Goal: Information Seeking & Learning: Learn about a topic

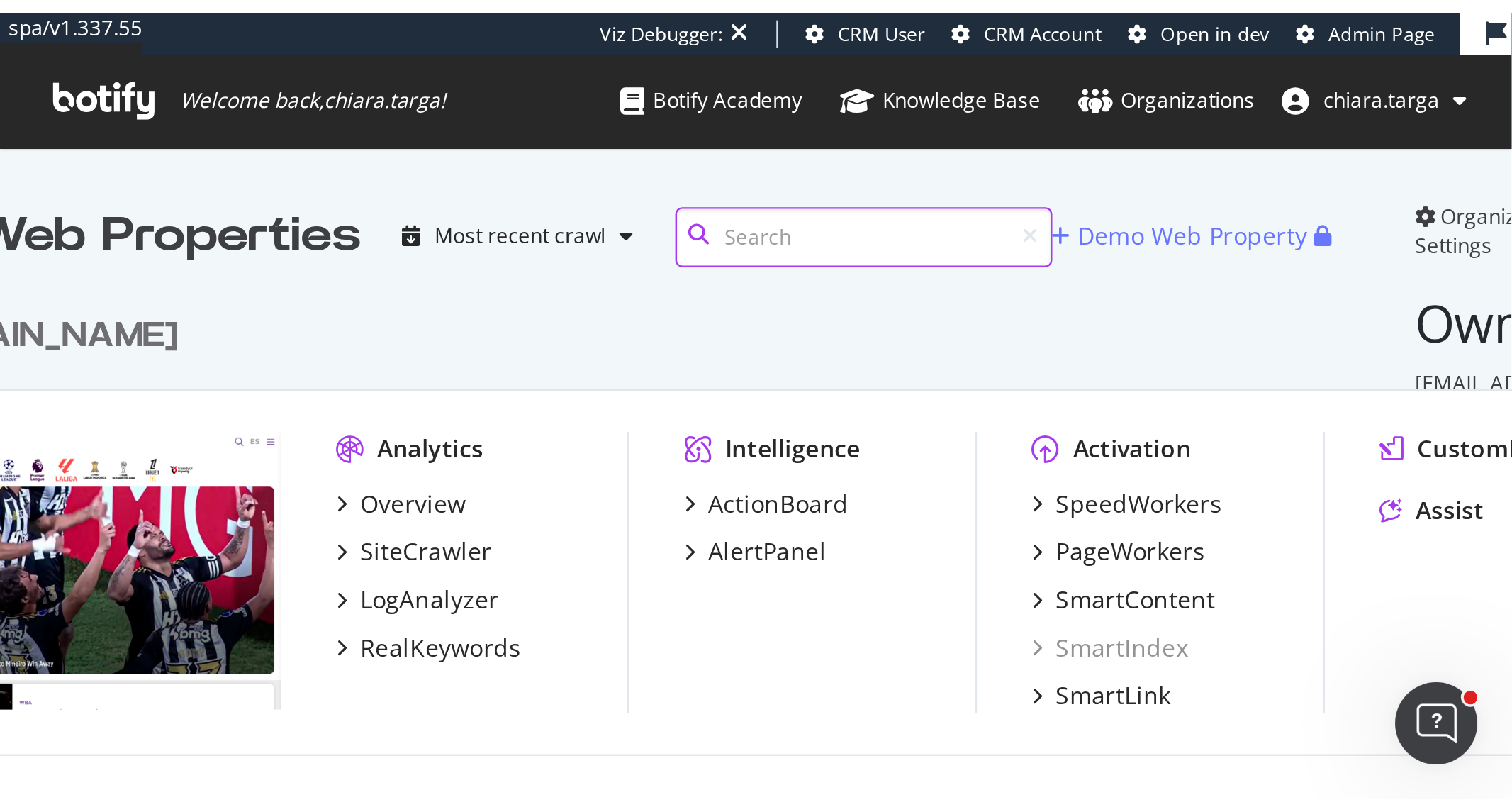
scroll to position [236, 754]
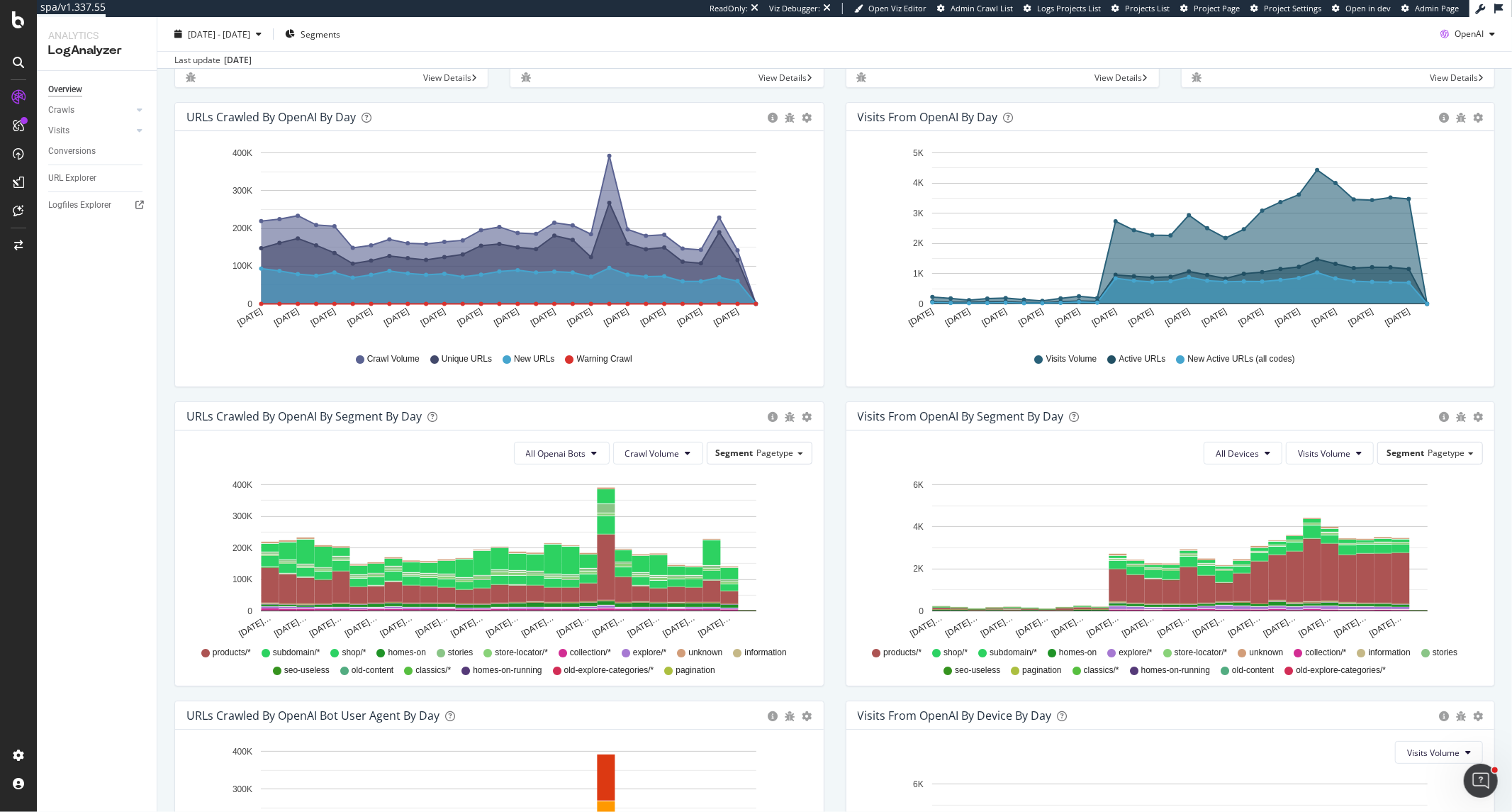
scroll to position [79, 0]
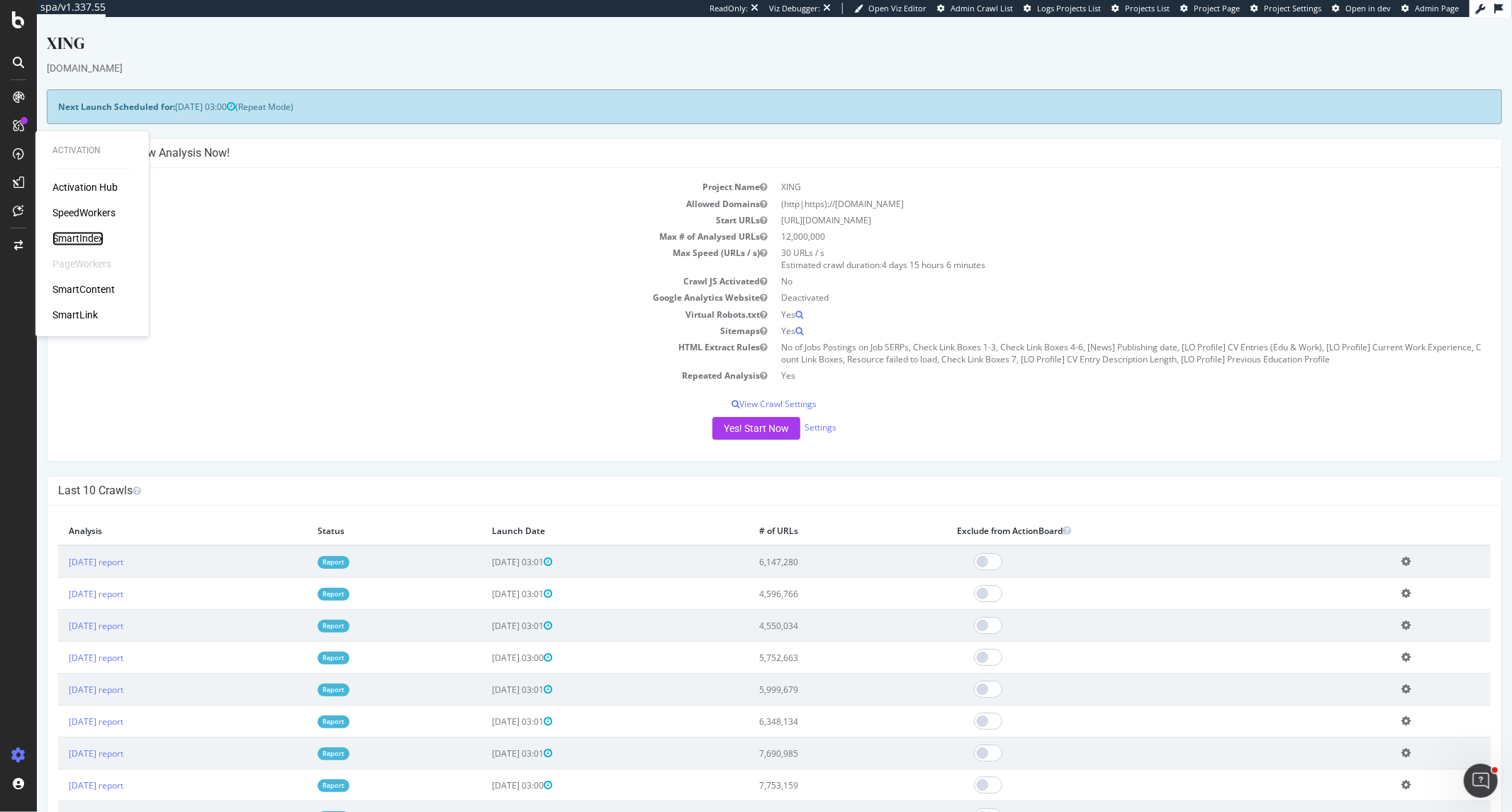
click at [68, 235] on div "SmartIndex" at bounding box center [78, 239] width 51 height 14
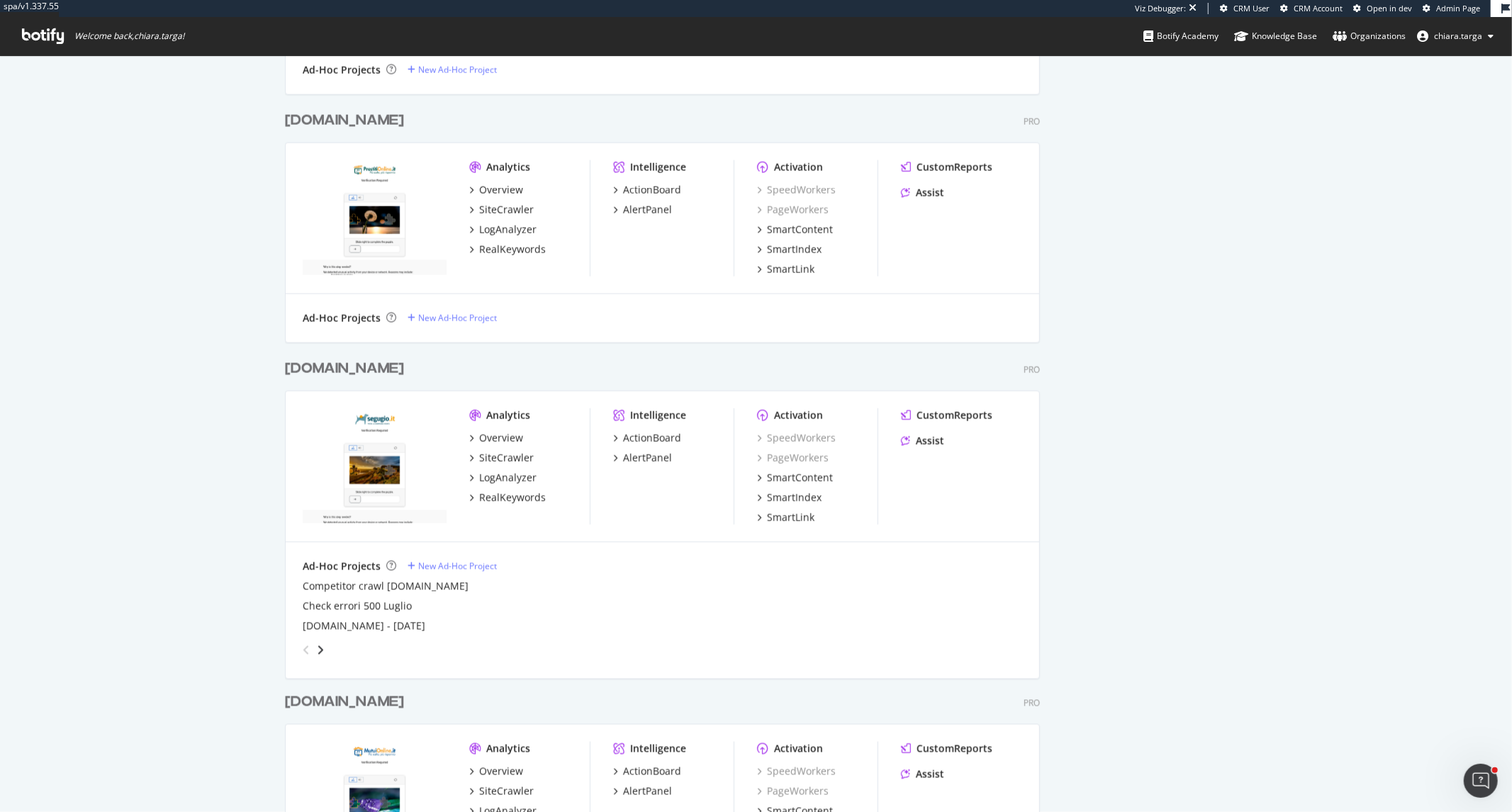
scroll to position [1950, 0]
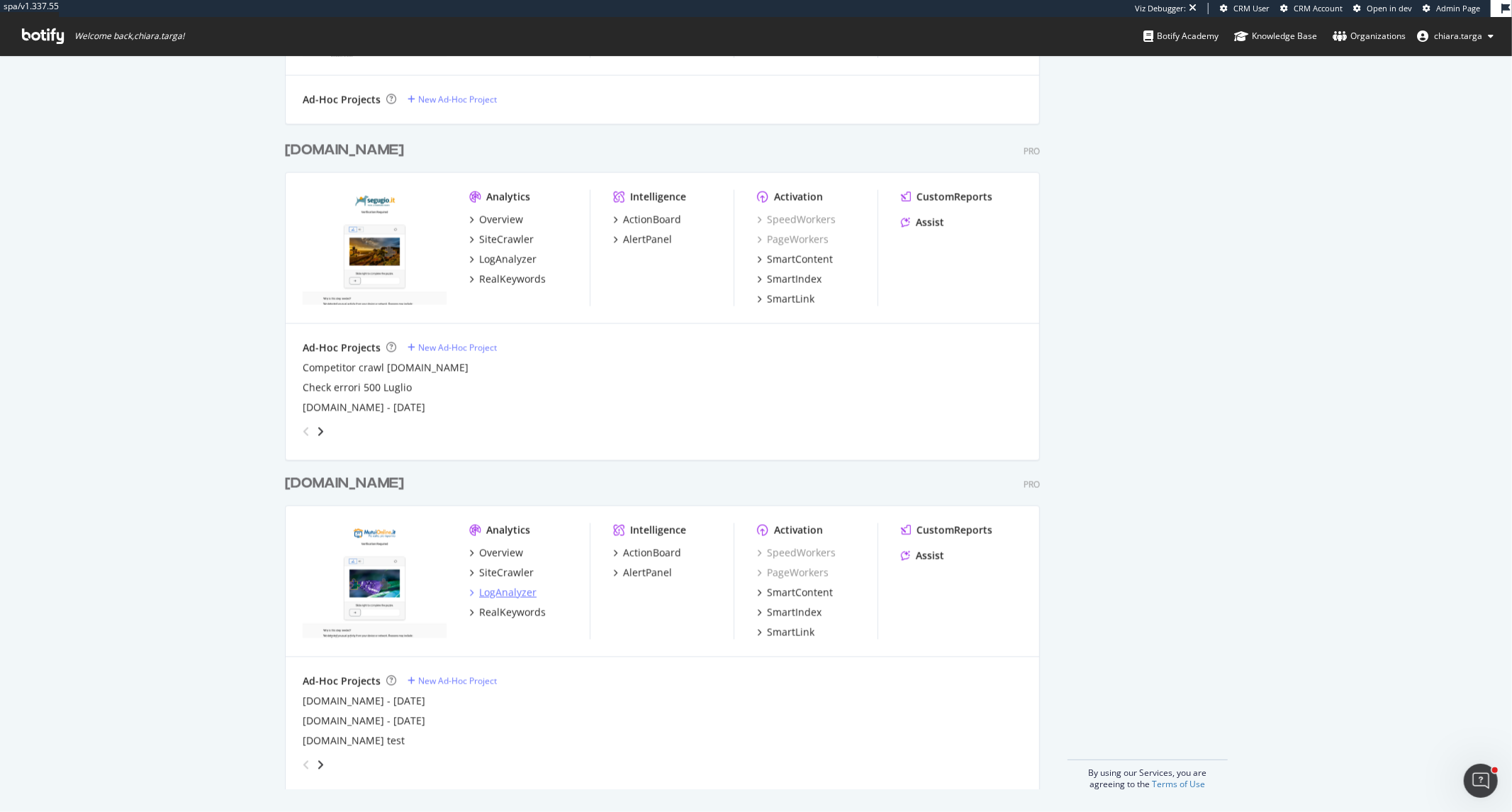
click at [522, 591] on div "LogAnalyzer" at bounding box center [508, 593] width 57 height 14
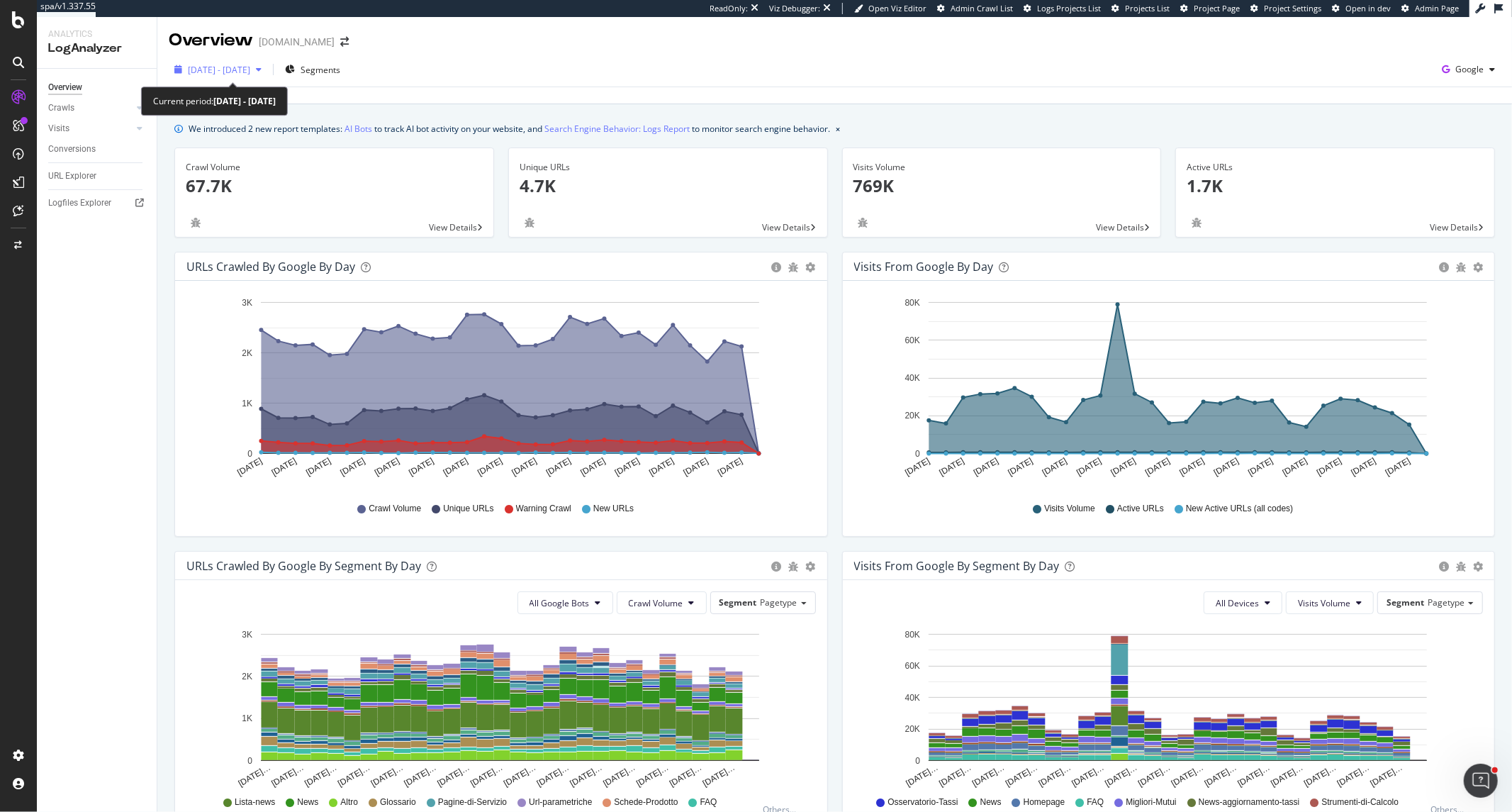
click at [204, 65] on span "2025 Sep. 6th - Oct. 5th" at bounding box center [219, 70] width 62 height 12
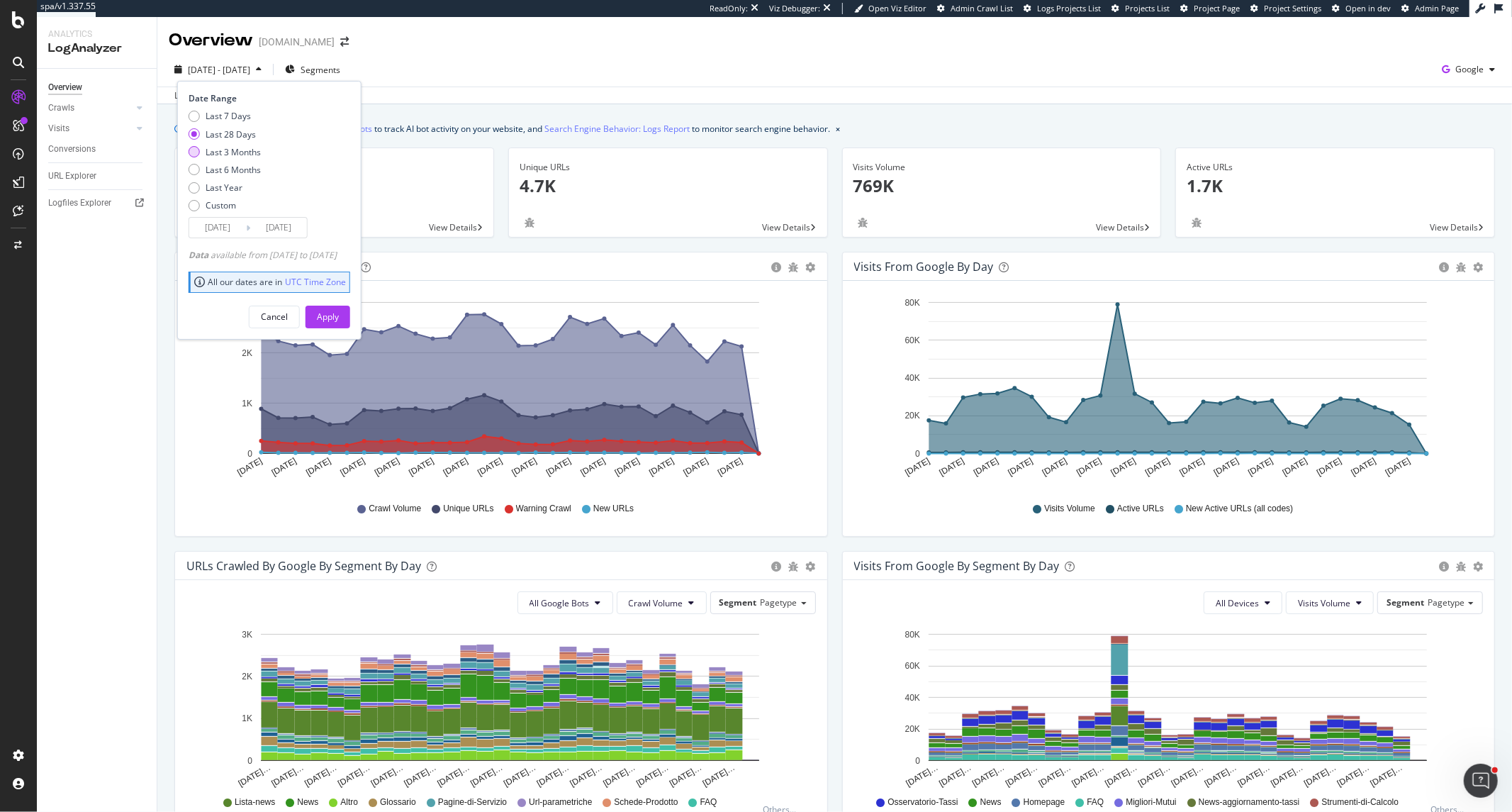
click at [240, 151] on div "Last 3 Months" at bounding box center [234, 152] width 56 height 12
type input "[DATE]"
click at [339, 314] on div "Apply" at bounding box center [328, 317] width 22 height 12
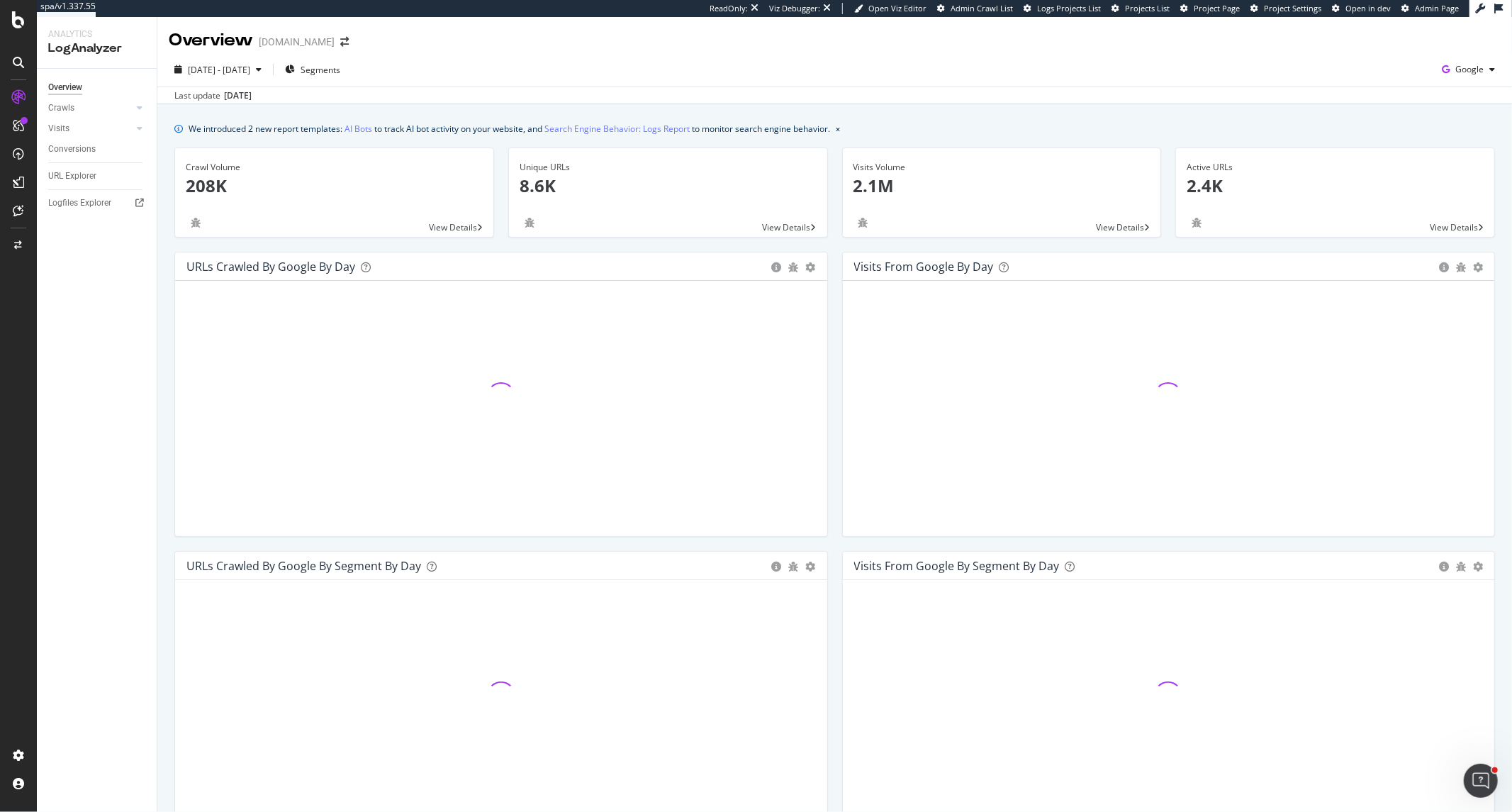
click at [248, 83] on div "2025 Jul. 6th - Oct. 5th Segments Google" at bounding box center [835, 72] width 1355 height 29
click at [249, 76] on div "[DATE] - [DATE]" at bounding box center [218, 69] width 99 height 22
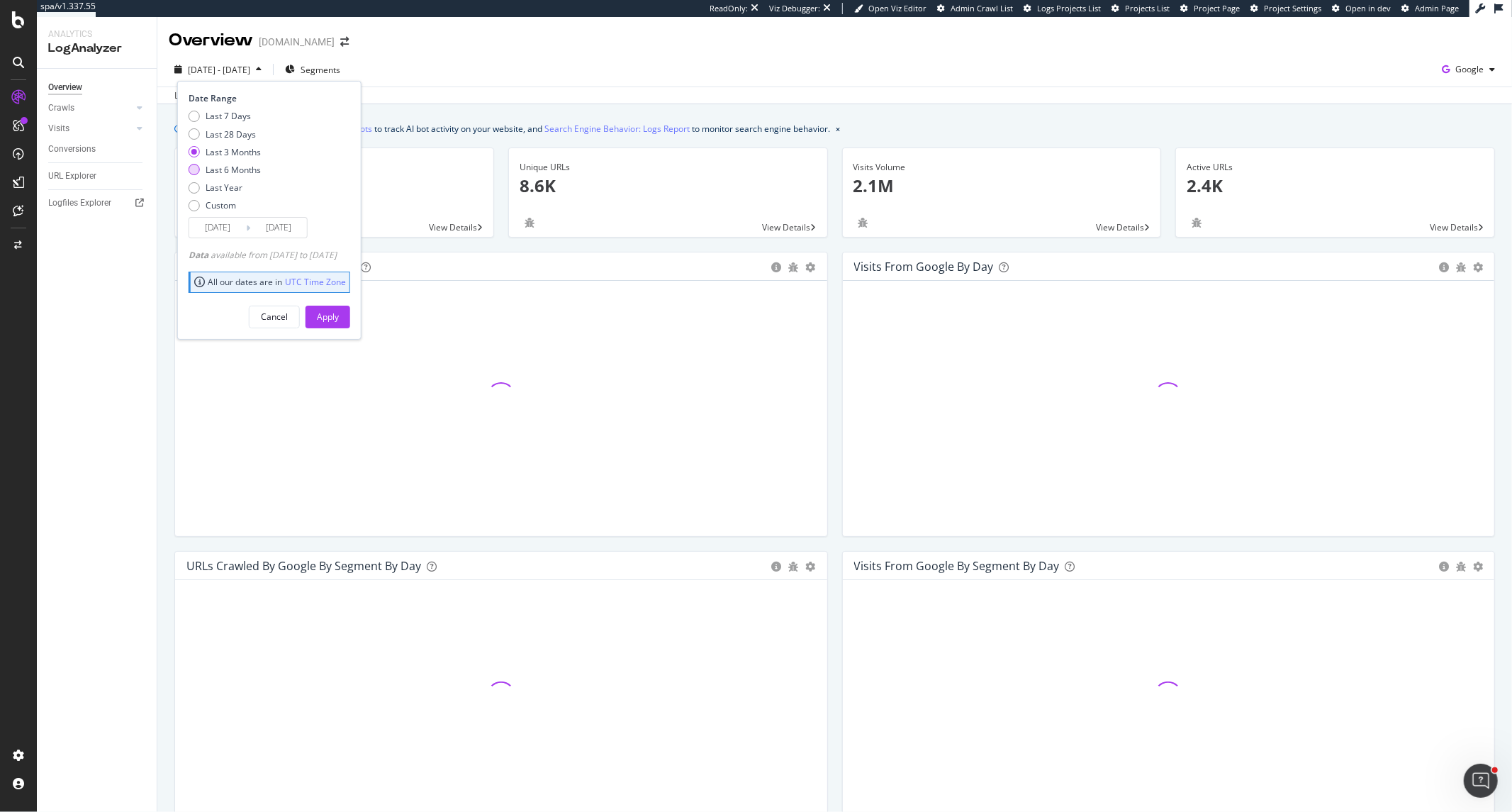
click at [242, 168] on div "Last 6 Months" at bounding box center [234, 170] width 56 height 12
type input "[DATE]"
click at [339, 320] on div "Apply" at bounding box center [328, 317] width 22 height 12
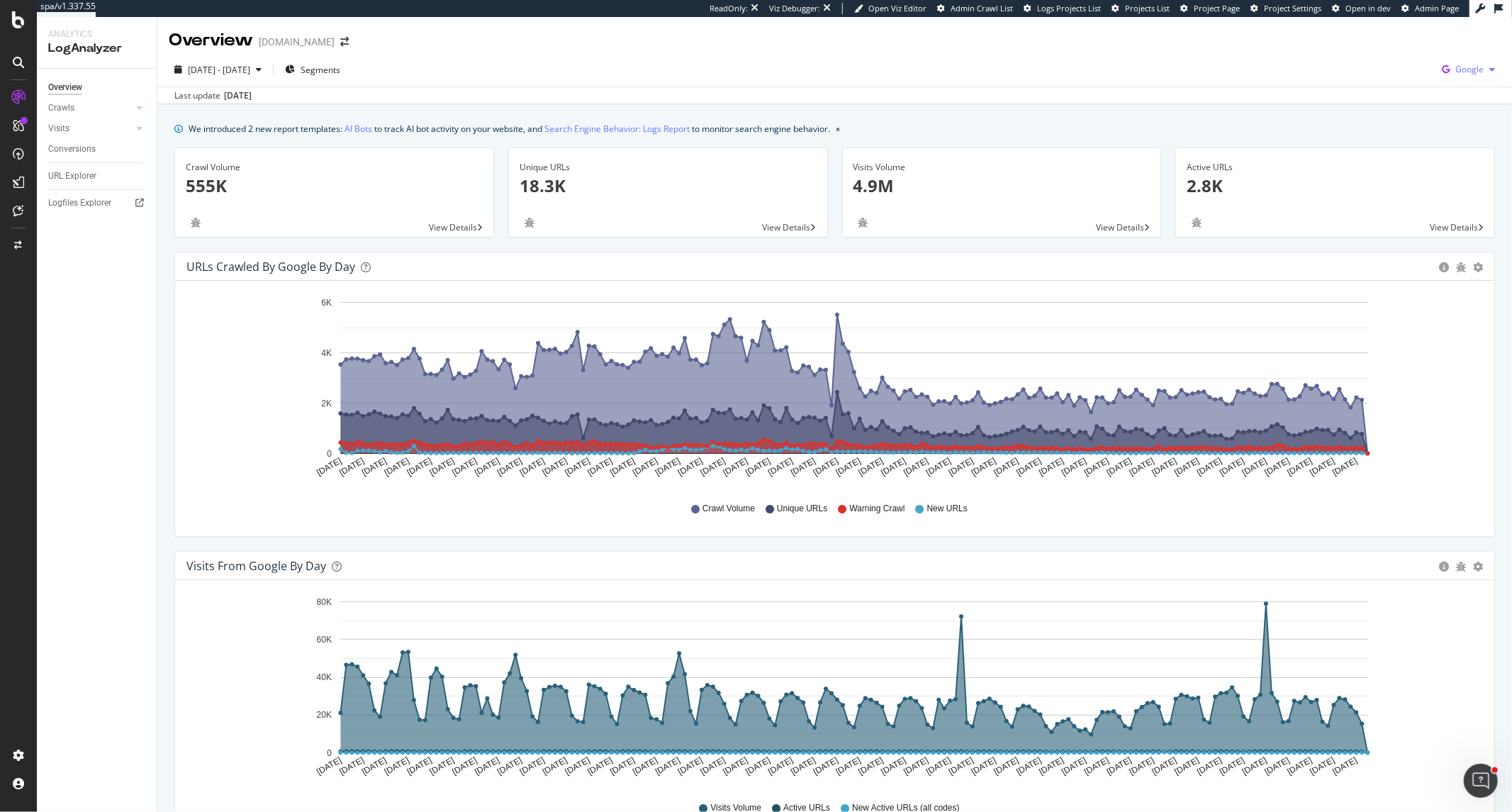
click at [1443, 64] on icon "button" at bounding box center [1446, 69] width 19 height 20
click at [1387, 59] on span "Bing" at bounding box center [1387, 56] width 52 height 13
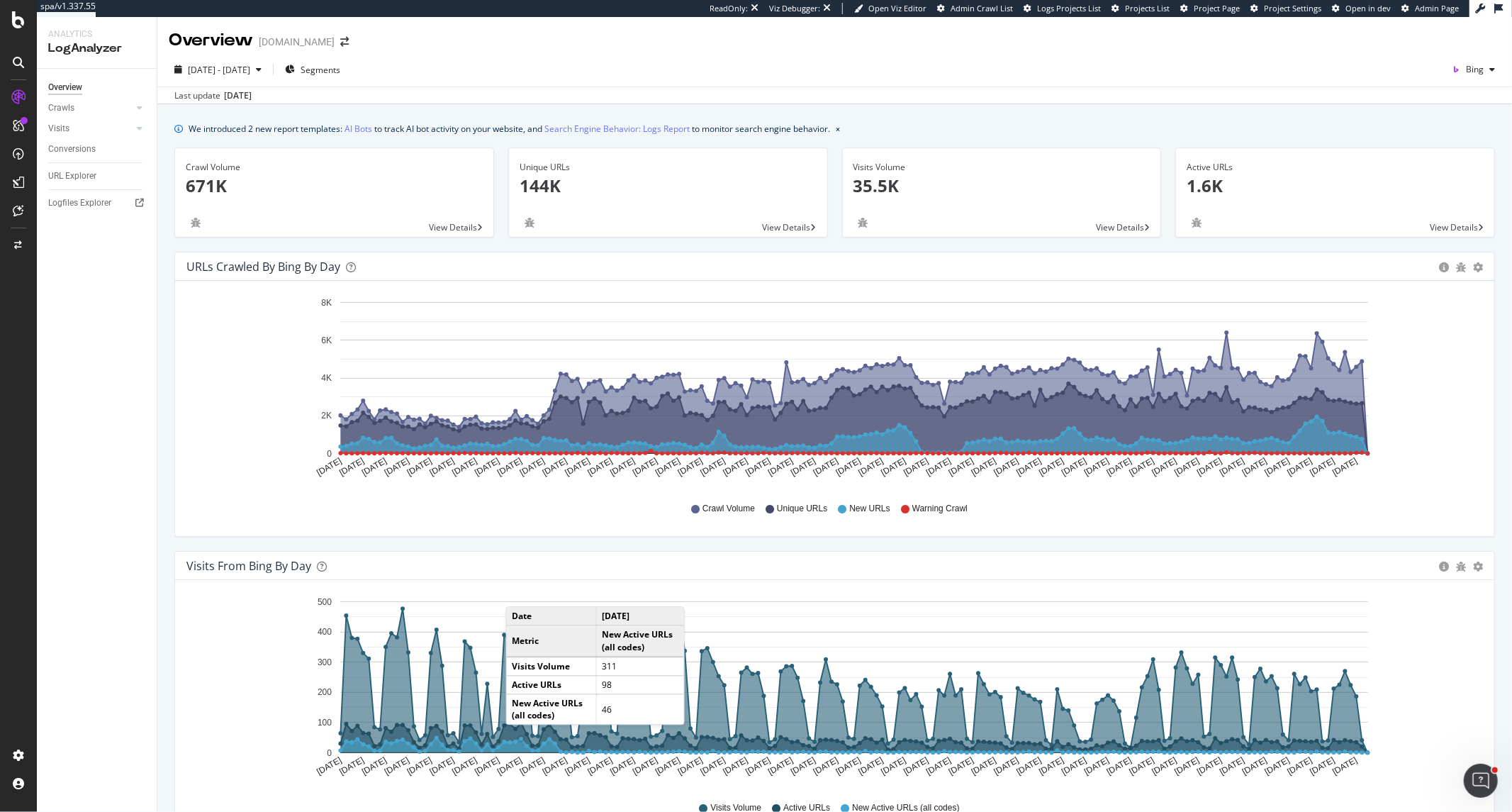
click at [521, 740] on circle "A chart." at bounding box center [521, 739] width 5 height 5
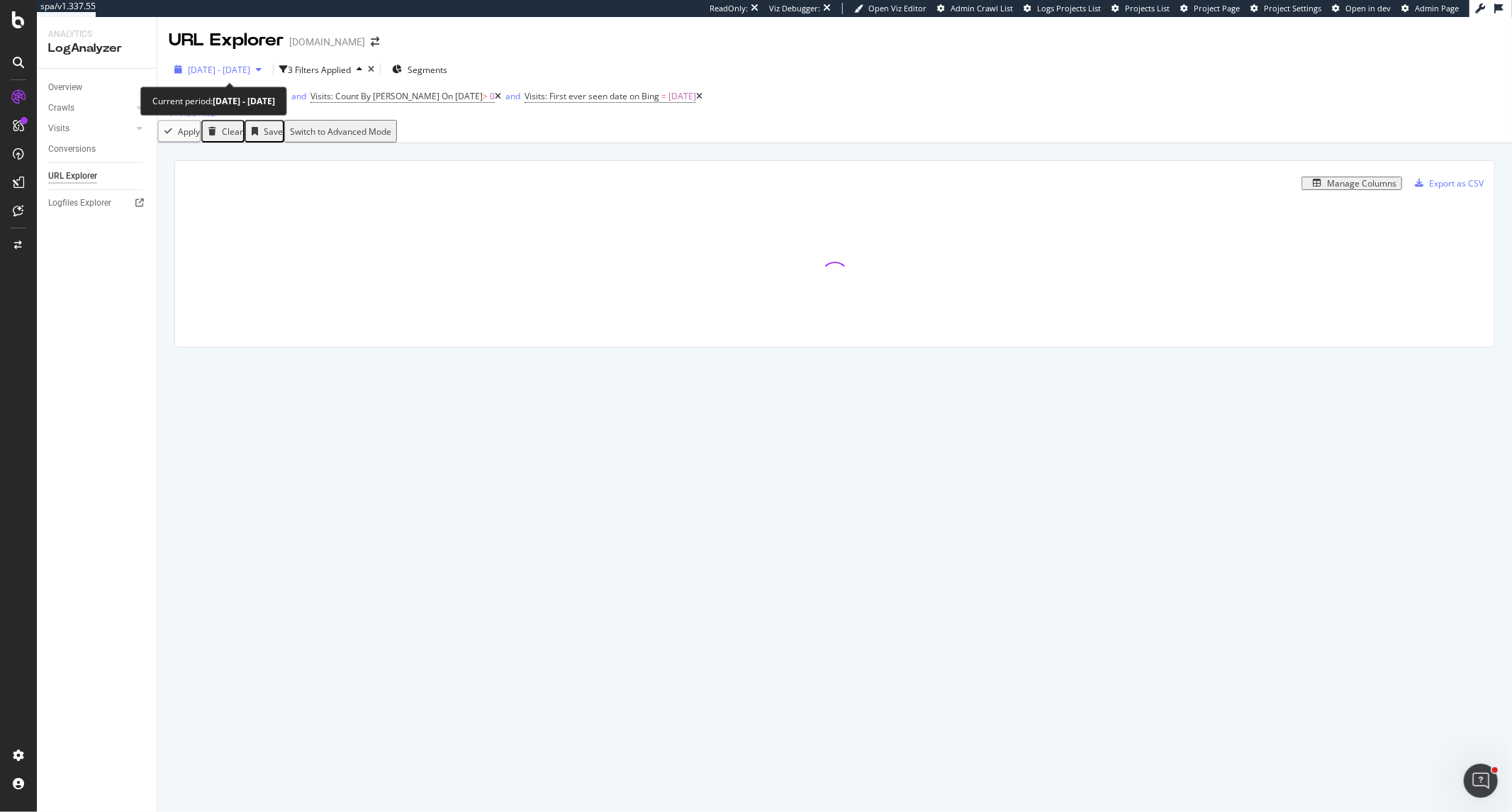
click at [250, 66] on span "[DATE] - [DATE]" at bounding box center [219, 70] width 62 height 12
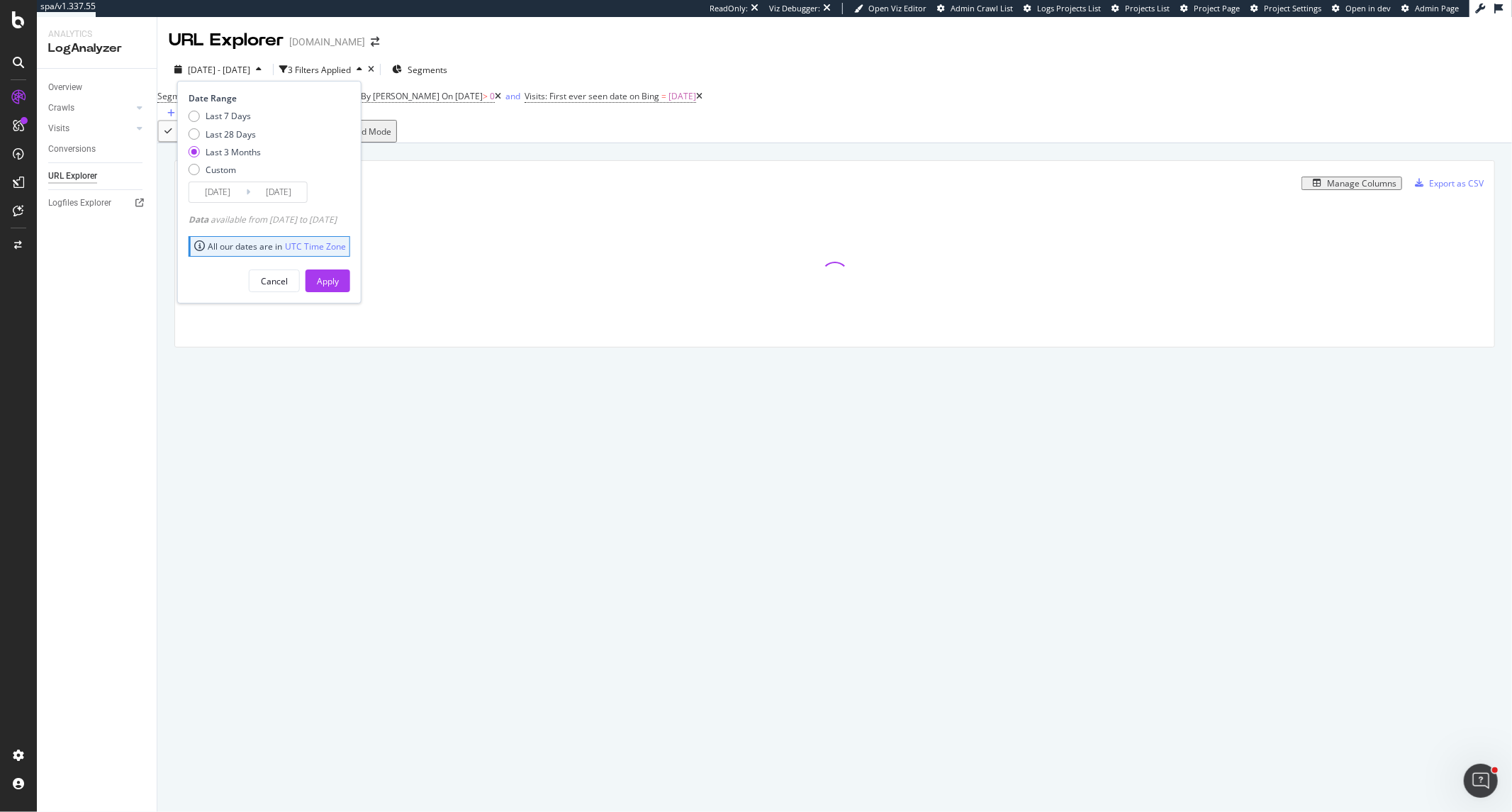
click at [231, 186] on input "[DATE]" at bounding box center [218, 192] width 57 height 20
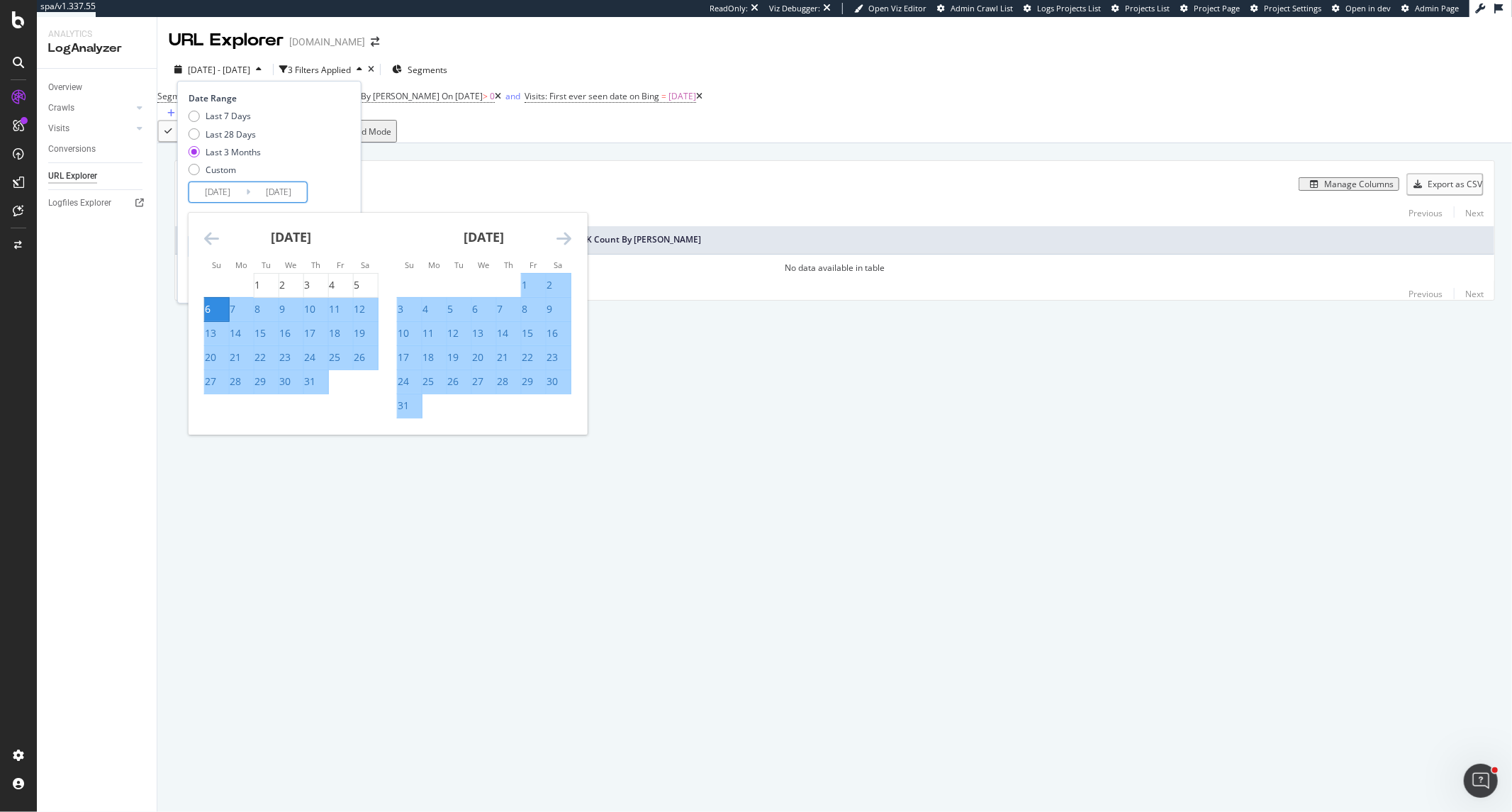
click at [209, 232] on icon "Move backward to switch to the previous month." at bounding box center [211, 239] width 15 height 17
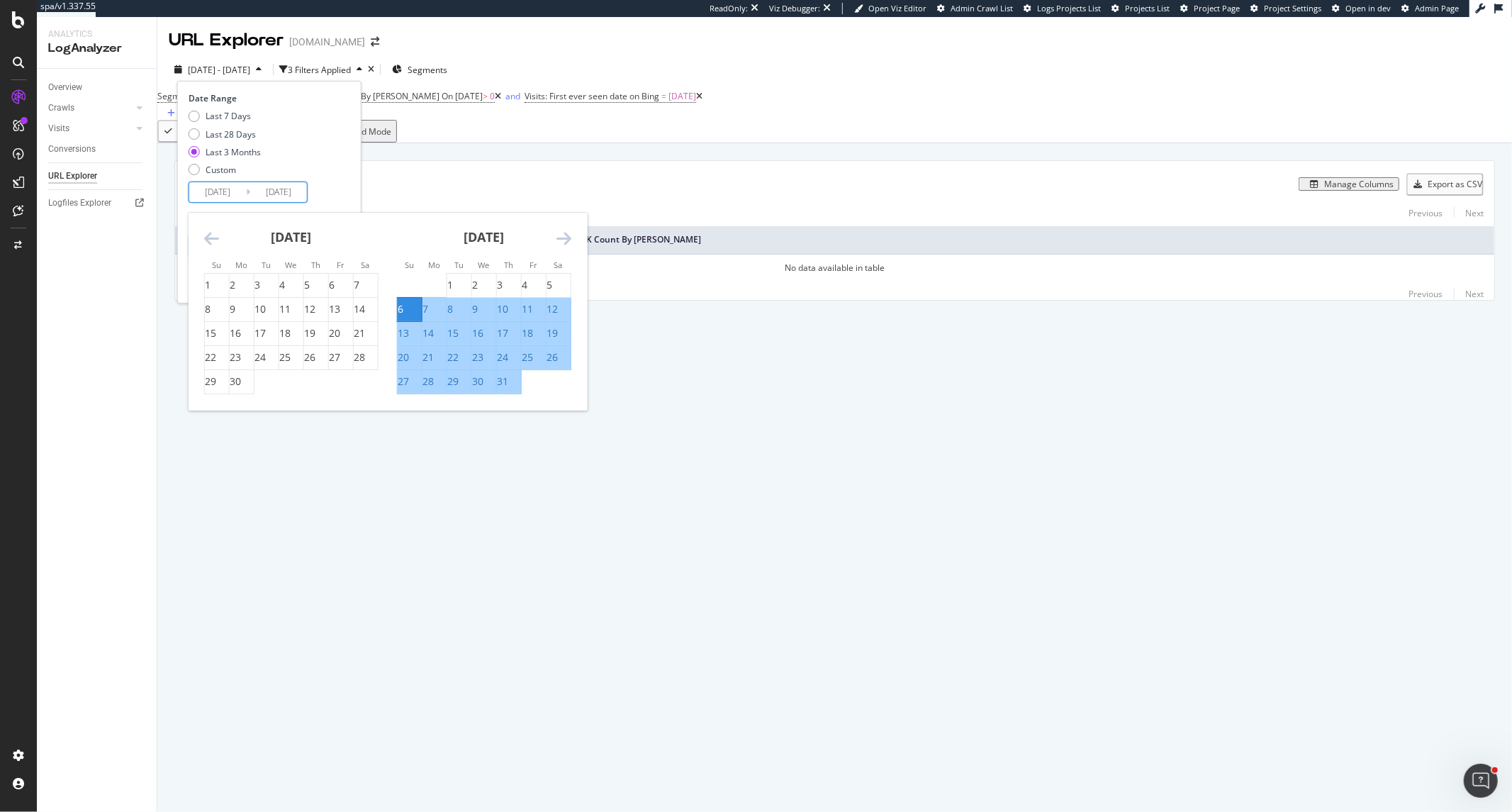
click at [209, 232] on icon "Move backward to switch to the previous month." at bounding box center [211, 239] width 15 height 17
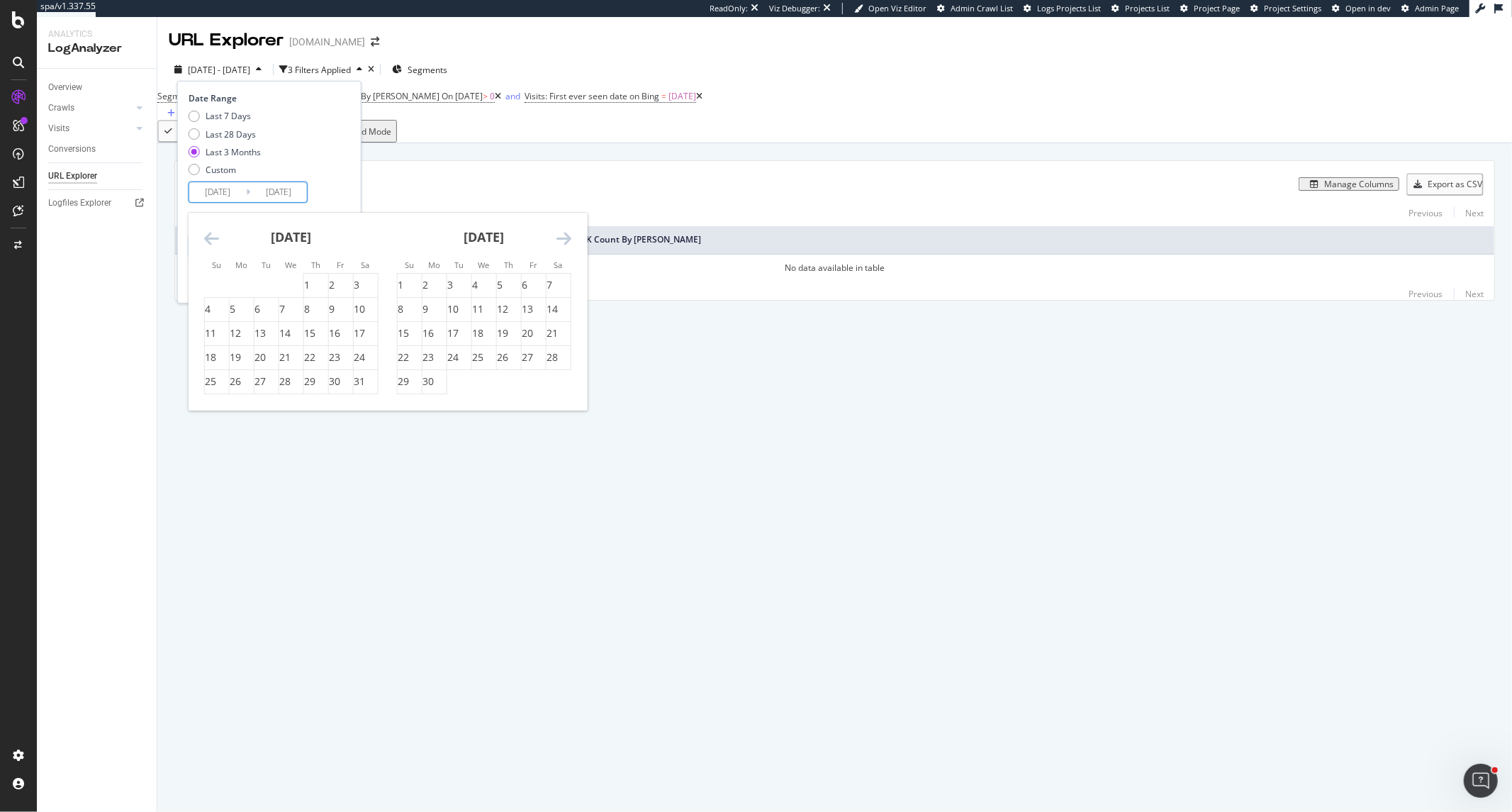
click at [209, 232] on icon "Move backward to switch to the previous month." at bounding box center [211, 239] width 15 height 17
click at [359, 278] on div "1" at bounding box center [356, 285] width 5 height 14
type input "[DATE]"
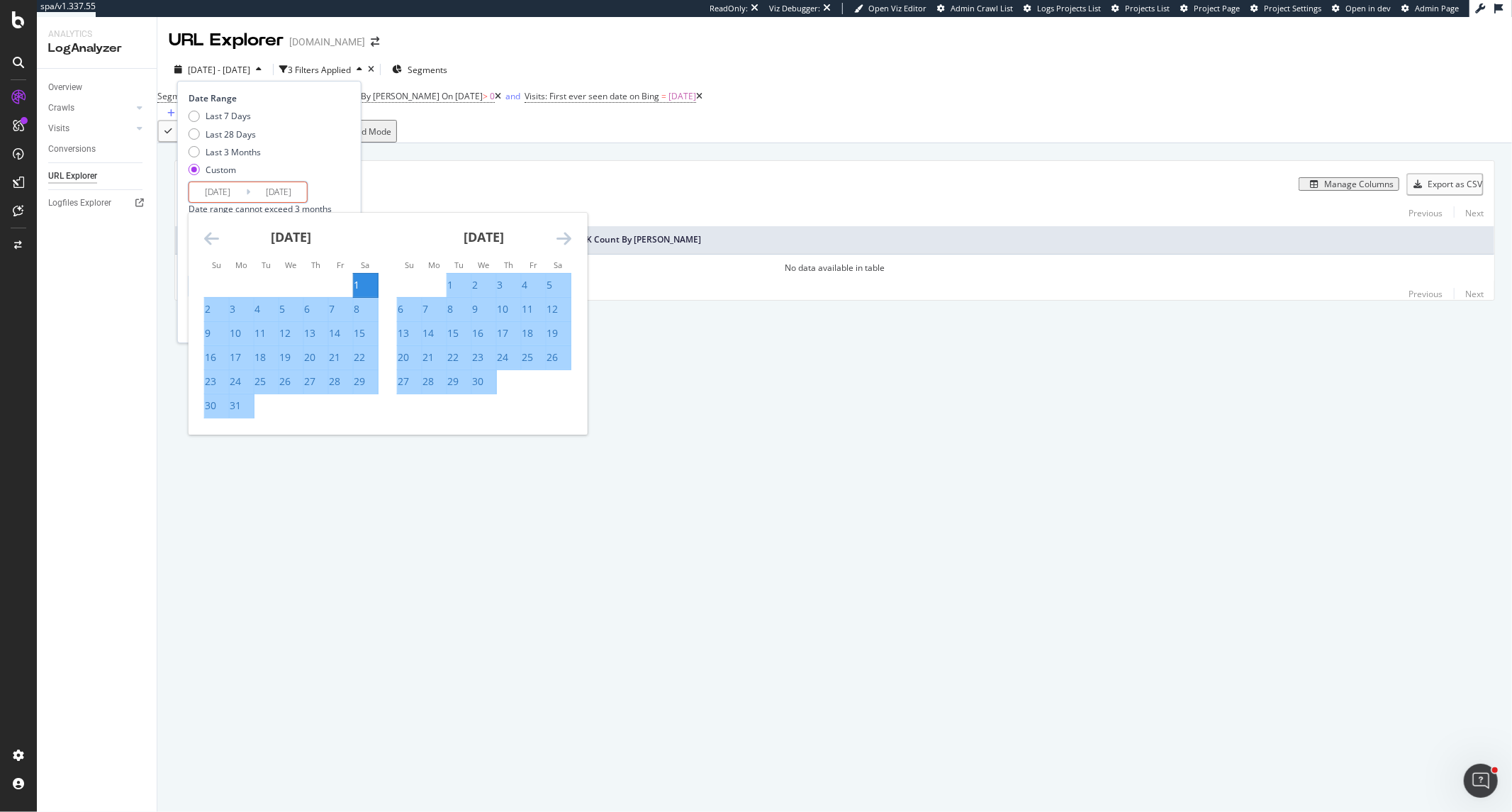
click at [489, 389] on div "30" at bounding box center [484, 381] width 24 height 14
type input "[DATE]"
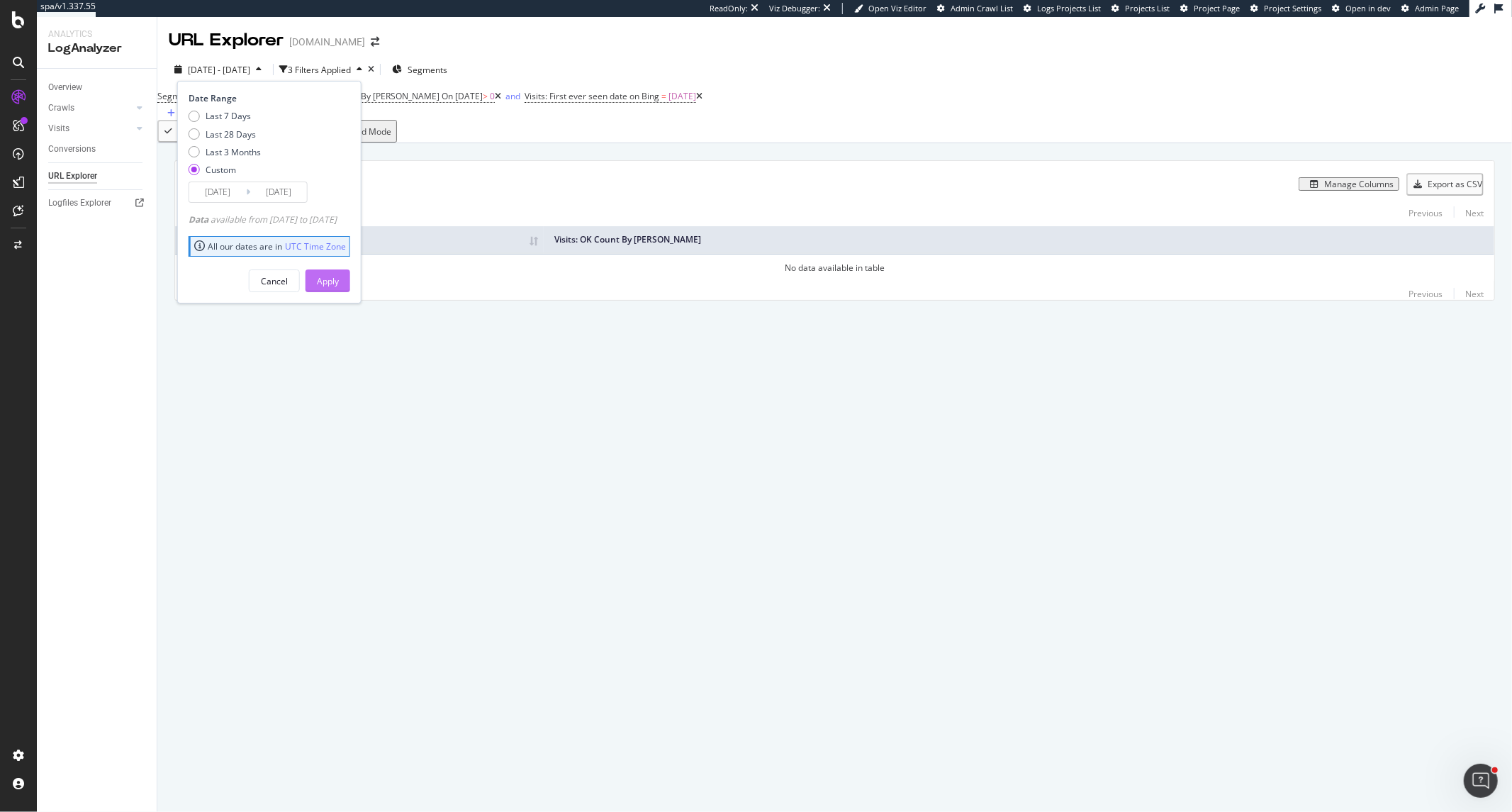
click at [339, 276] on div "Apply" at bounding box center [328, 282] width 22 height 12
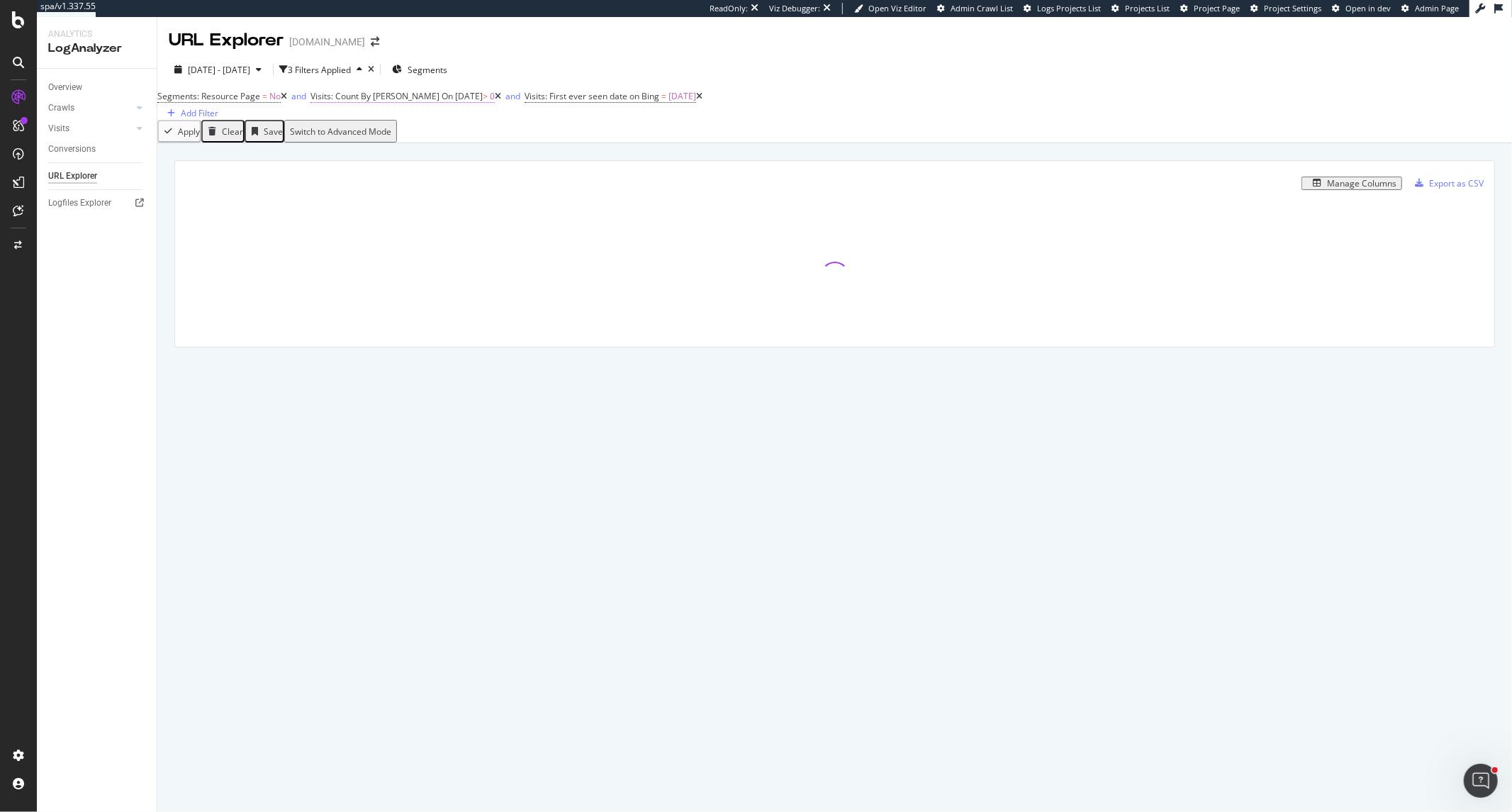
click at [384, 102] on span "Visits: Count By [PERSON_NAME]" at bounding box center [375, 96] width 129 height 12
click at [380, 146] on icon at bounding box center [374, 141] width 10 height 8
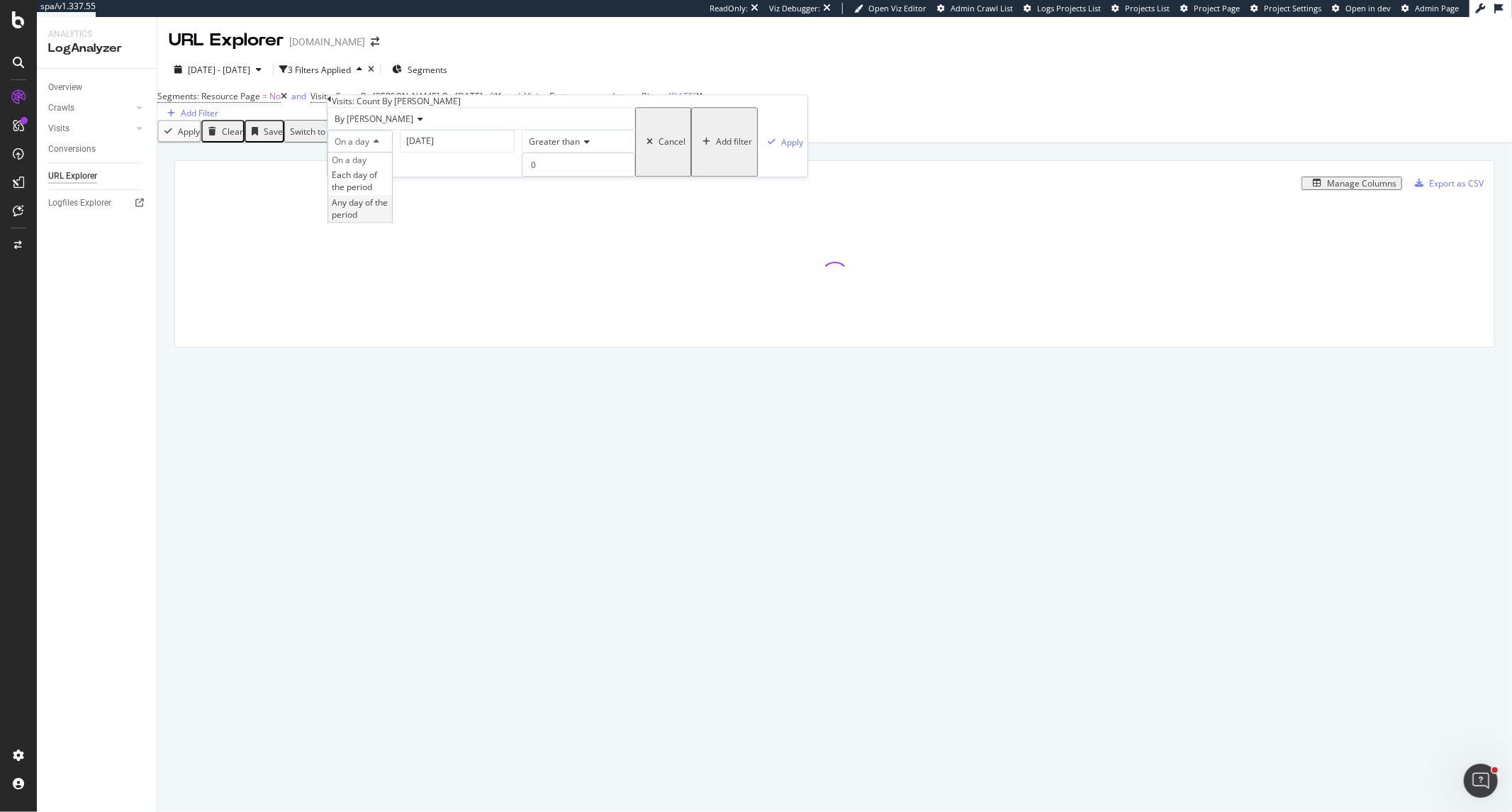
click at [388, 221] on span "Any day of the period" at bounding box center [359, 208] width 56 height 24
click at [708, 148] on div "Apply" at bounding box center [719, 142] width 22 height 12
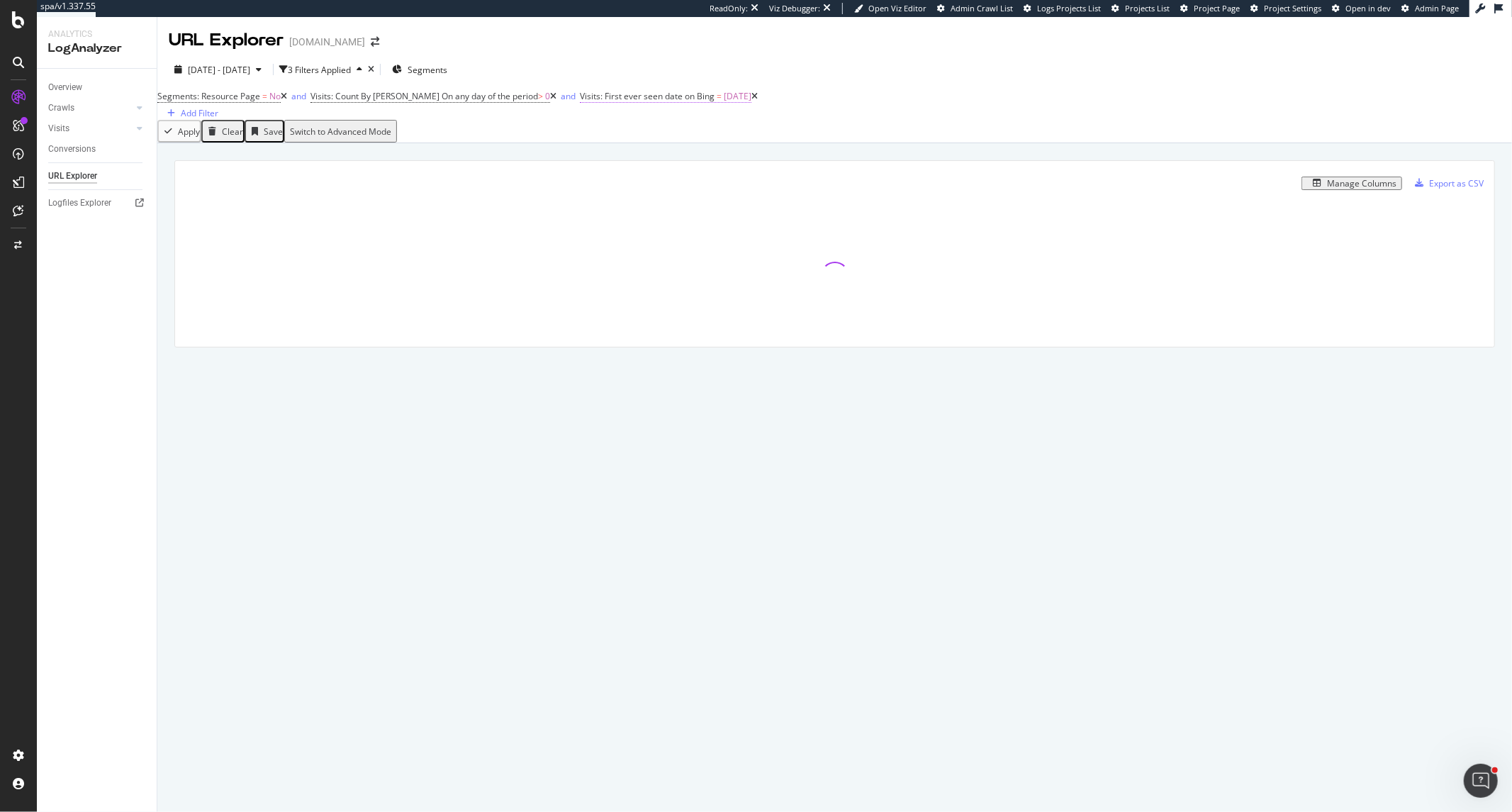
click at [646, 102] on span "Visits: First ever seen date on Bing" at bounding box center [647, 96] width 135 height 12
click at [608, 175] on div "Equal to" at bounding box center [613, 164] width 110 height 22
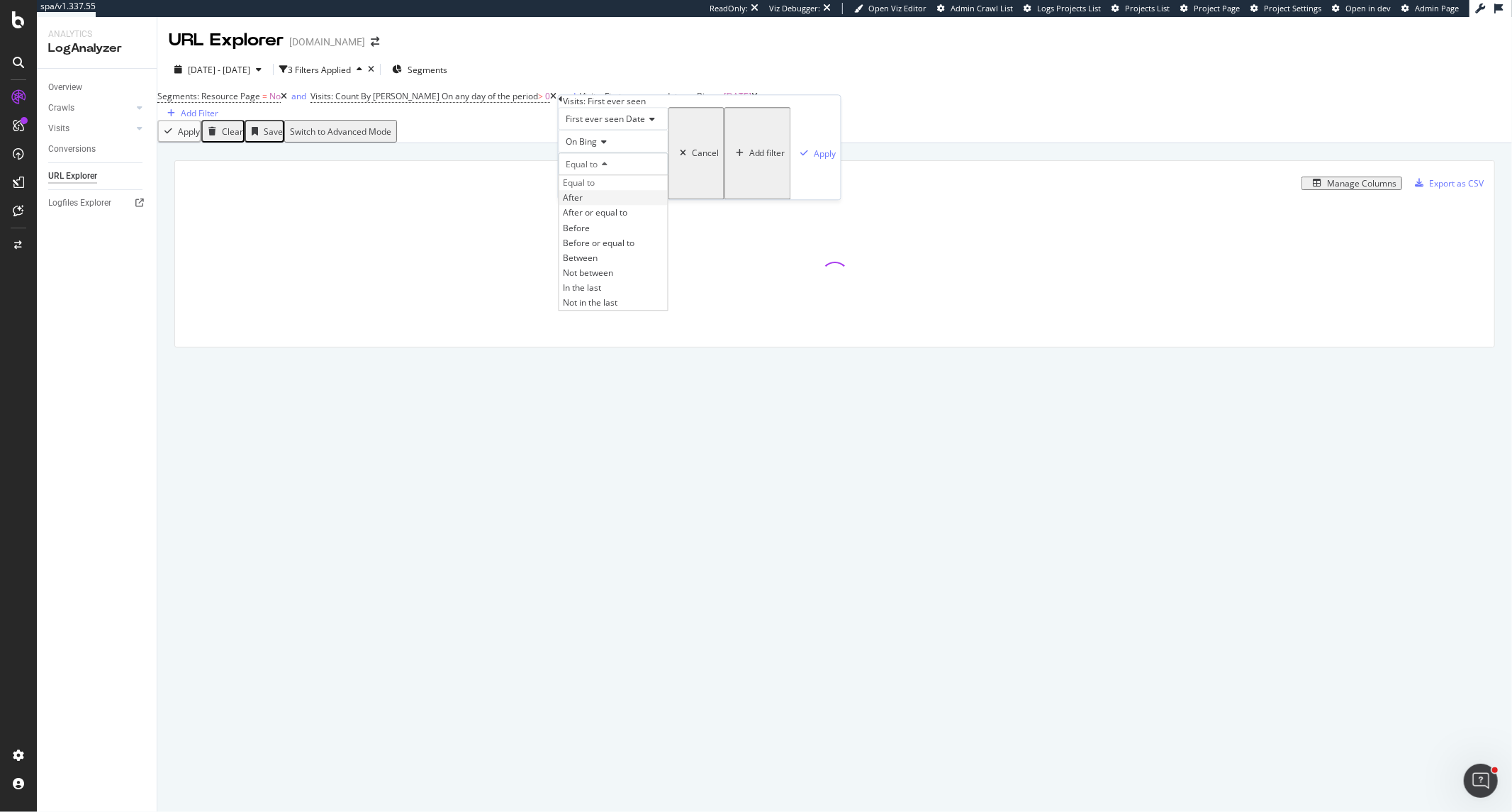
click at [613, 206] on div "After" at bounding box center [613, 198] width 109 height 15
click at [629, 199] on input "[DATE]" at bounding box center [604, 187] width 92 height 24
click at [602, 237] on link at bounding box center [601, 237] width 11 height 24
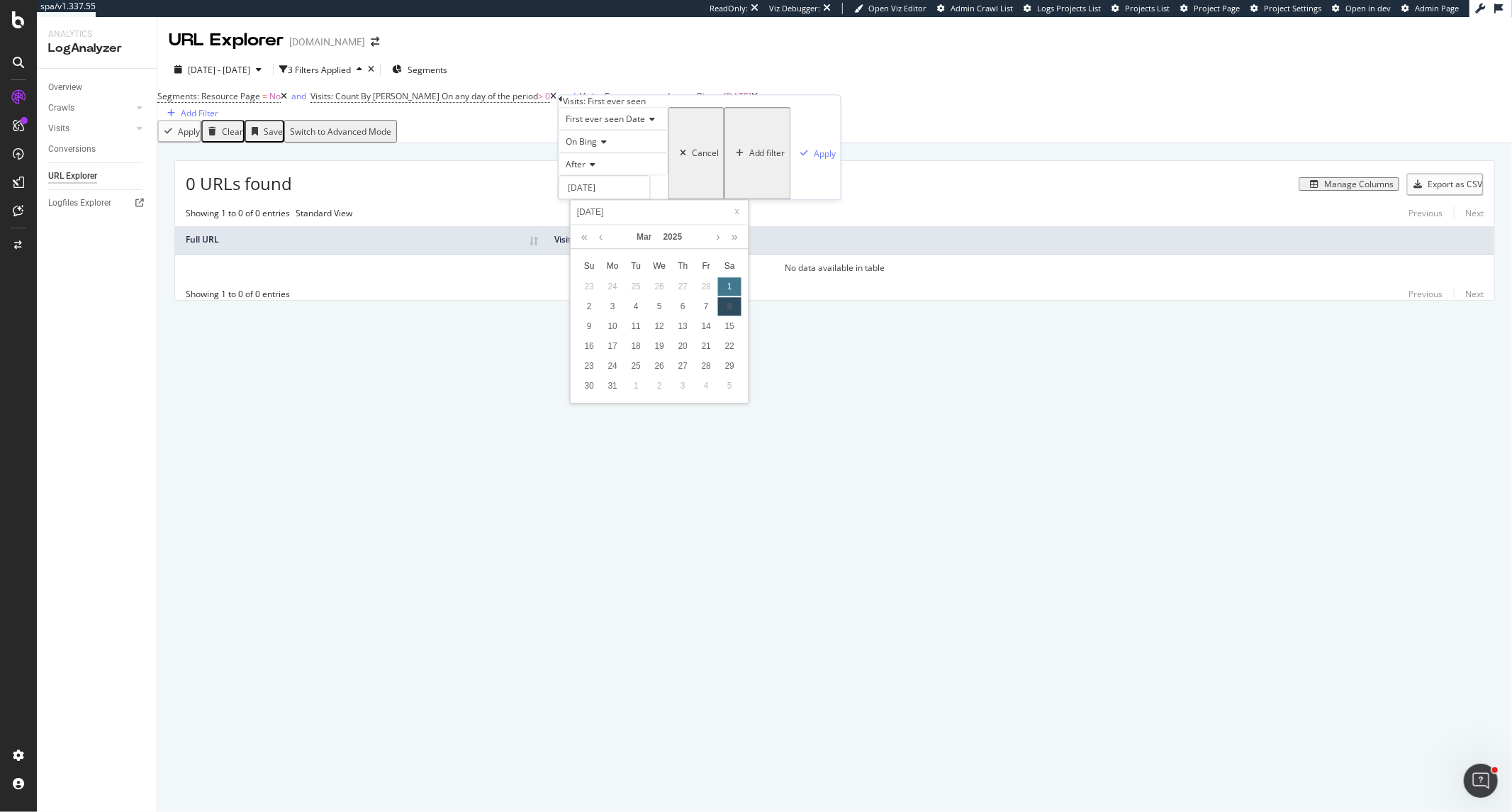
click at [724, 286] on div "1" at bounding box center [730, 287] width 23 height 19
type input "[DATE]"
click at [791, 199] on button "Apply" at bounding box center [816, 153] width 49 height 92
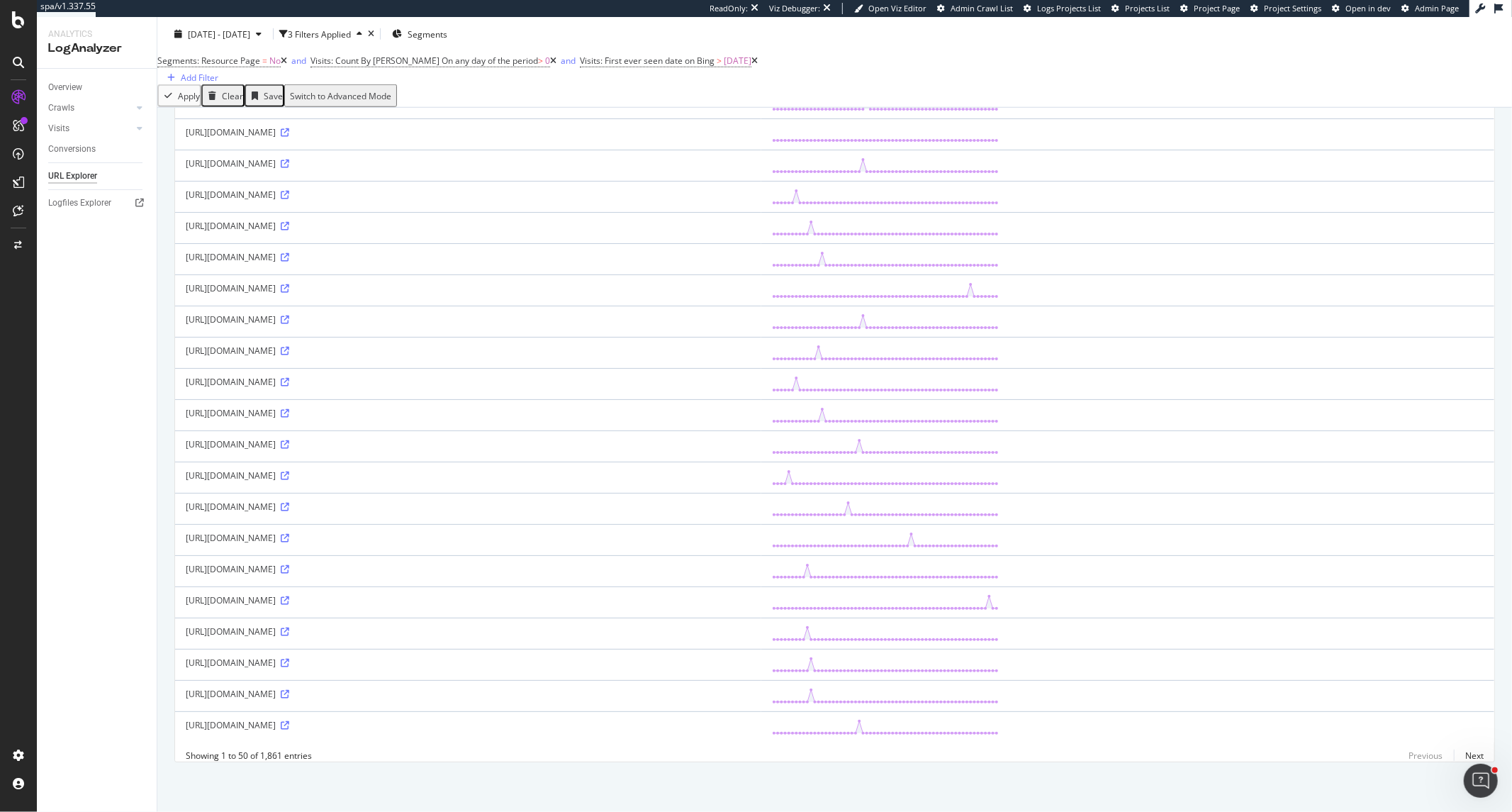
scroll to position [1105, 0]
drag, startPoint x: 296, startPoint y: 621, endPoint x: 334, endPoint y: 620, distance: 38.0
click at [334, 626] on div "https://www.mutuionline.it/?msclkid=43186b6fc9f419d1d86f0ca0c35db253" at bounding box center [468, 632] width 565 height 12
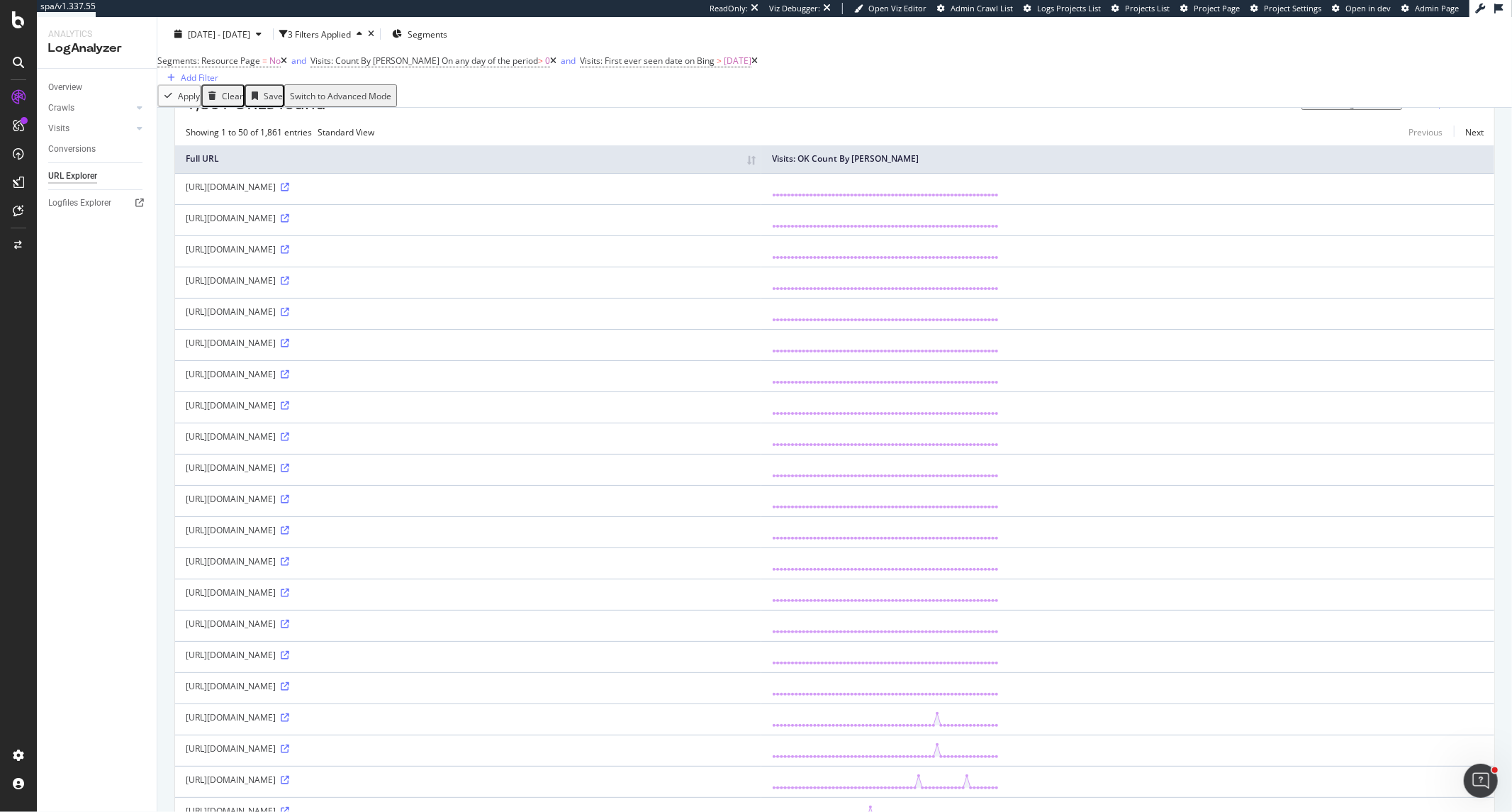
scroll to position [0, 0]
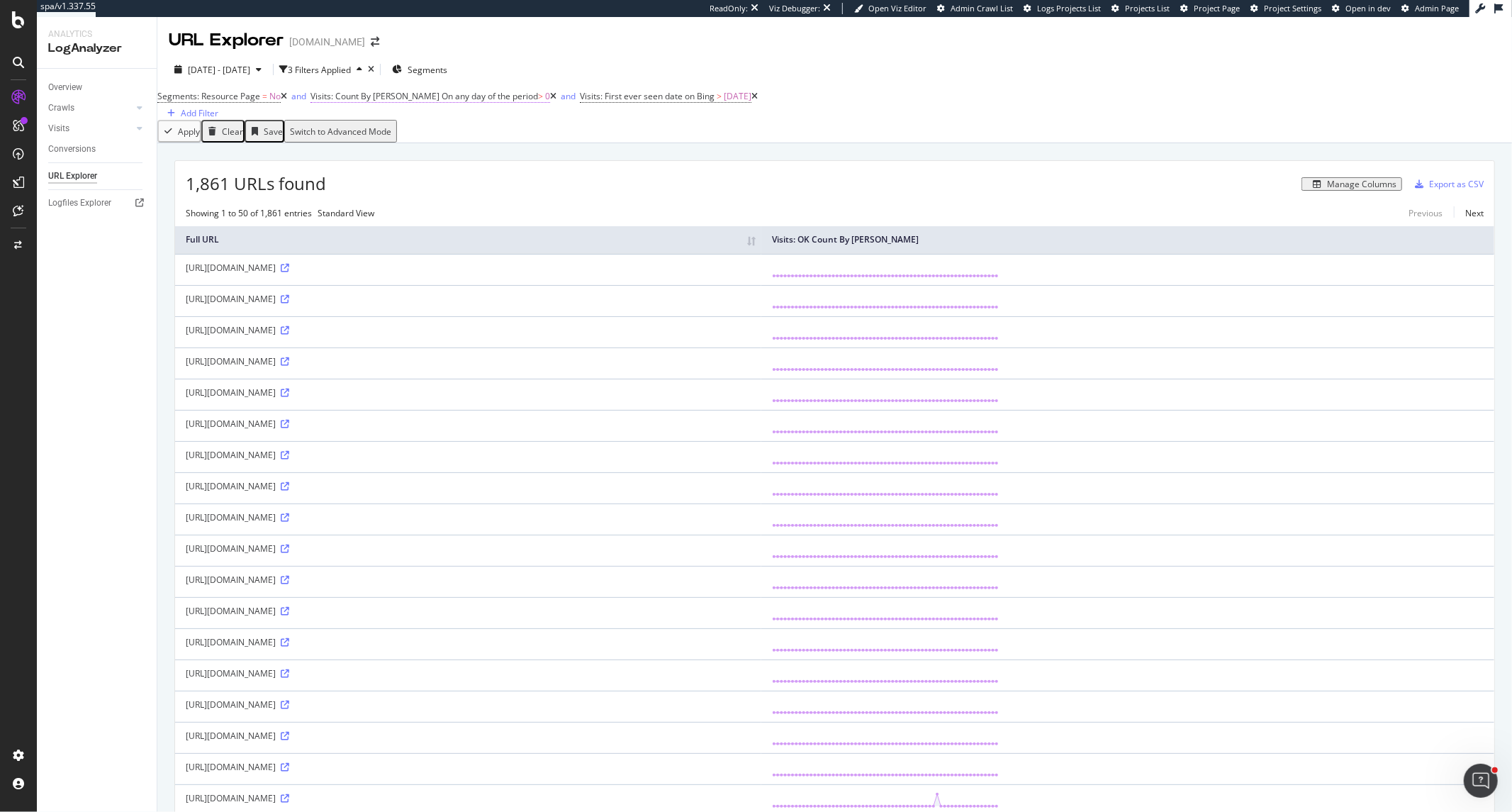
click at [477, 102] on span "On any day of the period" at bounding box center [490, 96] width 96 height 12
click at [1345, 189] on div "Manage Columns" at bounding box center [1362, 184] width 69 height 10
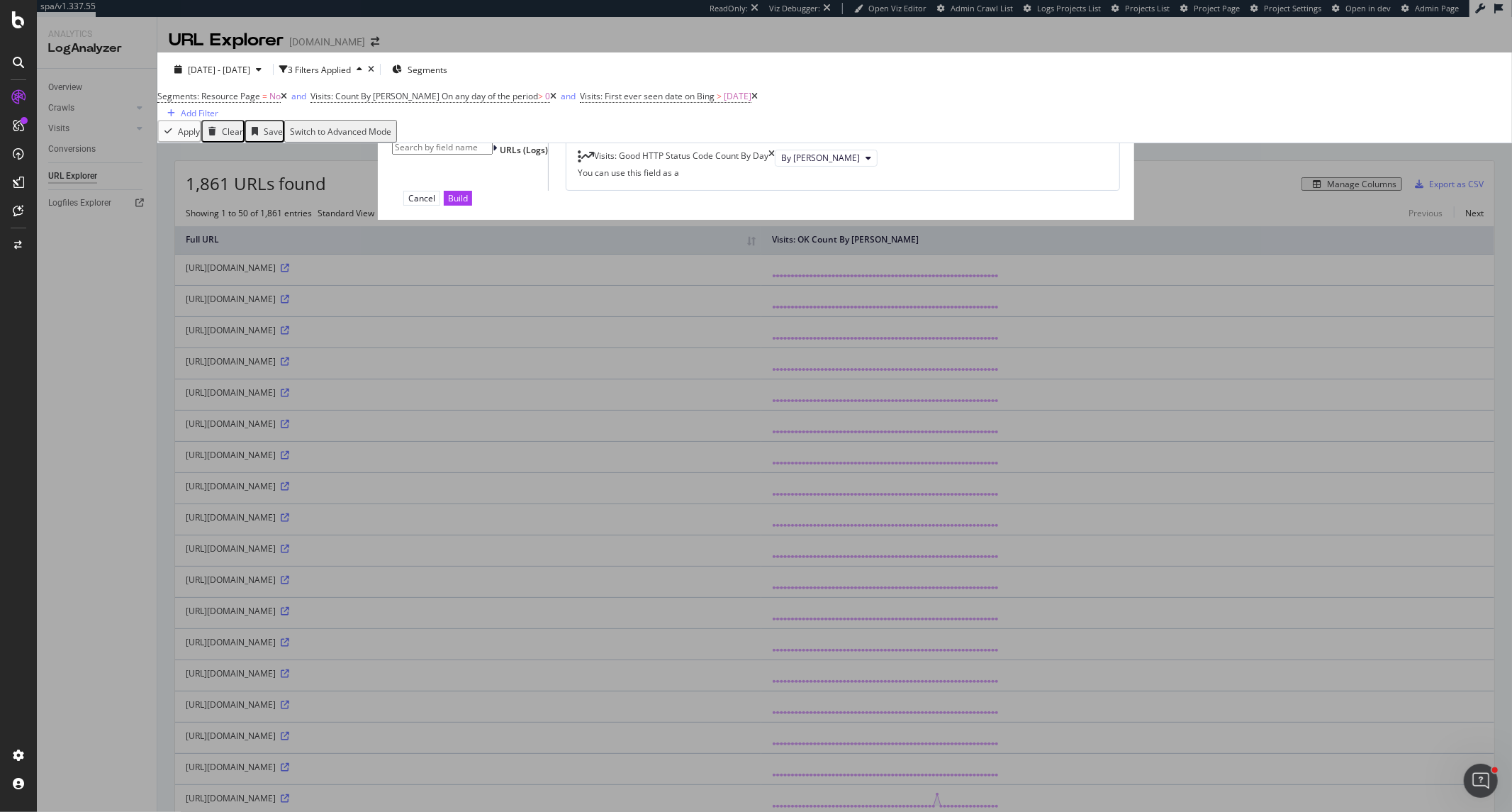
click at [493, 154] on input "modal" at bounding box center [442, 147] width 100 height 14
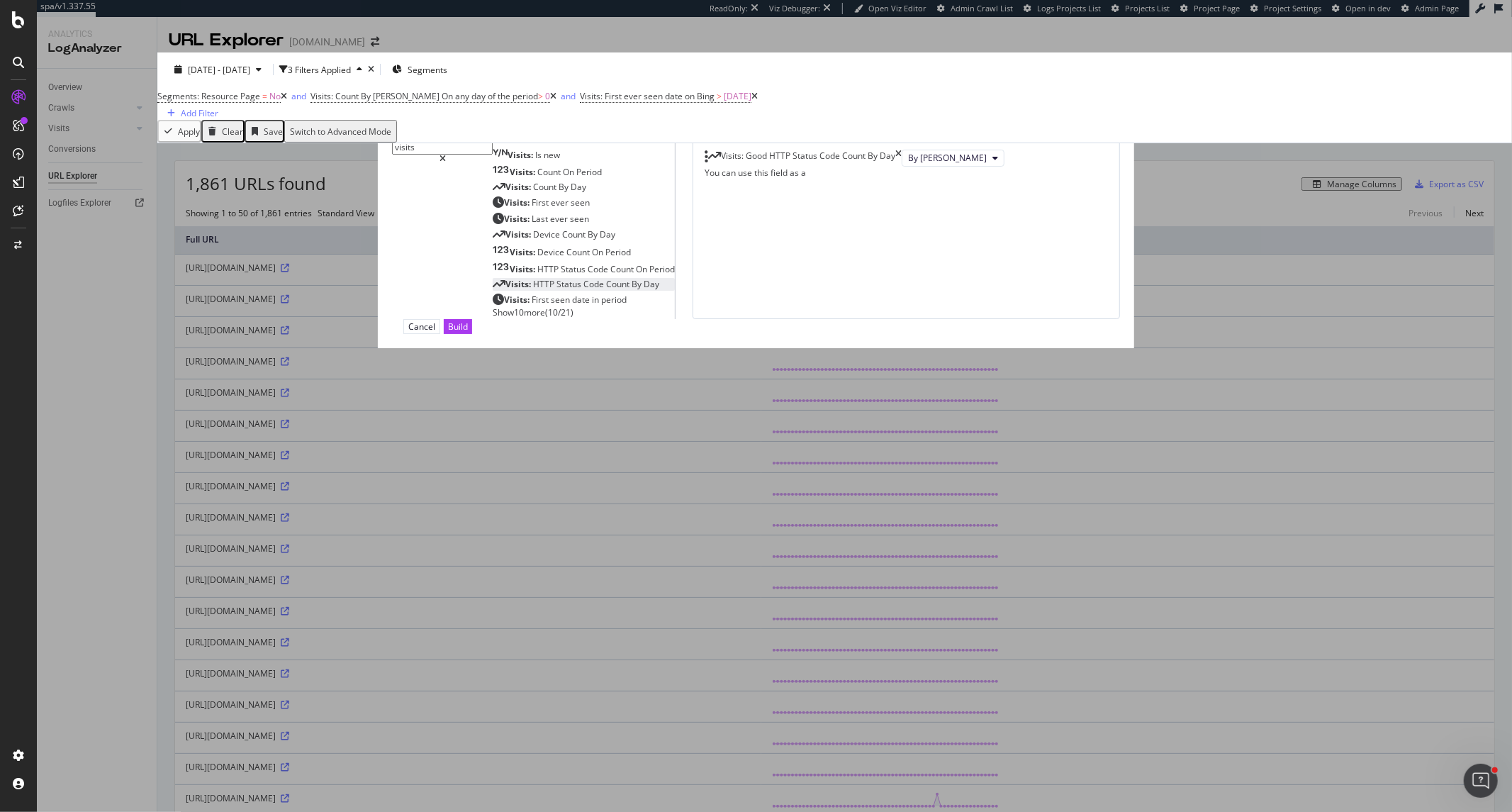
click at [640, 290] on span "By" at bounding box center [638, 284] width 12 height 12
click at [879, 184] on button "2xx" at bounding box center [897, 175] width 38 height 17
click at [923, 181] on span "By Google" at bounding box center [943, 175] width 40 height 12
click at [879, 184] on icon "times" at bounding box center [875, 175] width 6 height 17
click at [493, 154] on input "visits" at bounding box center [442, 147] width 100 height 14
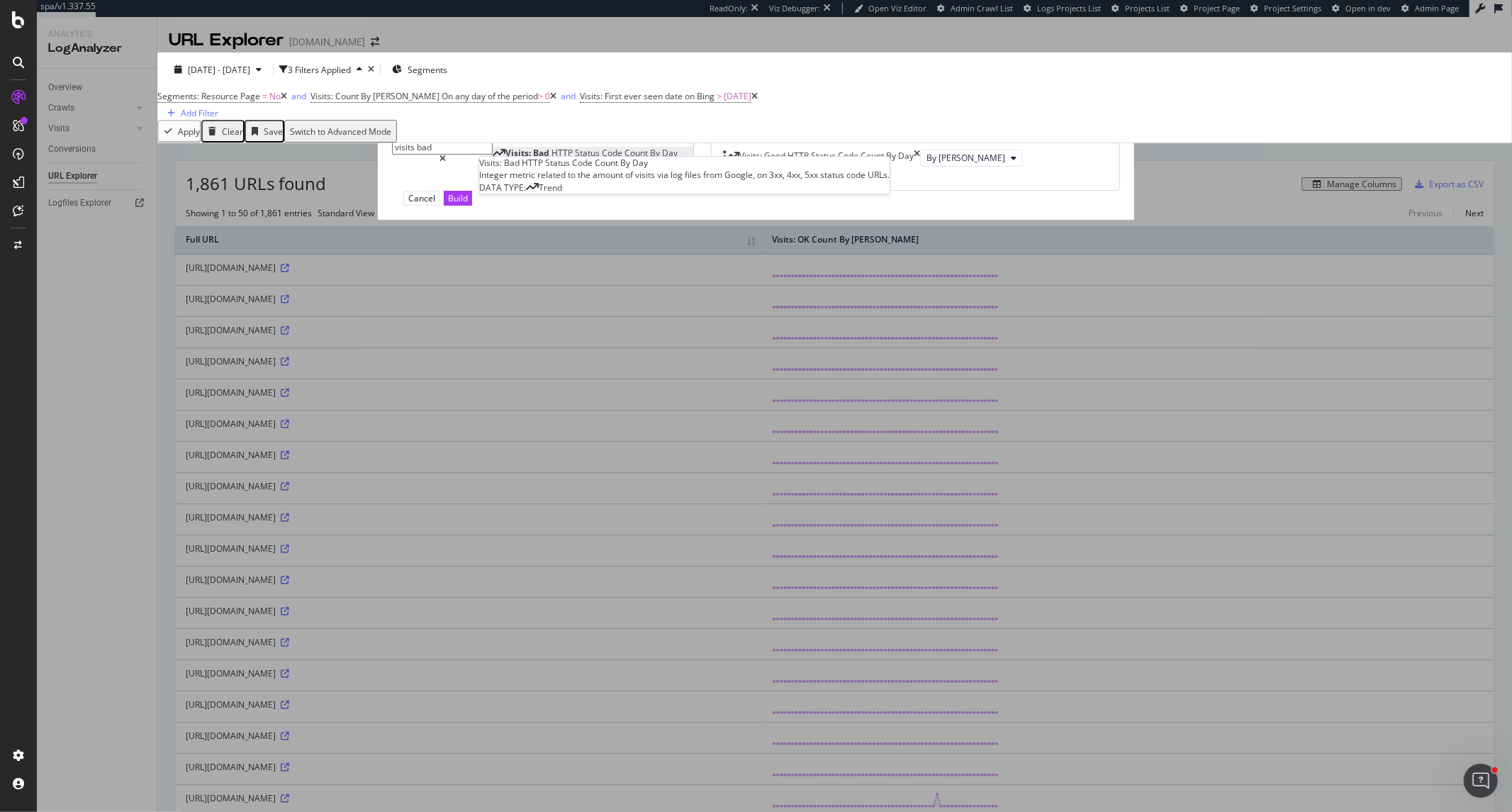
type input "visits bad"
click at [567, 159] on div "Visits: Bad HTTP Status Code Count By Day" at bounding box center [586, 153] width 185 height 12
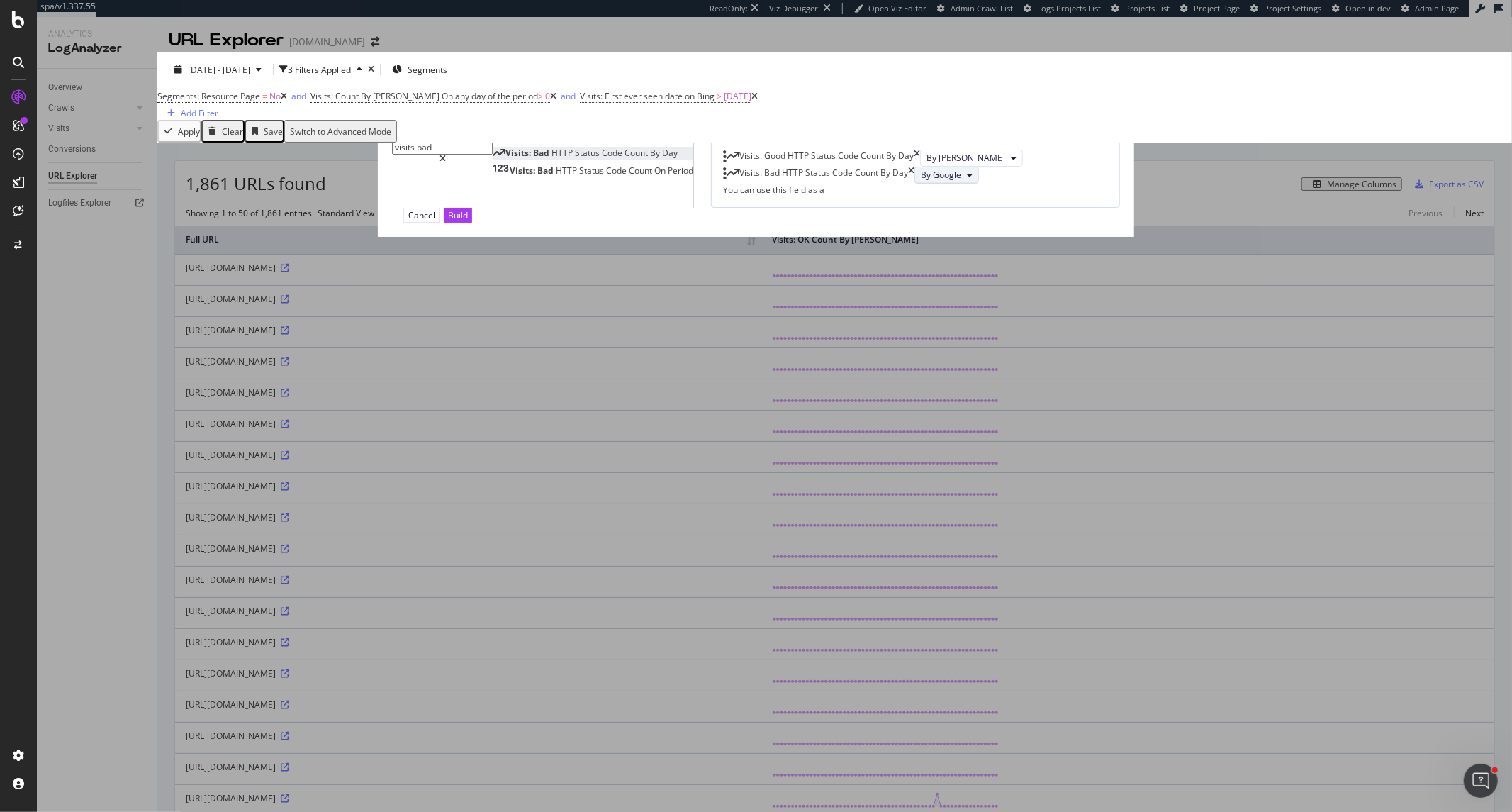
click at [914, 184] on button "By Google" at bounding box center [947, 175] width 65 height 17
click at [845, 374] on span "By Bing" at bounding box center [840, 371] width 79 height 13
click at [472, 223] on button "Build" at bounding box center [457, 215] width 29 height 15
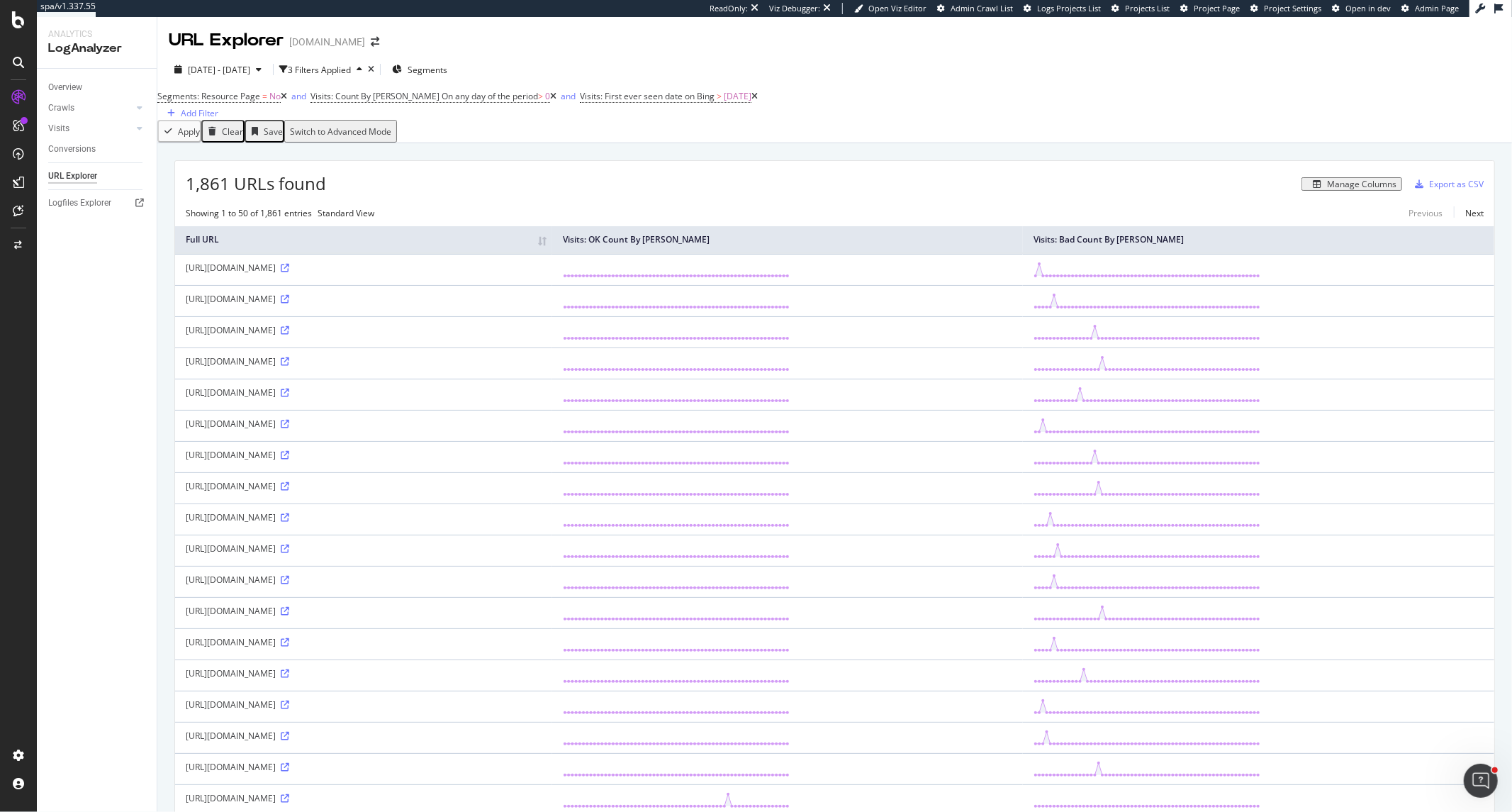
click at [1360, 191] on button "Manage Columns" at bounding box center [1352, 184] width 100 height 14
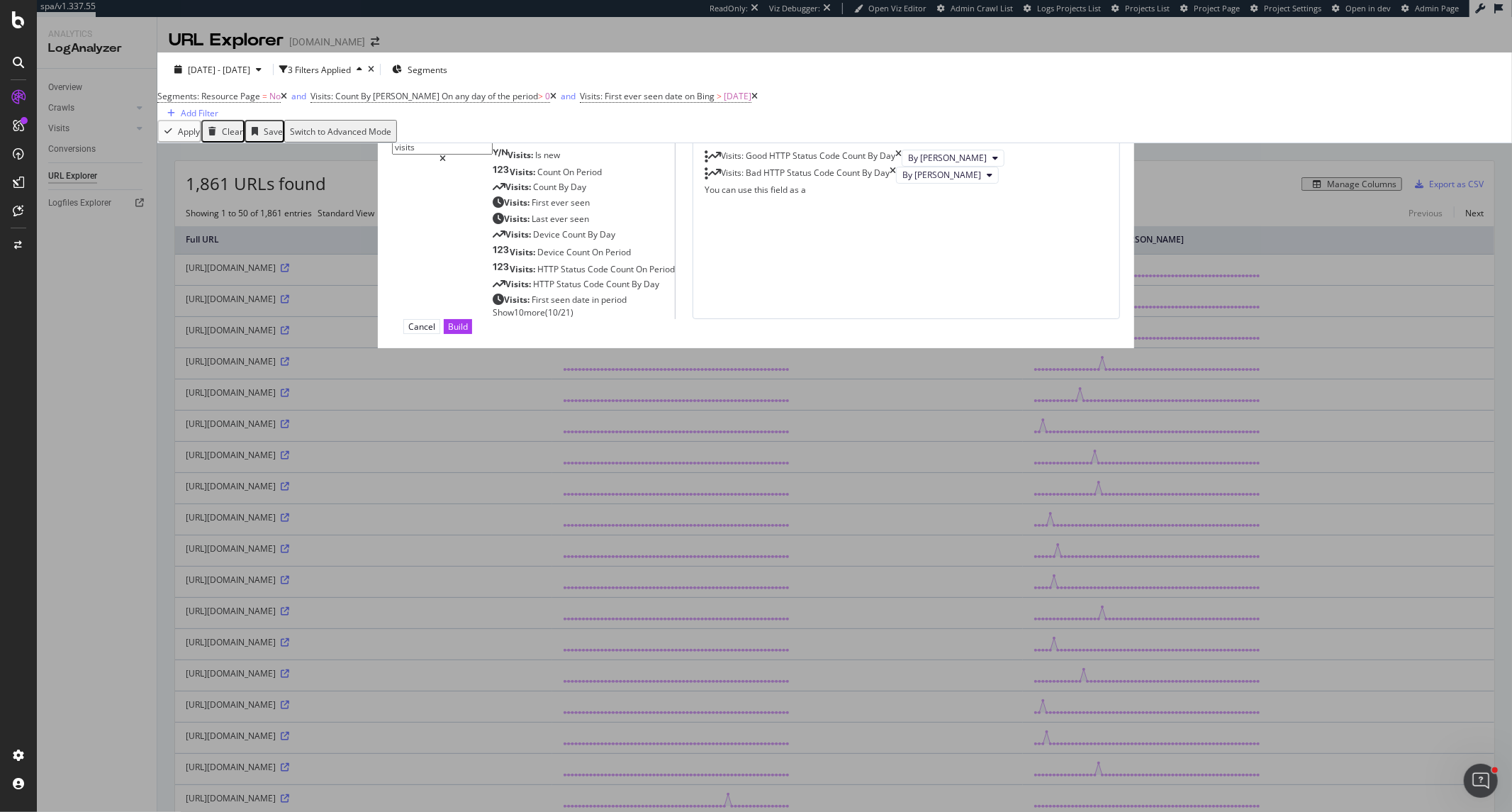
type input "visits"
click at [498, 319] on span "Show 10 more" at bounding box center [519, 313] width 52 height 12
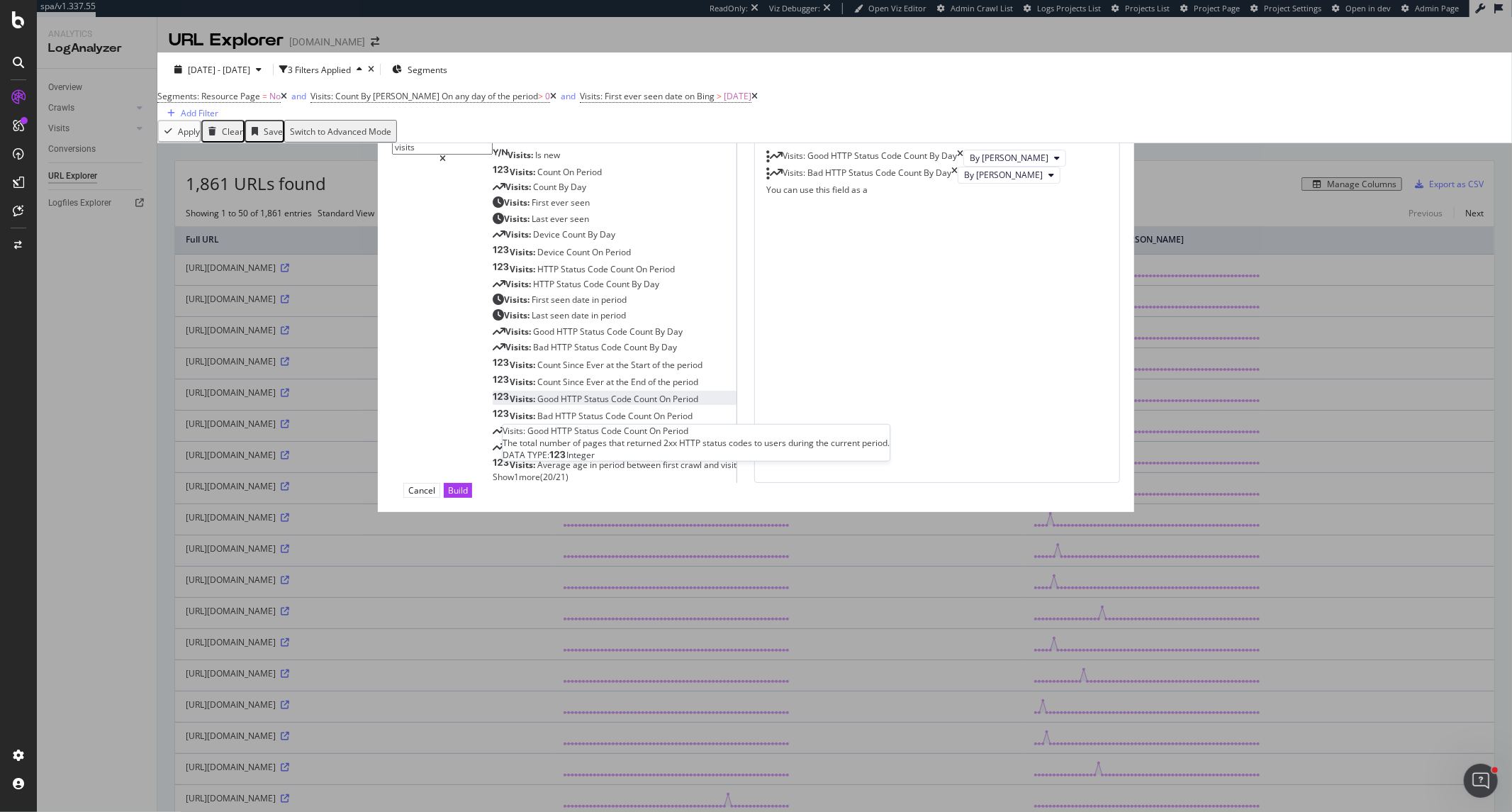
click at [634, 405] on span "Count" at bounding box center [646, 399] width 25 height 12
click at [632, 422] on span "Count" at bounding box center [640, 416] width 25 height 12
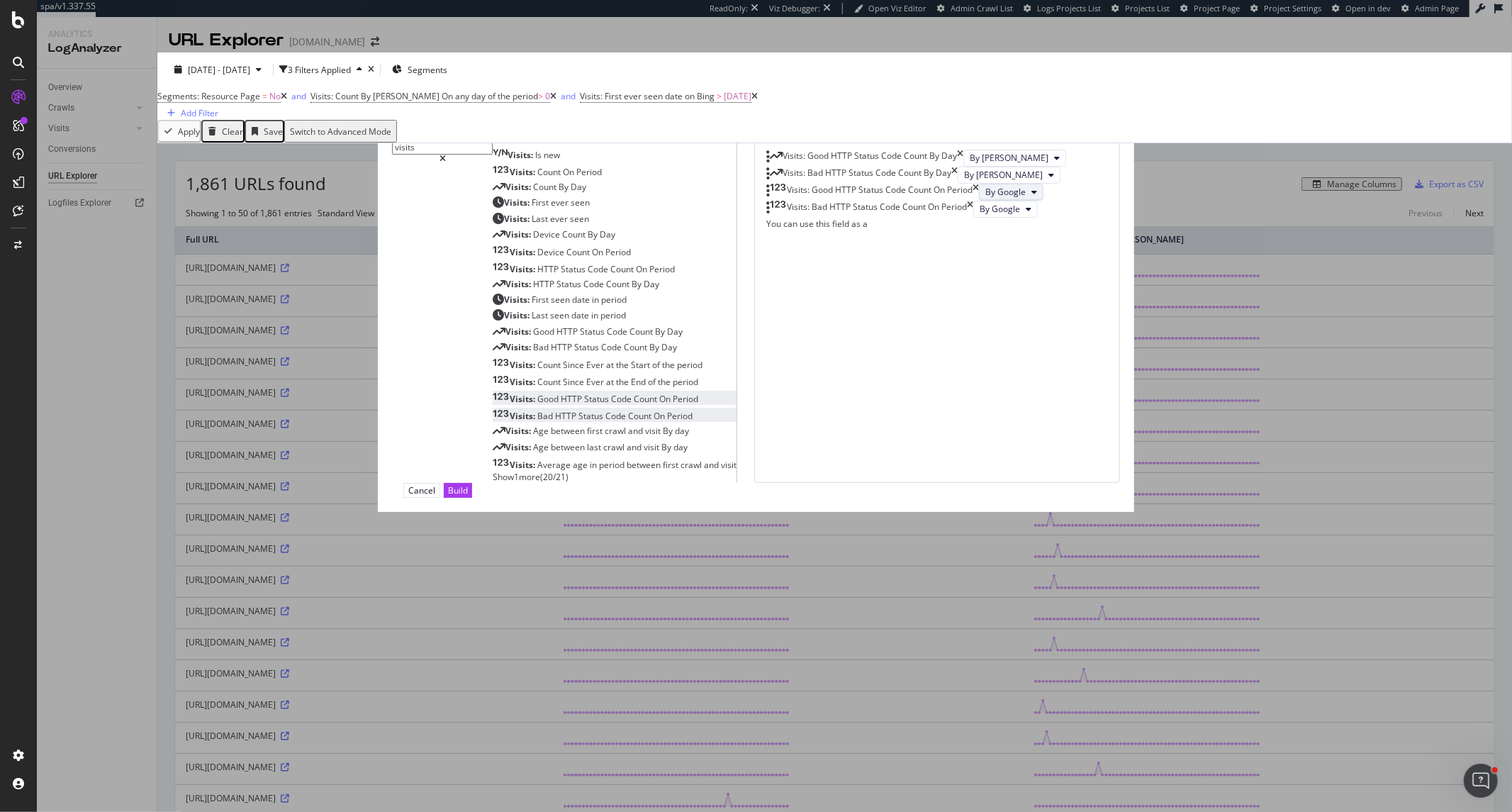
click at [985, 198] on span "By Google" at bounding box center [1005, 192] width 40 height 12
click at [837, 440] on span "By Bing" at bounding box center [848, 438] width 79 height 13
click at [980, 215] on span "By Google" at bounding box center [1000, 209] width 40 height 12
click at [839, 488] on span "By Bing" at bounding box center [848, 492] width 79 height 13
click at [468, 496] on div "Build" at bounding box center [458, 491] width 20 height 12
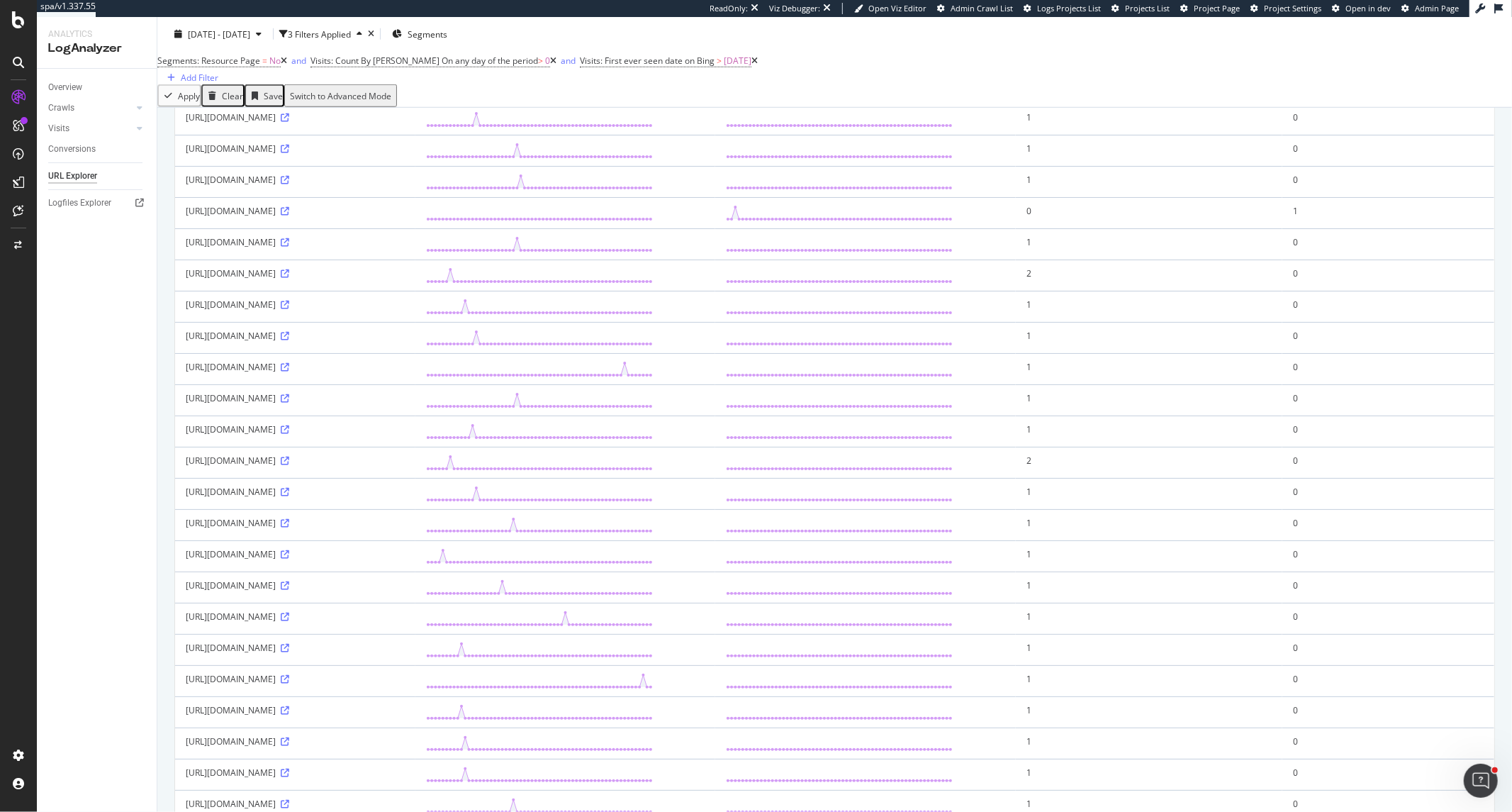
scroll to position [1024, 0]
click at [289, 154] on icon at bounding box center [285, 148] width 8 height 8
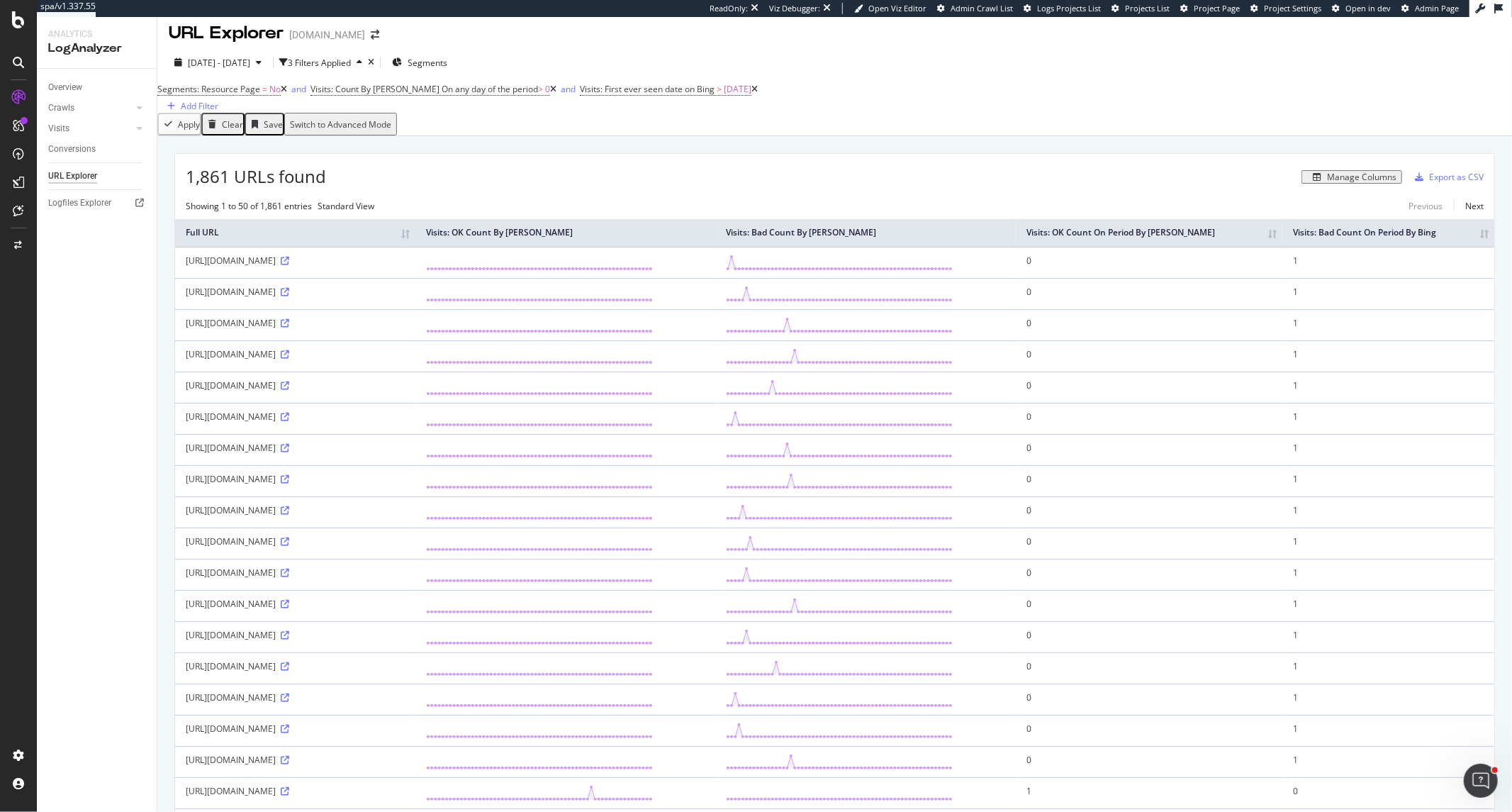
scroll to position [0, 0]
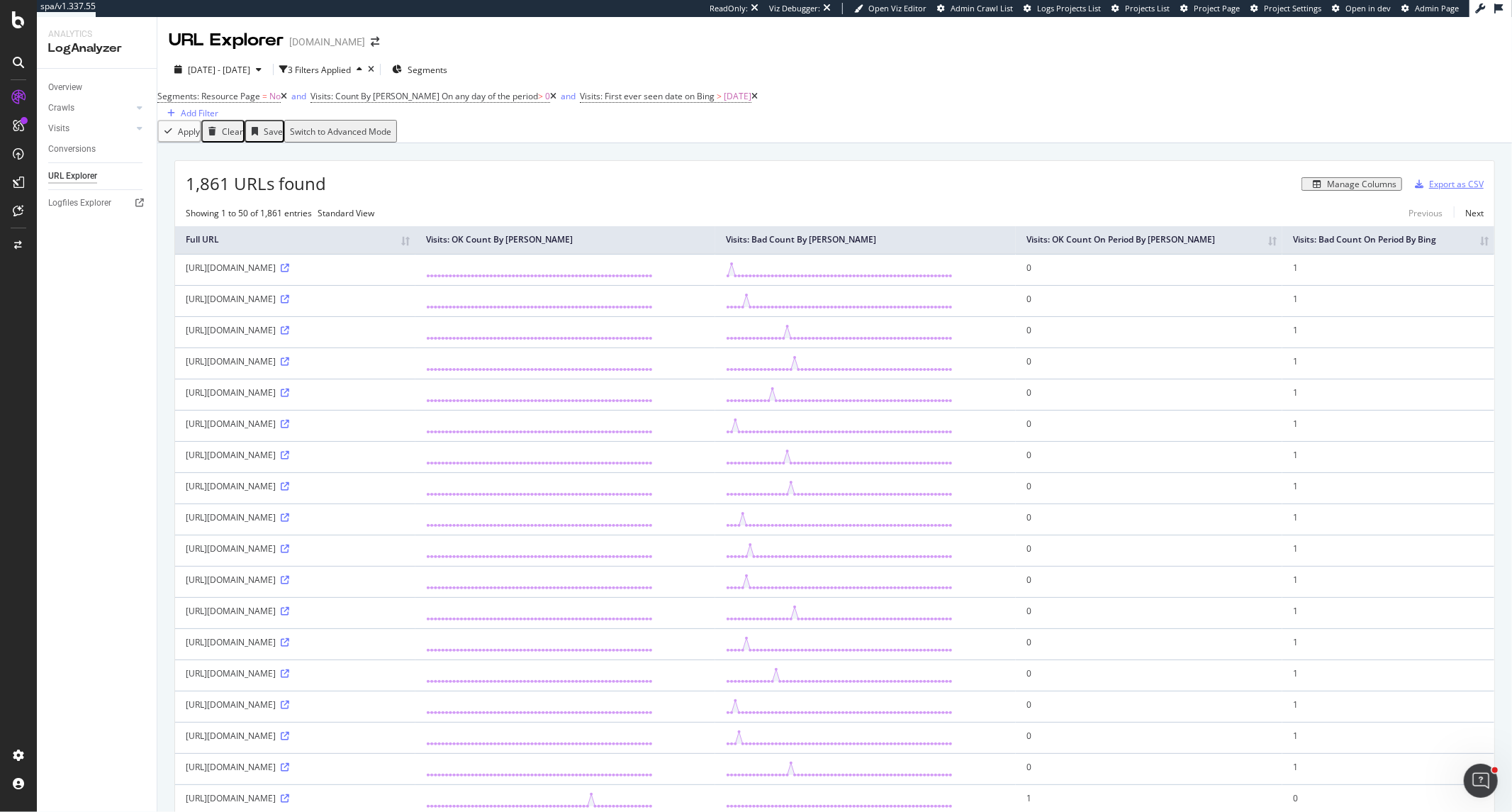
click at [1433, 186] on div "Export as CSV" at bounding box center [1446, 184] width 74 height 22
drag, startPoint x: 338, startPoint y: 549, endPoint x: 371, endPoint y: 548, distance: 33.0
click at [371, 523] on div "https://mutuionline.it/mutuo-surroga/?msclkid=4a7884f8c0481fd4e302e330e3fb456f" at bounding box center [295, 518] width 219 height 12
copy div "msclkid"
click at [218, 110] on div "Add Filter" at bounding box center [199, 113] width 38 height 12
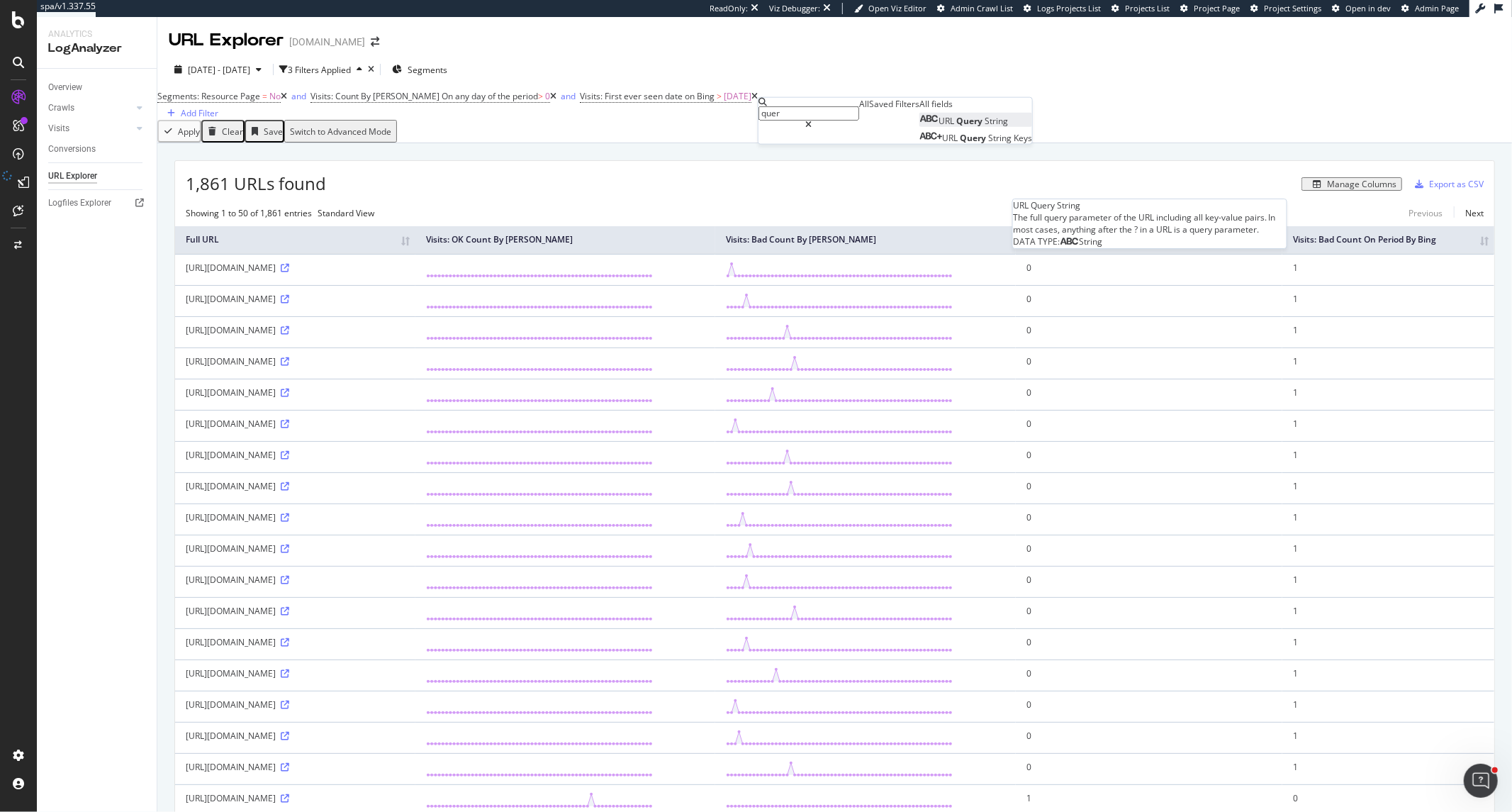
type input "quer"
click at [957, 127] on span "Query" at bounding box center [970, 121] width 29 height 12
click at [763, 107] on icon at bounding box center [761, 102] width 5 height 8
type input "full"
click at [957, 127] on span "URL" at bounding box center [965, 121] width 15 height 12
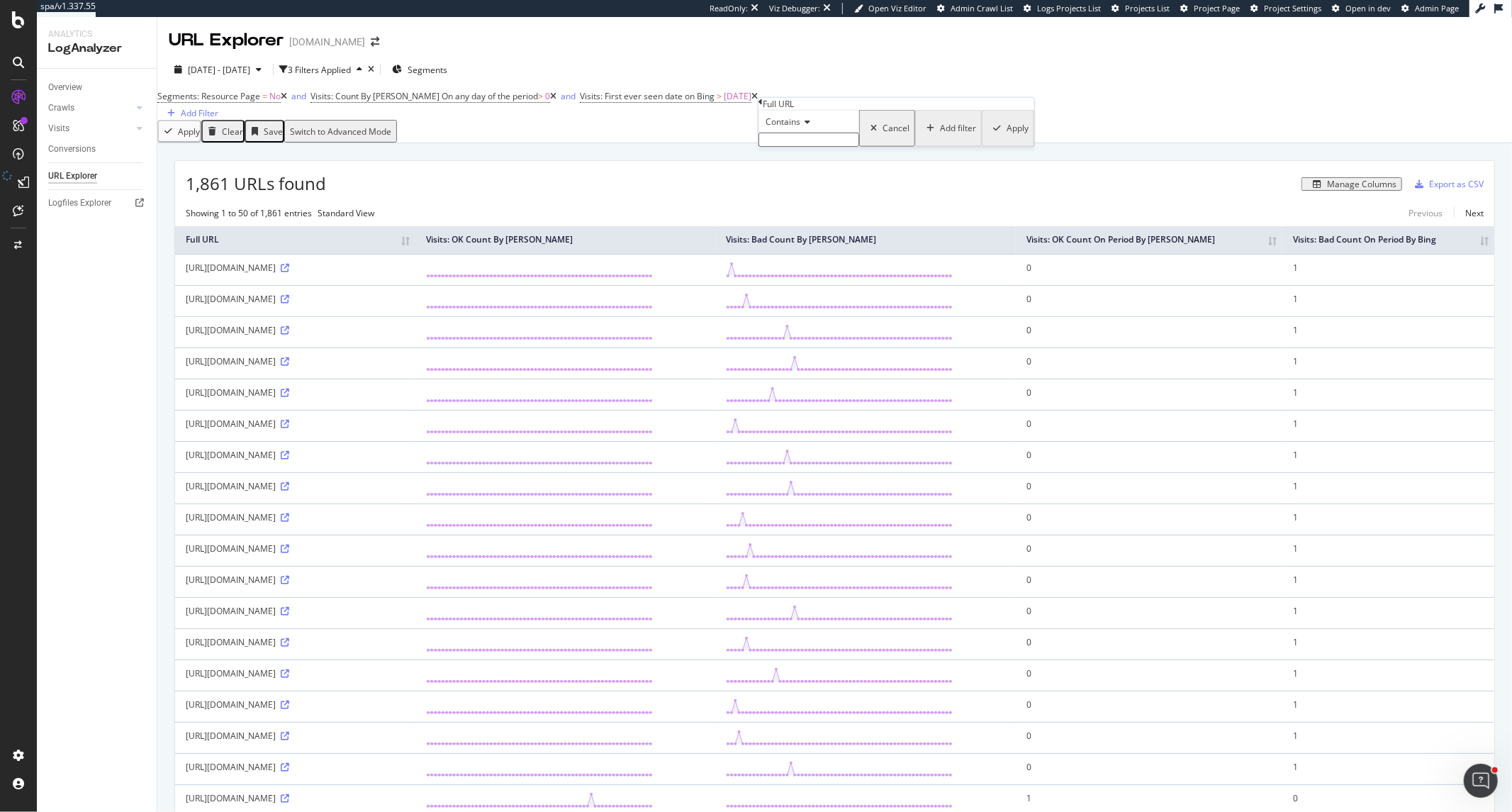
click at [801, 127] on span "Contains" at bounding box center [783, 122] width 35 height 12
click at [818, 251] on span "Doesn't contain" at bounding box center [794, 245] width 62 height 12
click at [818, 147] on input "text" at bounding box center [808, 140] width 100 height 14
paste input "msclkid"
type input "msclkid"
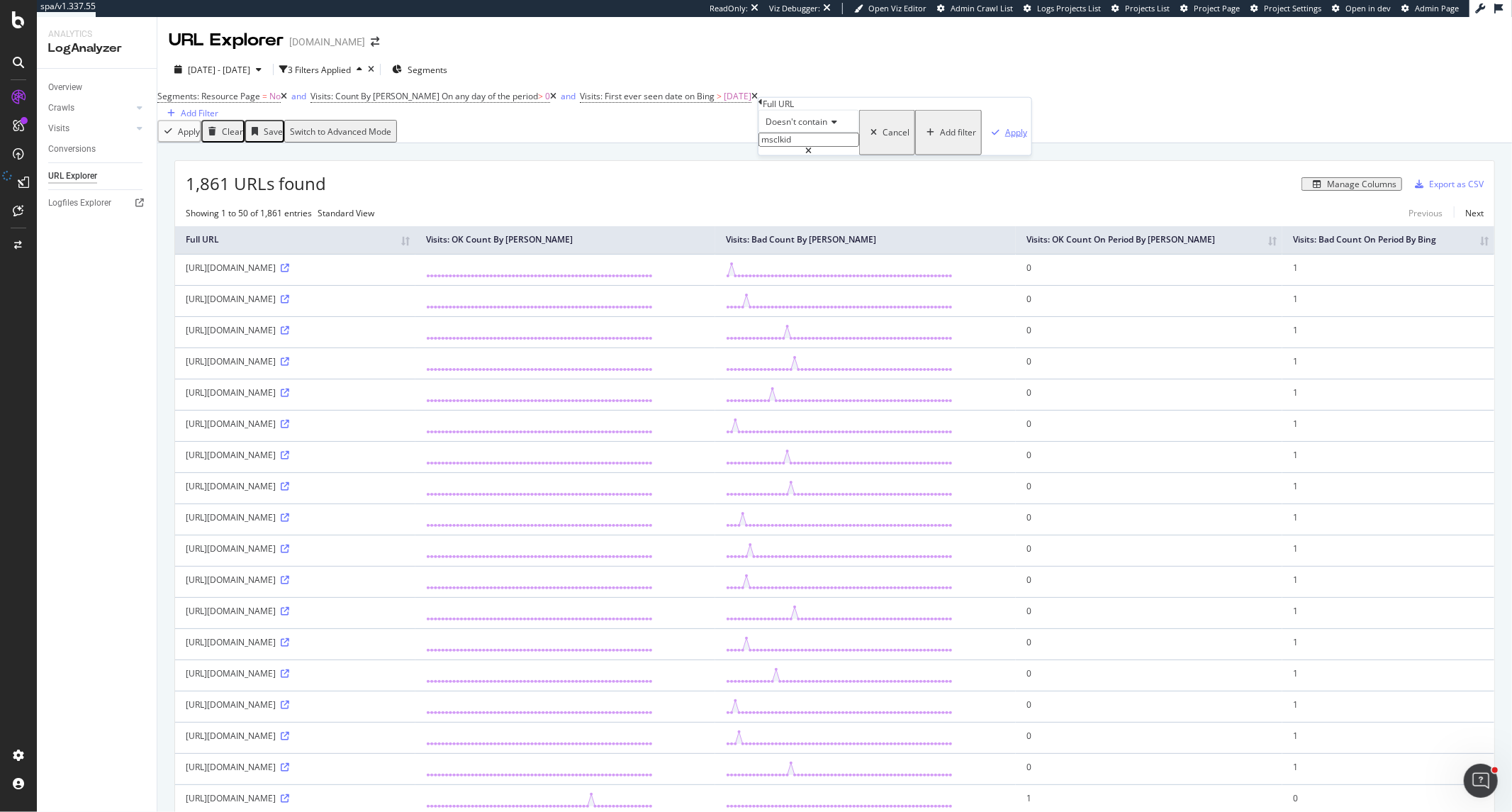
click at [986, 137] on div "button" at bounding box center [995, 132] width 19 height 8
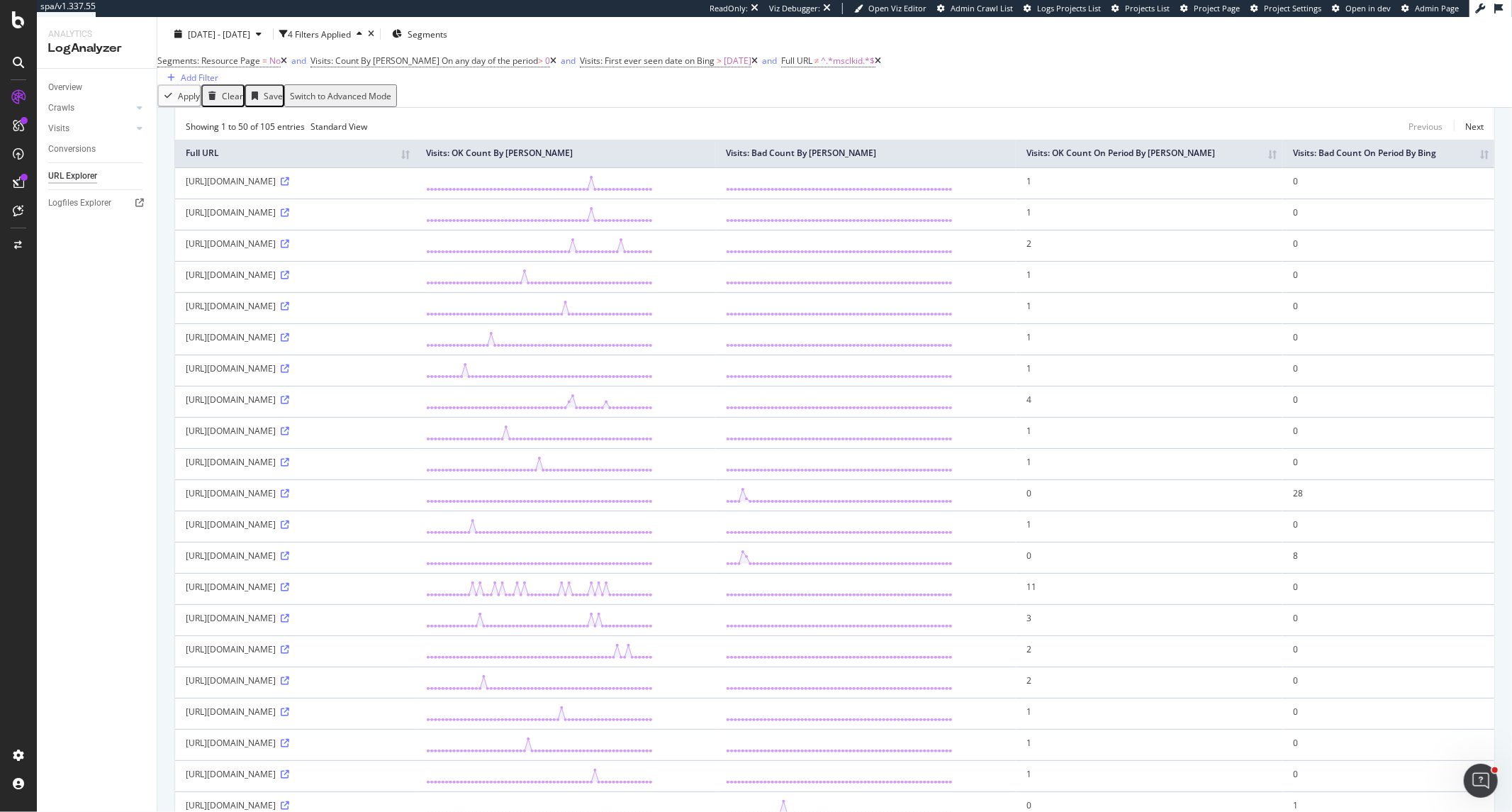
scroll to position [86, 0]
click at [308, 282] on div "https://www.mutuionline.it/?keyword=mutuo+bancario&matchtype=e&textCodiceReferr…" at bounding box center [295, 276] width 219 height 12
copy div "keyword"
click at [218, 78] on div "Add Filter" at bounding box center [199, 78] width 38 height 12
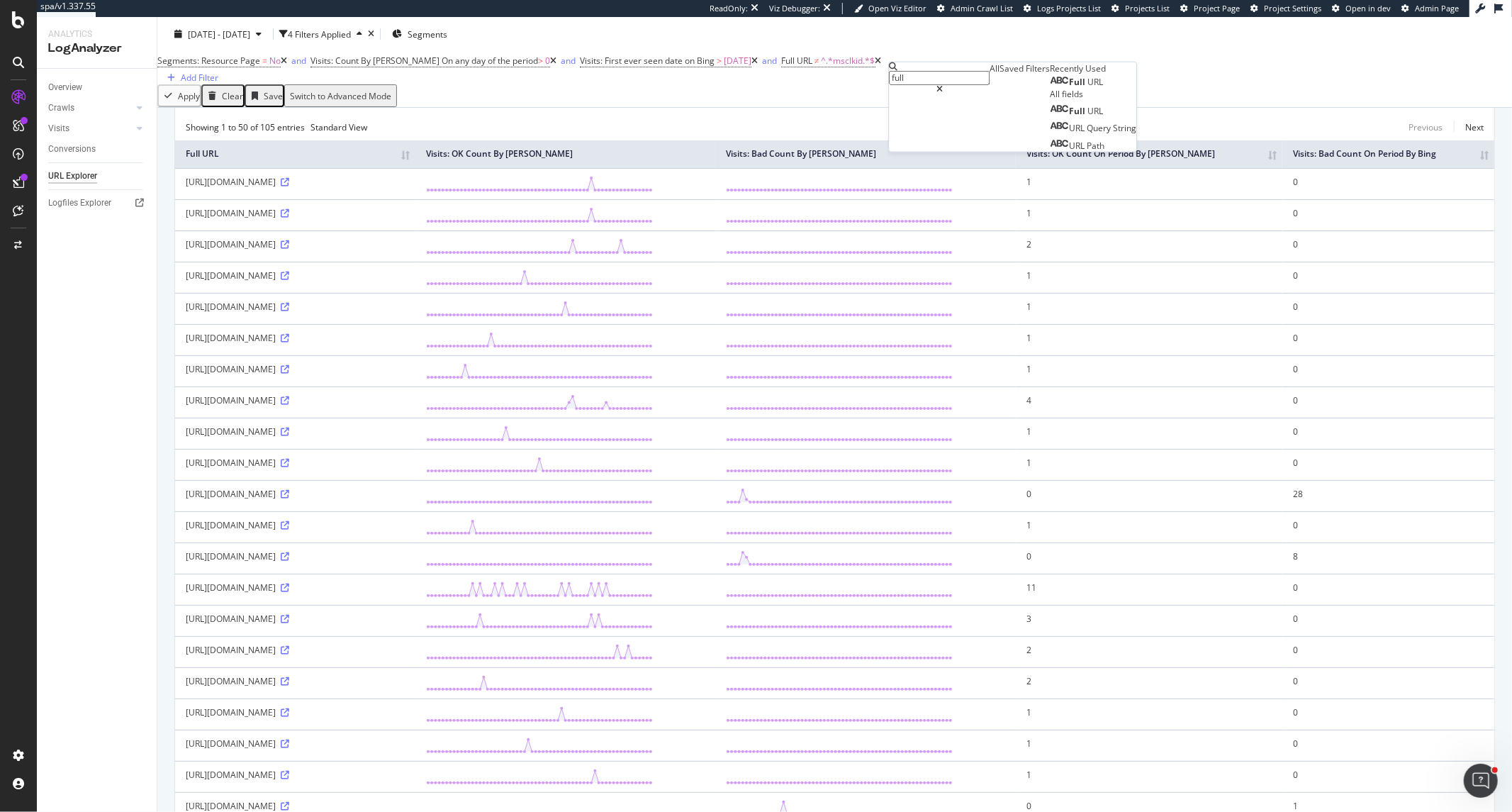
click at [1050, 88] on div "Full URL" at bounding box center [1093, 80] width 86 height 13
click at [1088, 88] on span "URL" at bounding box center [1095, 82] width 15 height 12
click at [937, 91] on icon at bounding box center [936, 86] width 10 height 8
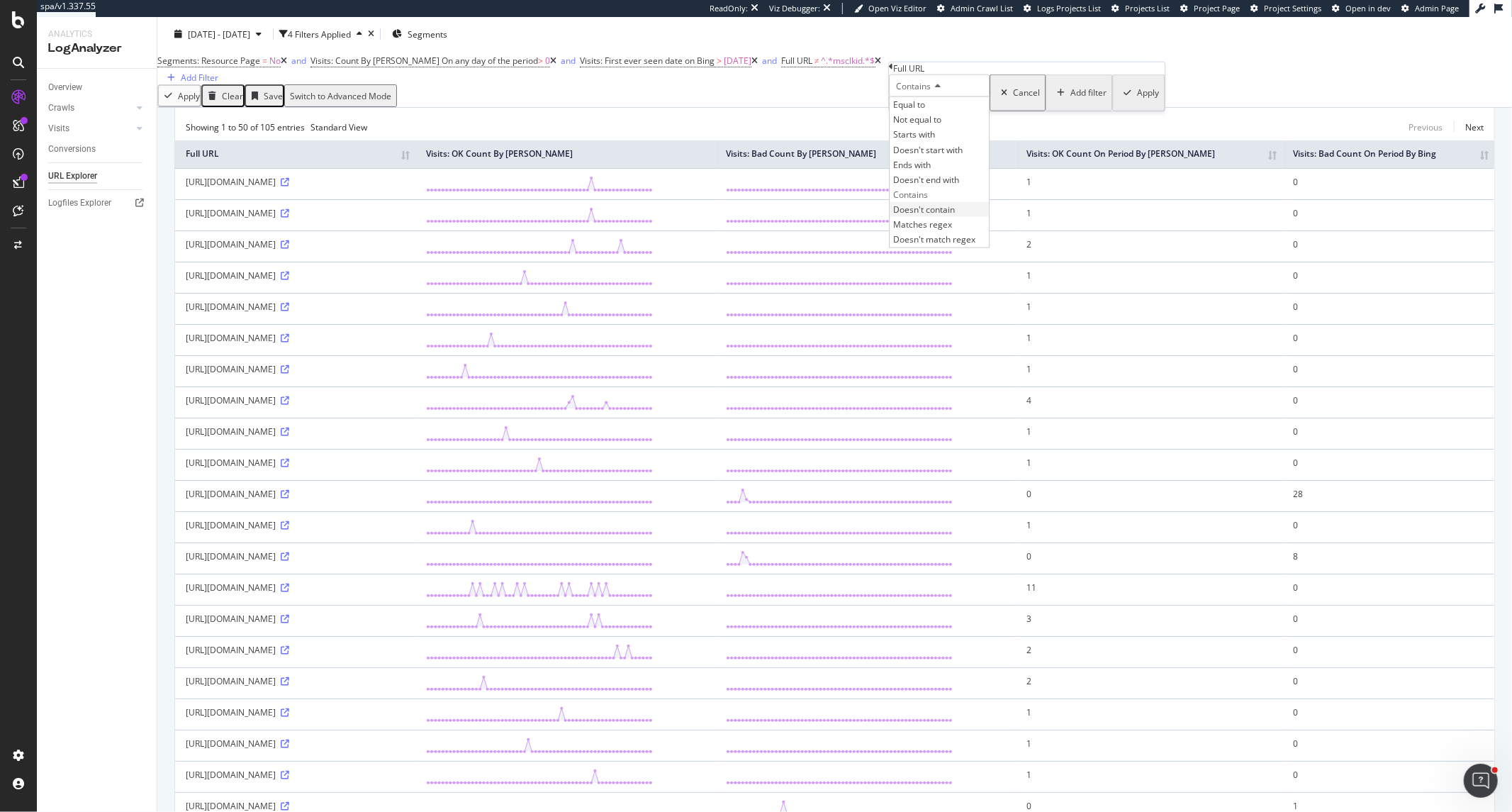
click at [955, 215] on span "Doesn't contain" at bounding box center [924, 210] width 62 height 12
click at [941, 111] on input "text" at bounding box center [939, 104] width 100 height 14
paste input "keyword"
type input "keyword"
click at [1015, 164] on th "Visits: Bad Count By Bing" at bounding box center [865, 154] width 300 height 28
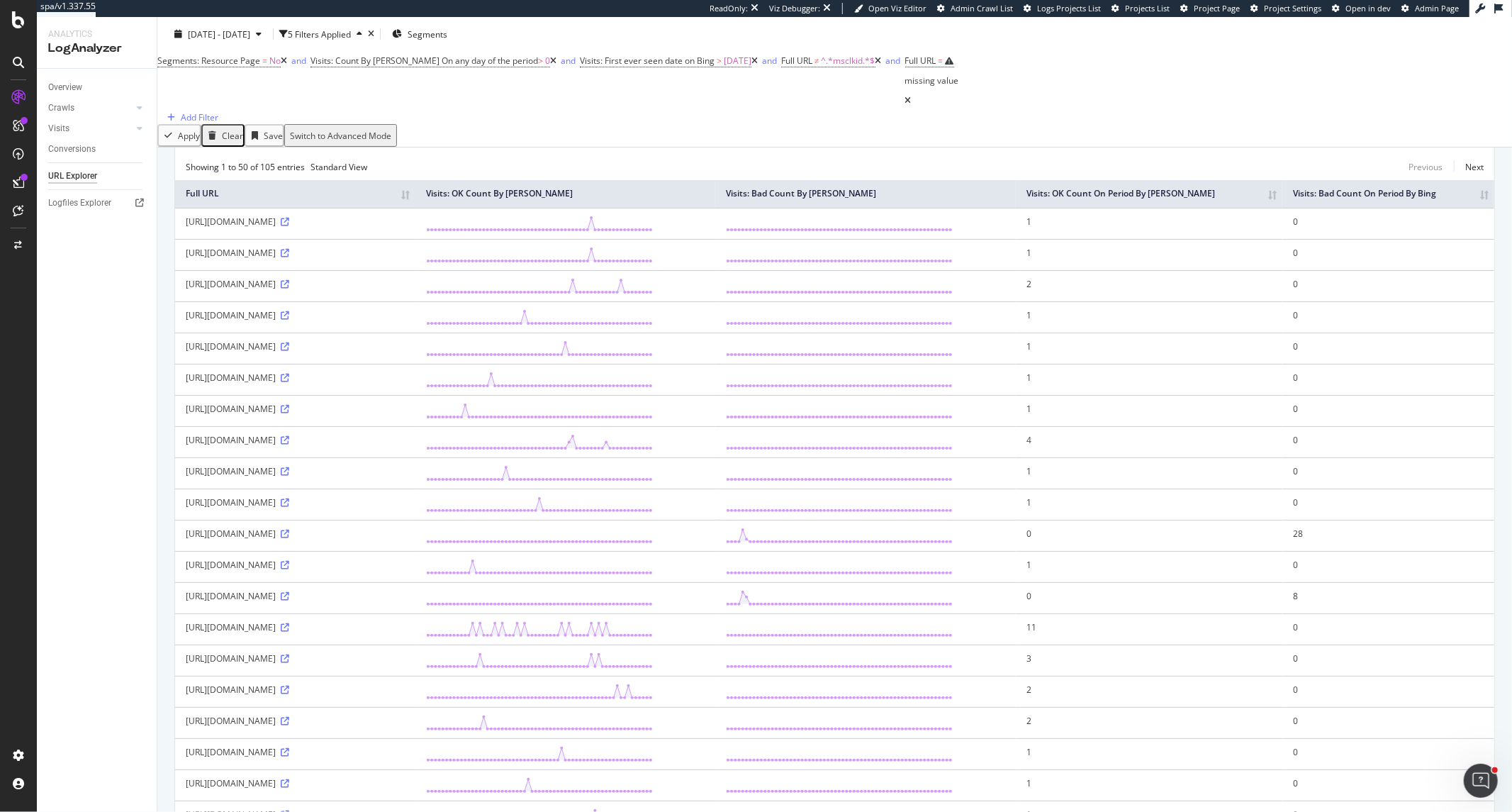
click at [1015, 180] on th "Visits: Bad Count By Bing" at bounding box center [865, 194] width 300 height 28
click at [1004, 88] on div "Segments: Resource Page = No and Visits: Count By Bing On any day of the period…" at bounding box center [835, 87] width 1355 height 73
click at [959, 72] on div "missing value" at bounding box center [933, 81] width 54 height 20
click at [996, 109] on input "text" at bounding box center [964, 101] width 100 height 14
paste input "keyword"
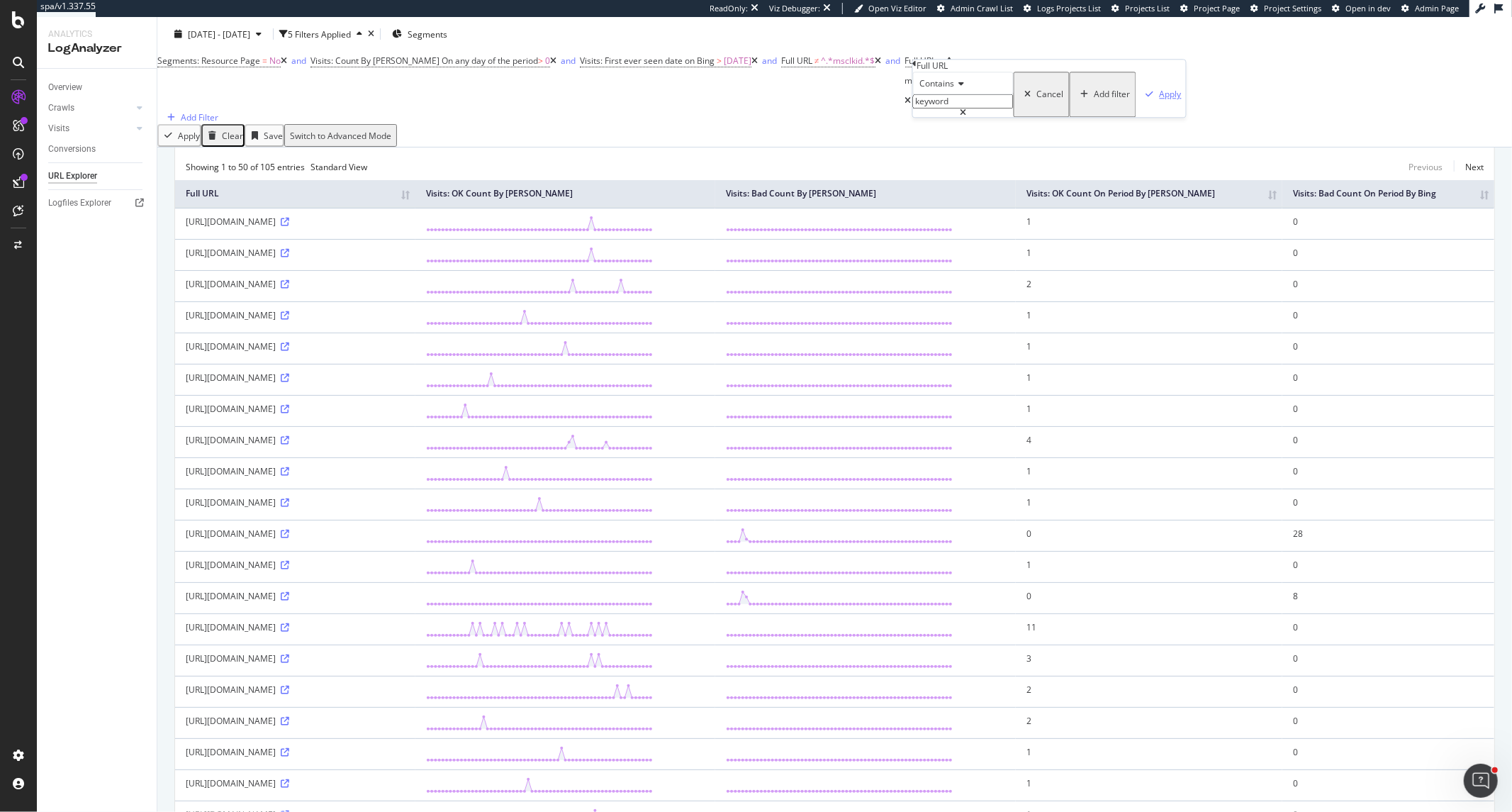
type input "keyword"
click at [1159, 100] on div "Apply" at bounding box center [1170, 95] width 22 height 12
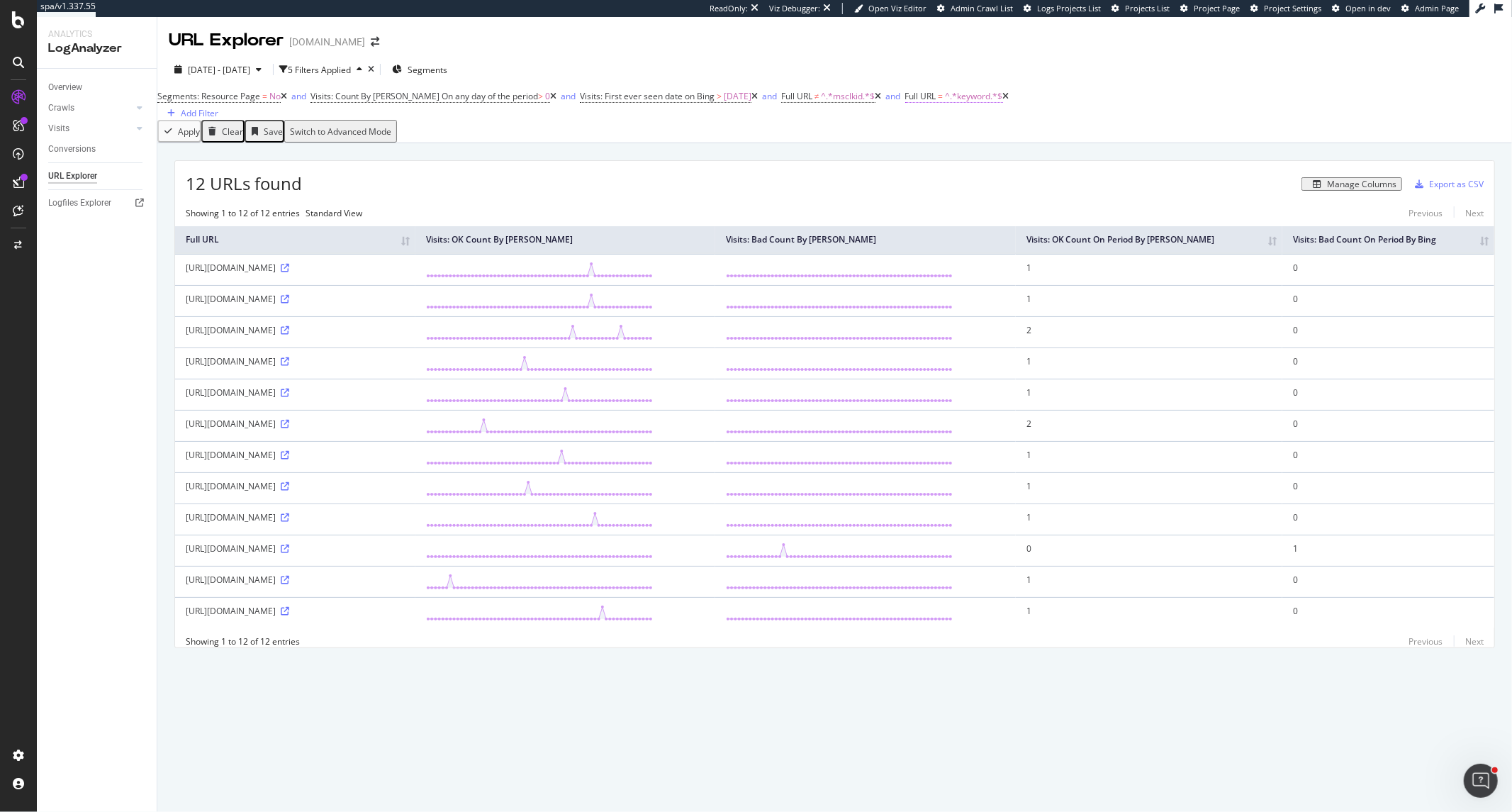
click at [991, 102] on span "^.*keyword.*$" at bounding box center [974, 96] width 57 height 12
click at [961, 130] on div "Contains" at bounding box center [964, 118] width 100 height 22
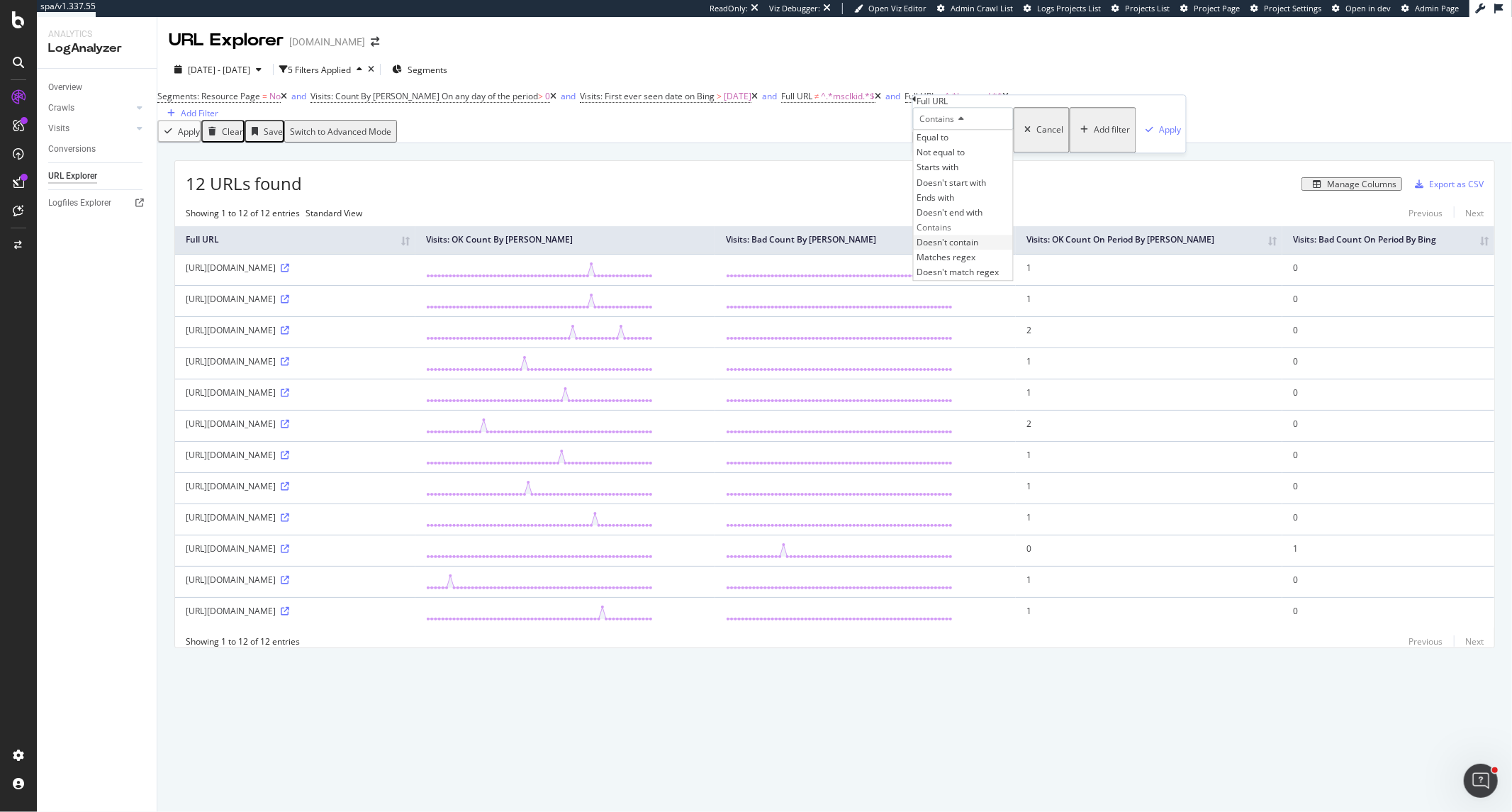
click at [979, 249] on span "Doesn't contain" at bounding box center [948, 242] width 62 height 12
click at [1159, 136] on div "Apply" at bounding box center [1170, 130] width 22 height 12
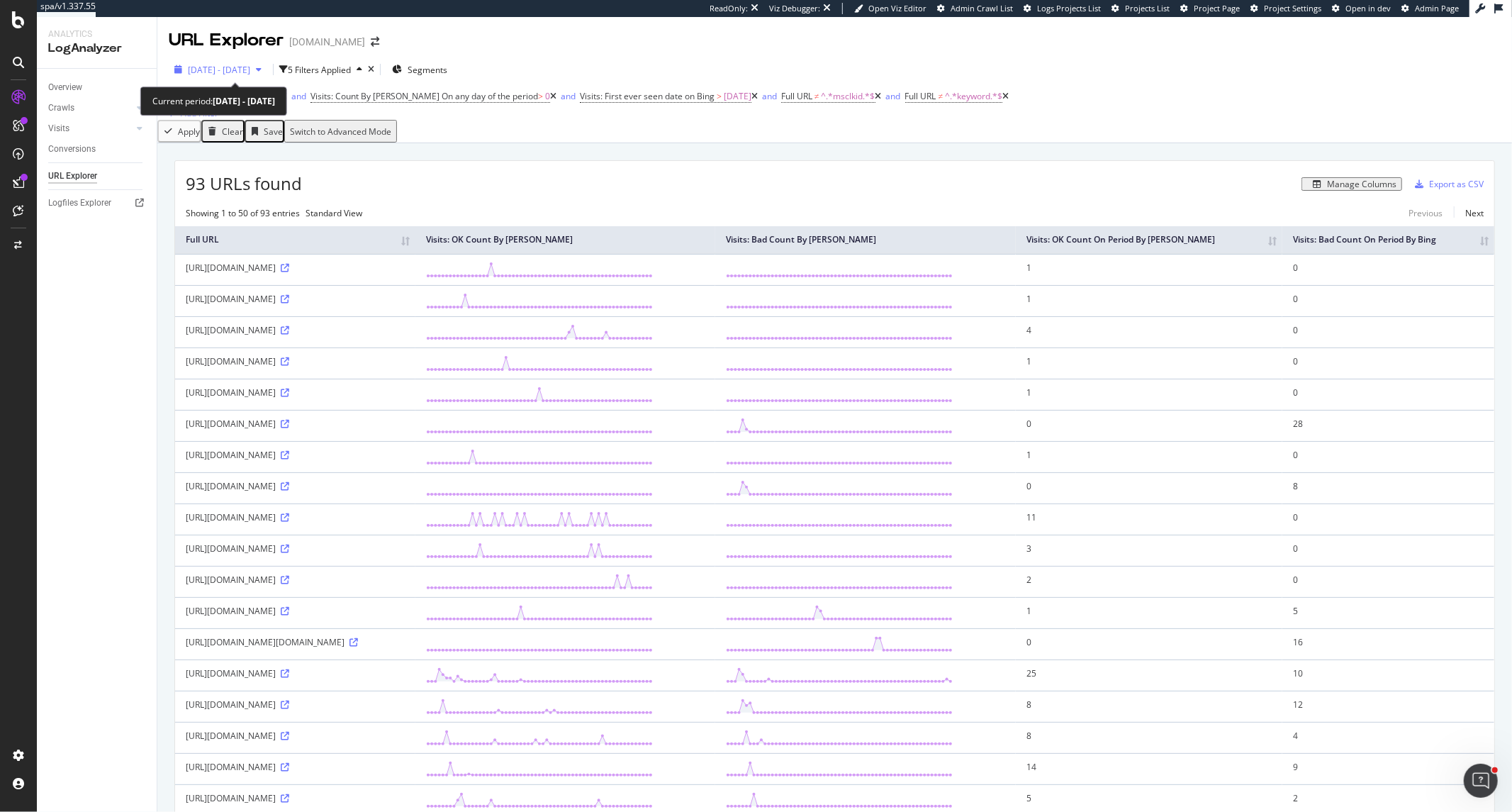
click at [250, 75] on div "2025 Mar. 1st - Apr. 30th" at bounding box center [219, 70] width 62 height 12
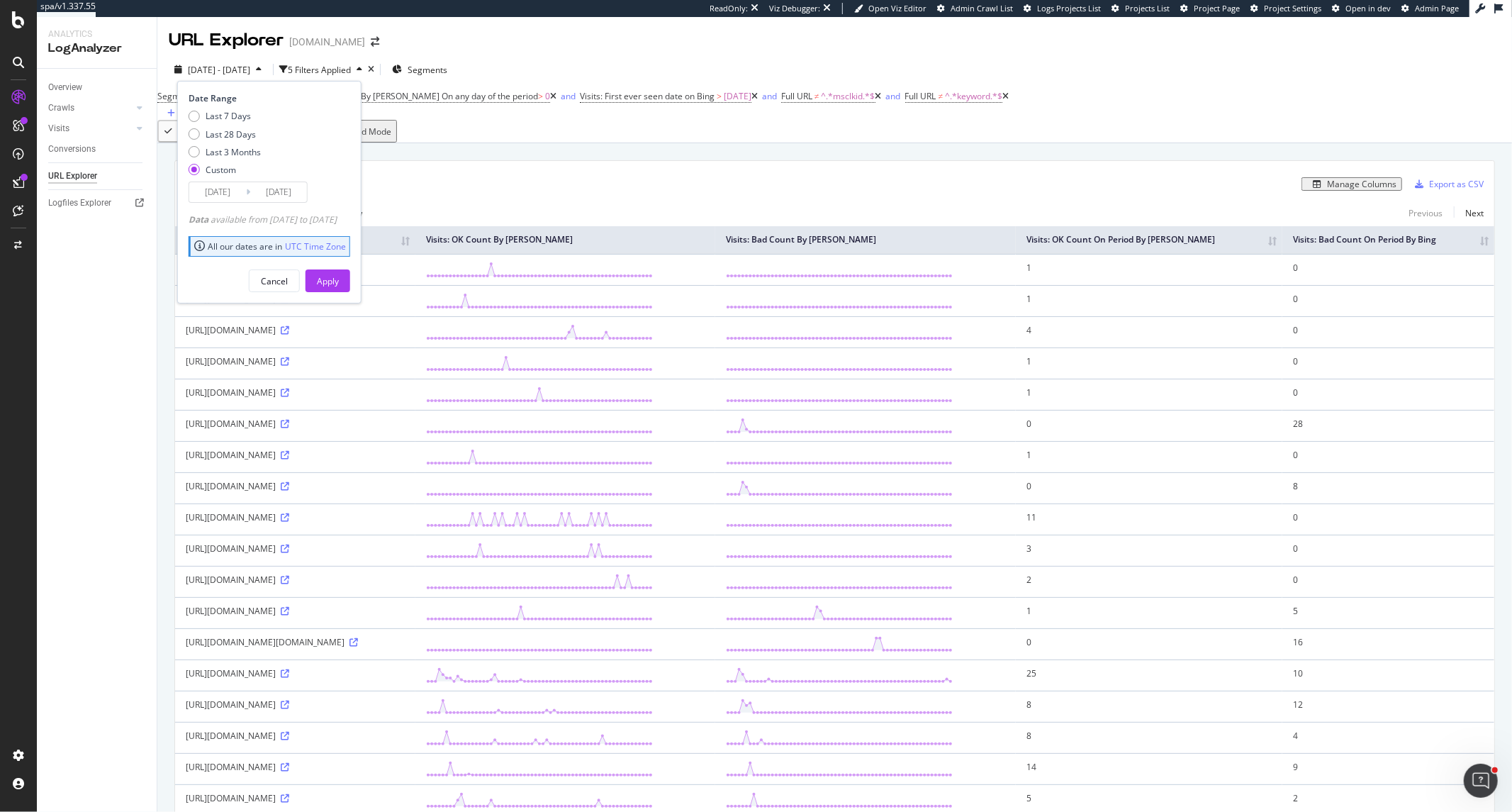
click at [224, 196] on input "2025/03/01" at bounding box center [218, 192] width 57 height 20
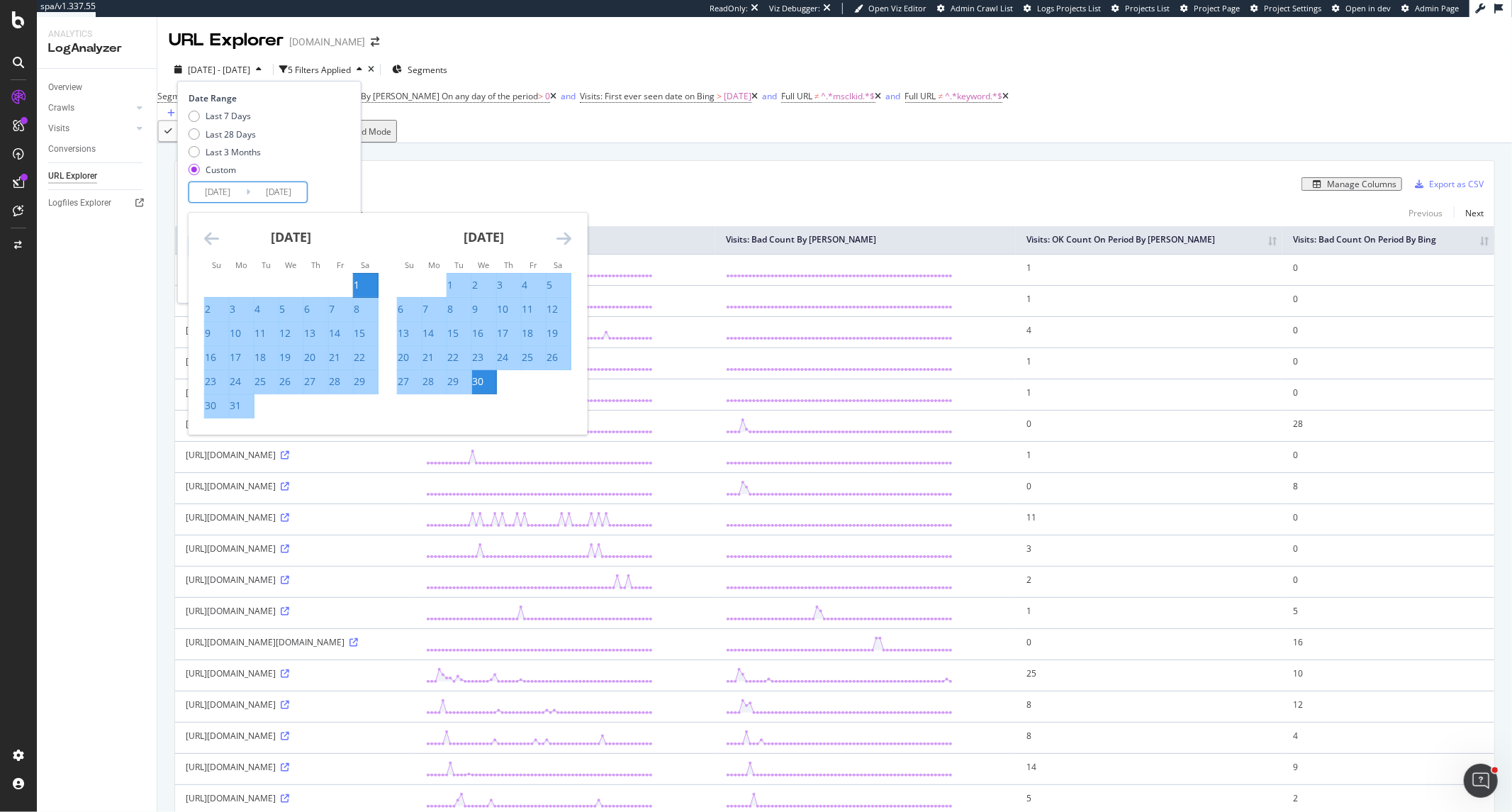
click at [568, 241] on icon "Move forward to switch to the next month." at bounding box center [563, 239] width 15 height 17
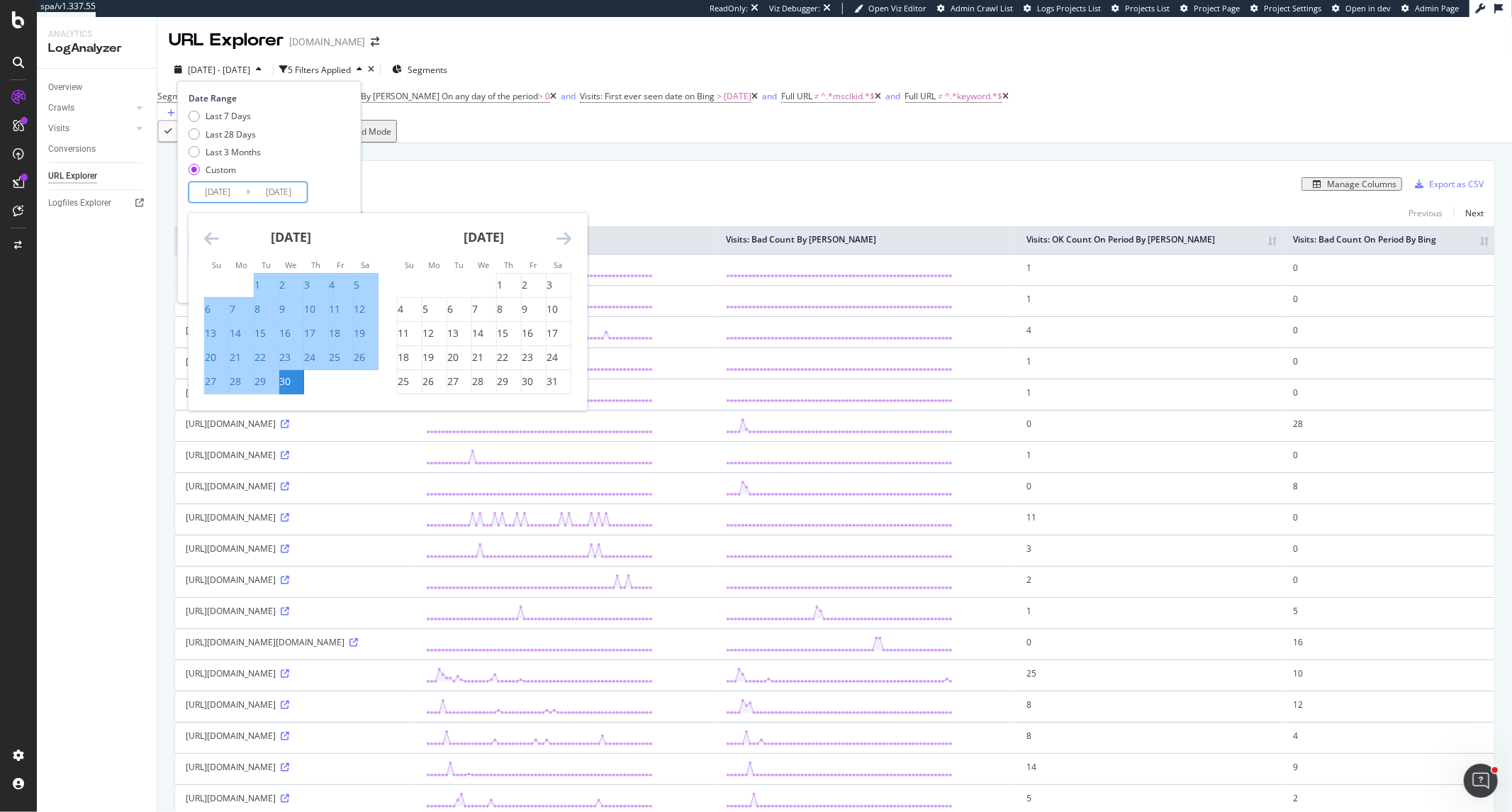
click at [568, 241] on icon "Move forward to switch to the next month." at bounding box center [563, 239] width 15 height 17
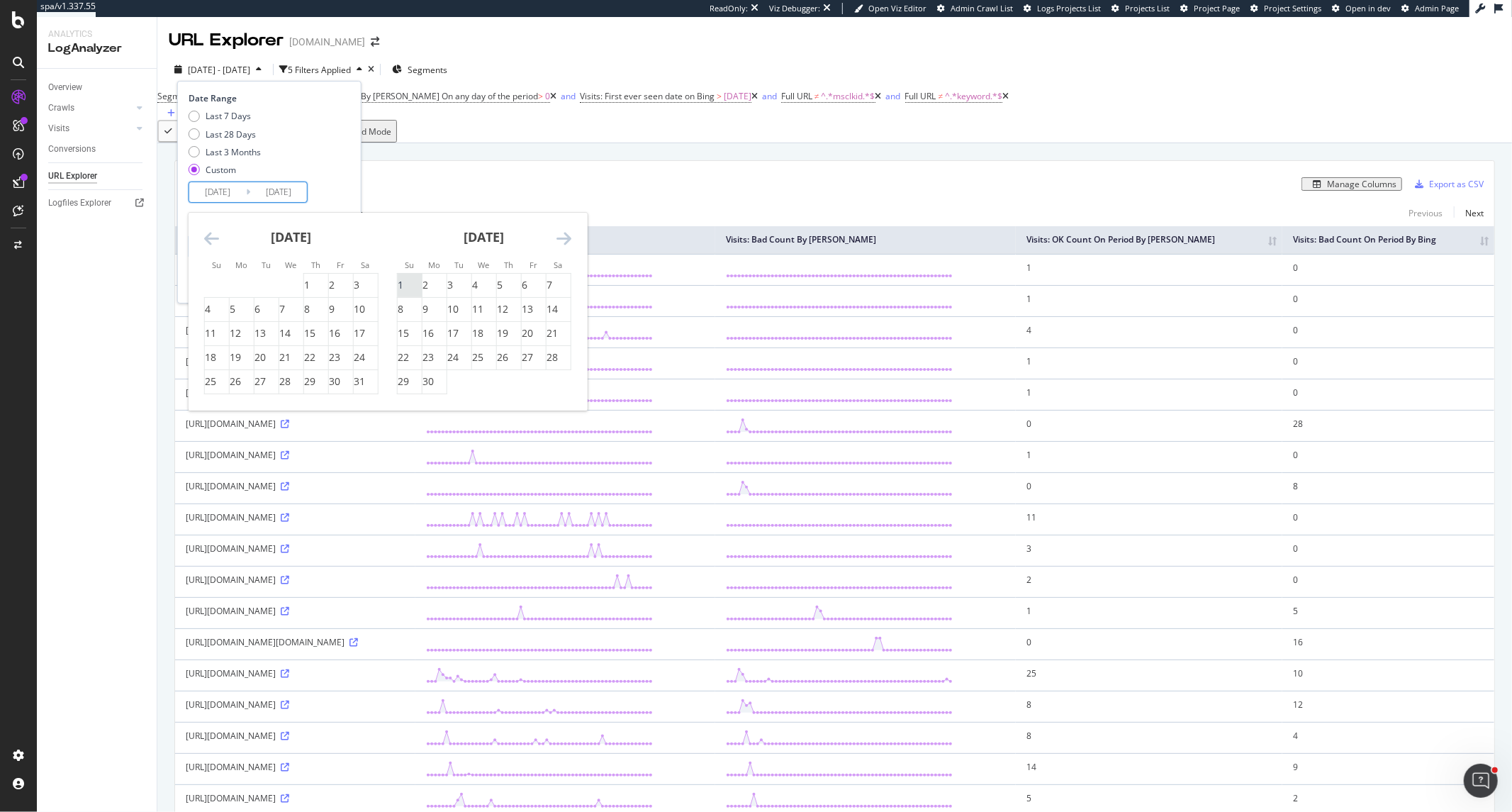
click at [401, 281] on div "1" at bounding box center [400, 285] width 5 height 14
type input "2025/06/01"
click at [558, 232] on icon "Move forward to switch to the next month." at bounding box center [563, 239] width 15 height 17
click at [508, 381] on div "31" at bounding box center [502, 381] width 12 height 14
type input "2025/07/31"
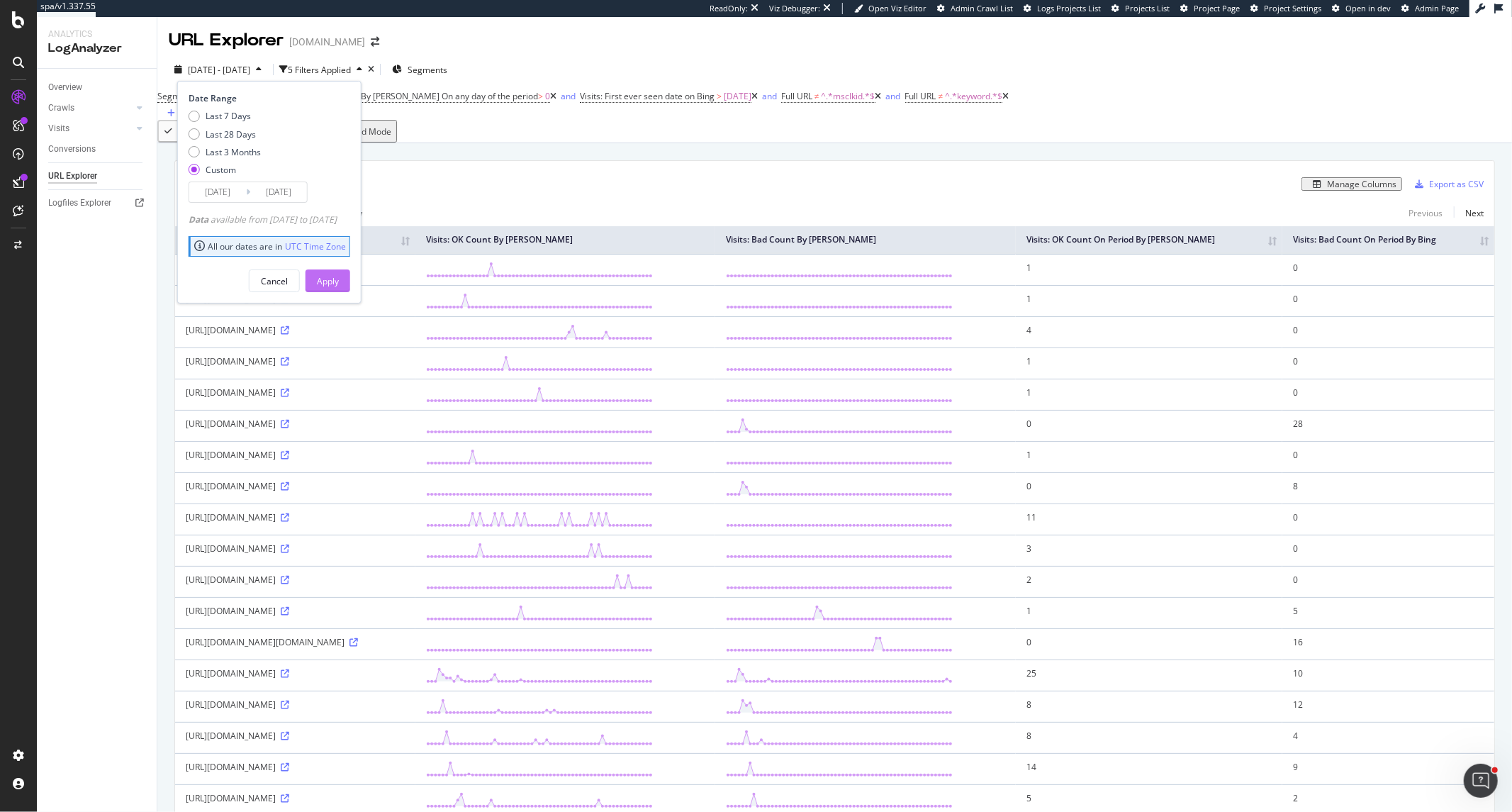
click at [339, 276] on div "Apply" at bounding box center [328, 282] width 22 height 12
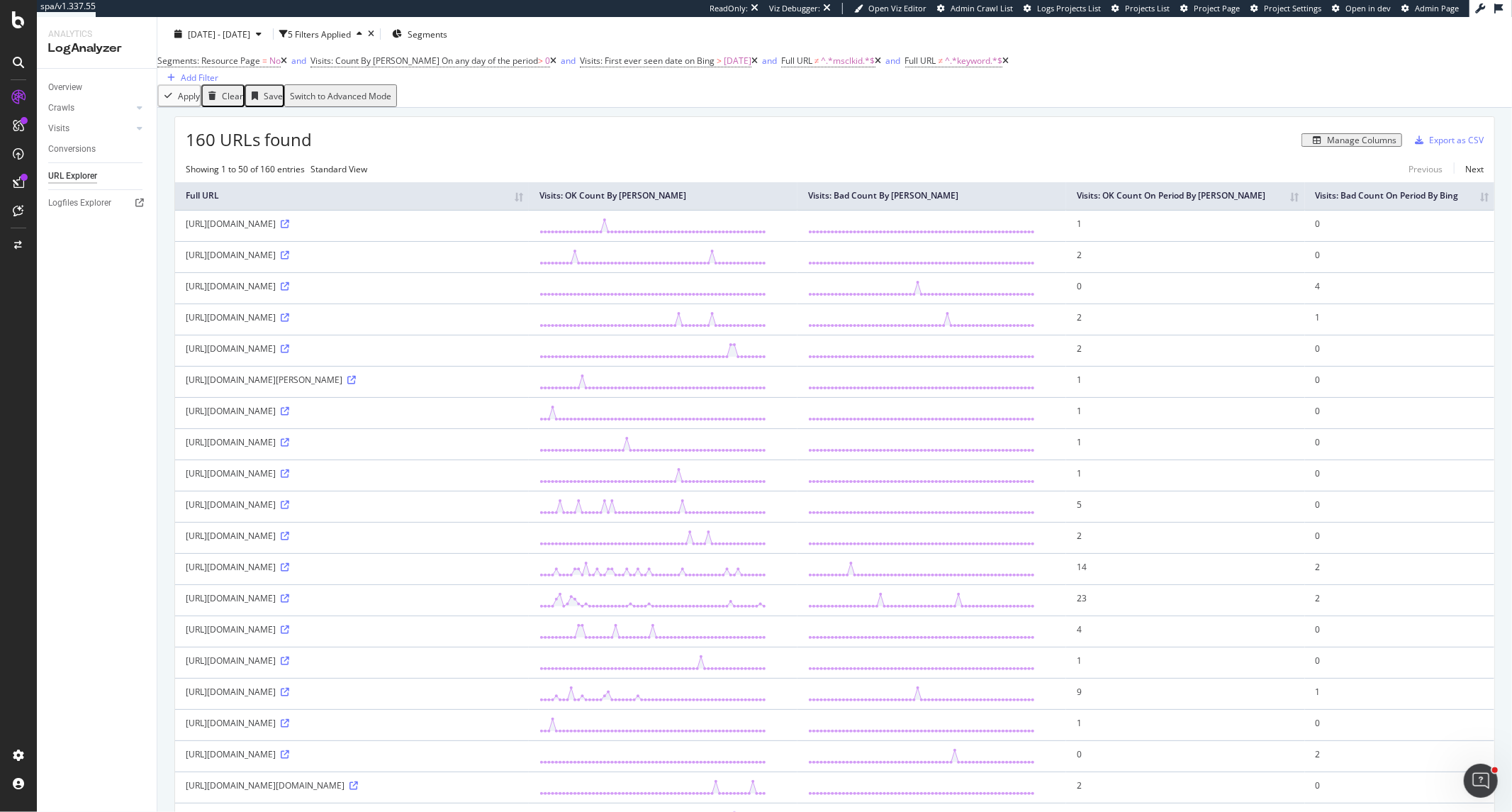
scroll to position [236, 0]
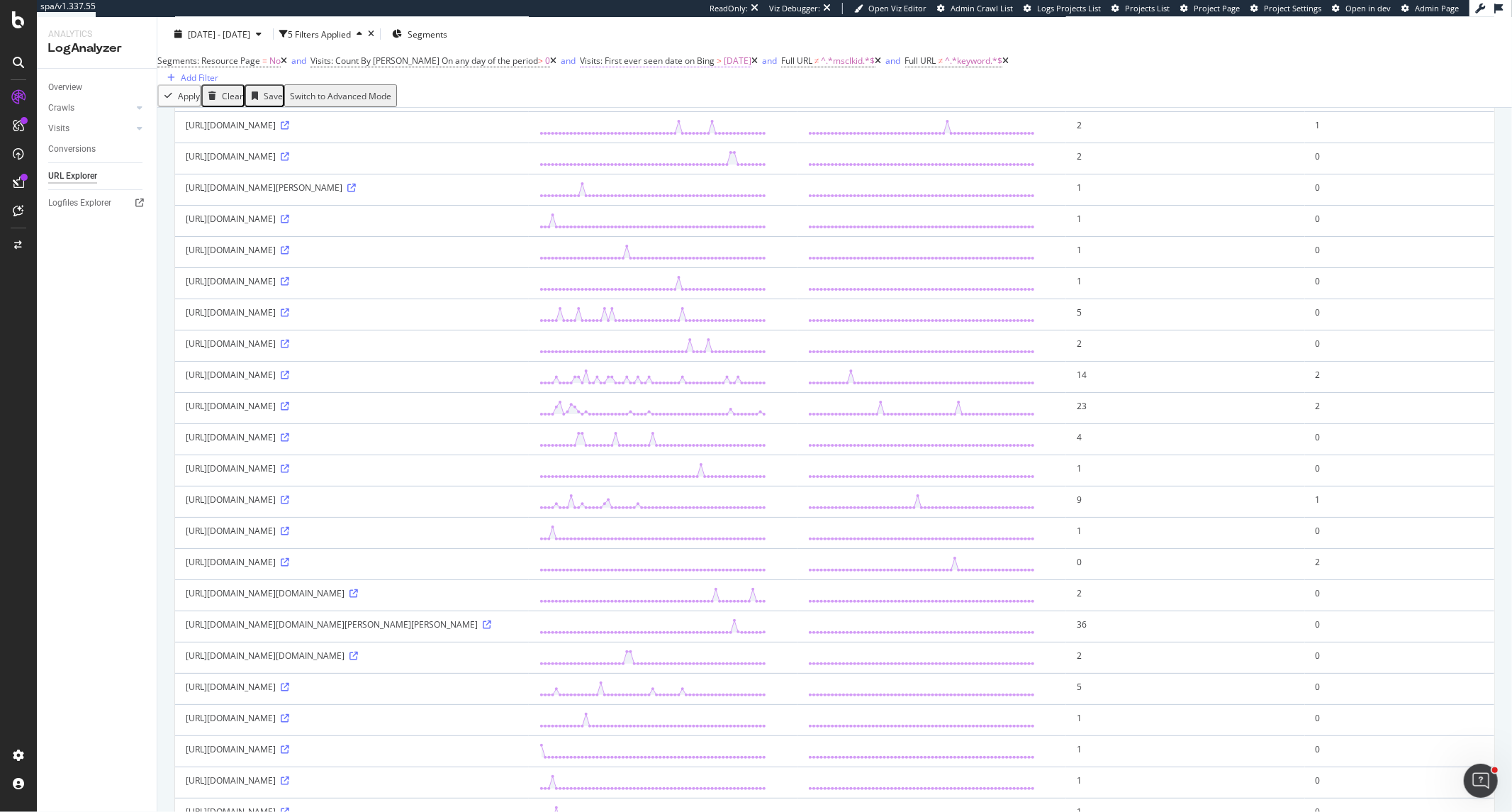
click at [619, 66] on span "Visits: First ever seen date on Bing" at bounding box center [647, 61] width 135 height 12
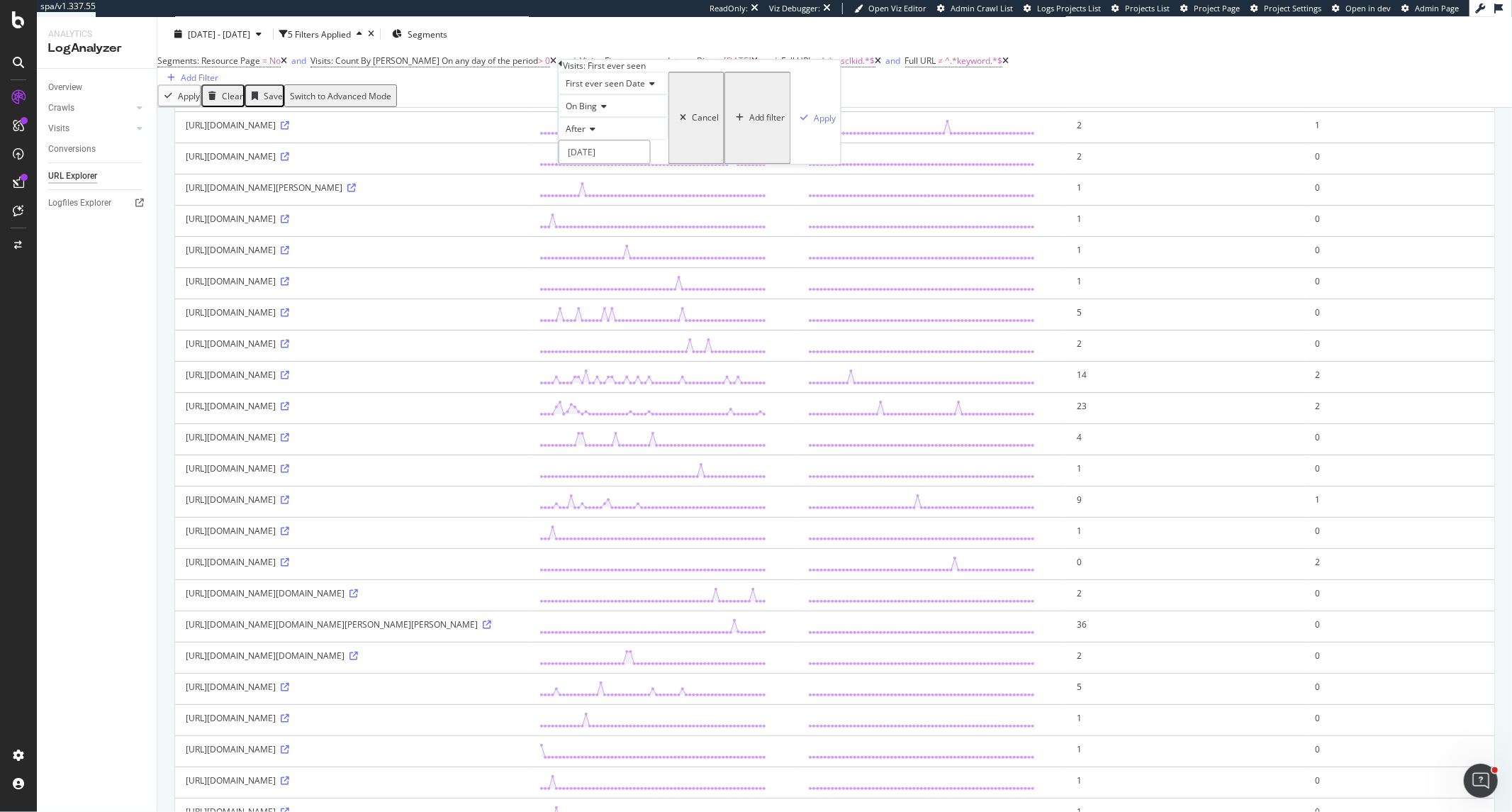
click at [599, 164] on input "2025-03-01" at bounding box center [604, 151] width 92 height 24
click at [724, 201] on div "Mar 2025" at bounding box center [660, 201] width 164 height 24
click at [720, 201] on link at bounding box center [718, 201] width 11 height 24
click at [714, 199] on link at bounding box center [718, 201] width 11 height 24
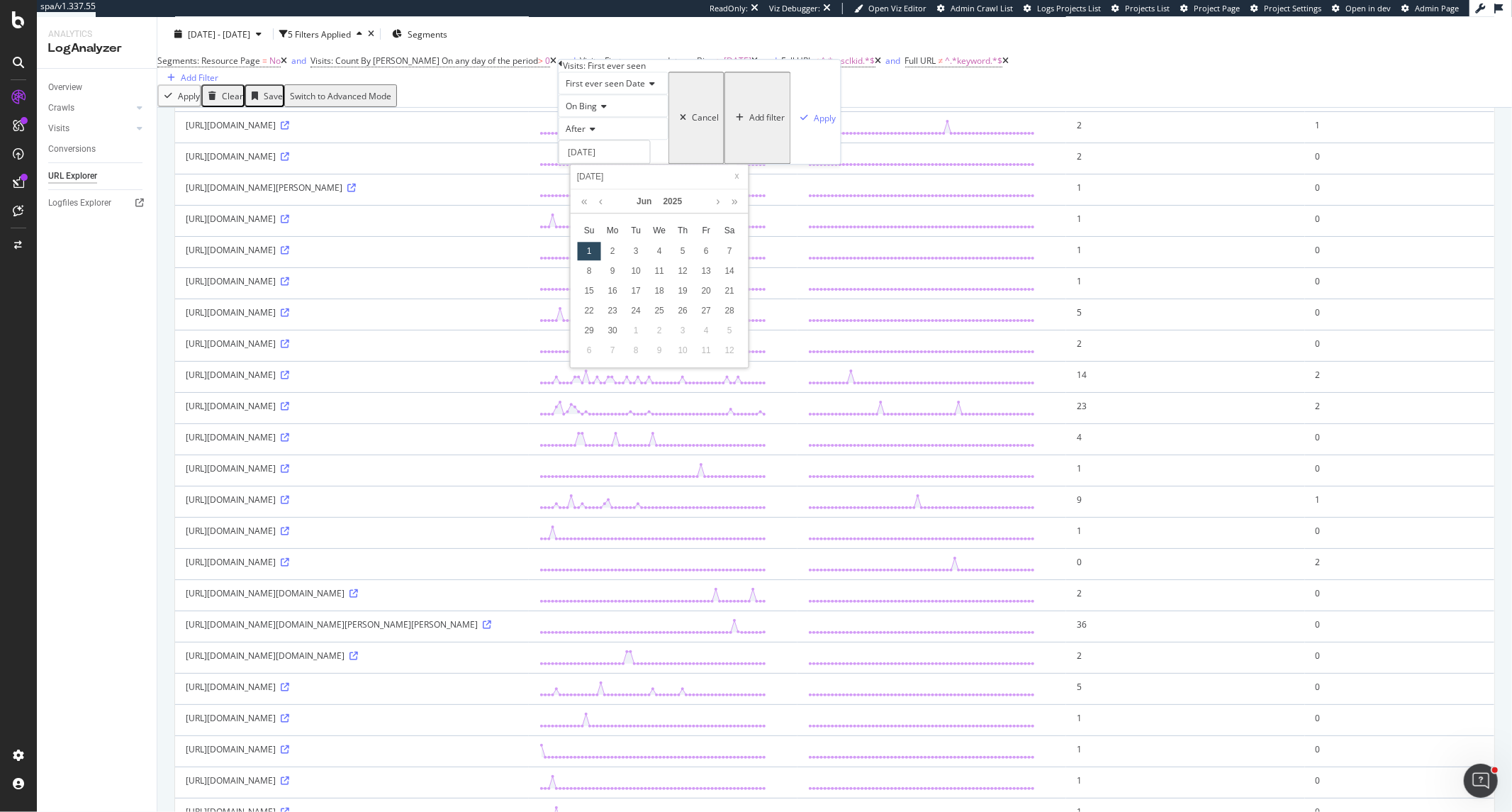
click at [590, 249] on div "1" at bounding box center [589, 252] width 23 height 19
type input "2025-05-31"
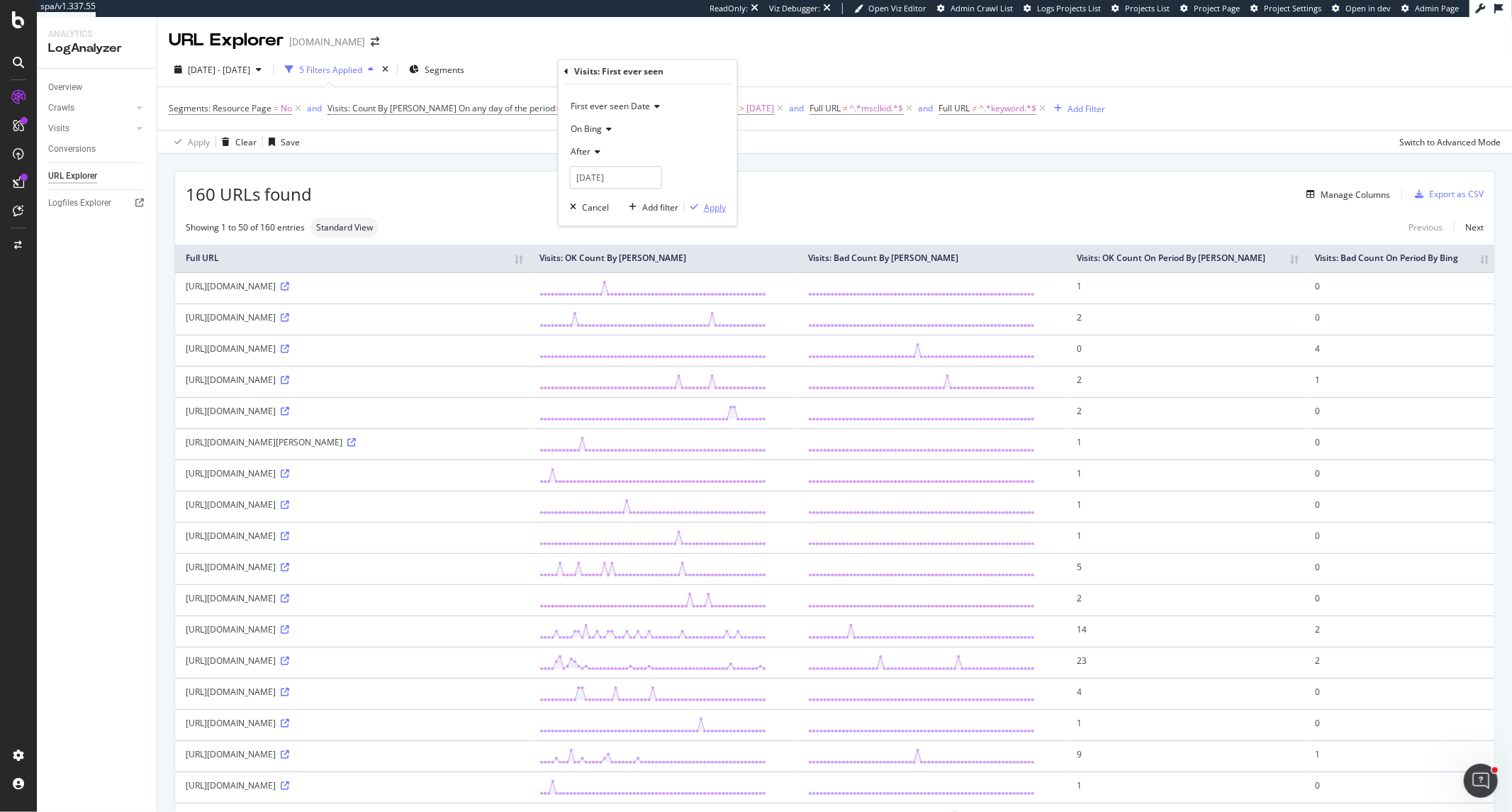
scroll to position [236, 0]
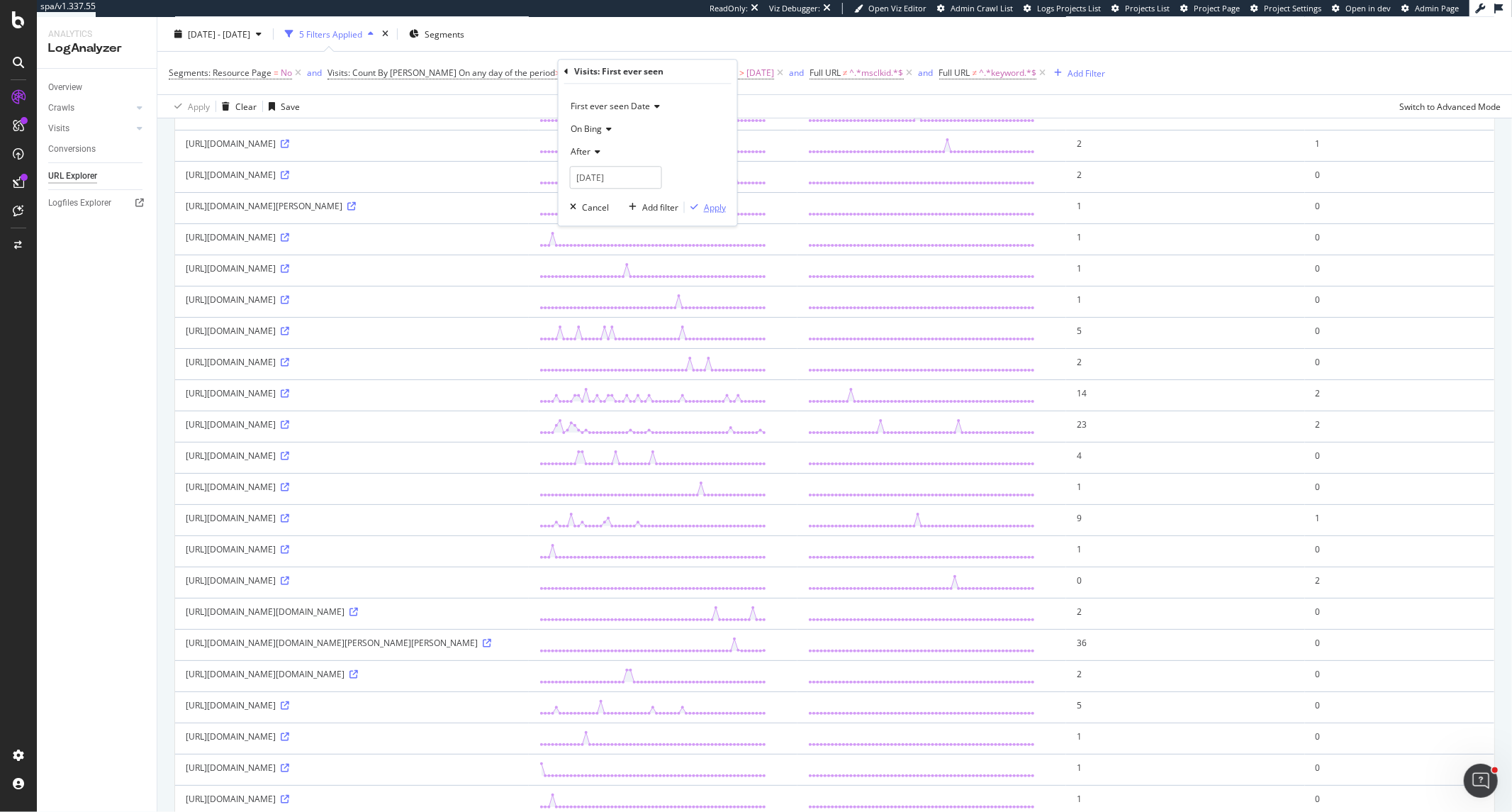
click at [714, 207] on div "Apply" at bounding box center [715, 208] width 22 height 12
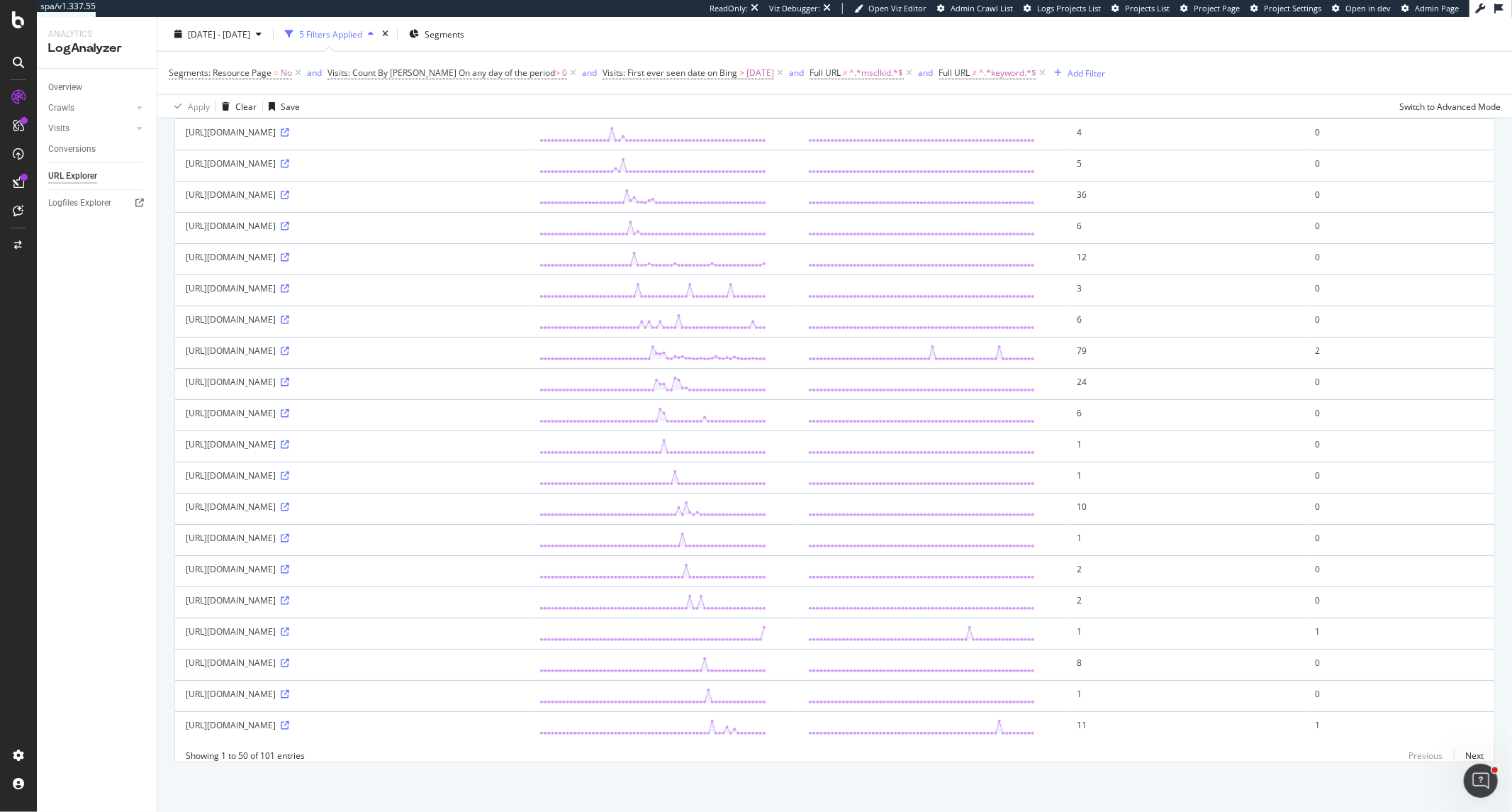
scroll to position [1341, 0]
click at [22, 120] on div at bounding box center [24, 120] width 7 height 7
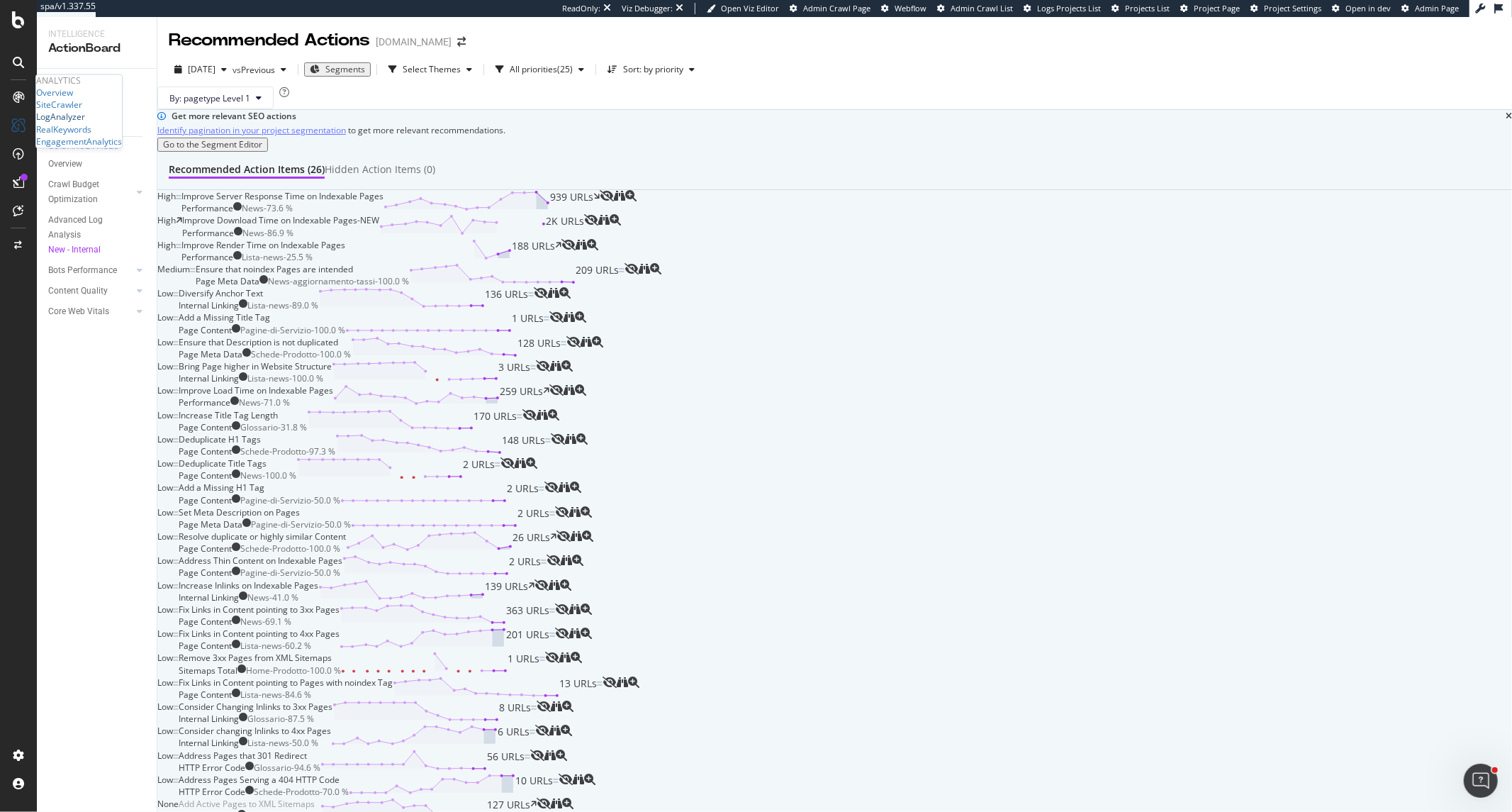
click at [79, 123] on div "LogAnalyzer" at bounding box center [60, 117] width 49 height 12
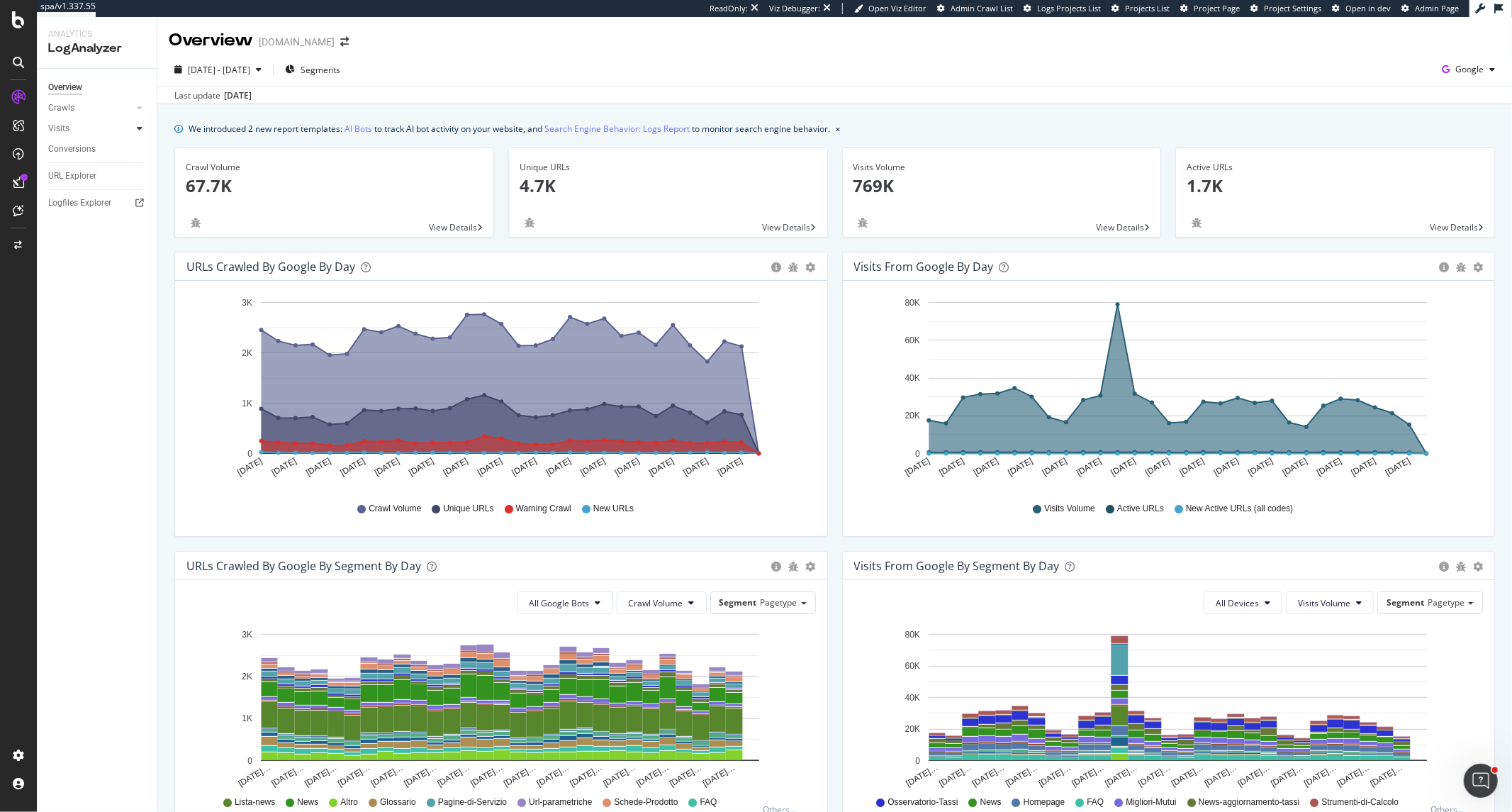
click at [143, 123] on div at bounding box center [140, 128] width 14 height 14
click at [110, 146] on div "Daily Distribution" at bounding box center [87, 149] width 66 height 15
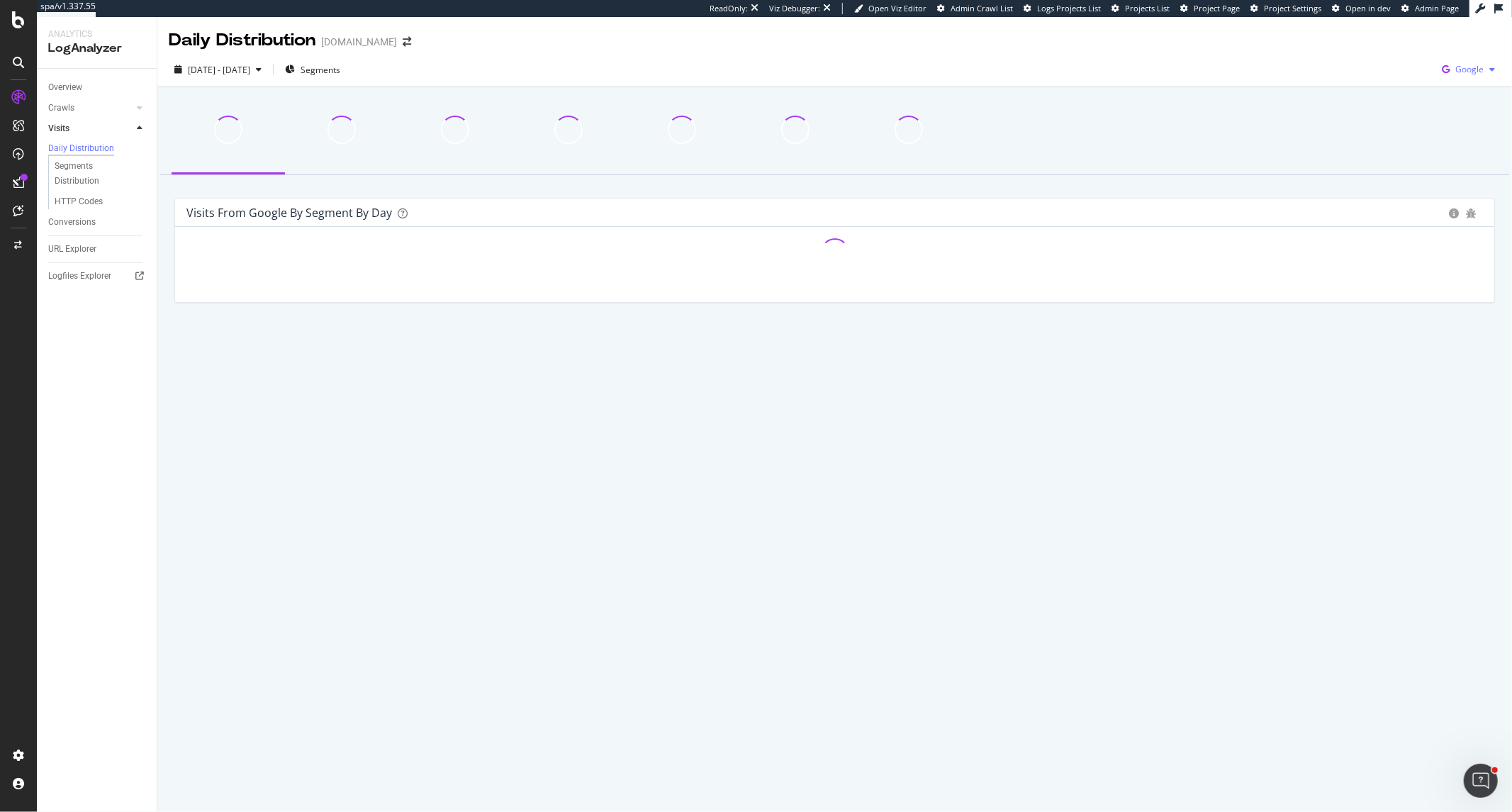
click at [1453, 74] on icon "button" at bounding box center [1446, 69] width 19 height 20
click at [1378, 64] on div "Bing" at bounding box center [1387, 56] width 98 height 21
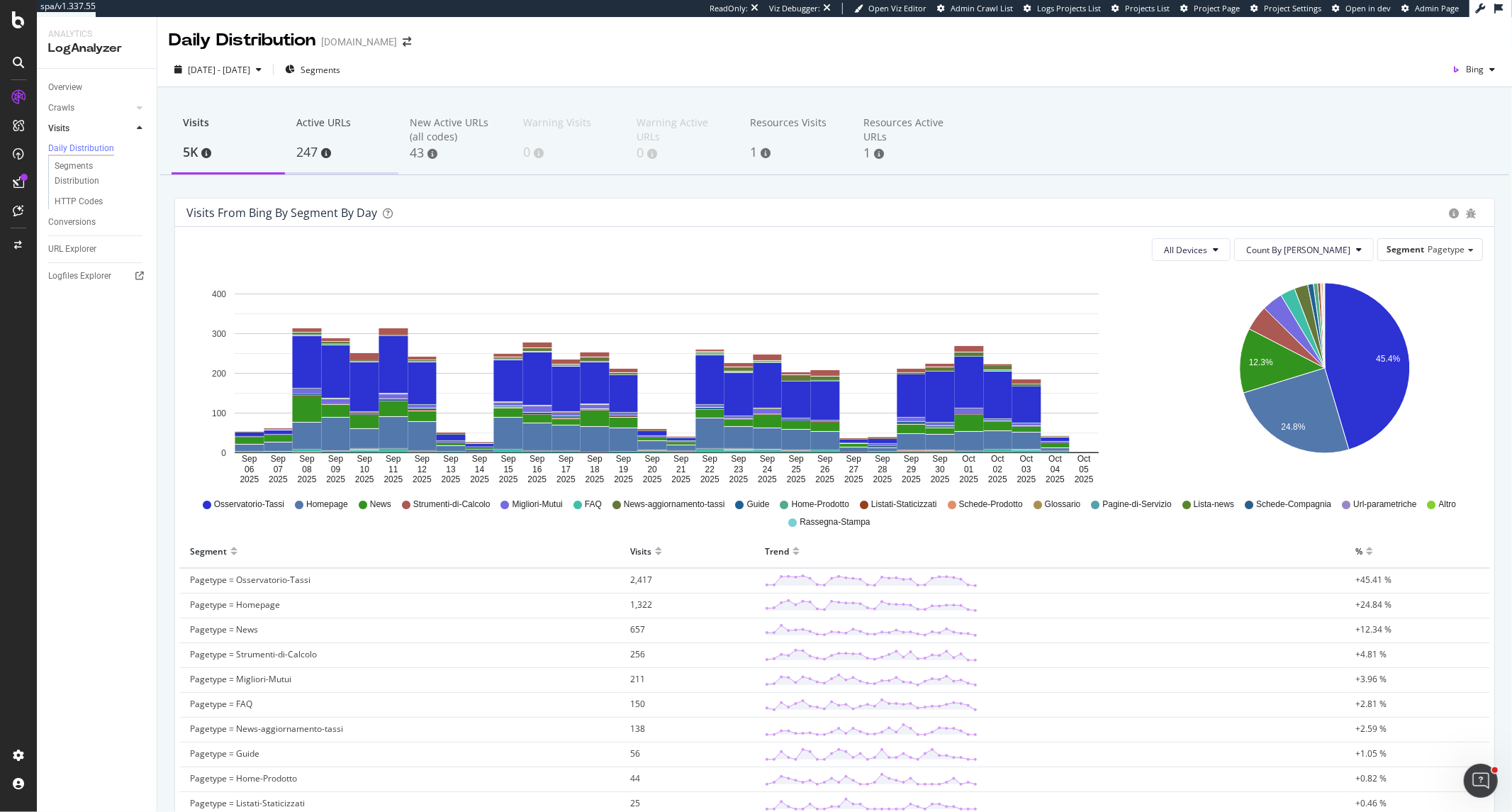
click at [394, 118] on div "Active URLs 247" at bounding box center [341, 139] width 113 height 70
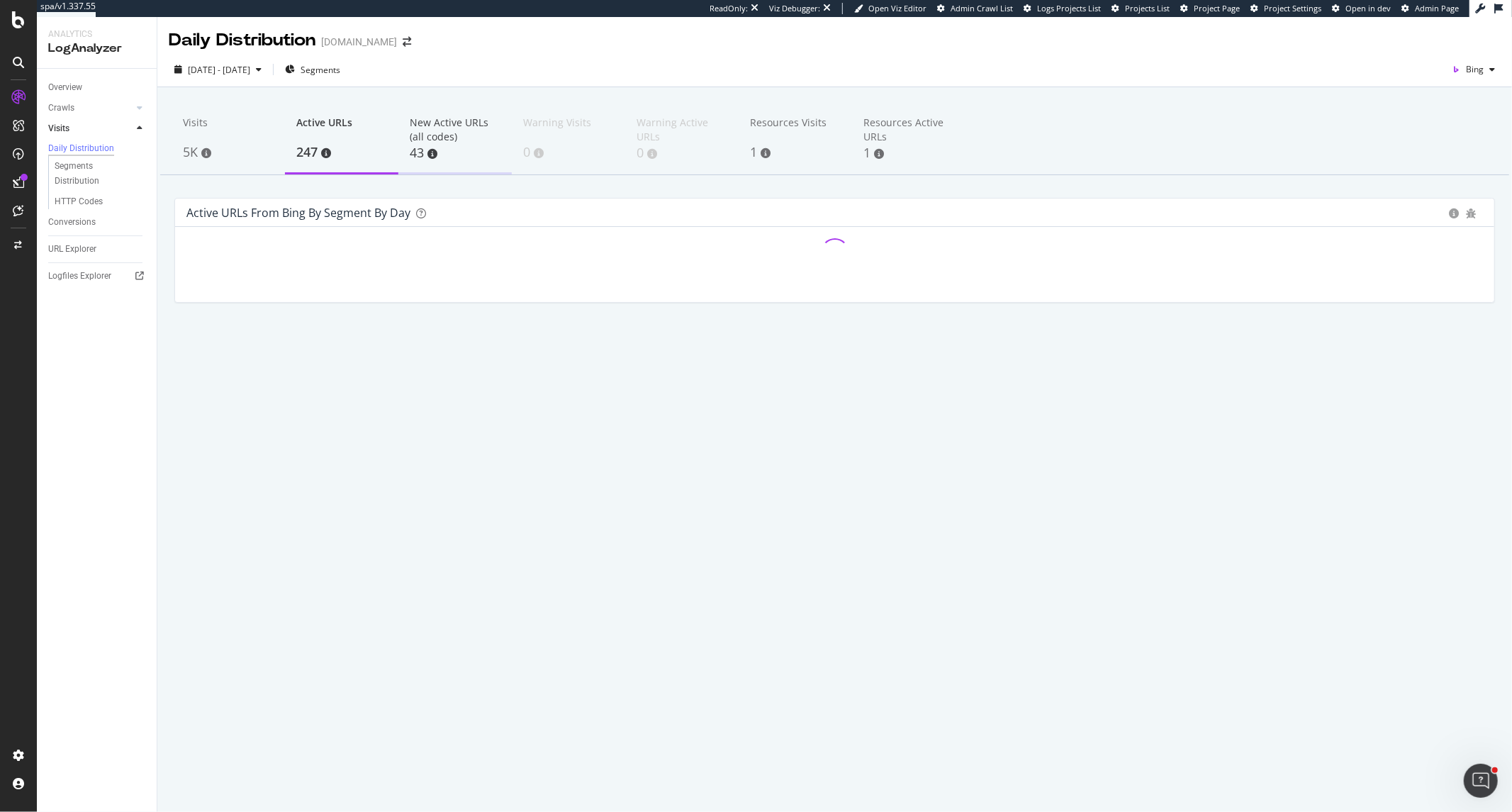
click at [436, 135] on div "New Active URLs (all codes)" at bounding box center [455, 130] width 91 height 29
click at [250, 69] on span "2025 Sep. 6th - Oct. 5th" at bounding box center [219, 70] width 62 height 12
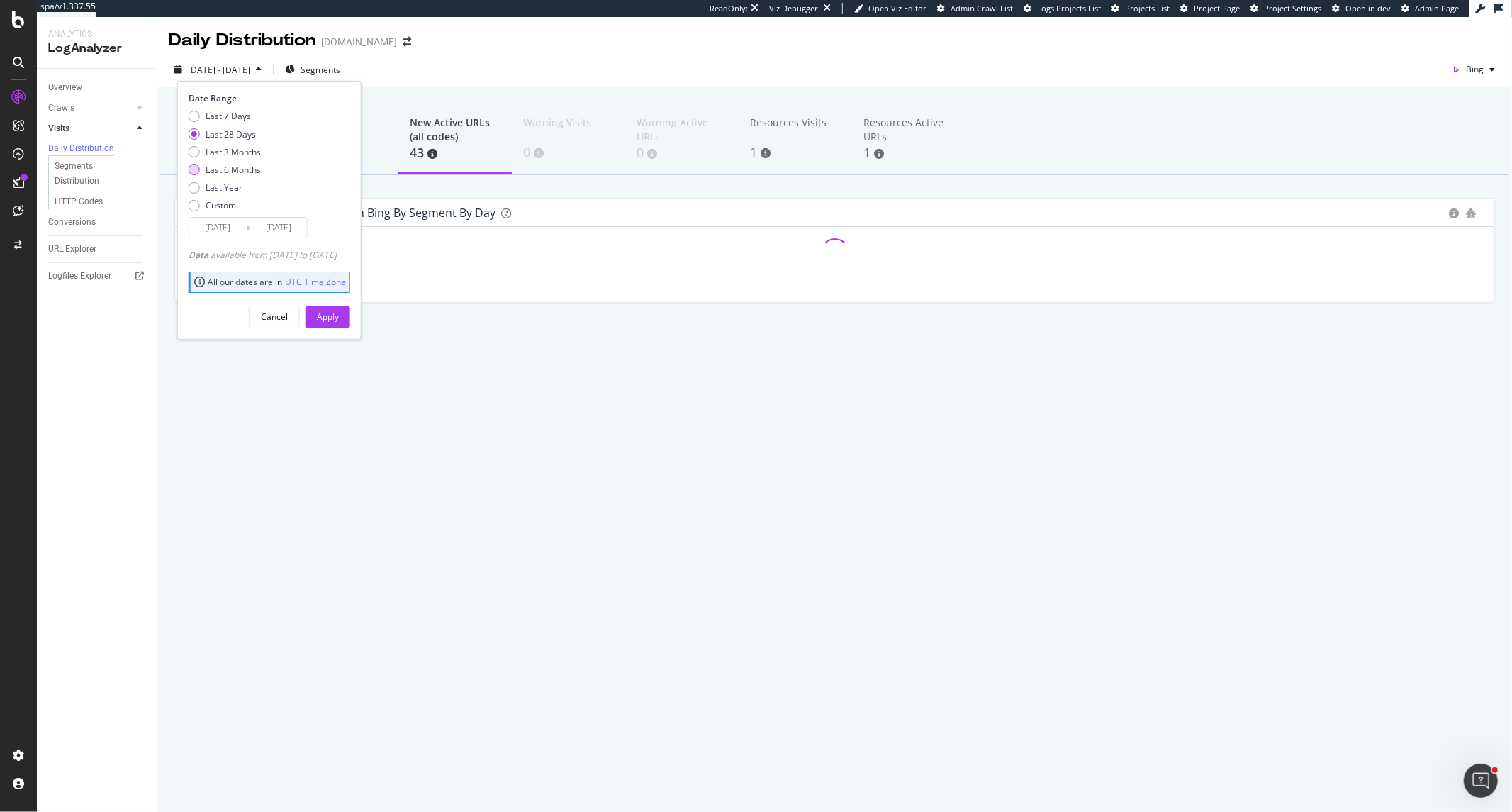
click at [249, 167] on div "Last 6 Months" at bounding box center [234, 170] width 56 height 12
type input "[DATE]"
click at [350, 306] on button "Apply" at bounding box center [328, 316] width 45 height 22
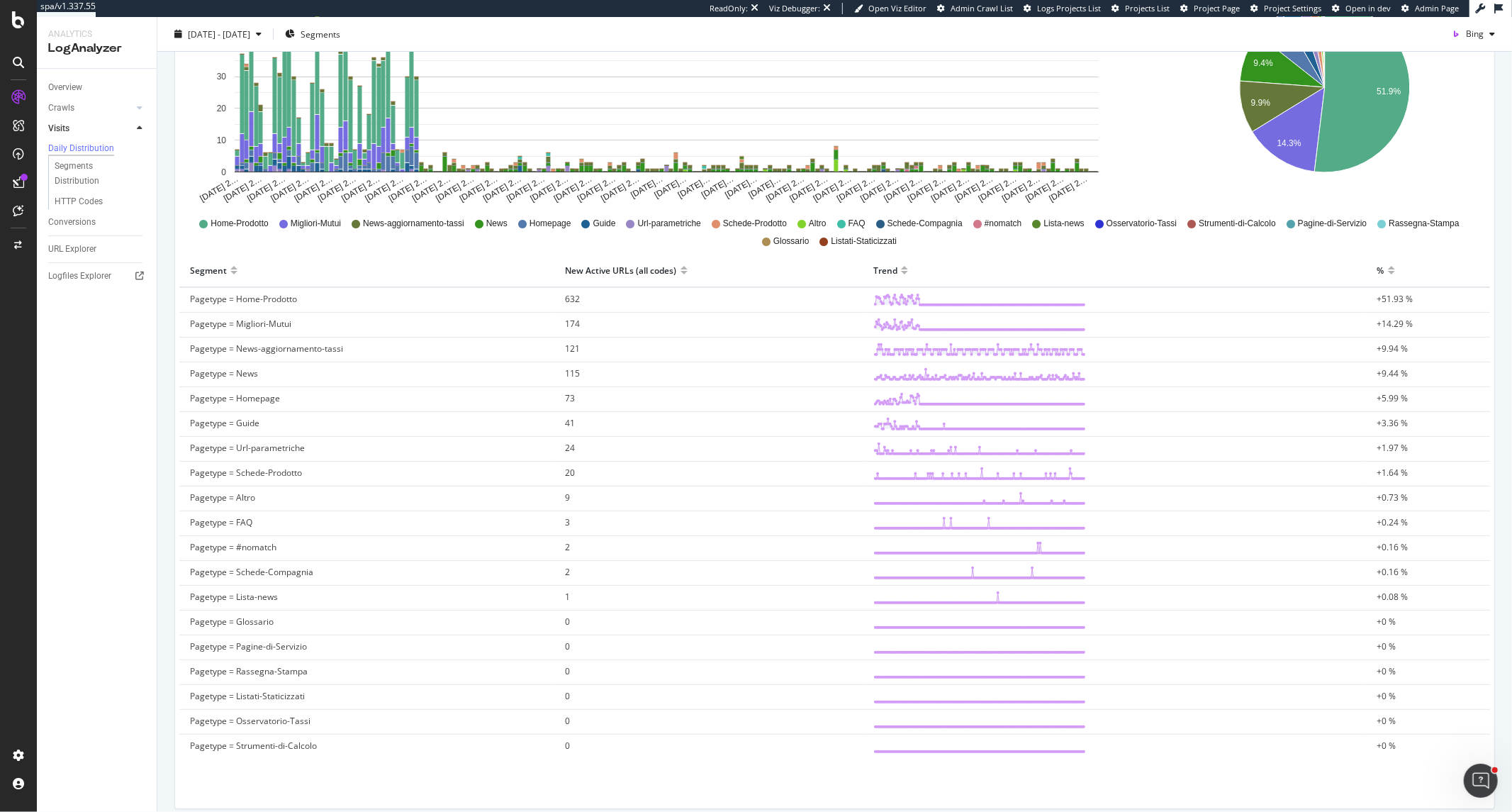
scroll to position [268, 0]
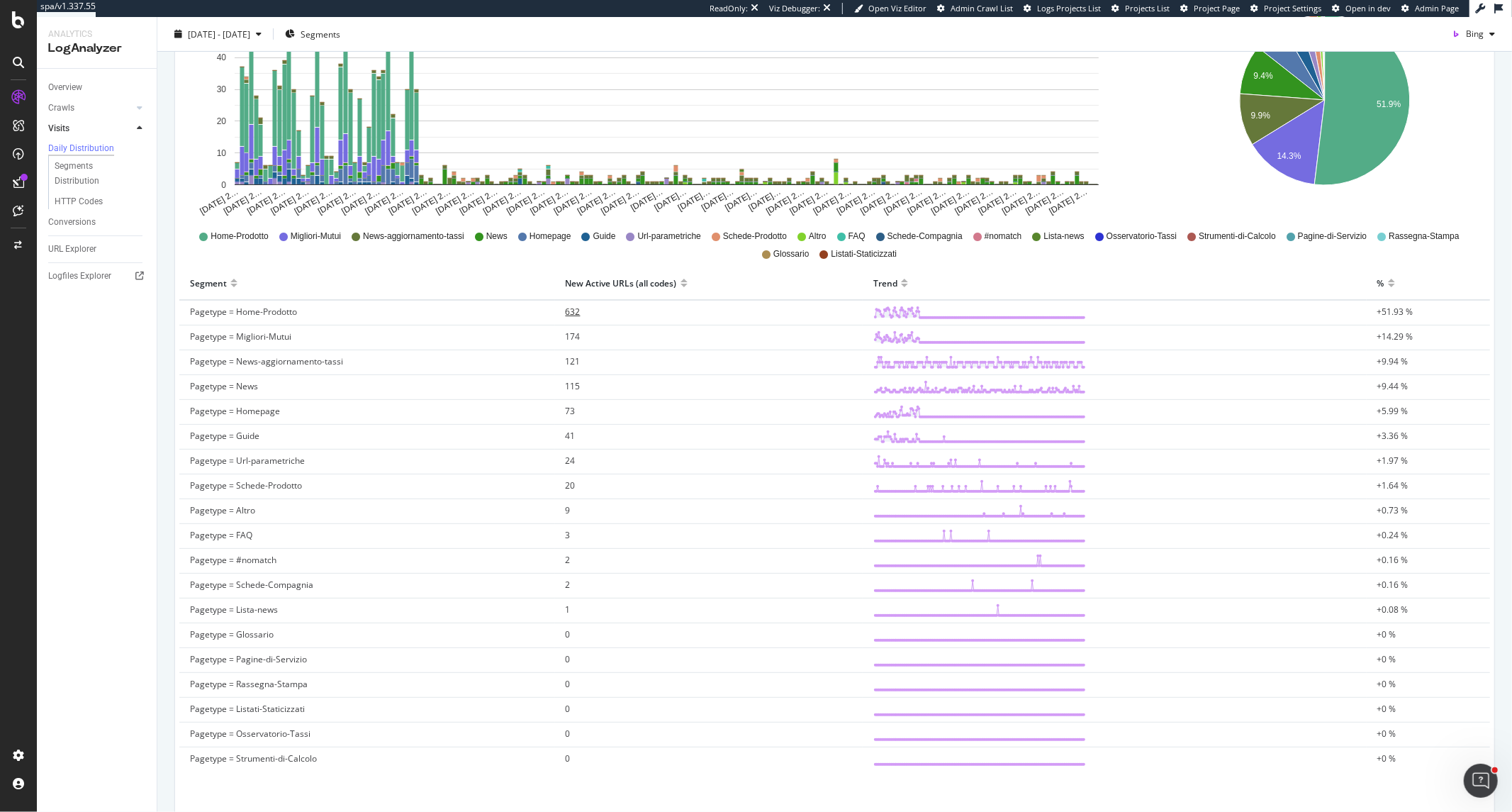
click at [565, 311] on span "632" at bounding box center [572, 312] width 15 height 12
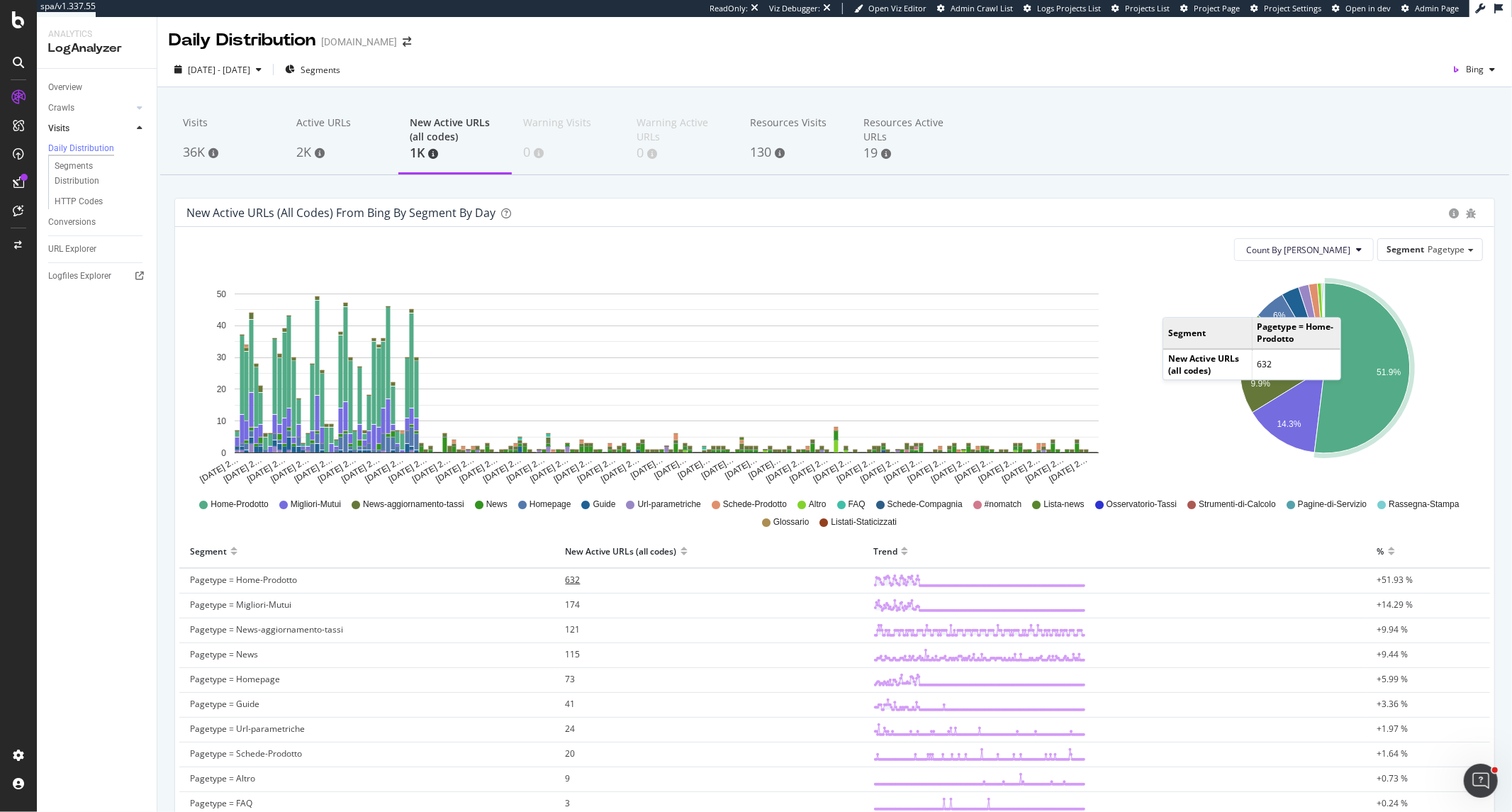
click at [572, 580] on span "632" at bounding box center [572, 580] width 15 height 12
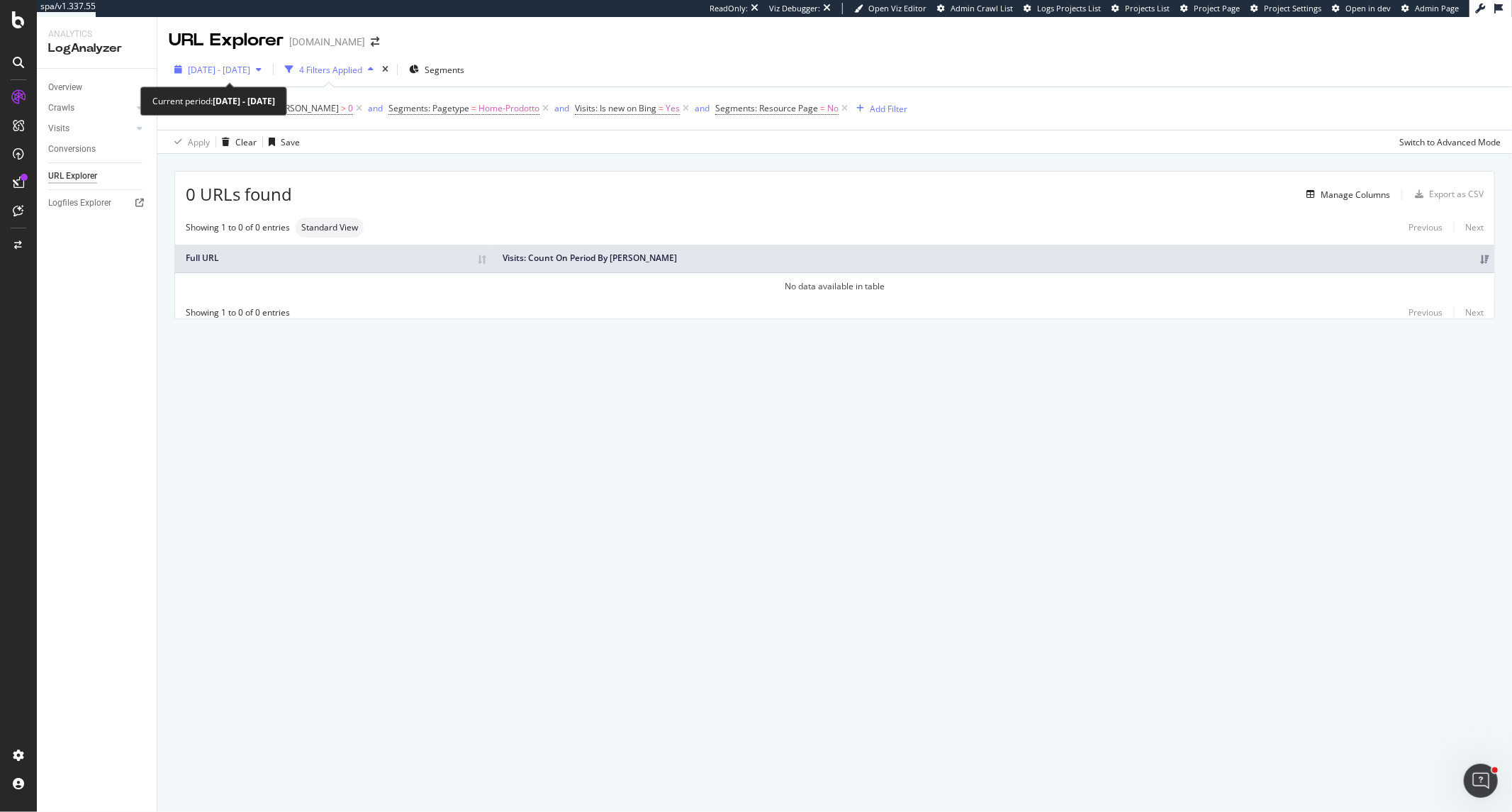
click at [250, 69] on span "[DATE] - [DATE]" at bounding box center [219, 70] width 62 height 12
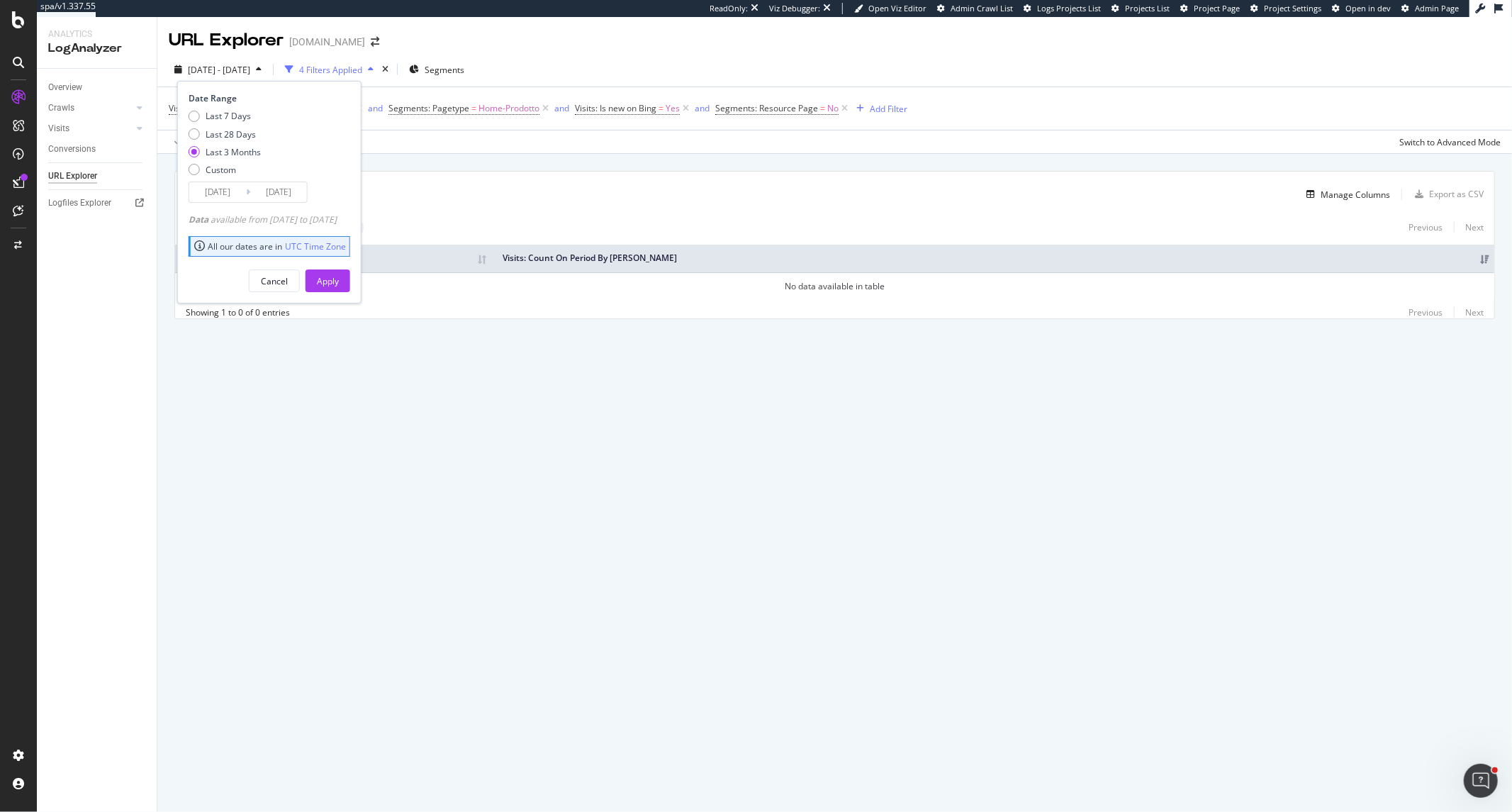
click at [237, 188] on input "[DATE]" at bounding box center [218, 192] width 57 height 20
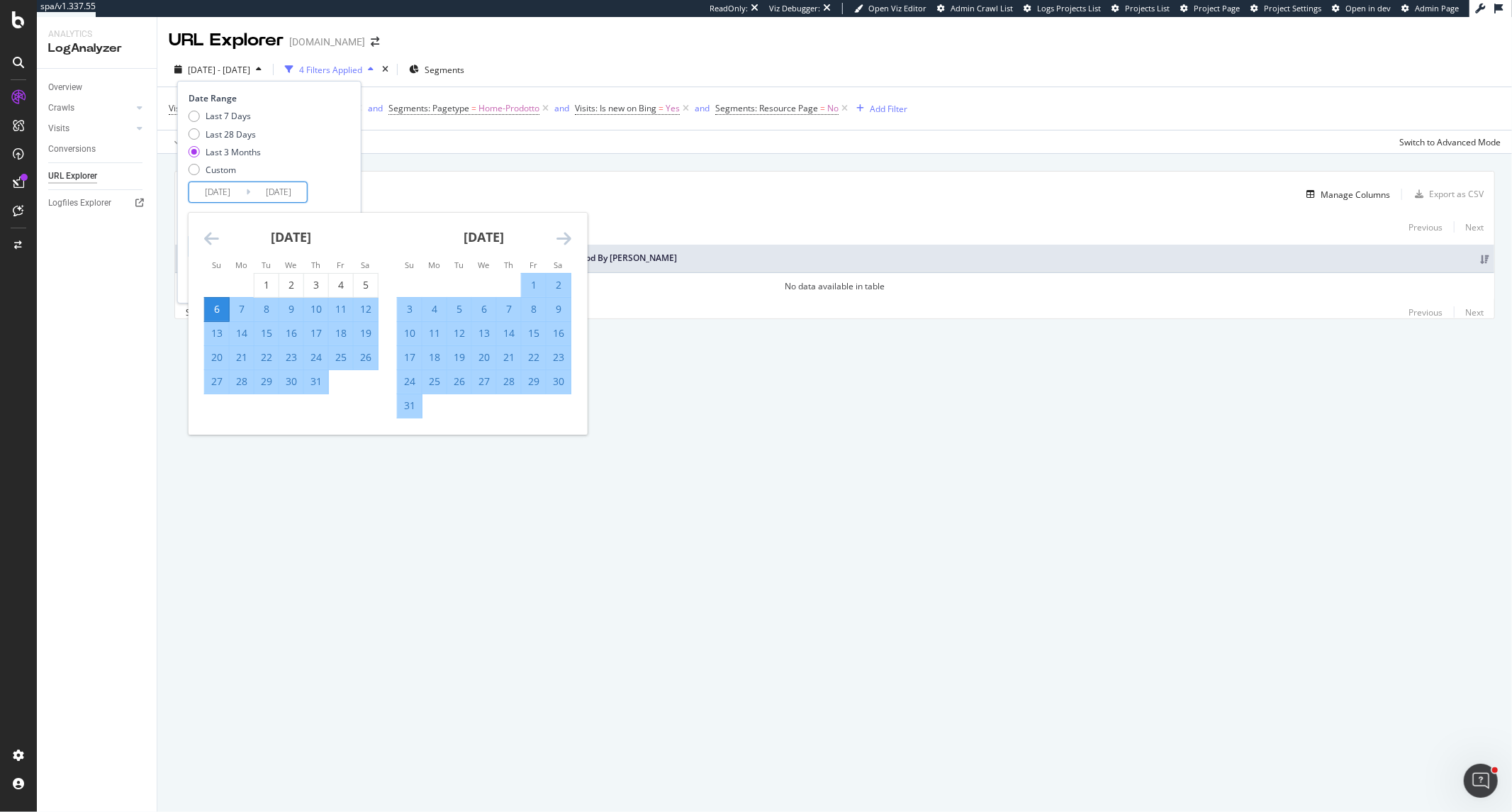
click at [214, 247] on div "[DATE]" at bounding box center [292, 243] width 174 height 60
click at [217, 238] on icon "Move backward to switch to the previous month." at bounding box center [211, 239] width 15 height 17
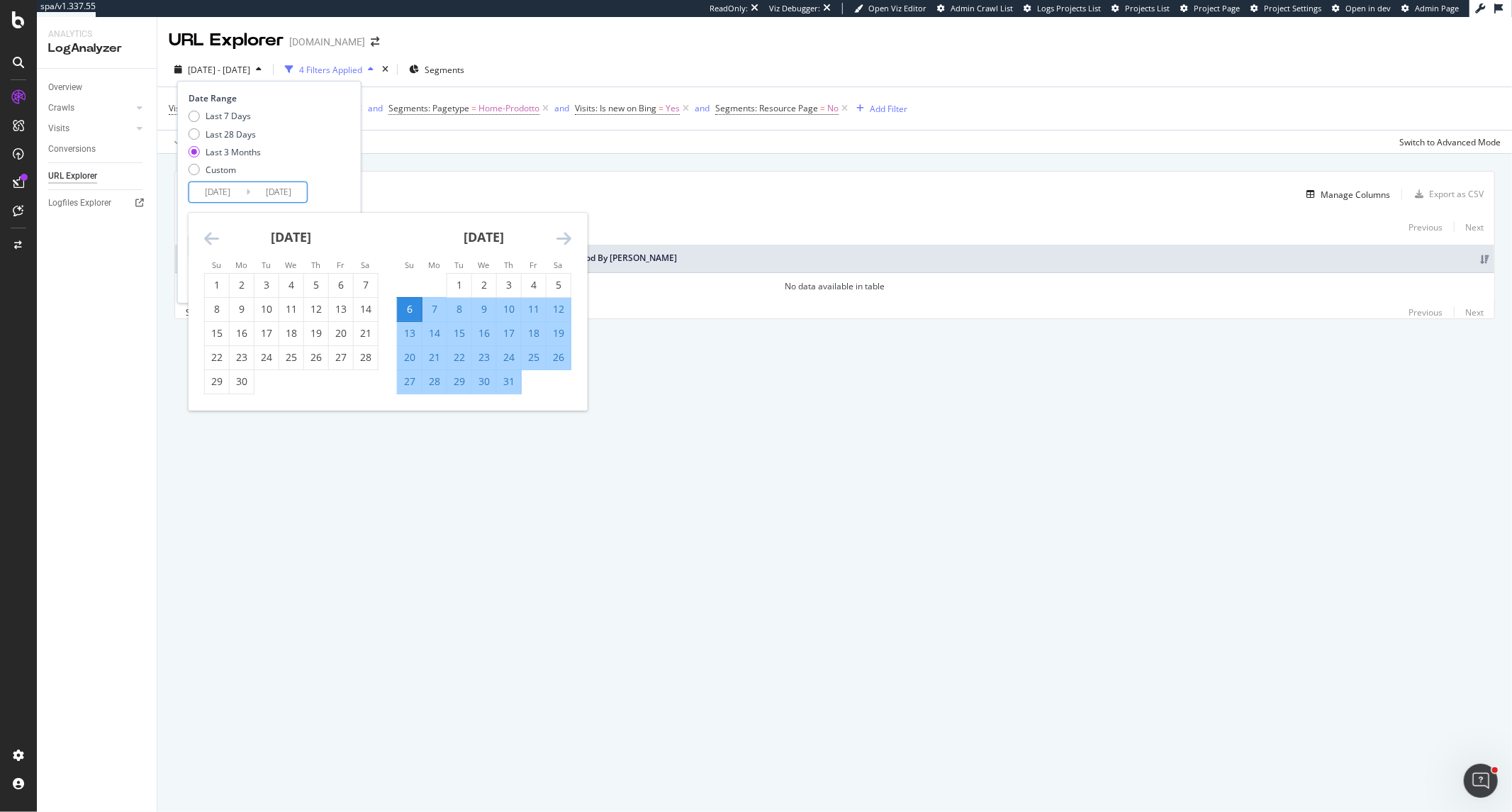
click at [217, 238] on icon "Move backward to switch to the previous month." at bounding box center [211, 239] width 15 height 17
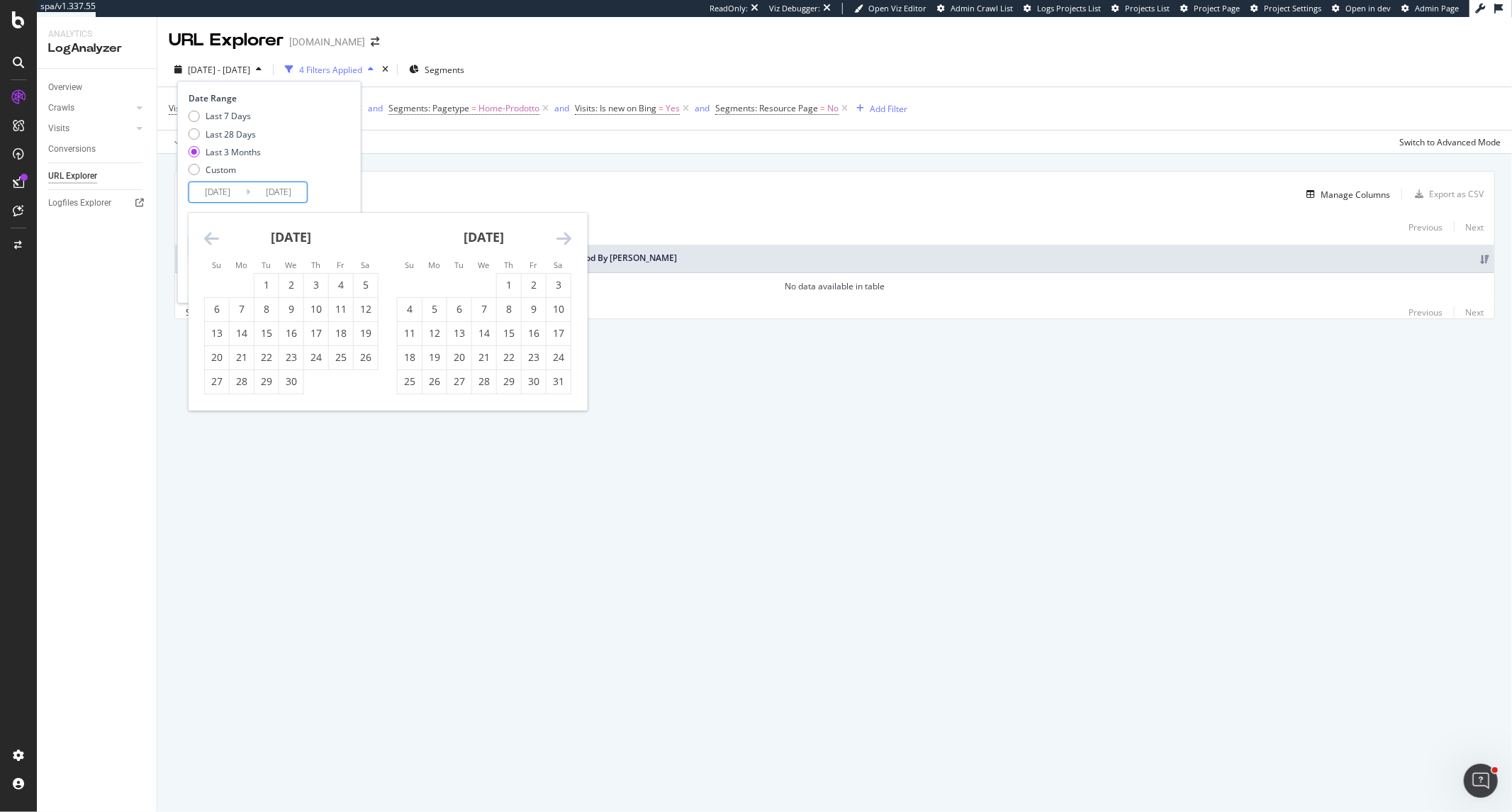
click at [217, 238] on icon "Move backward to switch to the previous month." at bounding box center [211, 239] width 15 height 17
click at [345, 282] on td "Calendar" at bounding box center [340, 285] width 25 height 24
click at [354, 282] on div "1" at bounding box center [366, 285] width 24 height 14
type input "2025/02/01"
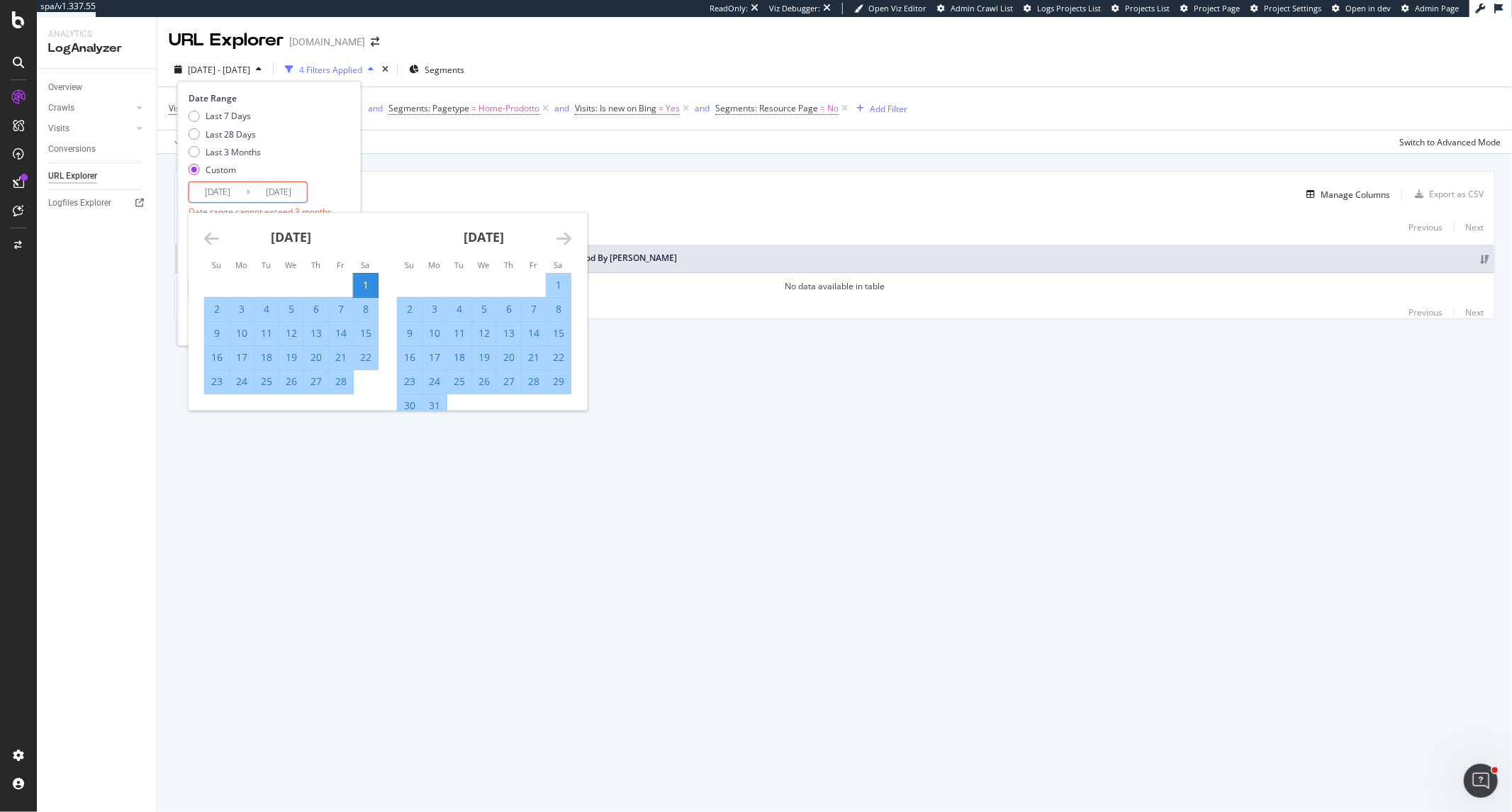
click at [560, 234] on icon "Move forward to switch to the next month." at bounding box center [563, 239] width 15 height 17
click at [482, 379] on div "30" at bounding box center [484, 381] width 24 height 14
type input "[DATE]"
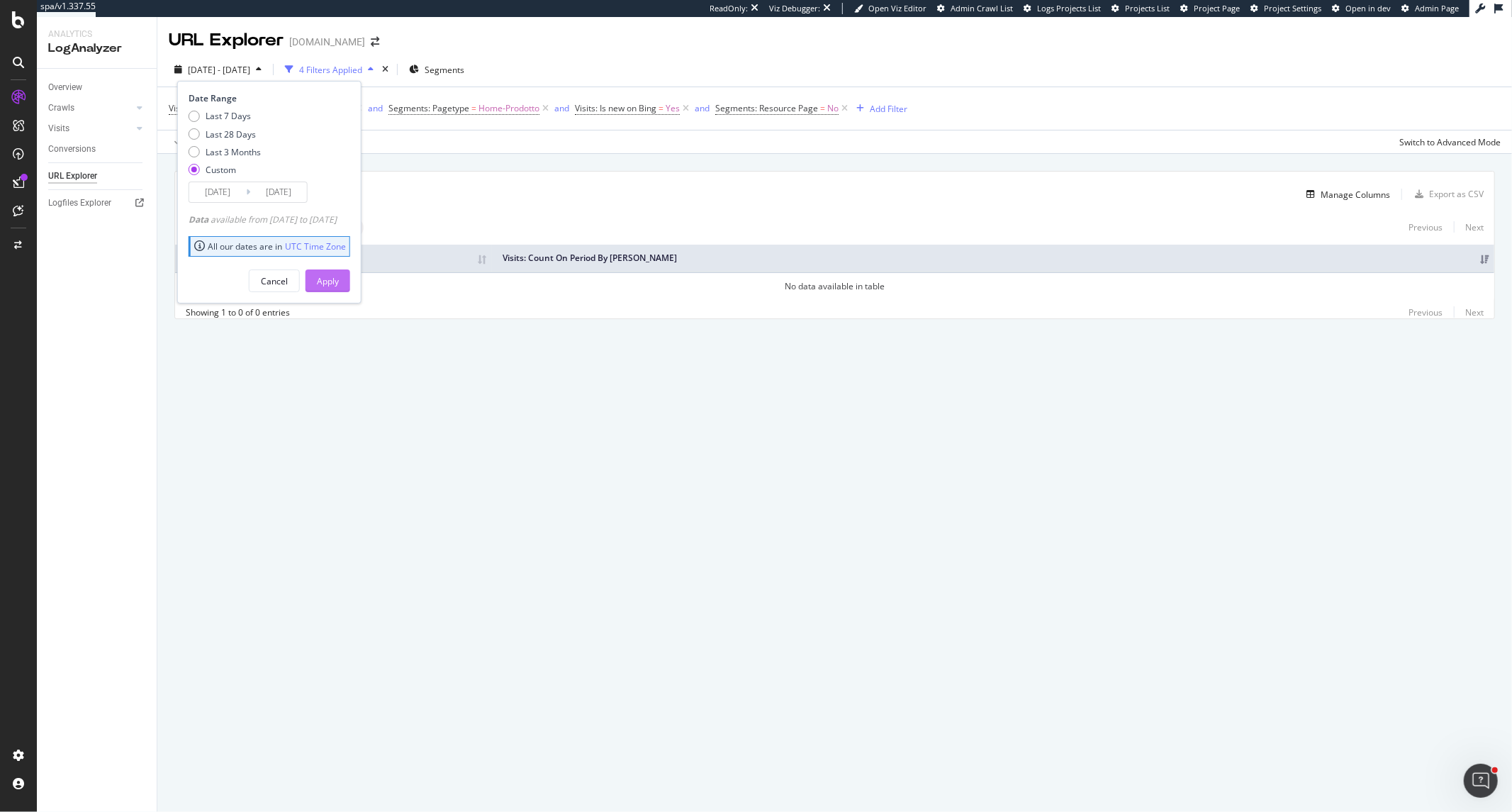
click at [339, 282] on div "Apply" at bounding box center [328, 282] width 22 height 12
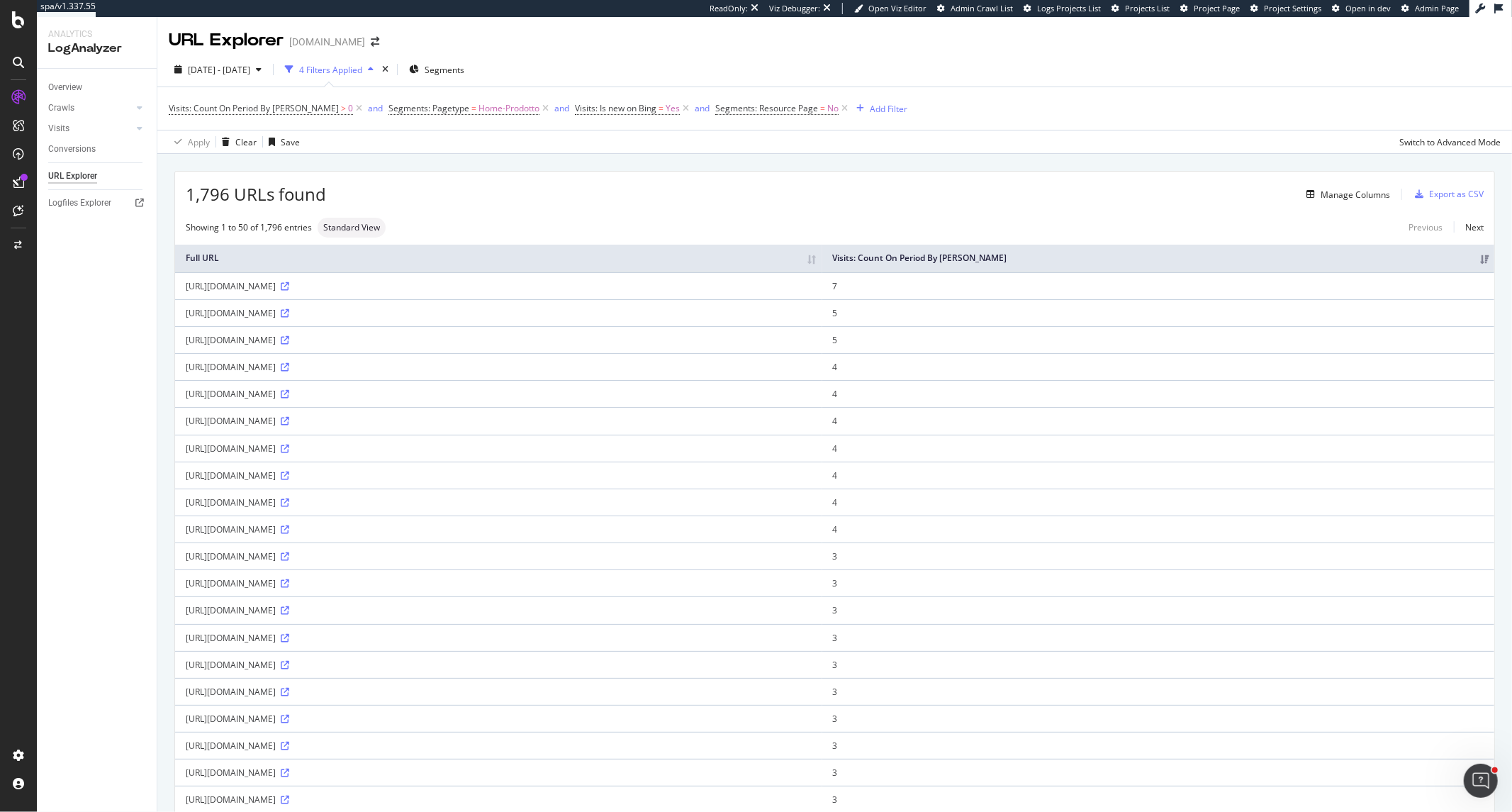
click at [385, 367] on div "https://www.mutuionline.it/mutuo-surroga/?msclkid=e35127a478951b3c56d1407c30fe8…" at bounding box center [498, 367] width 626 height 12
copy div "msclkid"
click at [870, 110] on div "Add Filter" at bounding box center [889, 109] width 38 height 12
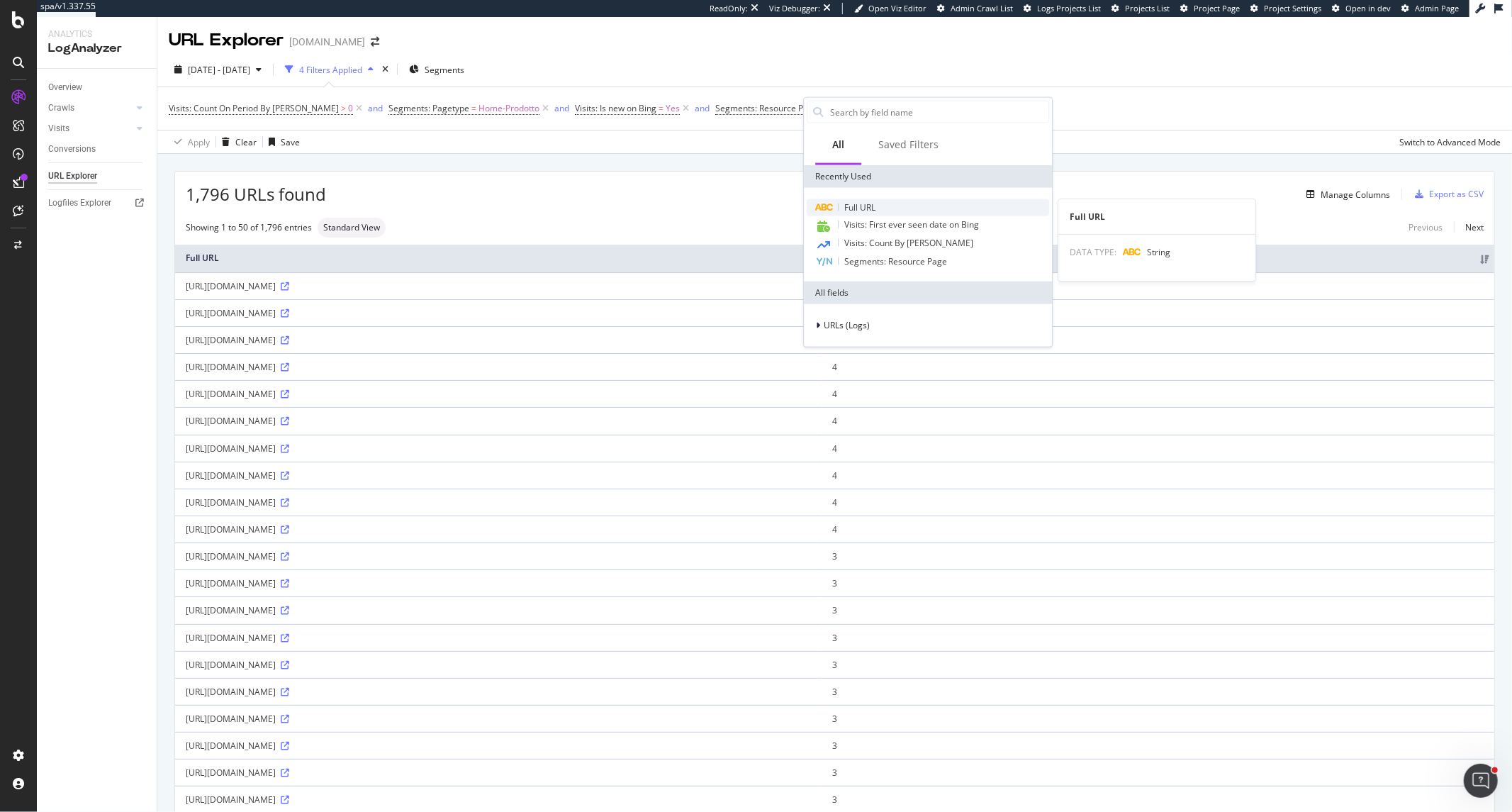
click at [881, 207] on div "Full URL" at bounding box center [928, 208] width 242 height 17
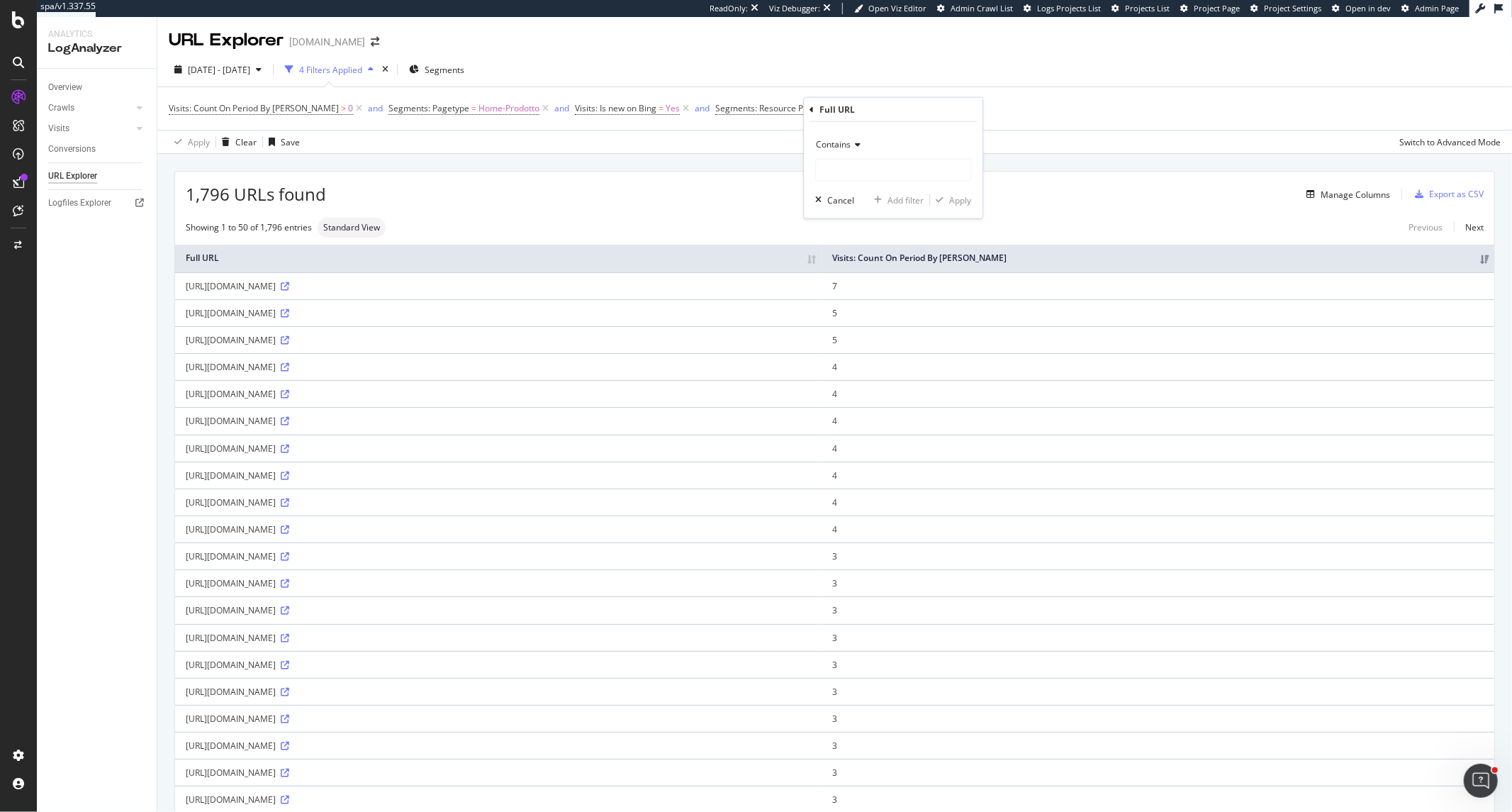
click at [852, 142] on icon at bounding box center [856, 144] width 10 height 8
click at [865, 301] on span "Doesn't contain" at bounding box center [853, 303] width 62 height 12
click at [847, 157] on div "Doesn't contain" at bounding box center [893, 157] width 156 height 48
click at [879, 171] on input "text" at bounding box center [893, 170] width 154 height 22
paste input "msclkid"
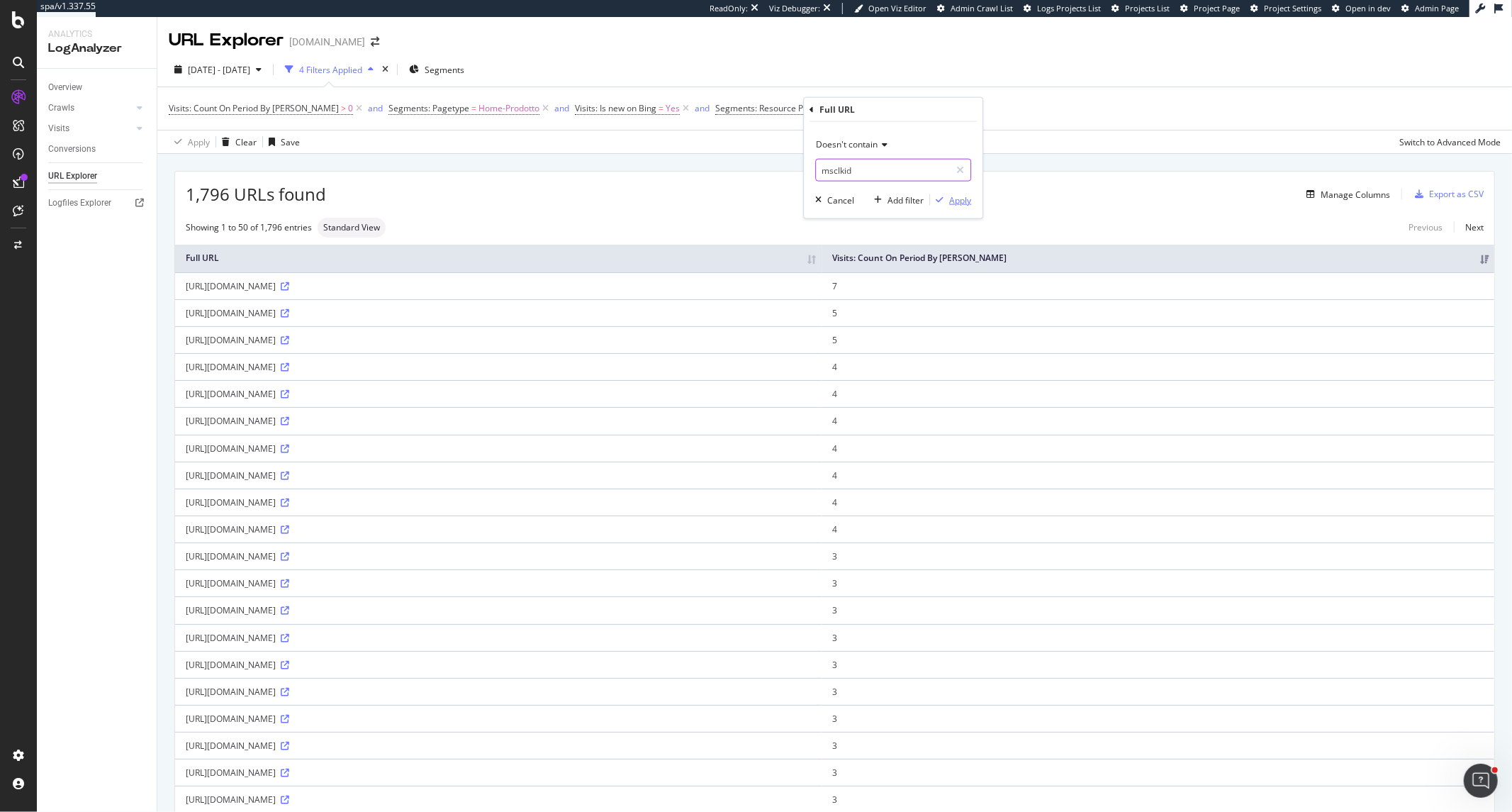
type input "msclkid"
click at [962, 200] on div "Apply" at bounding box center [960, 200] width 22 height 12
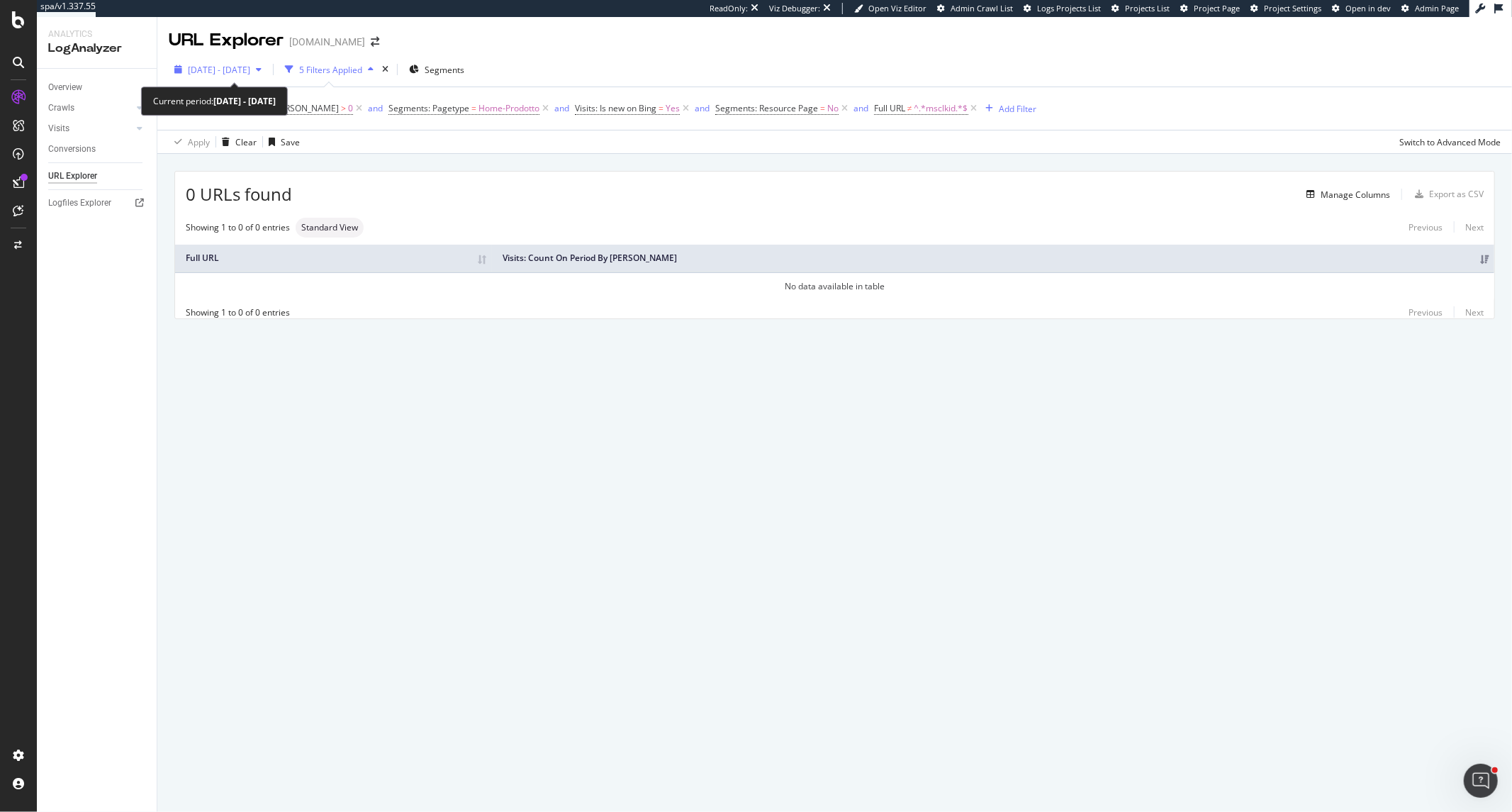
click at [250, 69] on span "2025 Feb. 1st - Apr. 30th" at bounding box center [219, 70] width 62 height 12
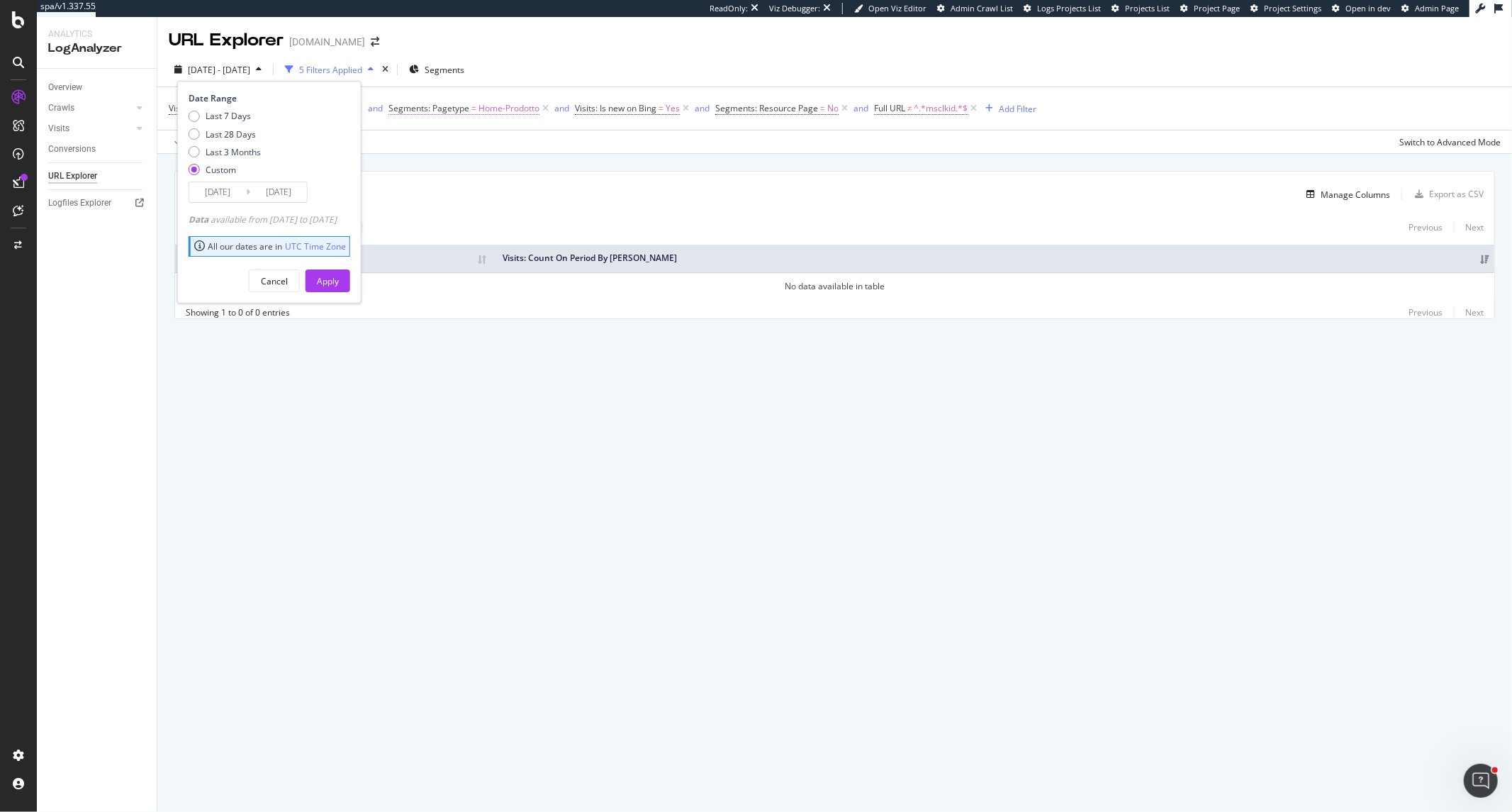
click at [478, 118] on span "Home-Prodotto" at bounding box center [508, 109] width 61 height 20
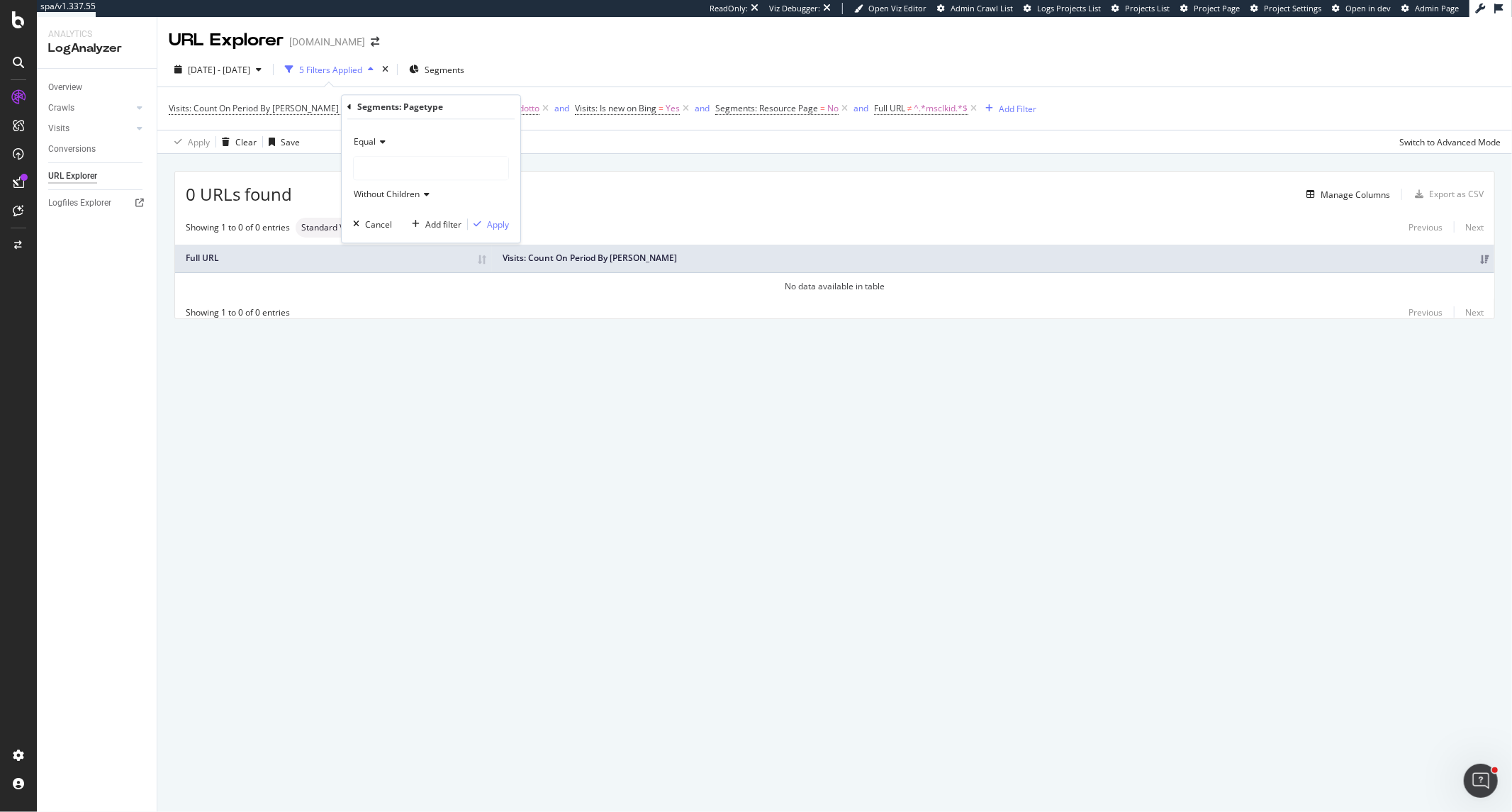
click at [372, 162] on div at bounding box center [431, 167] width 154 height 22
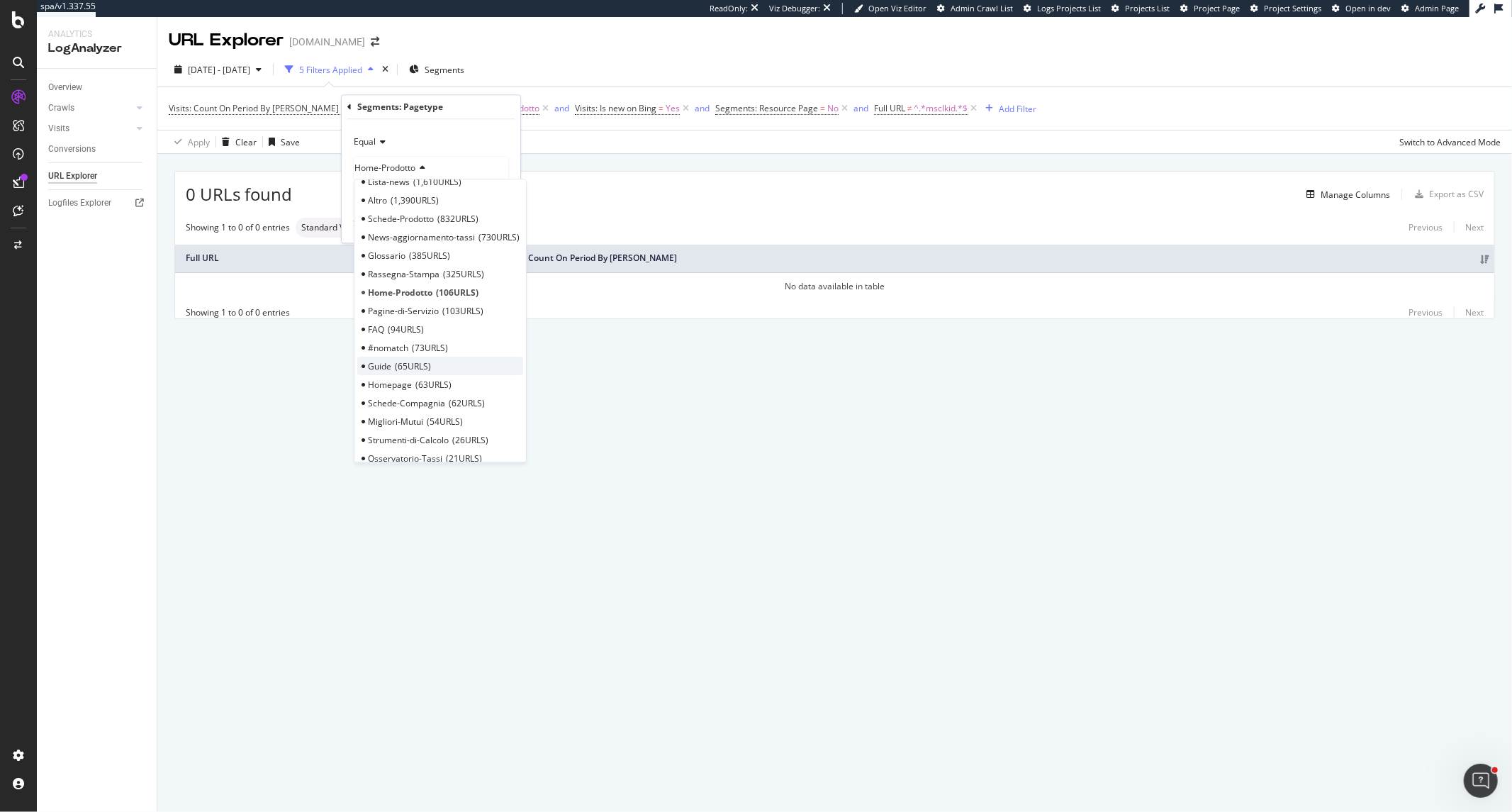
scroll to position [79, 0]
click at [437, 392] on span "54 URLS" at bounding box center [444, 396] width 36 height 12
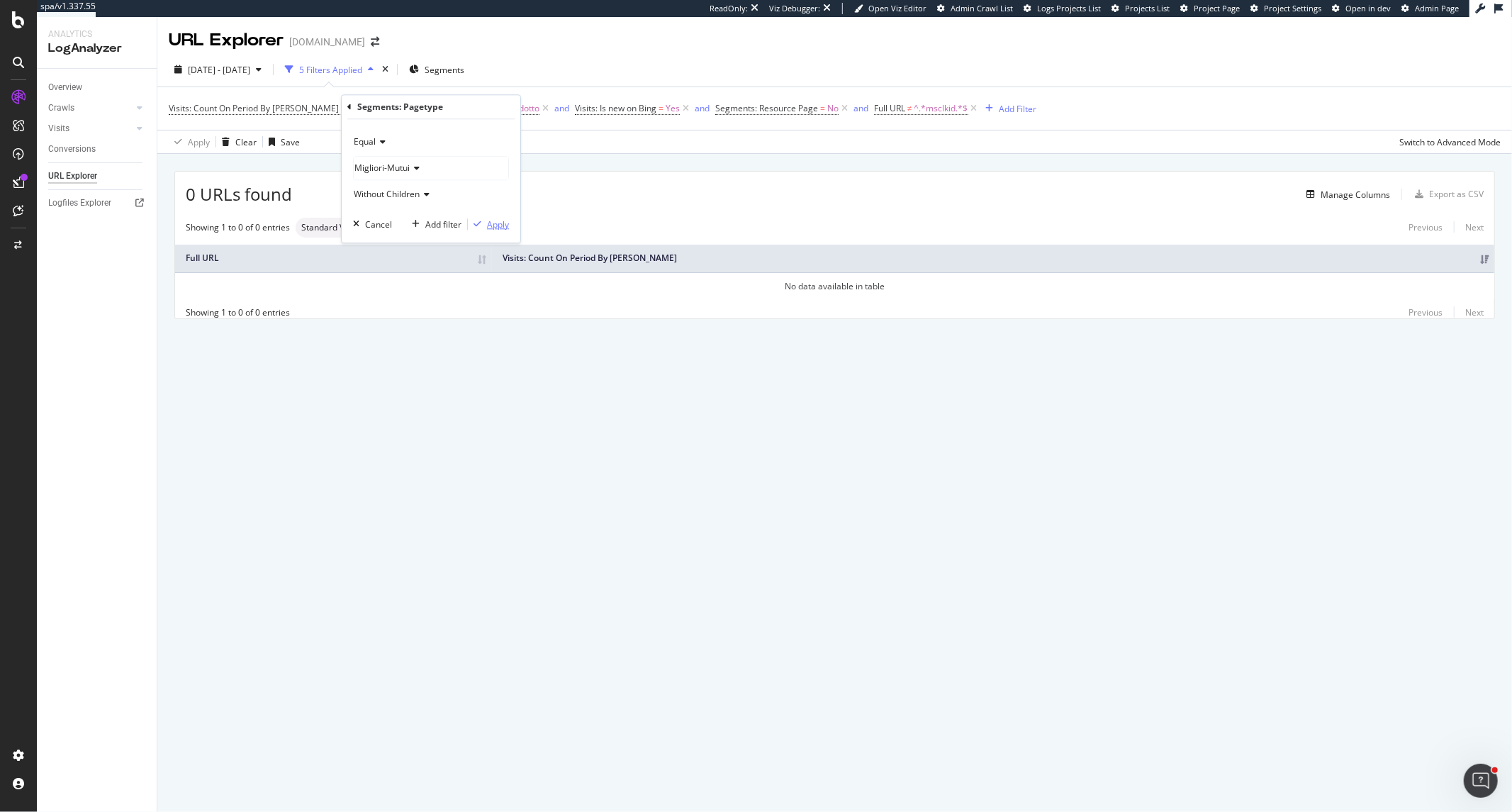
click at [505, 227] on div "Apply" at bounding box center [498, 225] width 22 height 12
click at [963, 110] on icon at bounding box center [969, 108] width 12 height 14
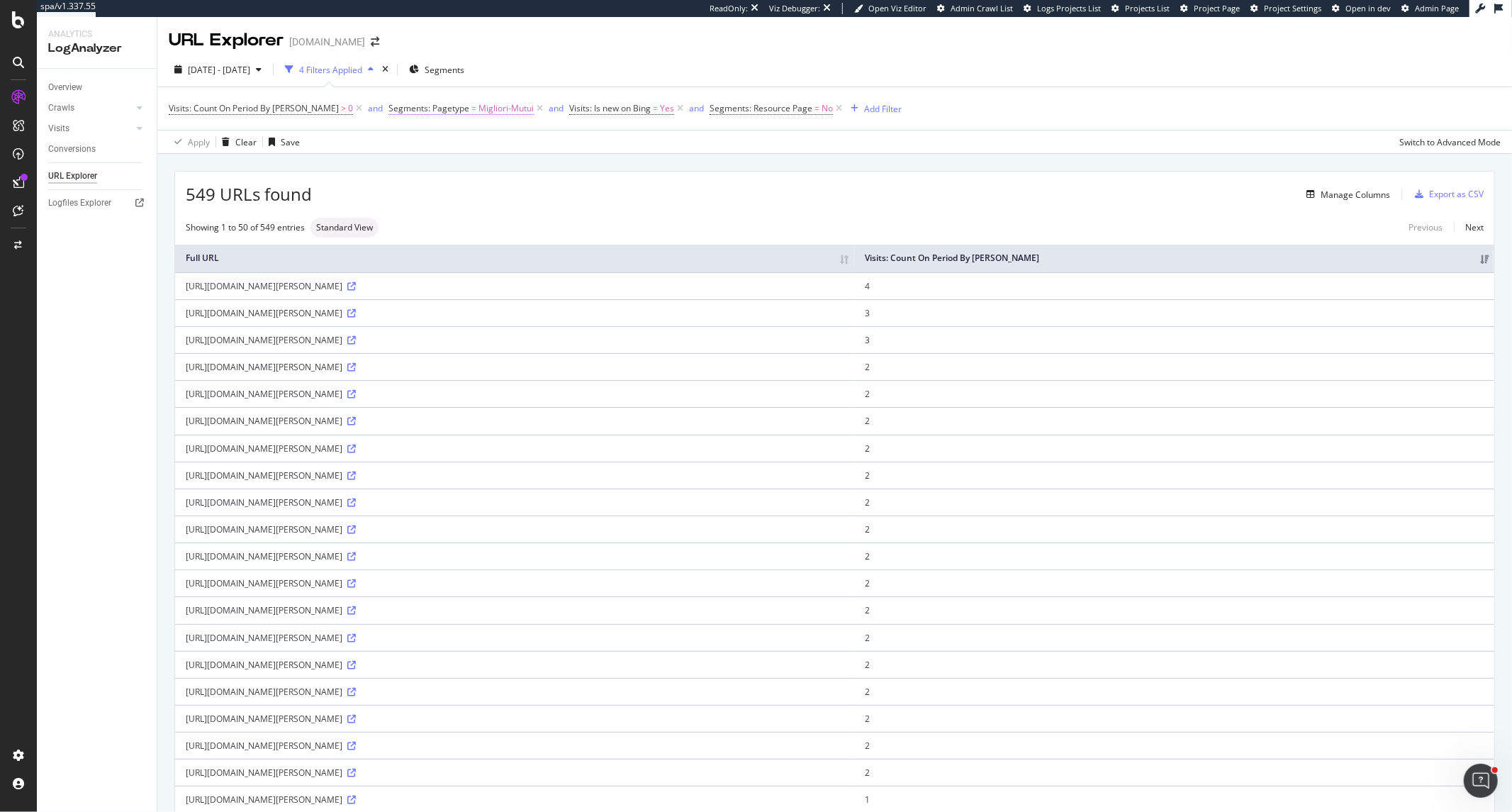
click at [417, 107] on span "Segments: Pagetype" at bounding box center [429, 108] width 81 height 12
click at [415, 171] on icon at bounding box center [414, 167] width 10 height 8
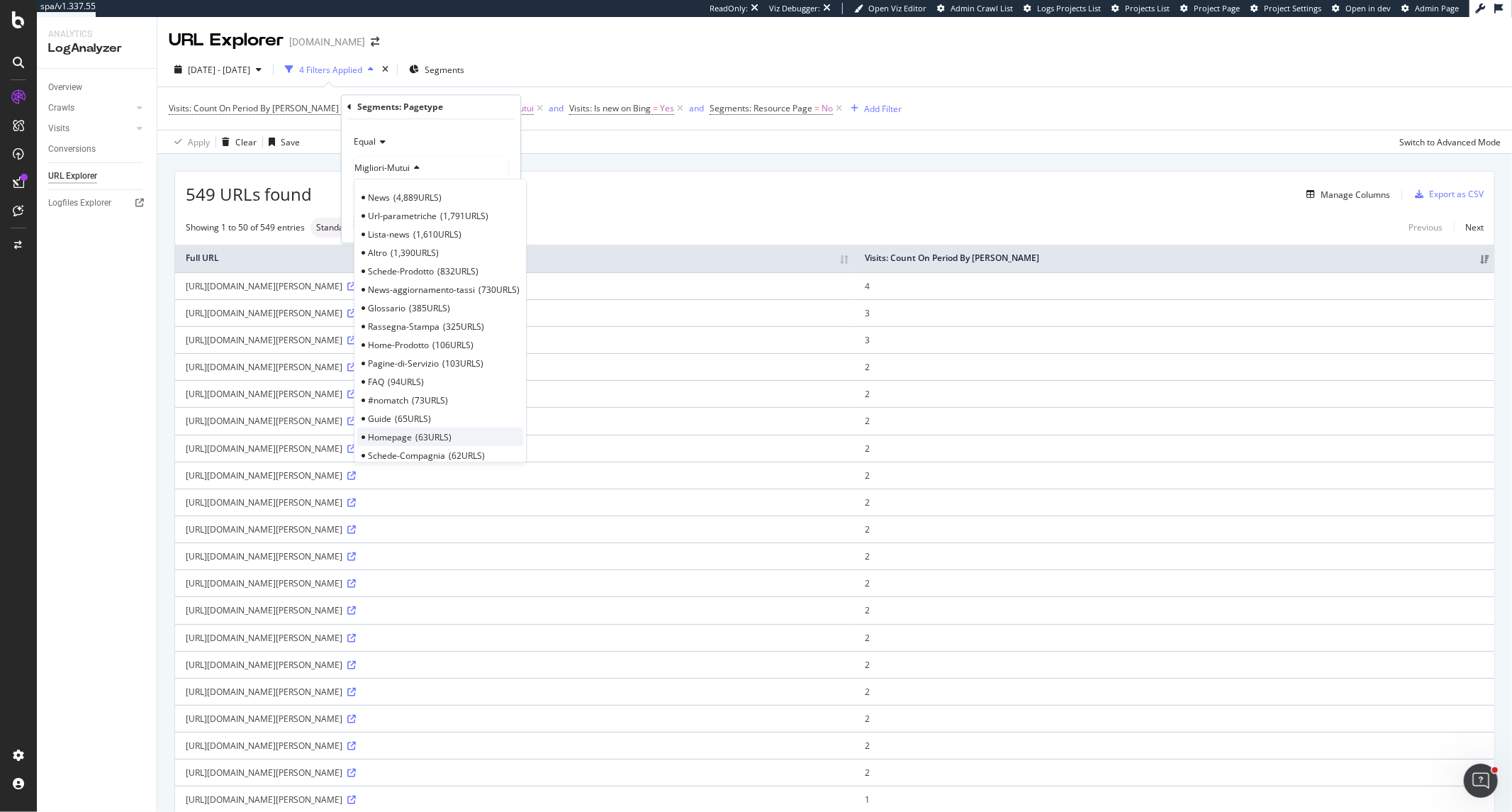
click at [442, 442] on span "63 URLS" at bounding box center [434, 438] width 36 height 12
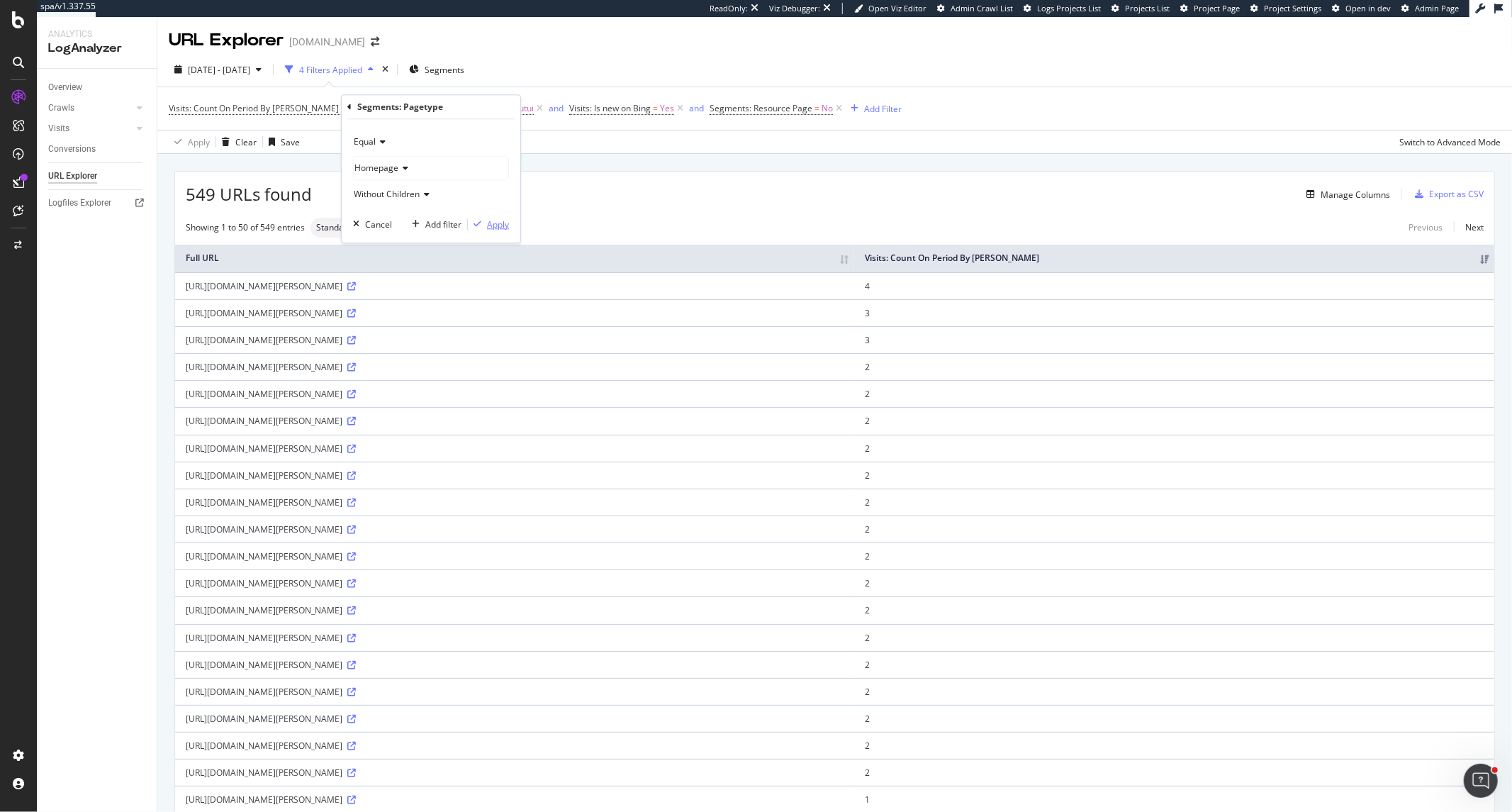
click at [508, 227] on div "Apply" at bounding box center [498, 225] width 22 height 12
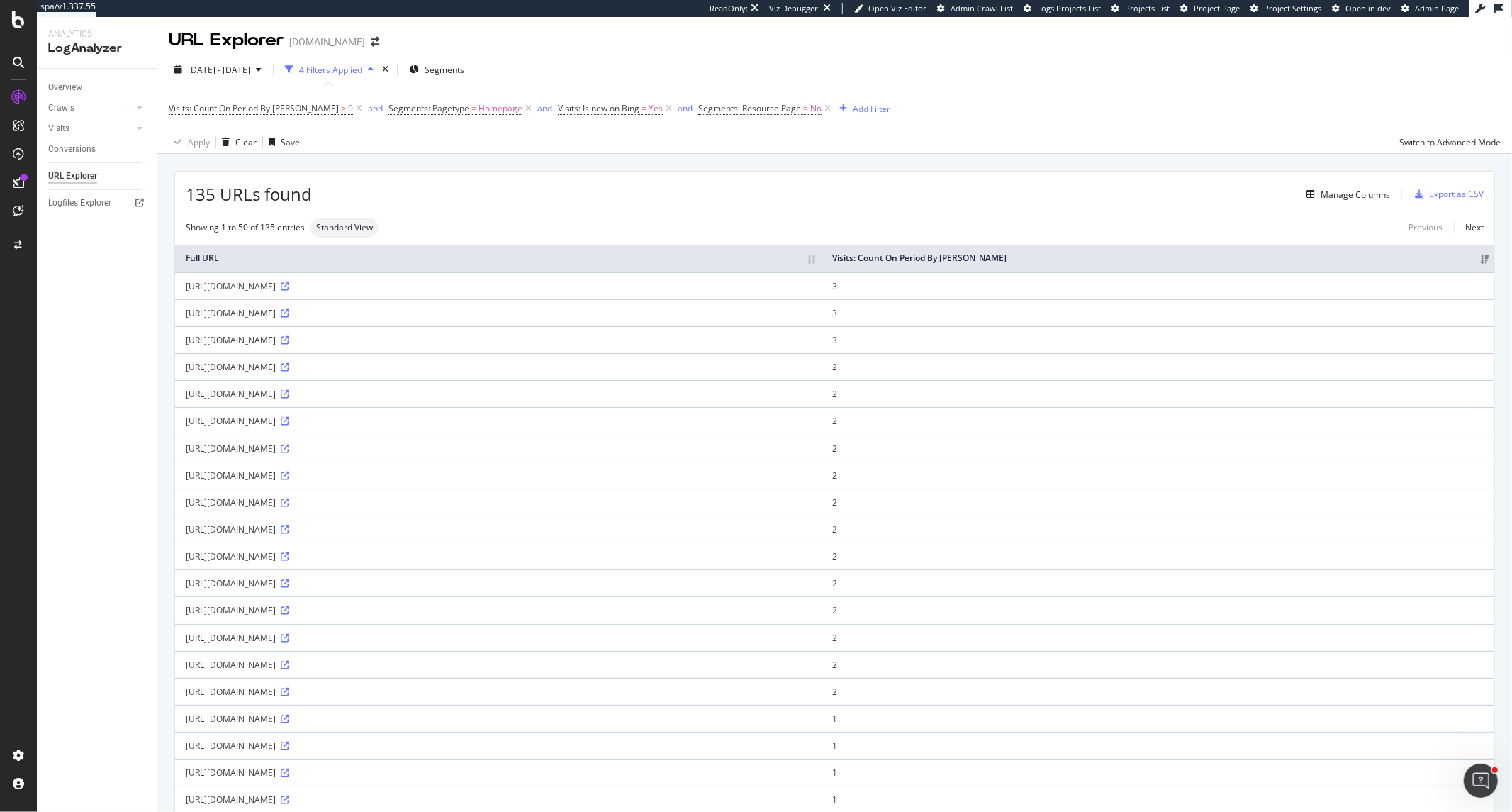
click at [853, 110] on div "Add Filter" at bounding box center [872, 109] width 38 height 12
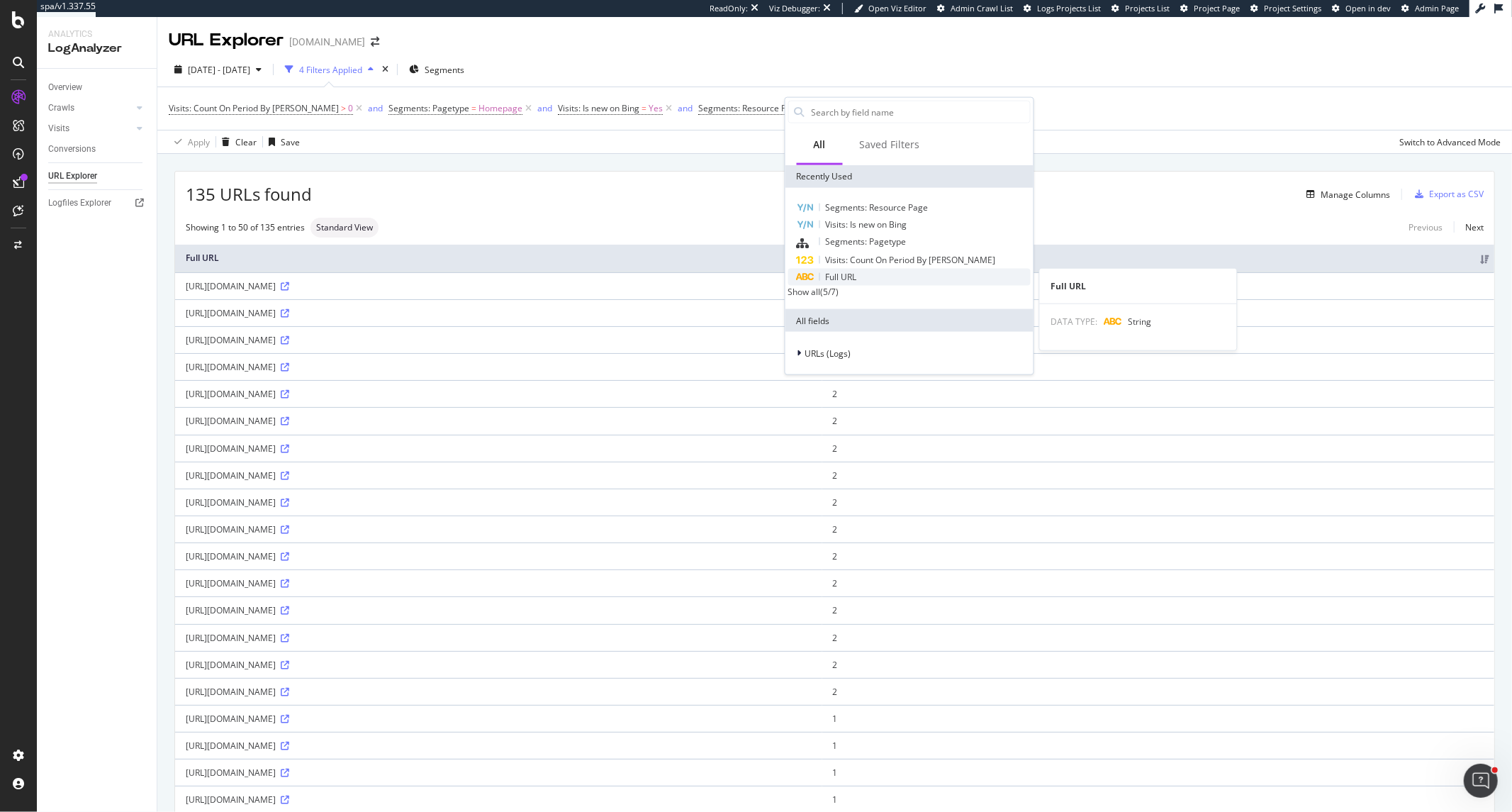
click at [885, 276] on div "Full URL" at bounding box center [910, 277] width 242 height 17
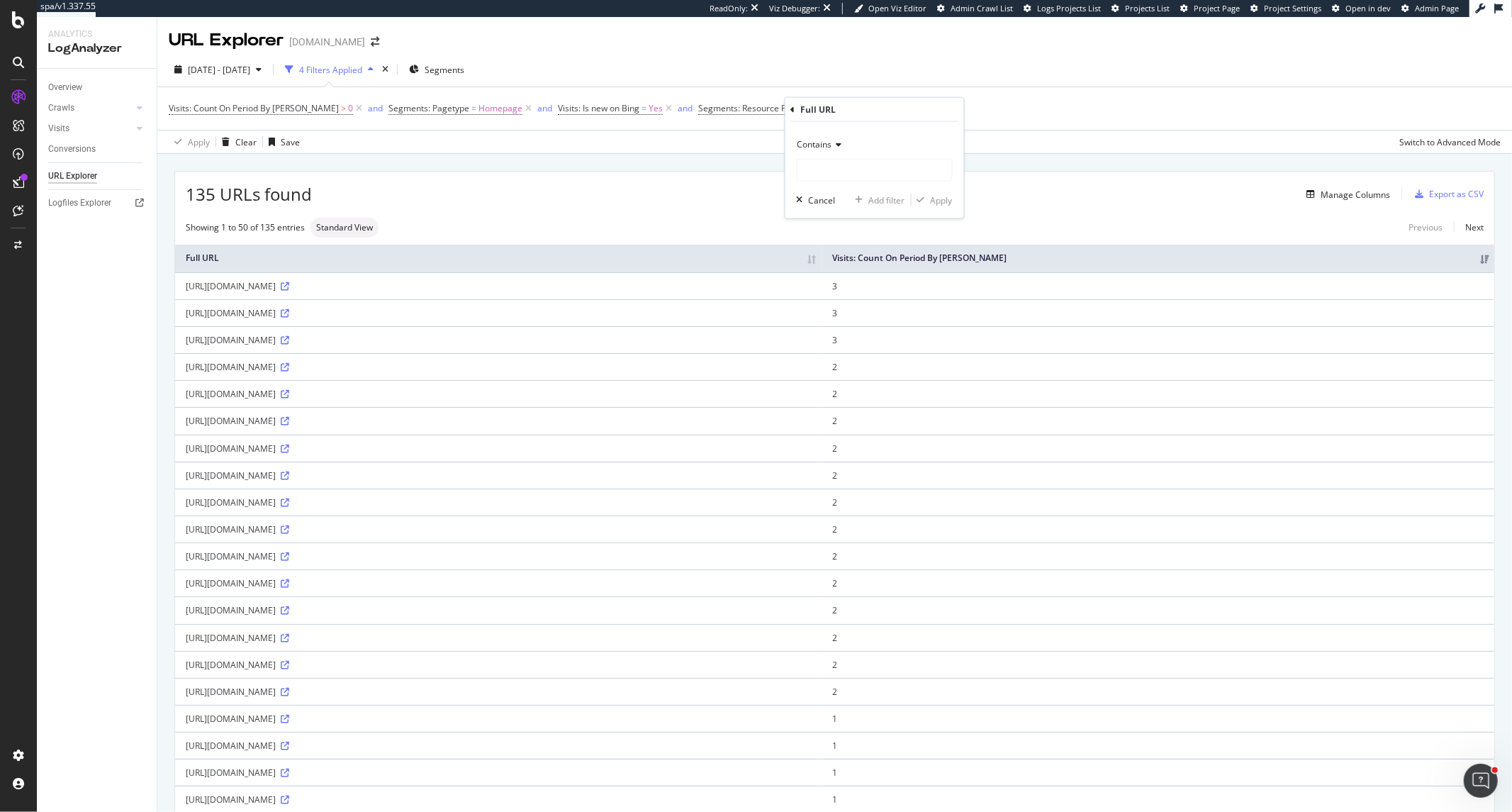
click at [851, 140] on div "Contains" at bounding box center [875, 144] width 156 height 22
click at [859, 299] on span "Doesn't contain" at bounding box center [835, 303] width 62 height 12
click at [872, 187] on div "Doesn't contain Cancel Add filter Apply" at bounding box center [875, 170] width 179 height 96
click at [874, 178] on input "text" at bounding box center [875, 170] width 154 height 22
paste input "msclkid"
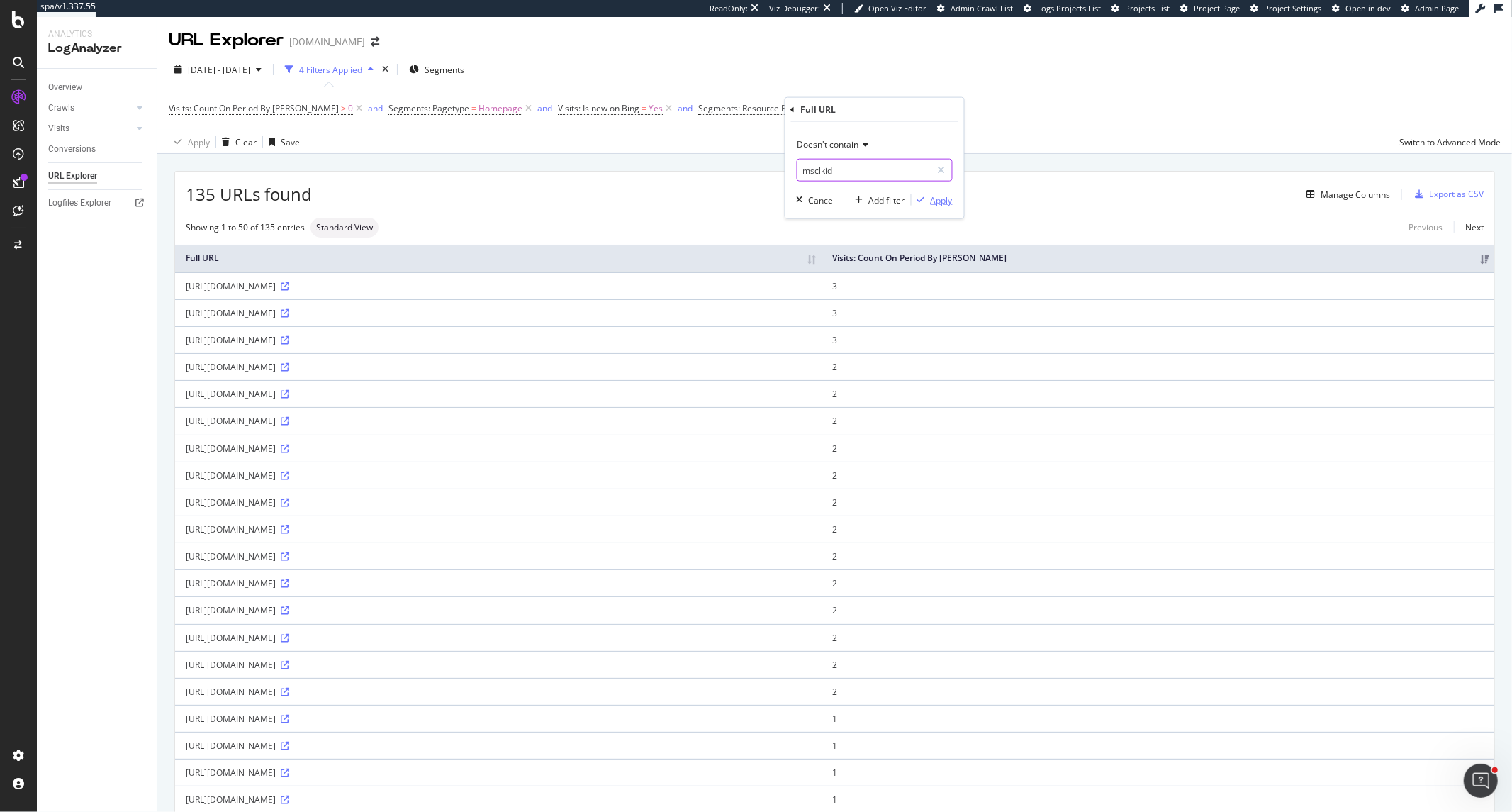
type input "msclkid"
click at [933, 204] on div "Apply" at bounding box center [942, 200] width 22 height 12
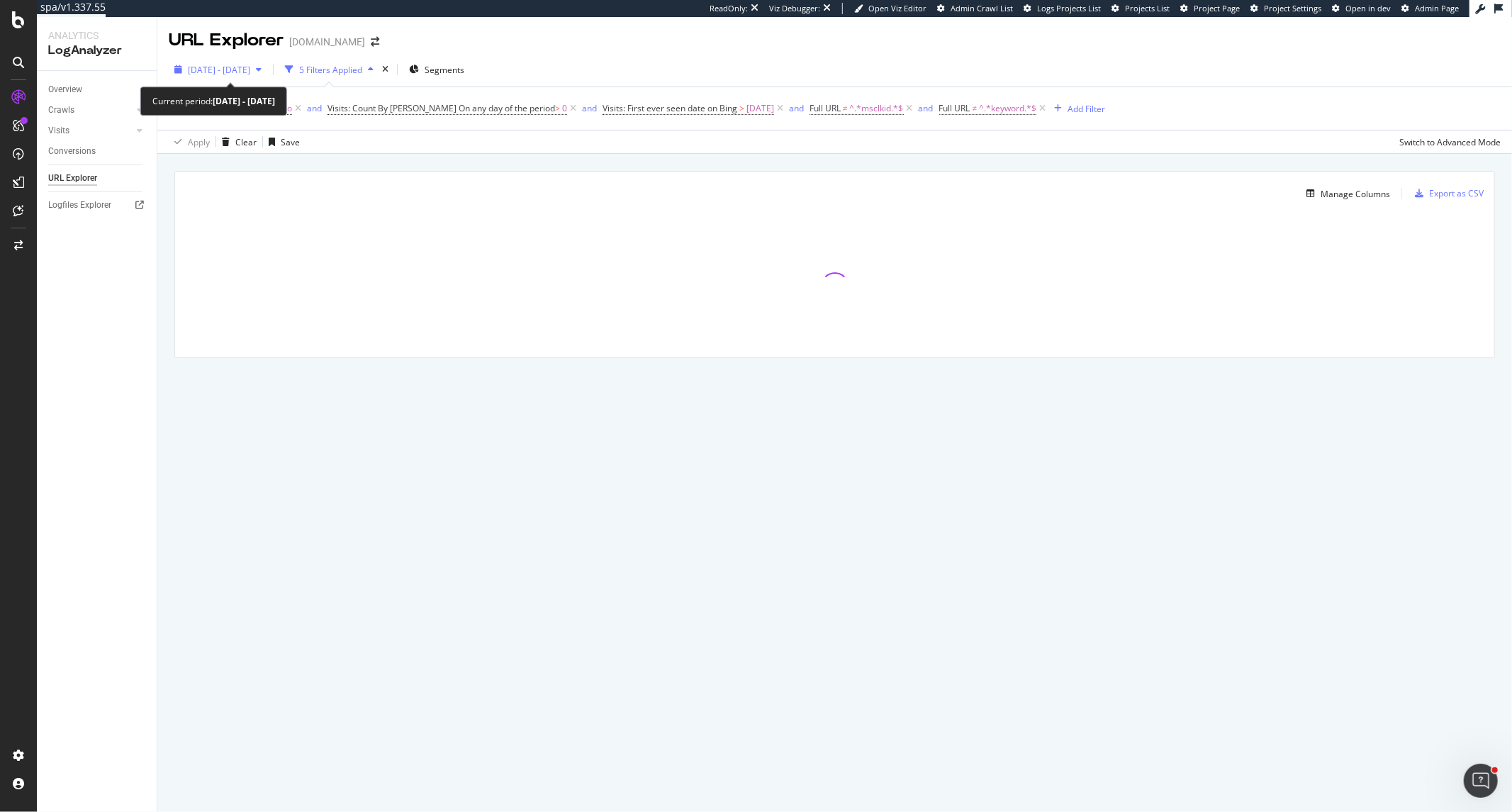
click at [244, 75] on div "[DATE] - [DATE]" at bounding box center [219, 70] width 62 height 12
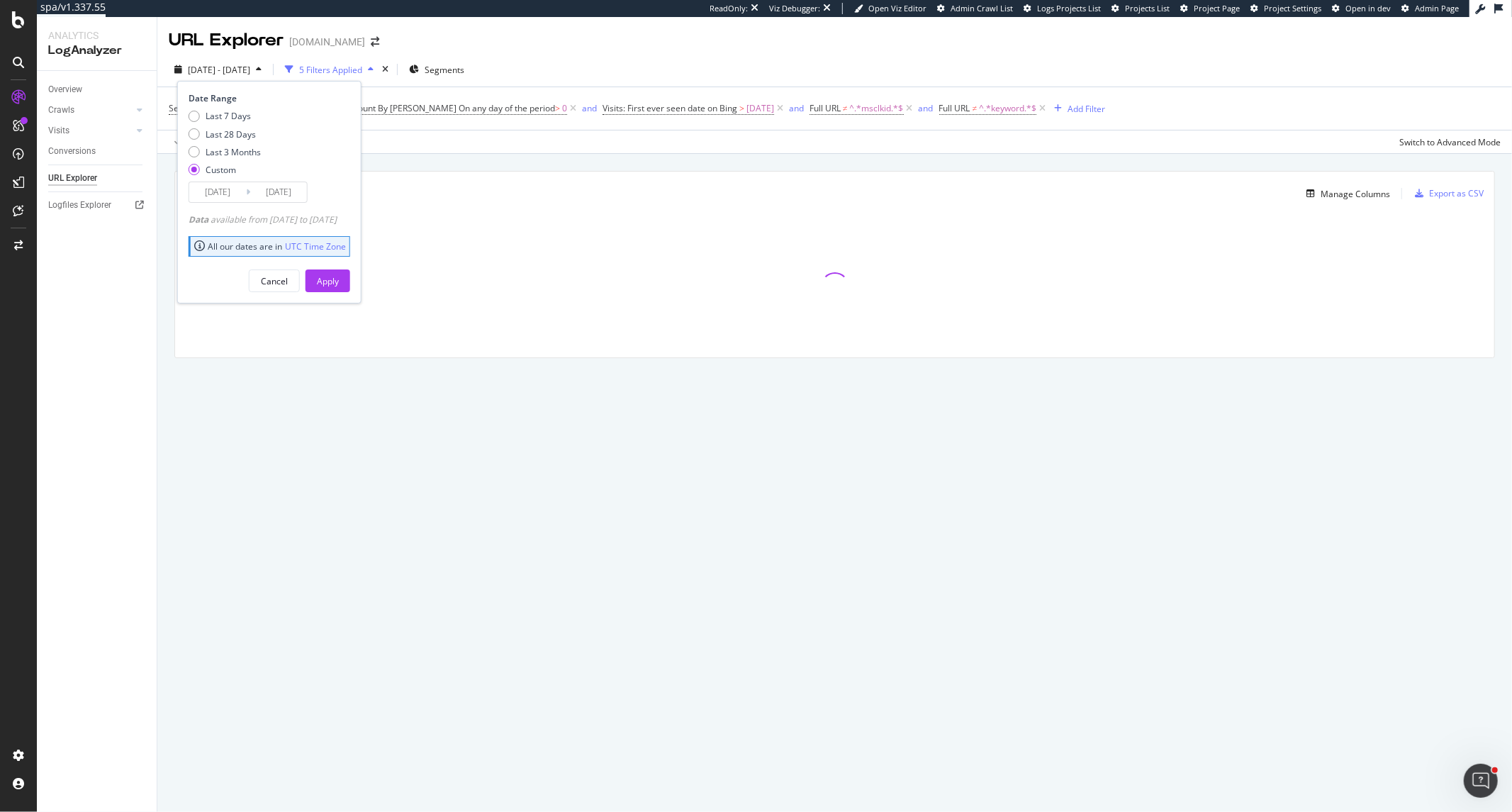
click at [210, 190] on input "2025/06/01" at bounding box center [218, 192] width 57 height 20
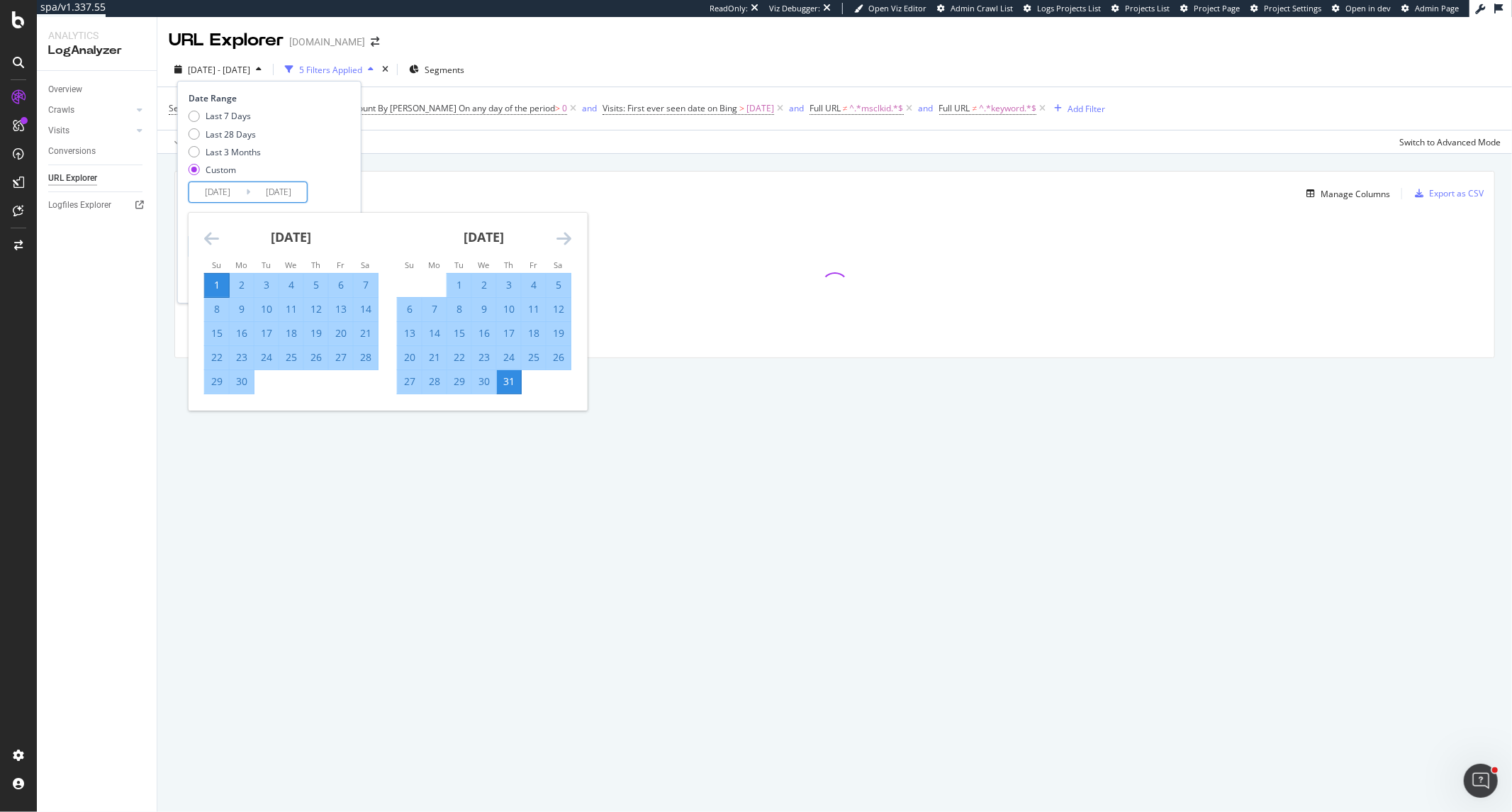
click at [208, 232] on icon "Move backward to switch to the previous month." at bounding box center [211, 239] width 15 height 17
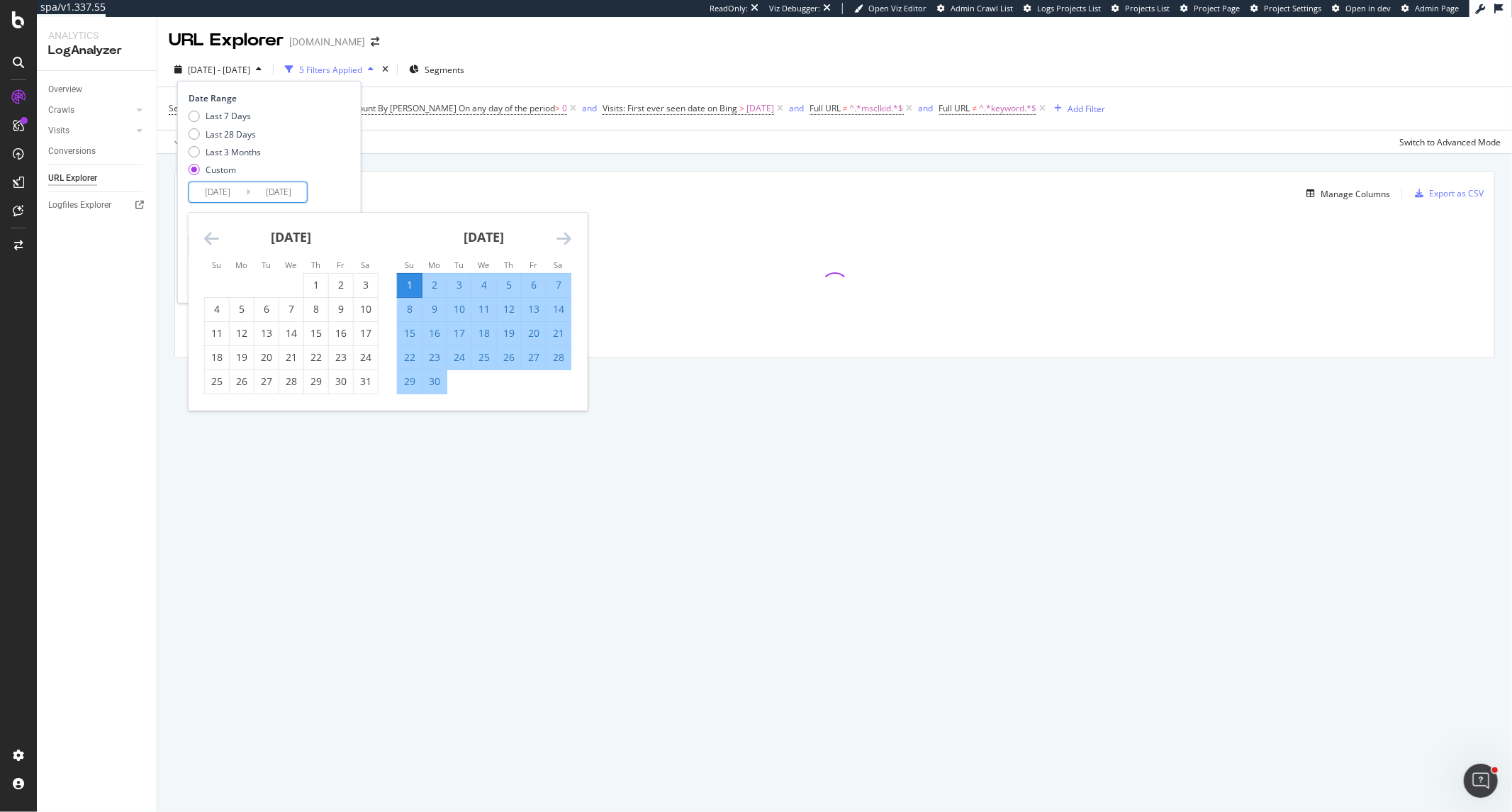
click at [208, 232] on icon "Move backward to switch to the previous month." at bounding box center [211, 239] width 15 height 17
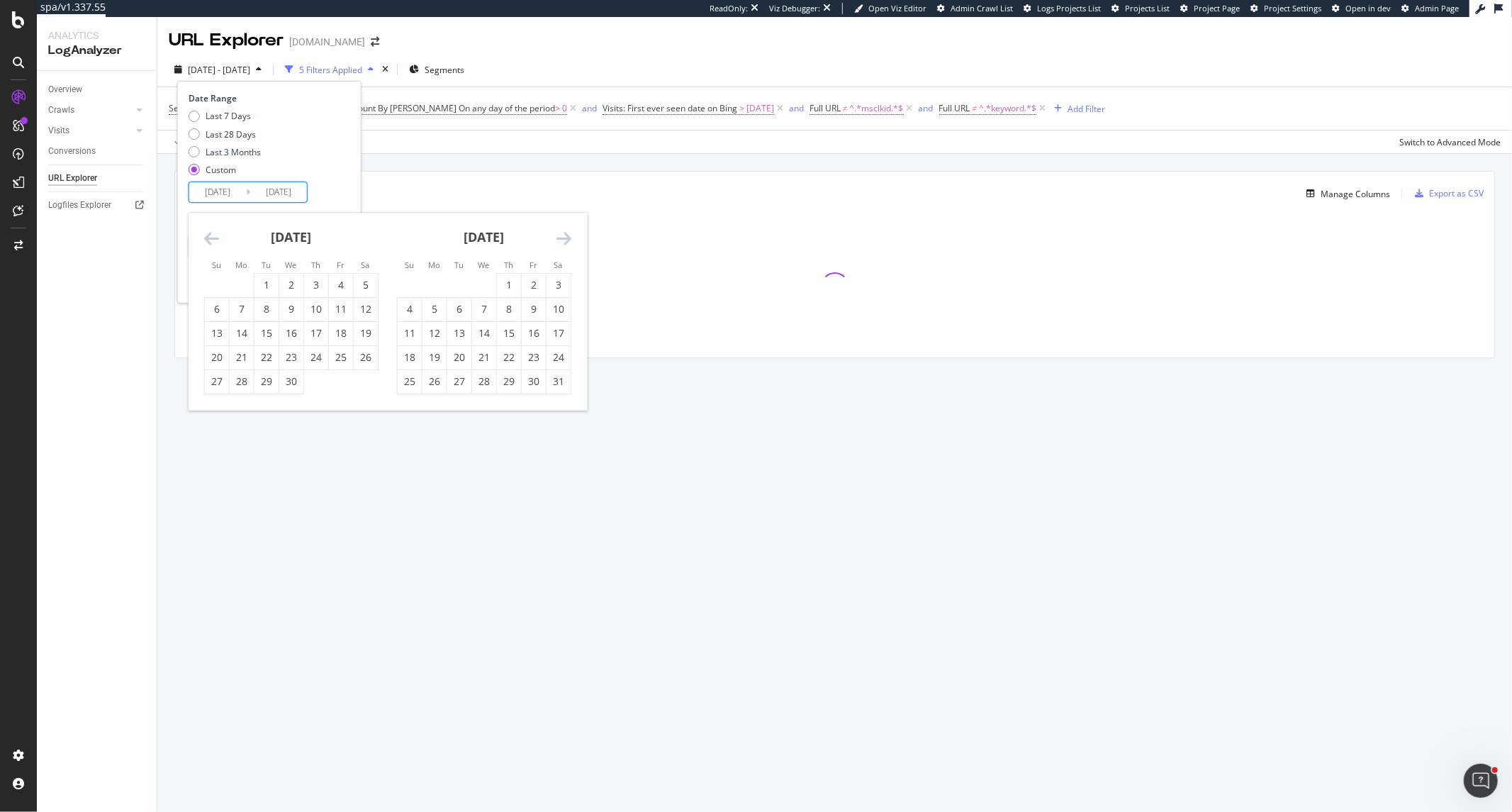
click at [208, 232] on icon "Move backward to switch to the previous month." at bounding box center [211, 239] width 15 height 17
click at [547, 278] on div "1" at bounding box center [559, 285] width 24 height 14
type input "[DATE]"
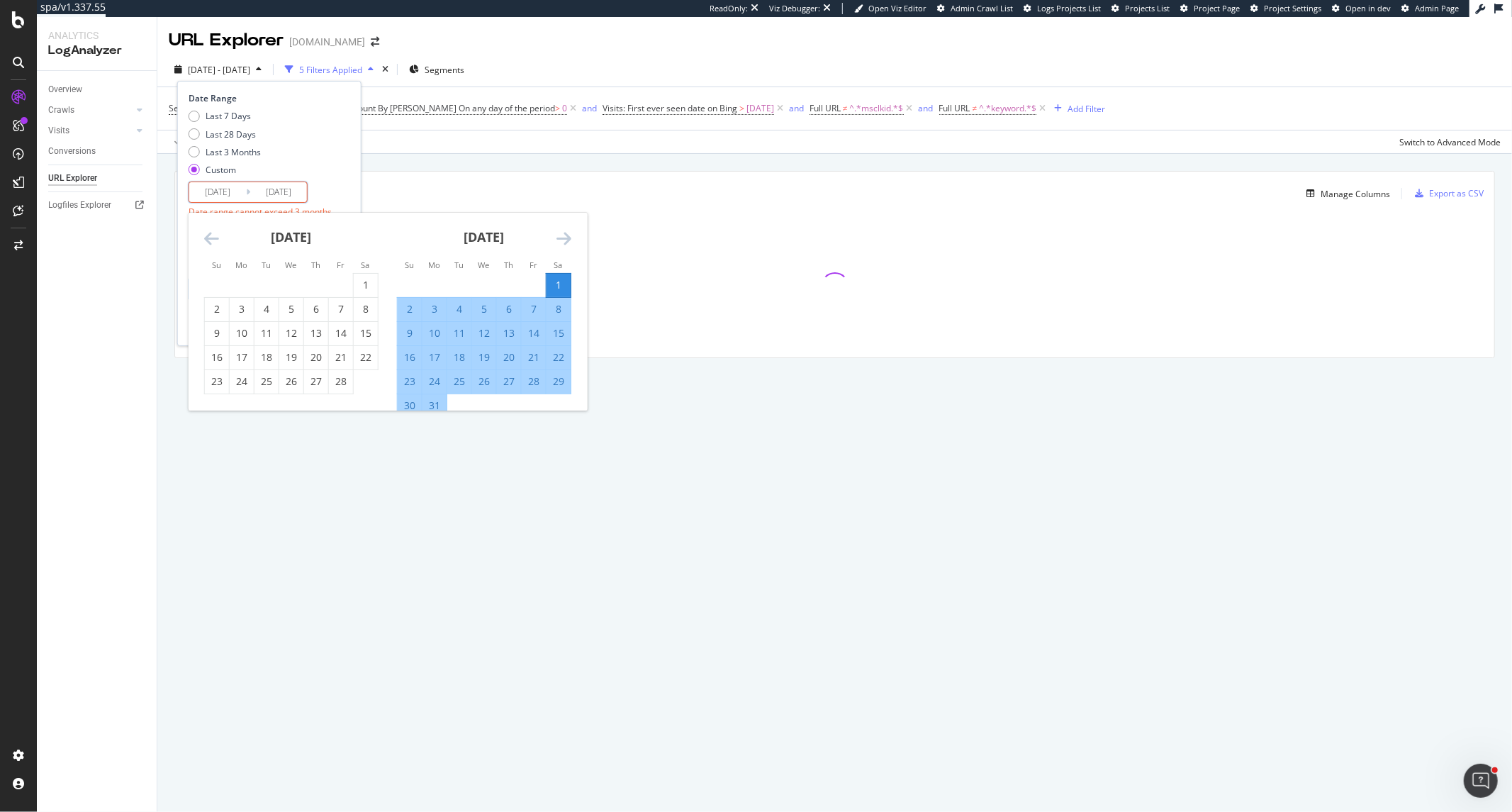
click at [565, 241] on icon "Move forward to switch to the next month." at bounding box center [563, 239] width 15 height 17
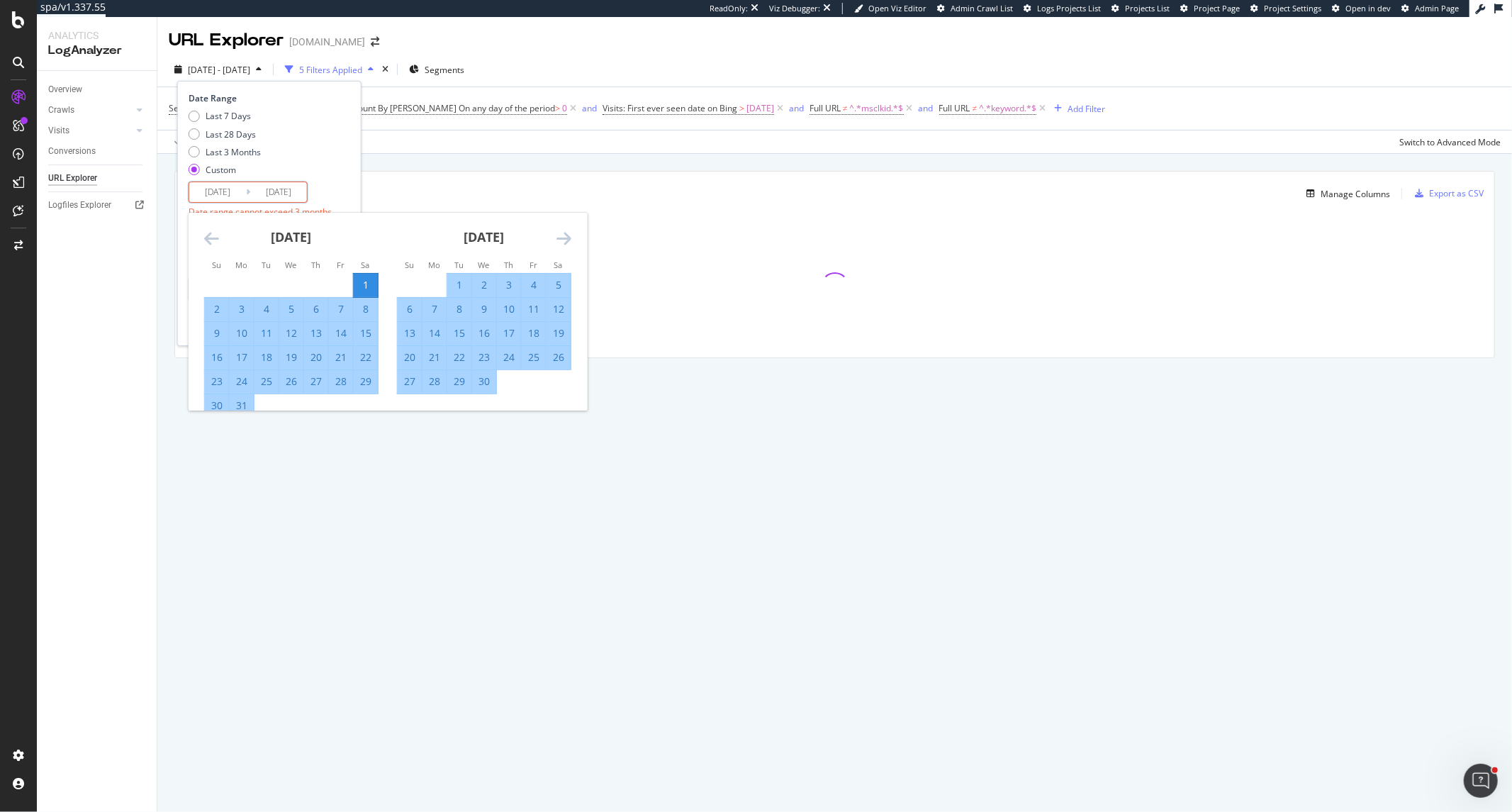
click at [493, 383] on div "30" at bounding box center [484, 381] width 24 height 14
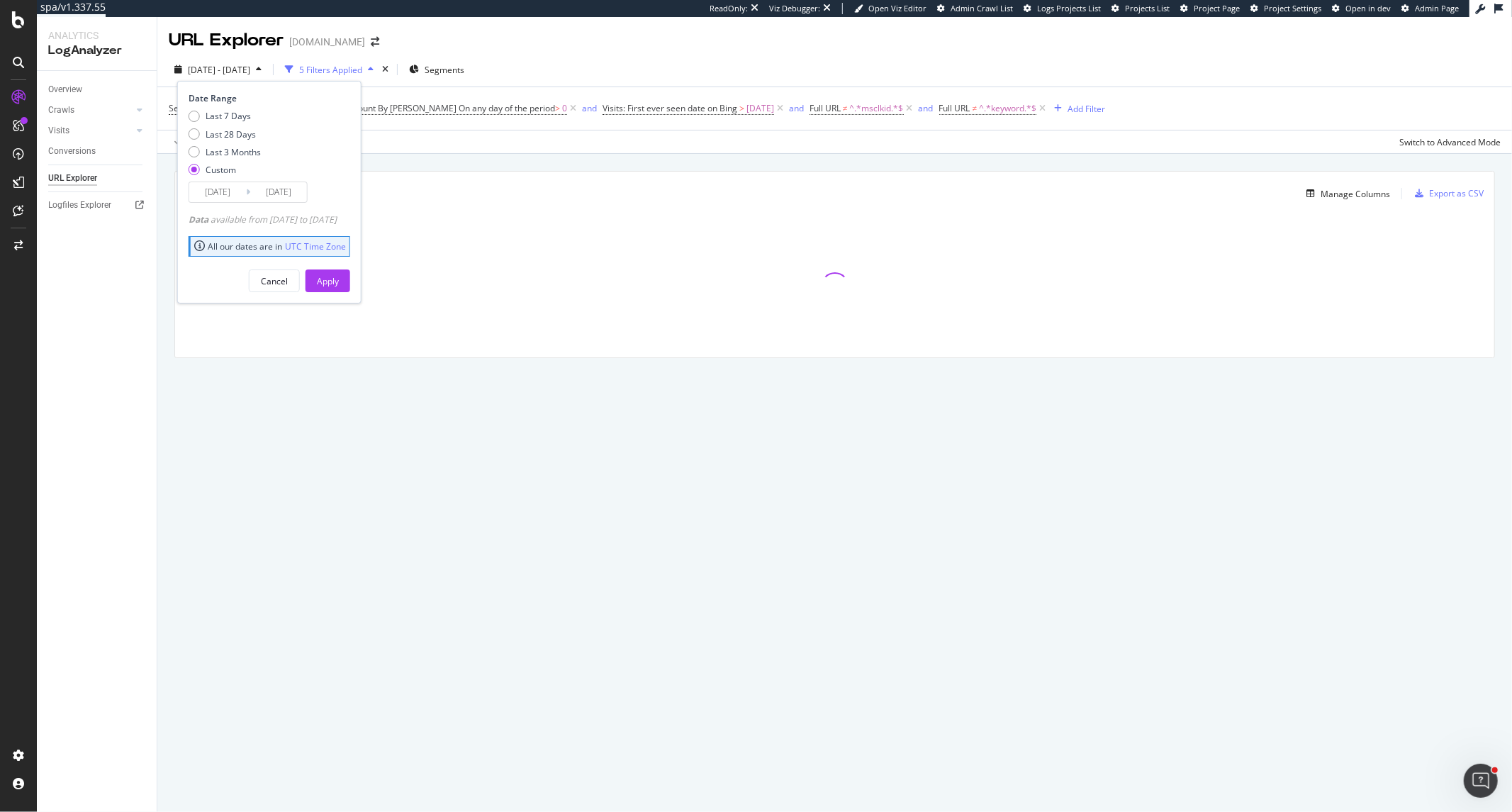
type input "[DATE]"
click at [350, 279] on button "Apply" at bounding box center [328, 280] width 45 height 22
click at [678, 117] on span "Visits: First ever seen date on Bing > 2025-05-31" at bounding box center [694, 109] width 184 height 20
click at [680, 111] on span "Visits: First ever seen date on Bing" at bounding box center [670, 108] width 135 height 12
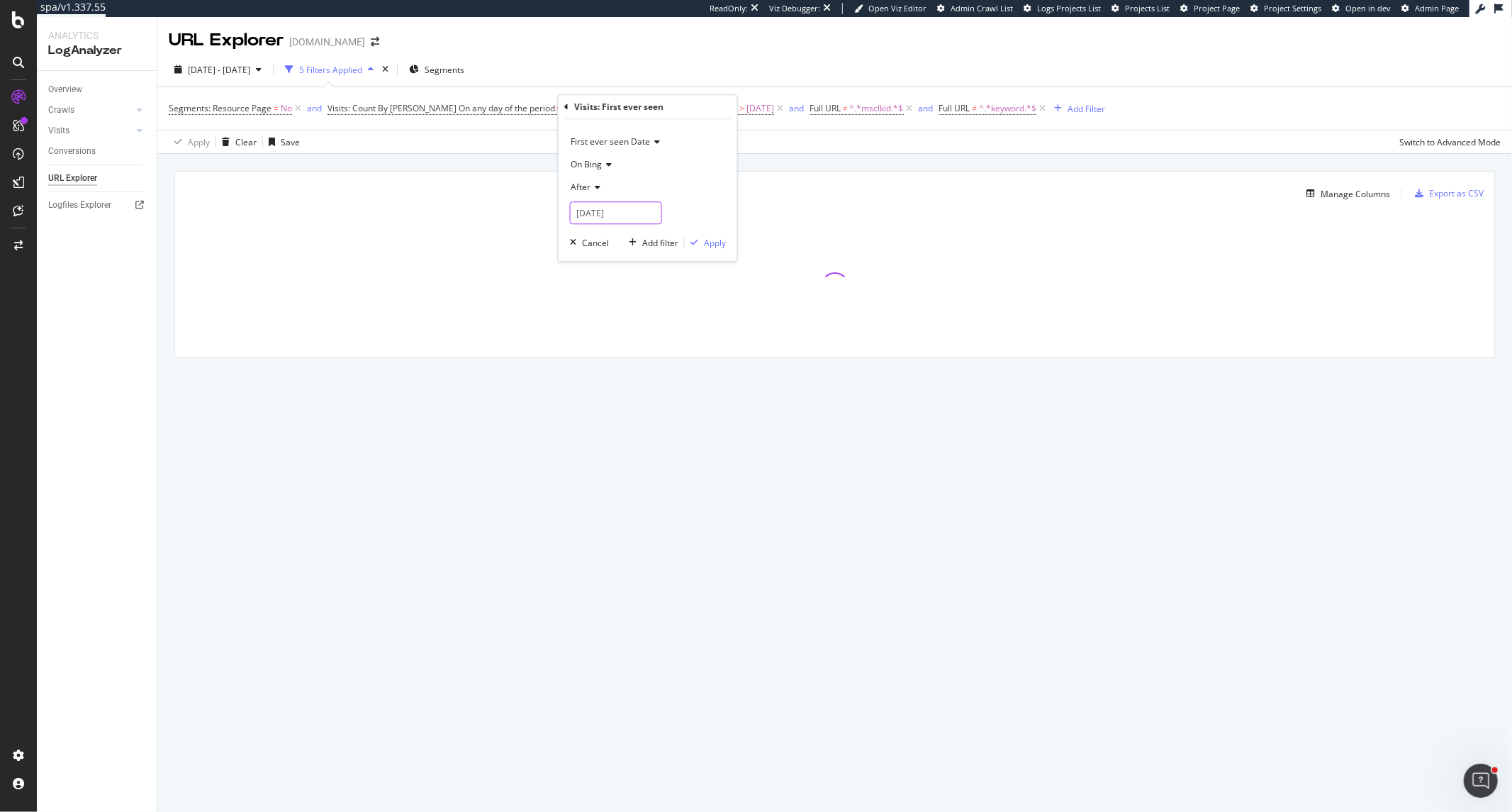
click at [600, 211] on input "[DATE]" at bounding box center [616, 212] width 92 height 22
click at [602, 240] on link at bounding box center [601, 237] width 11 height 24
click at [725, 282] on div "1" at bounding box center [730, 287] width 23 height 19
type input "[DATE]"
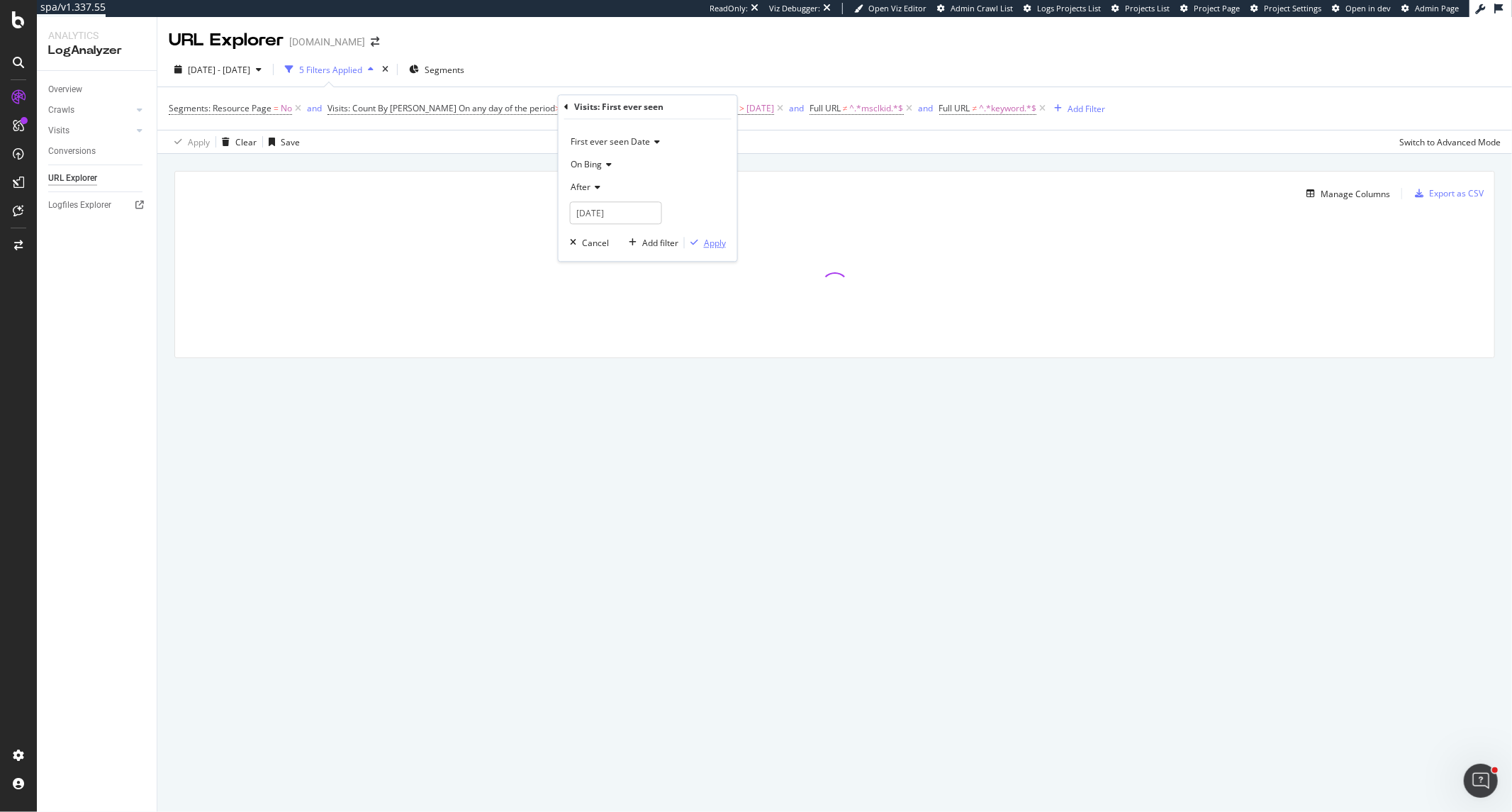
click at [722, 245] on div "Apply" at bounding box center [715, 243] width 22 height 12
click at [904, 108] on icon at bounding box center [910, 108] width 12 height 14
click at [907, 108] on icon at bounding box center [913, 108] width 12 height 14
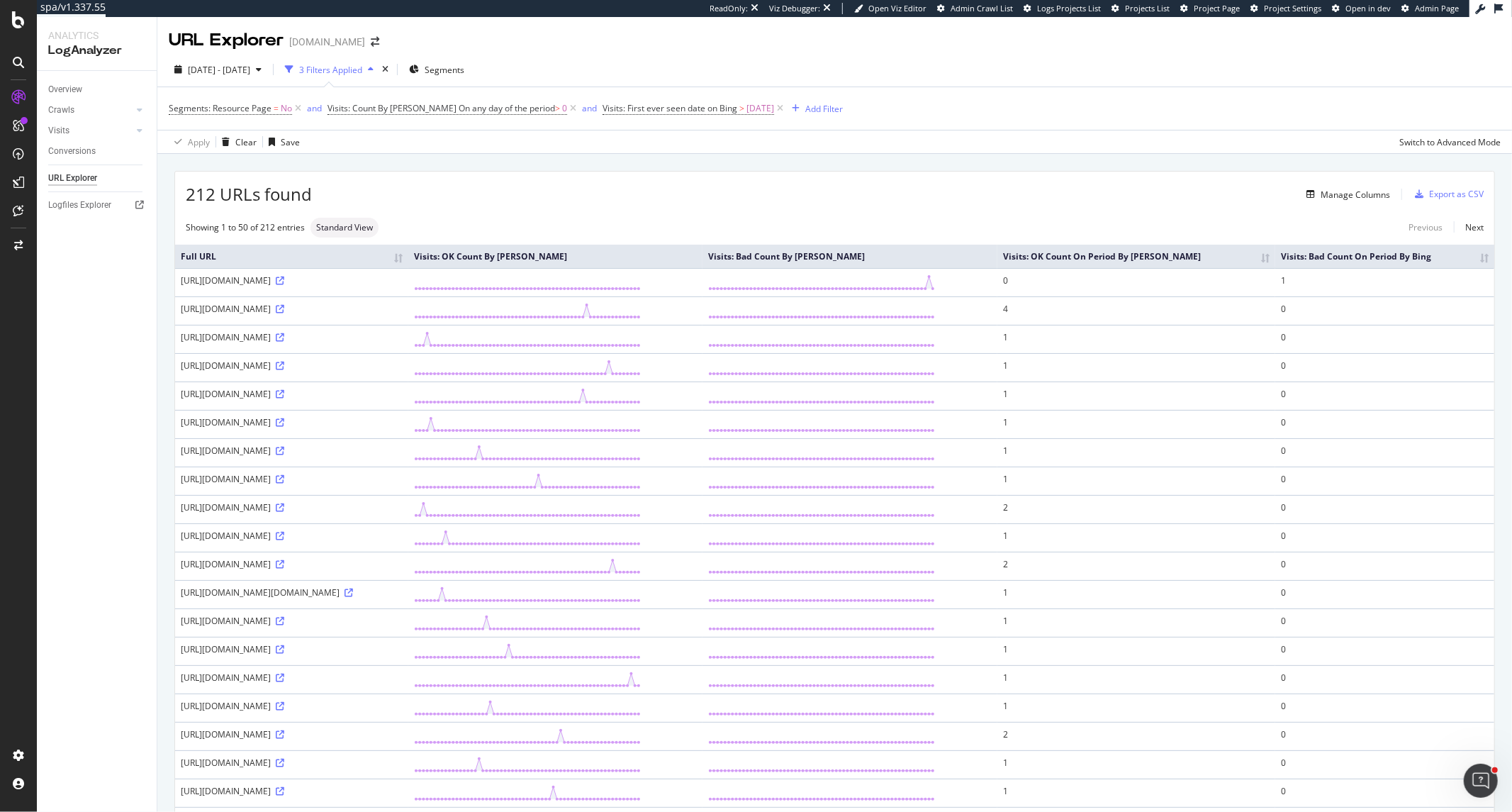
click at [312, 428] on div "https://www.prestitionline.it/?msclkid=42a0ca3304611e86f836adfb62b6093d&iv_=__i…" at bounding box center [292, 422] width 222 height 12
copy div "msclkid"
click at [792, 110] on icon "button" at bounding box center [796, 108] width 8 height 8
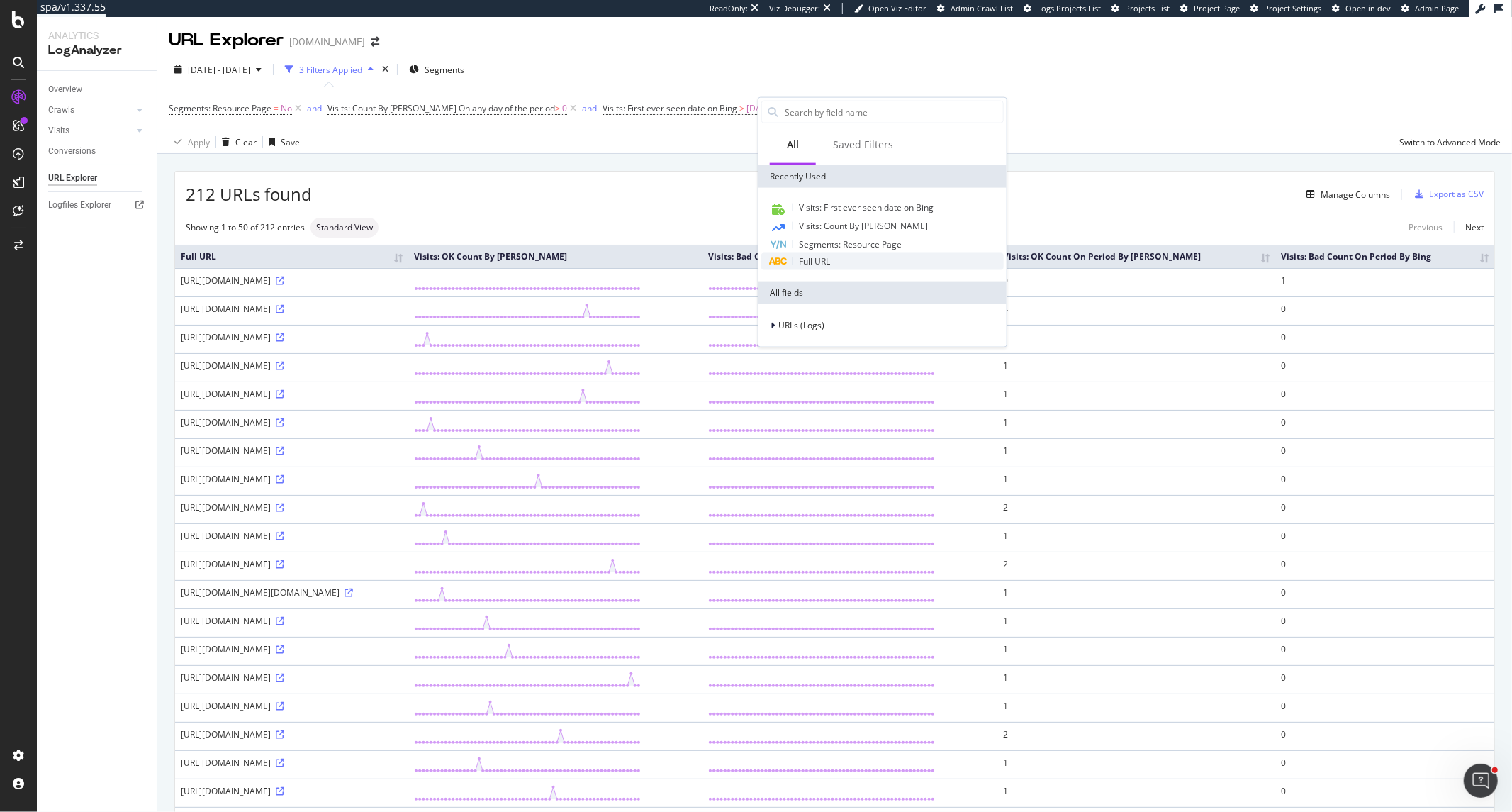
click at [829, 263] on span "Full URL" at bounding box center [815, 262] width 31 height 12
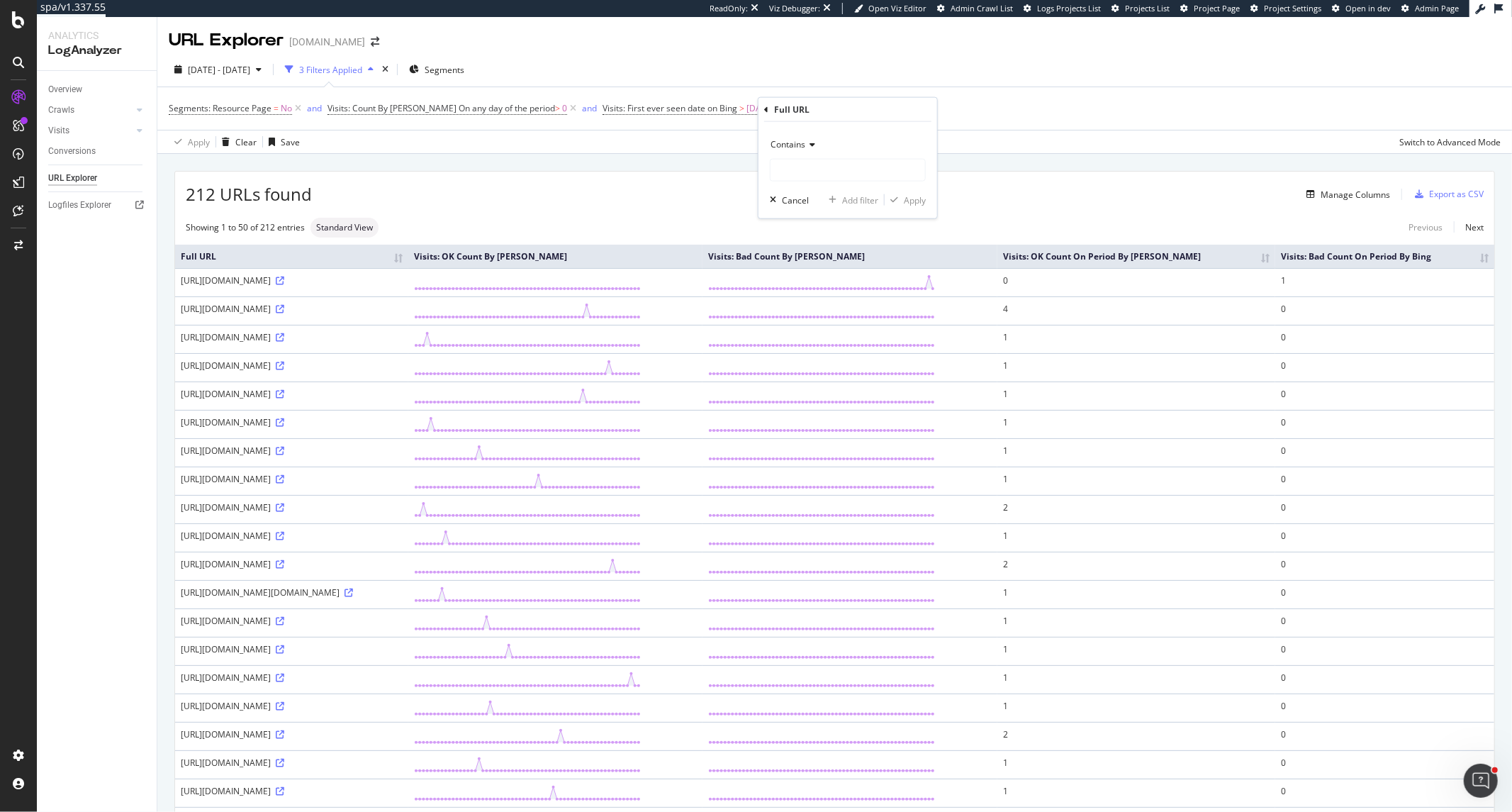
click at [816, 144] on div "Contains" at bounding box center [848, 144] width 156 height 22
click at [839, 293] on div "Doesn't contain" at bounding box center [849, 303] width 152 height 19
click at [842, 183] on div "Doesn't contain Cancel Add filter Apply" at bounding box center [848, 170] width 179 height 96
click at [842, 182] on div "Doesn't contain Cancel Add filter Apply" at bounding box center [848, 170] width 179 height 96
click at [844, 173] on input "text" at bounding box center [848, 170] width 154 height 22
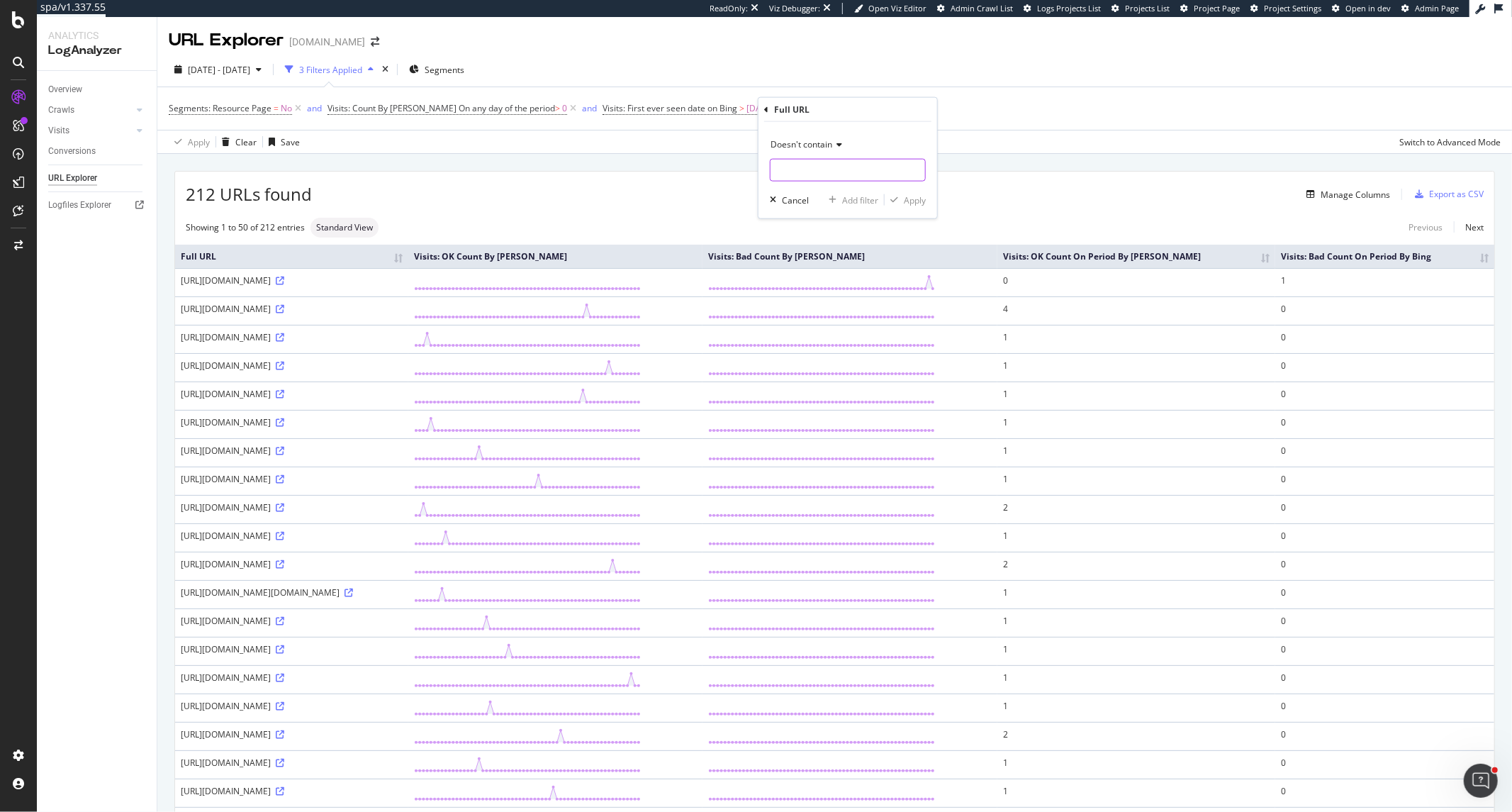
paste input "msclkid"
type input "msclkid"
click at [905, 197] on div "Apply" at bounding box center [915, 200] width 22 height 12
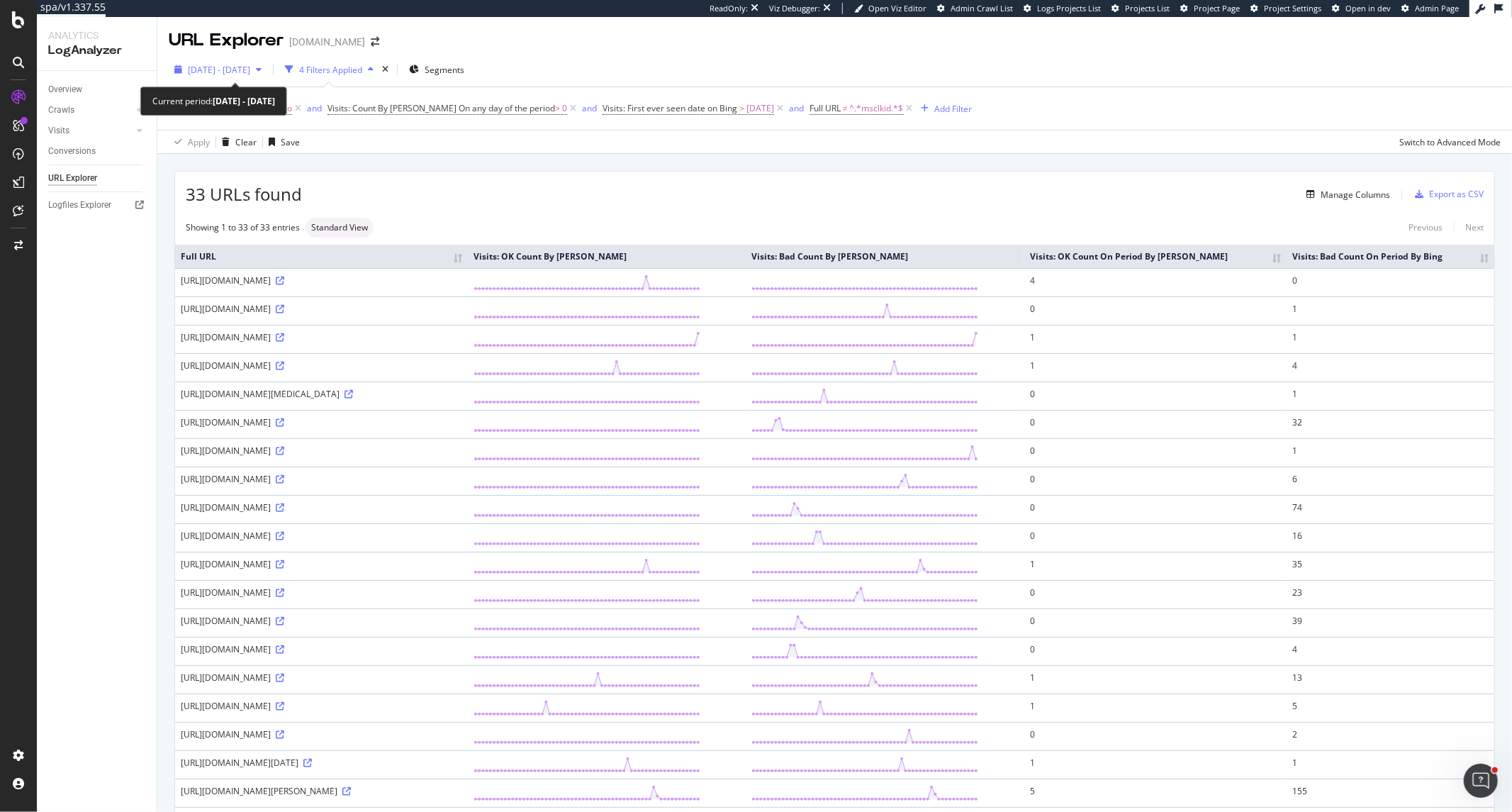
click at [250, 72] on span "[DATE] - [DATE]" at bounding box center [219, 70] width 62 height 12
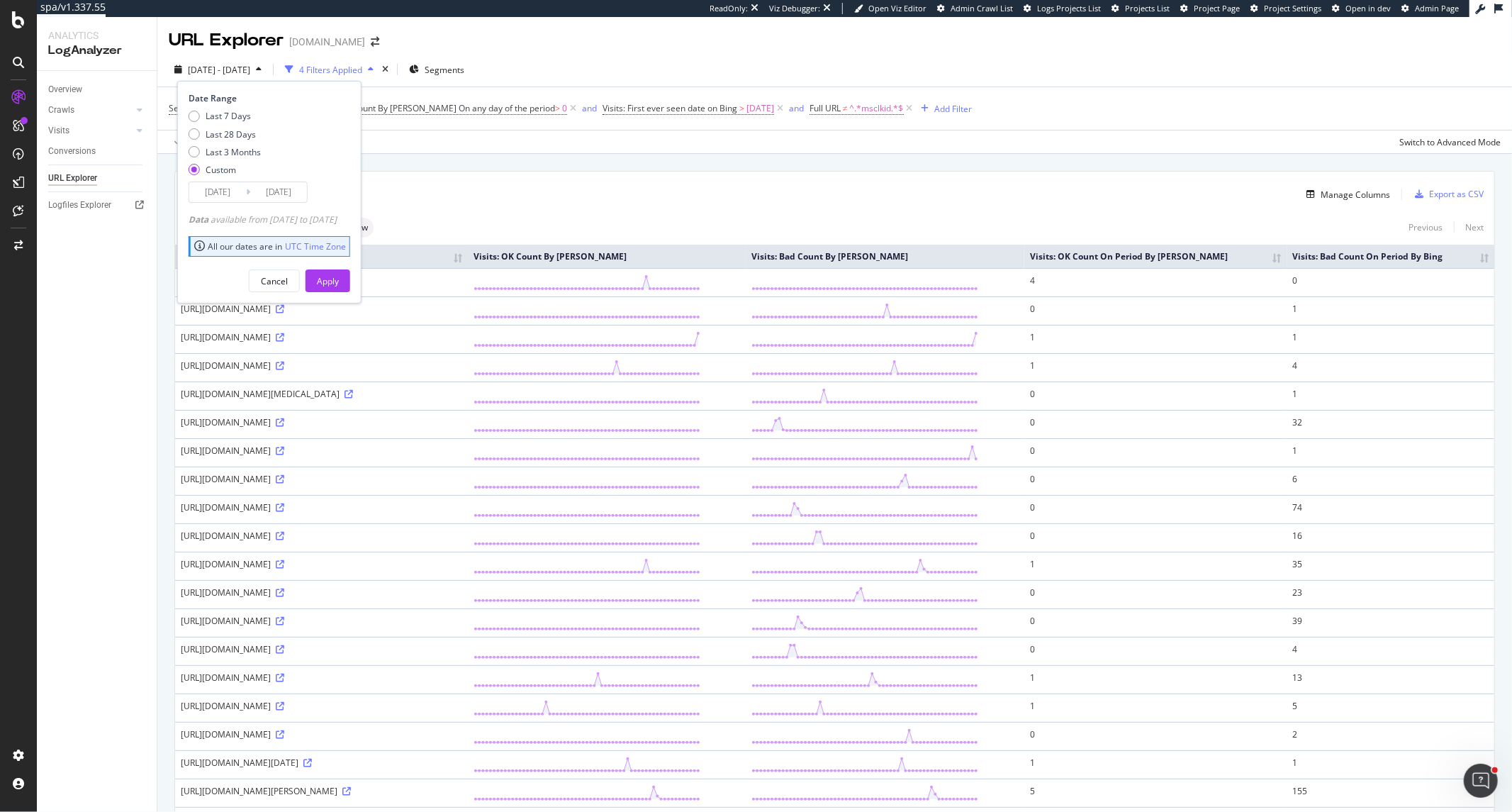
click at [234, 188] on input "[DATE]" at bounding box center [218, 192] width 57 height 20
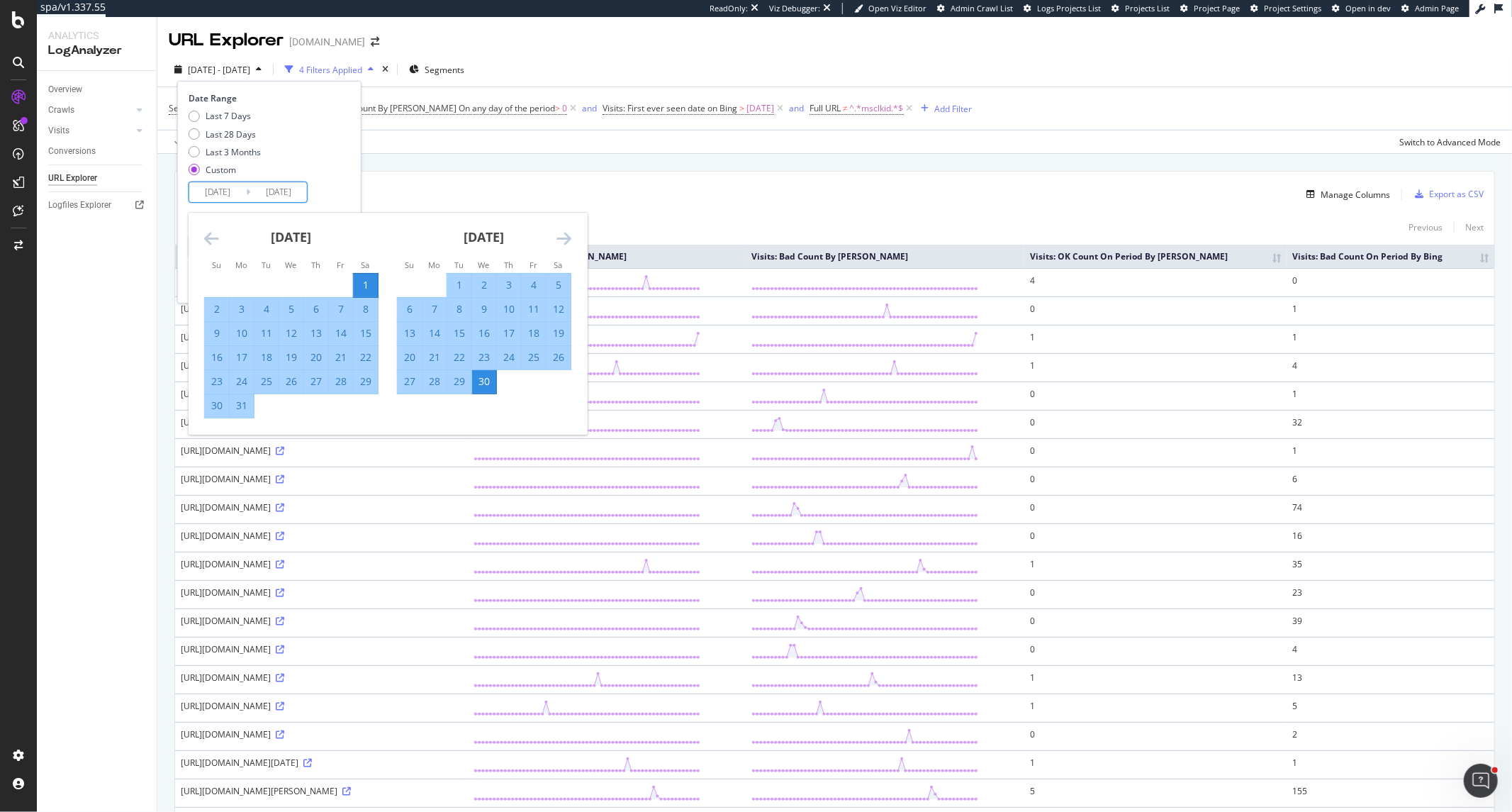
click at [570, 239] on icon "Move forward to switch to the next month." at bounding box center [563, 239] width 15 height 17
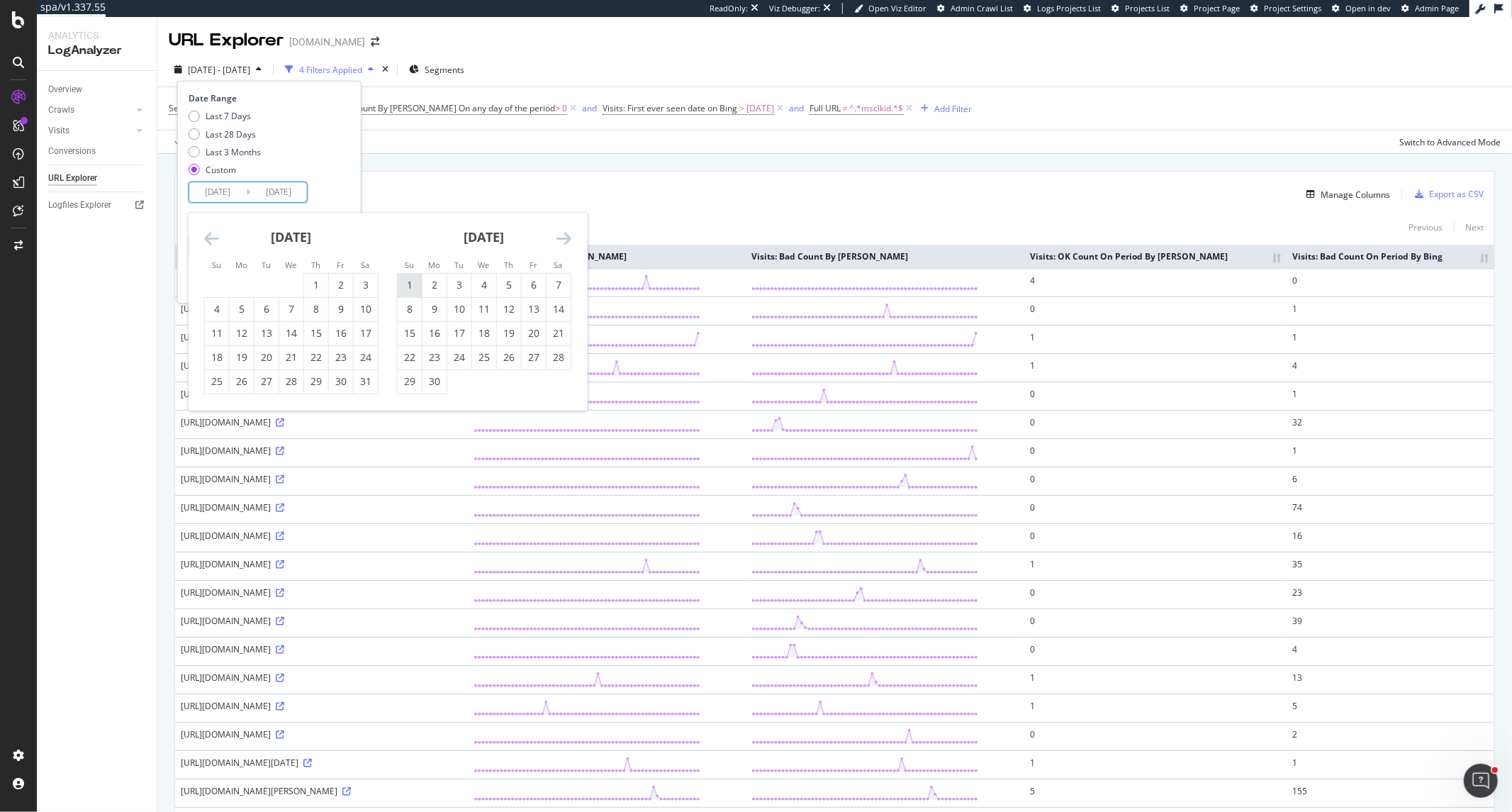
click at [407, 278] on div "1" at bounding box center [410, 285] width 24 height 14
type input "[DATE]"
click at [559, 237] on icon "Move forward to switch to the next month." at bounding box center [563, 239] width 15 height 17
click at [508, 377] on div "31" at bounding box center [508, 381] width 24 height 14
type input "[DATE]"
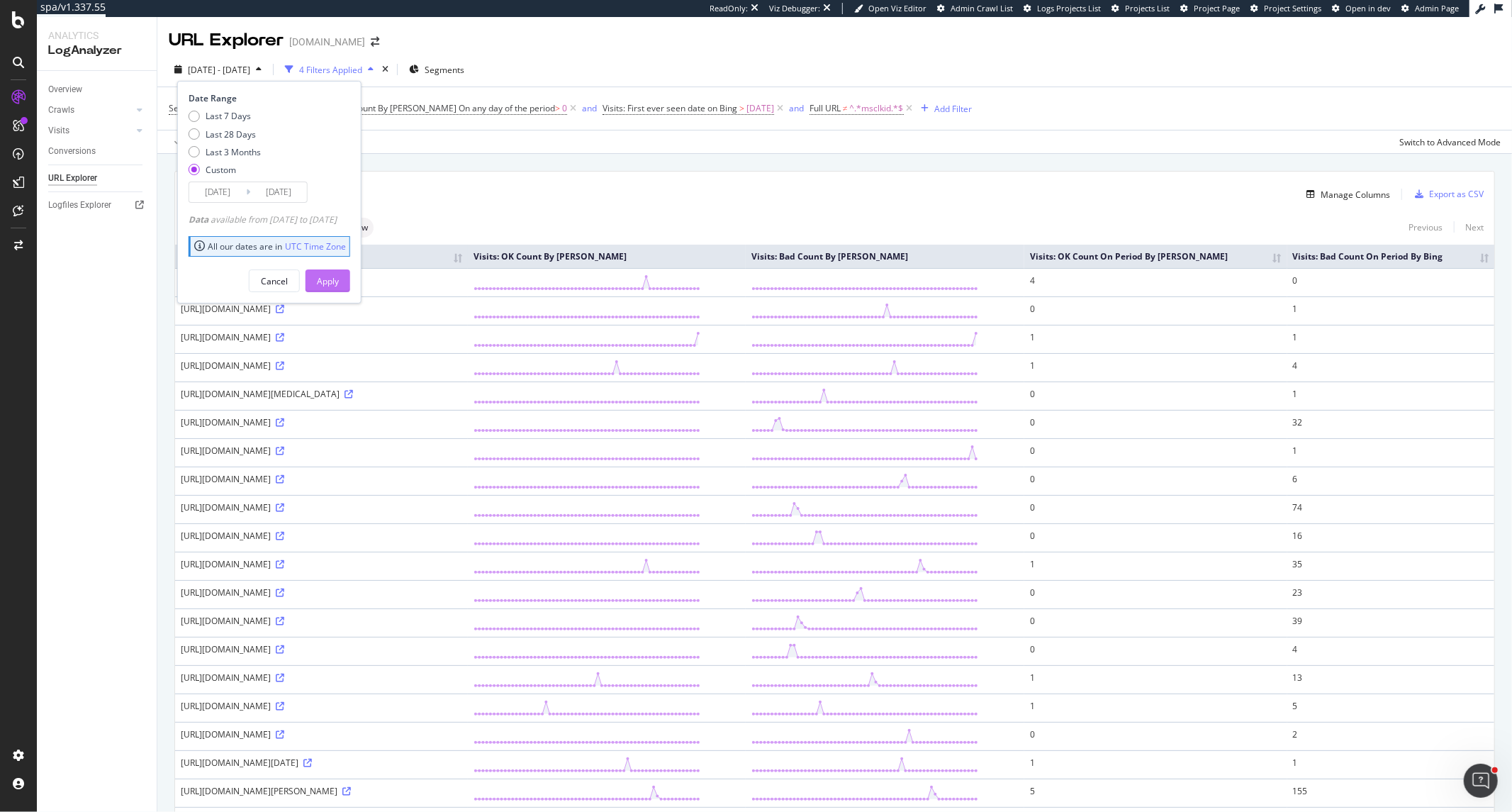
click at [350, 285] on button "Apply" at bounding box center [328, 280] width 45 height 22
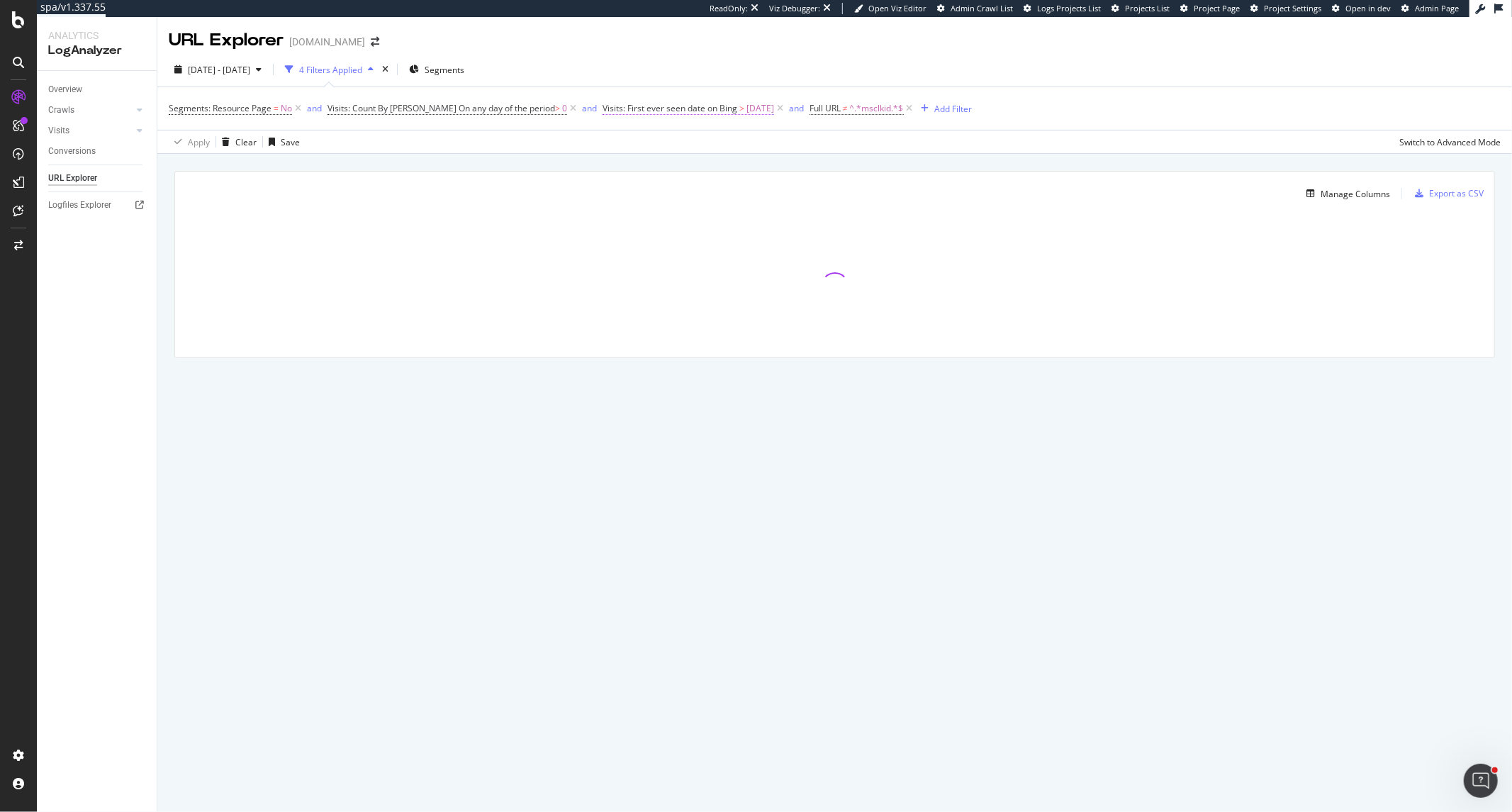
click at [602, 107] on span "Visits: First ever seen date on Bing" at bounding box center [670, 108] width 135 height 12
click at [633, 208] on input "2025-03-01" at bounding box center [616, 212] width 92 height 22
click at [710, 239] on div "Mar 2025" at bounding box center [660, 237] width 164 height 24
click at [717, 239] on link at bounding box center [718, 237] width 11 height 24
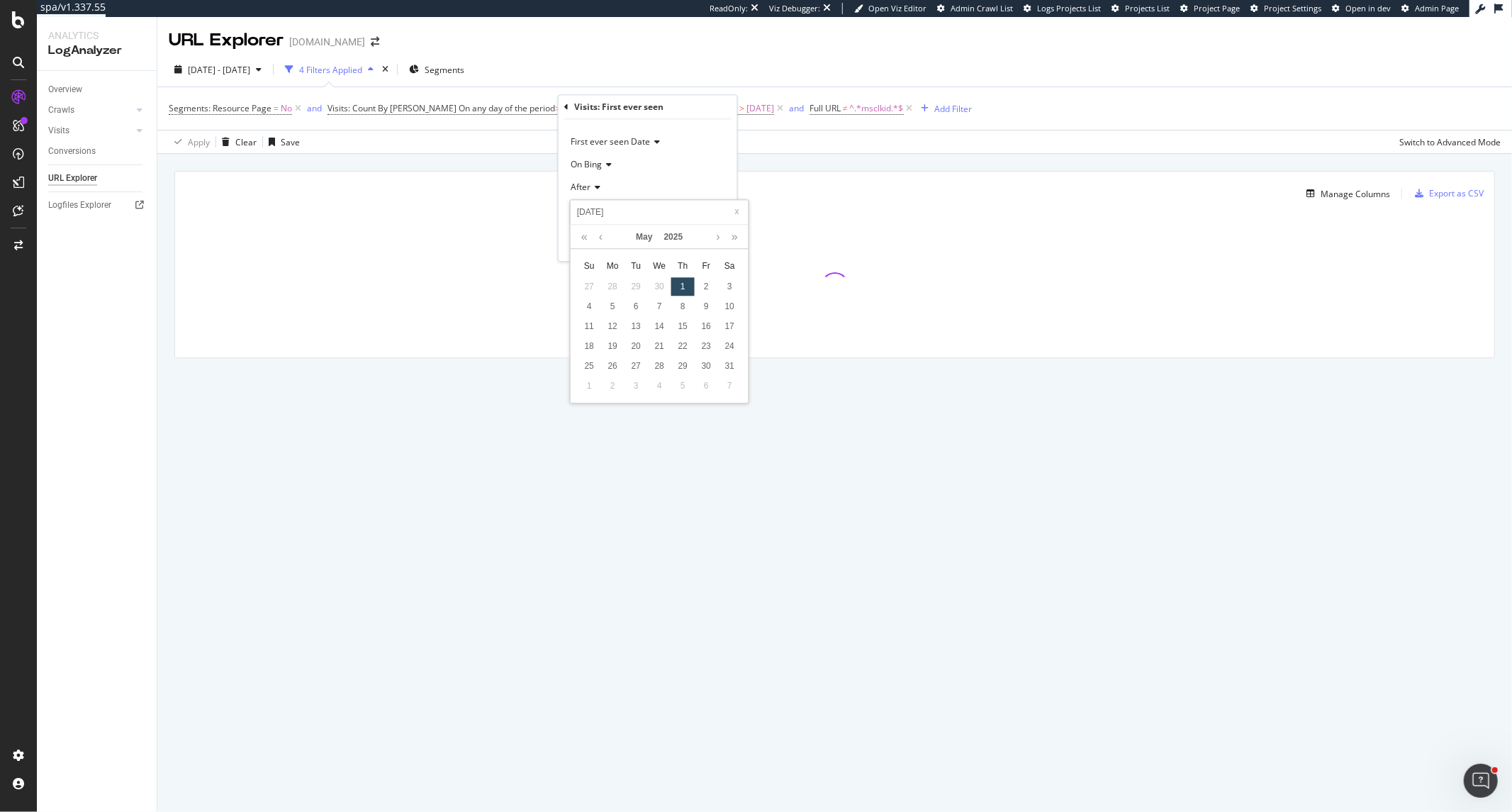
click at [683, 283] on div "1" at bounding box center [683, 287] width 23 height 19
type input "2025-04-30"
click at [721, 241] on div "Apply" at bounding box center [715, 243] width 22 height 12
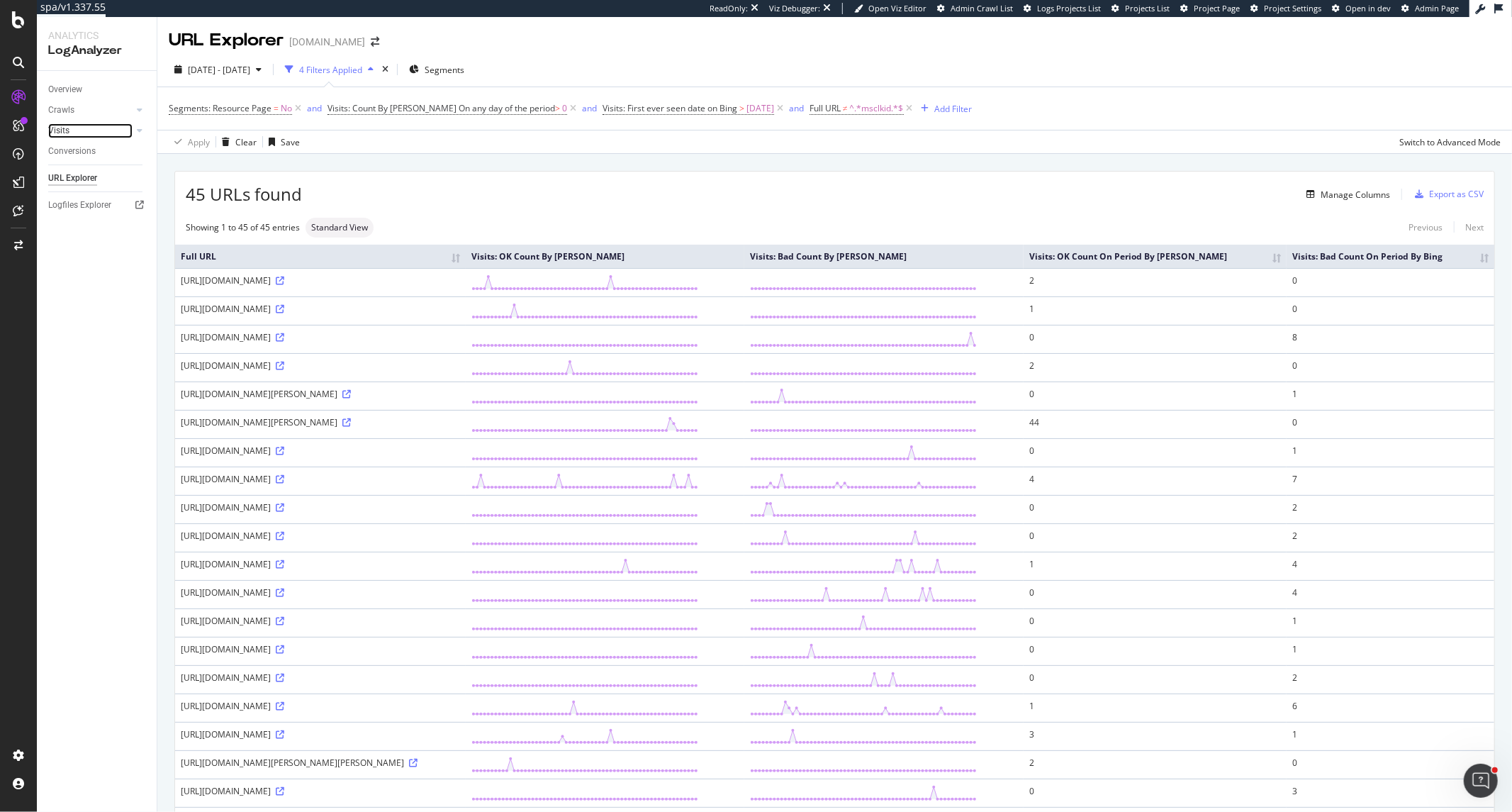
click at [71, 133] on link "Visits" at bounding box center [89, 130] width 84 height 15
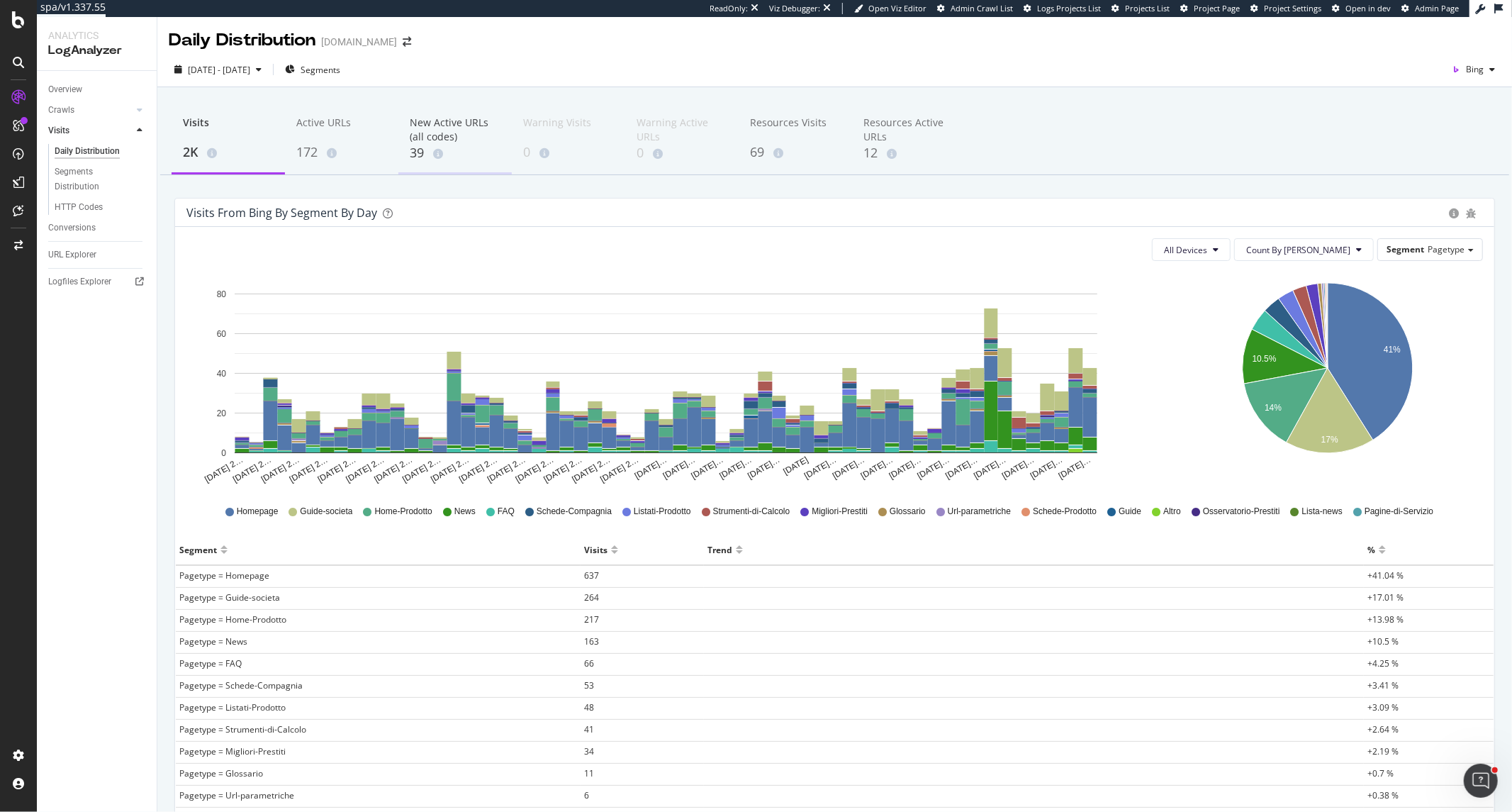
click at [463, 128] on div "New Active URLs (all codes)" at bounding box center [455, 130] width 91 height 29
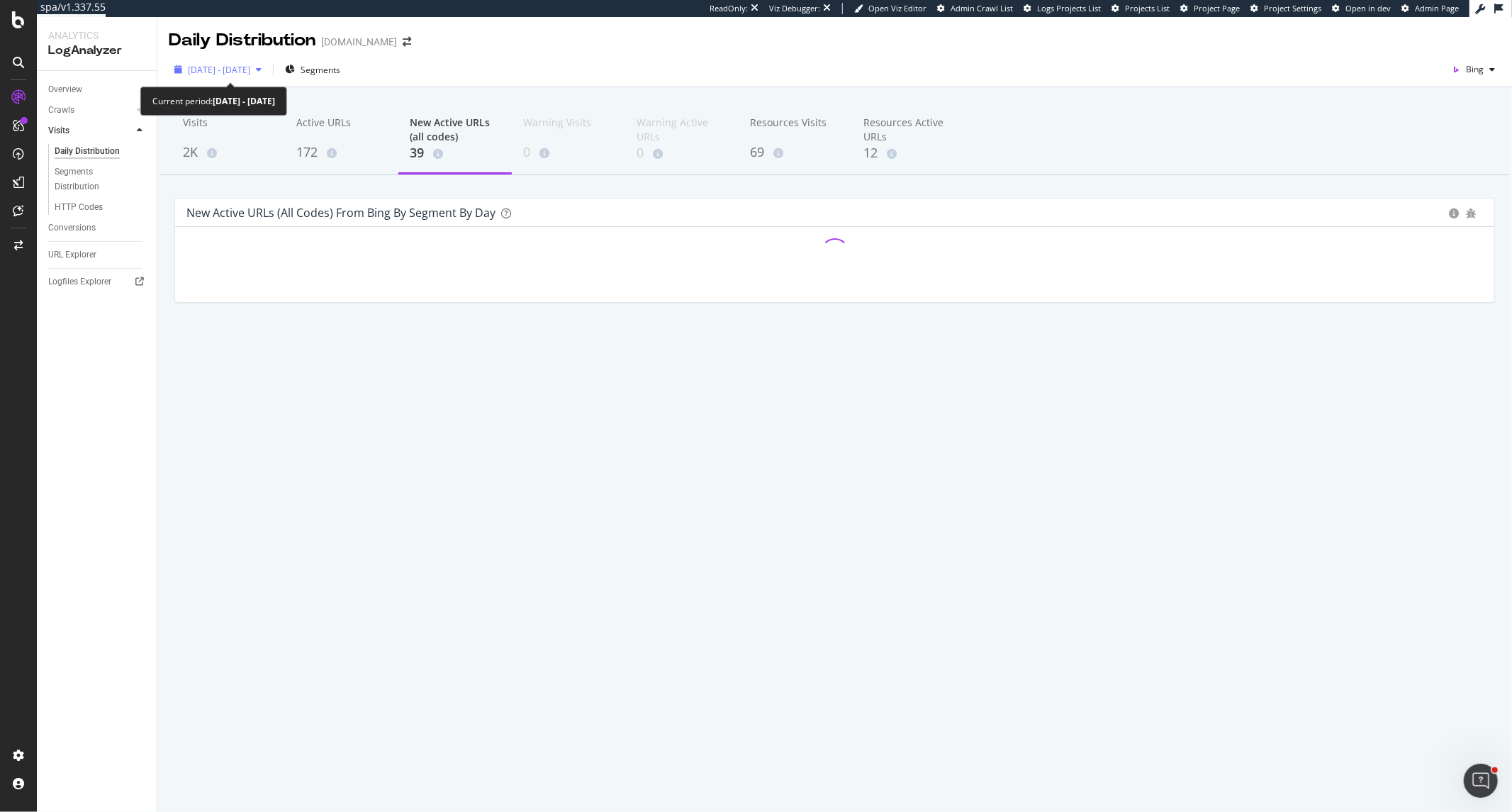
click at [258, 78] on div "2025 Jun. 1st - Jul. 31st" at bounding box center [218, 69] width 99 height 22
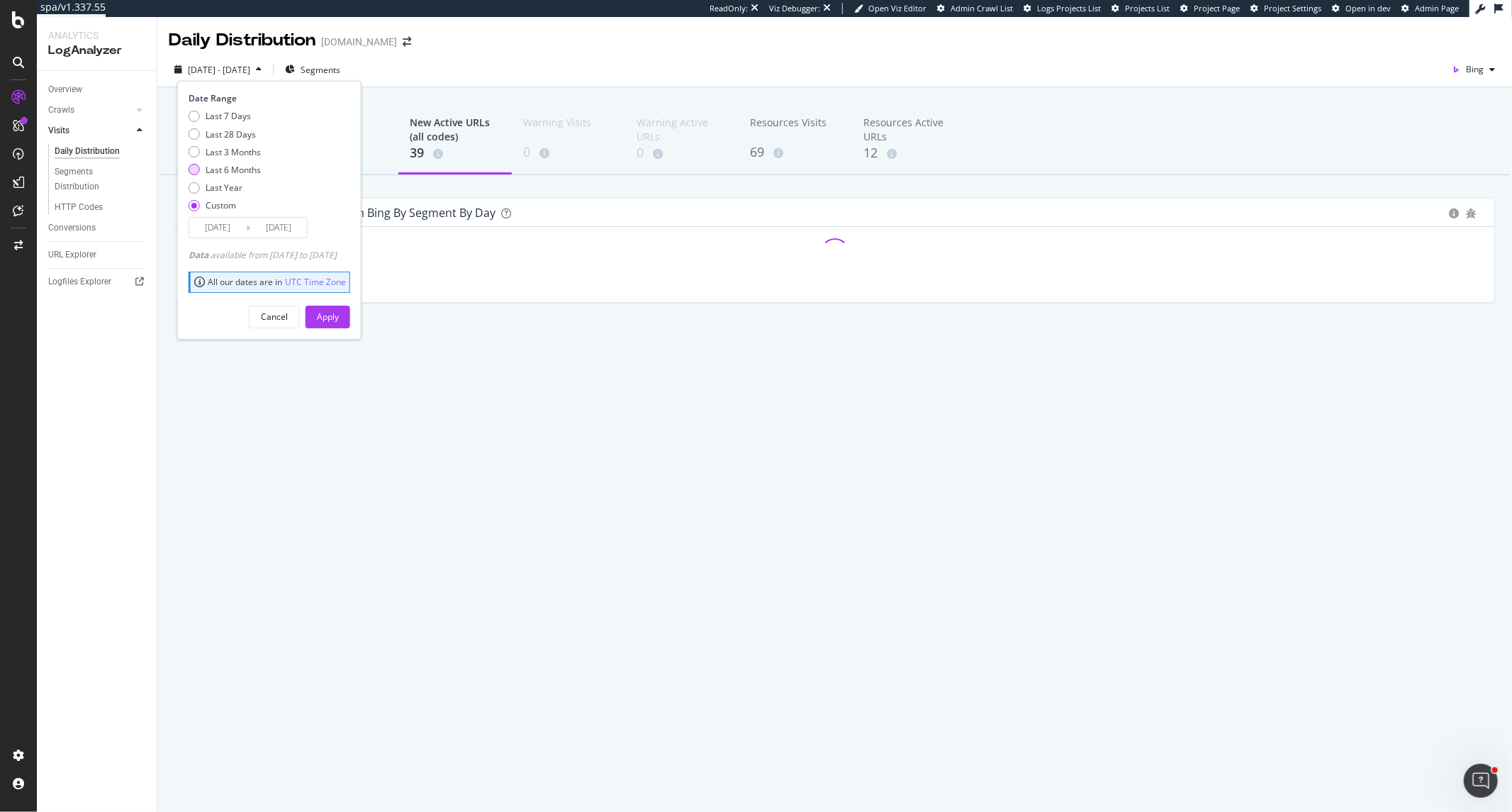
click at [228, 174] on div "Last 6 Months" at bounding box center [234, 170] width 56 height 12
type input "2025/04/06"
type input "2025/10/05"
click at [339, 316] on div "Apply" at bounding box center [328, 317] width 22 height 12
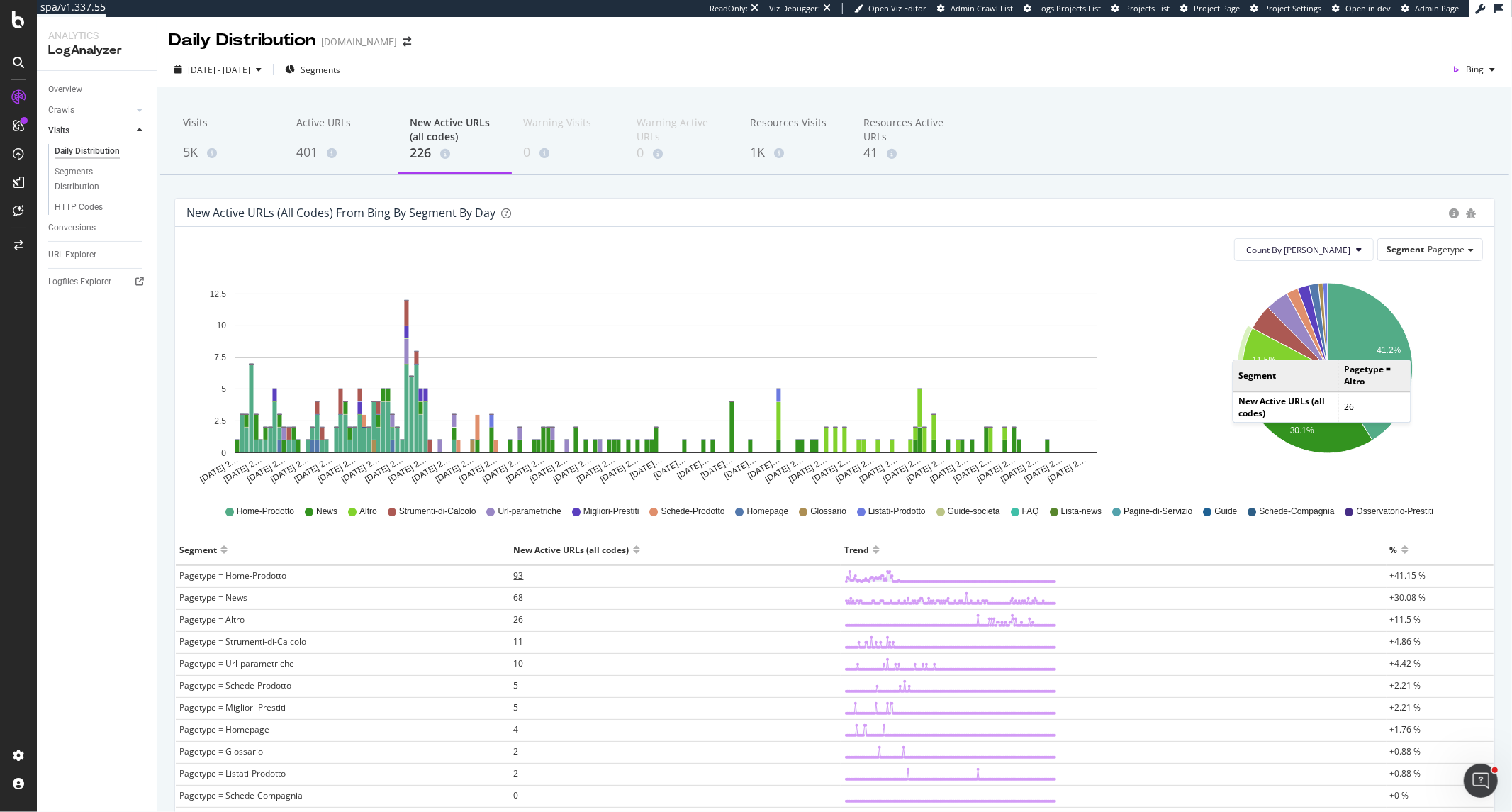
click at [514, 577] on span "93" at bounding box center [518, 576] width 10 height 12
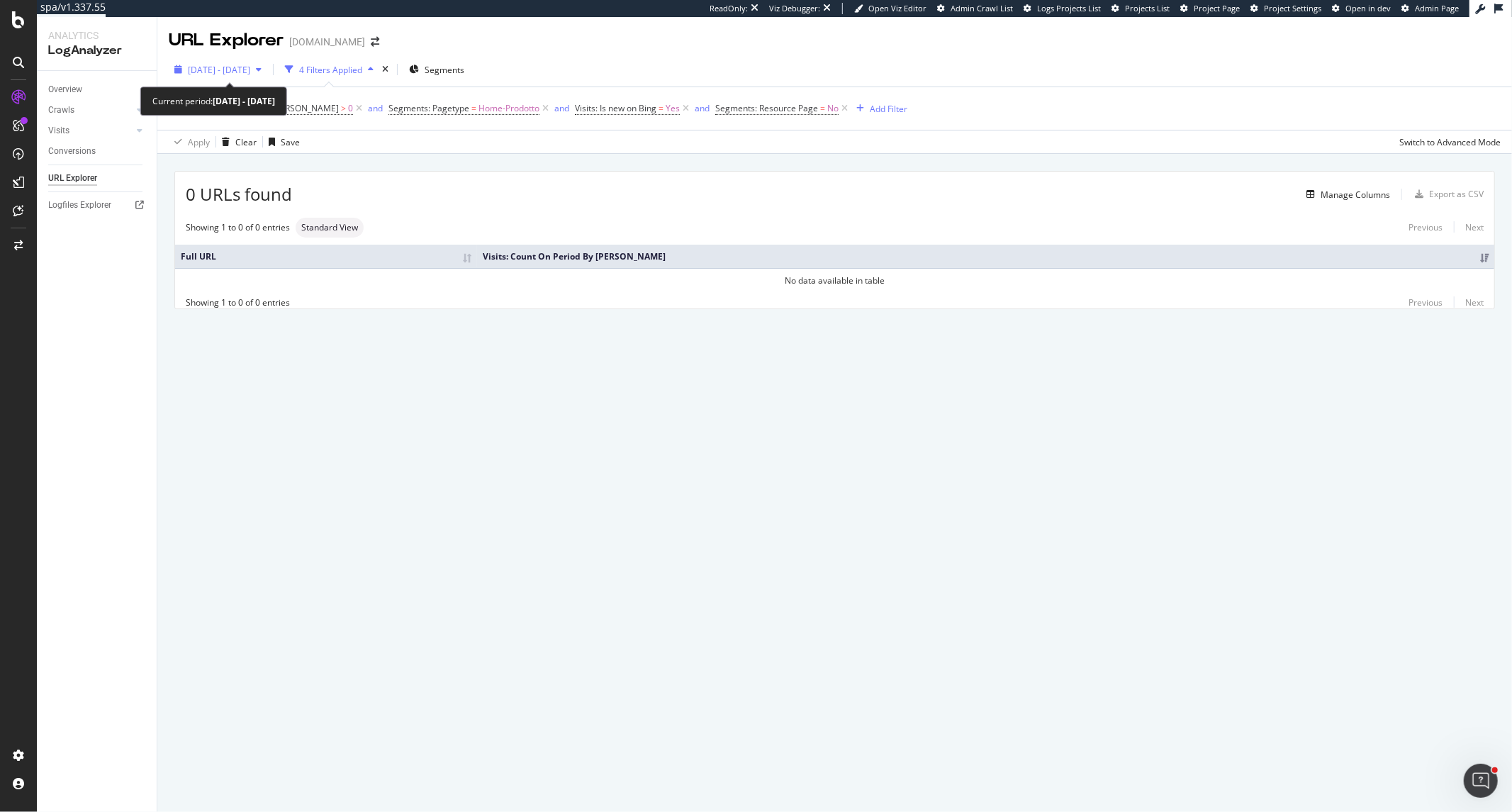
click at [244, 79] on div "2025 Jul. 6th - Oct. 5th" at bounding box center [218, 69] width 99 height 22
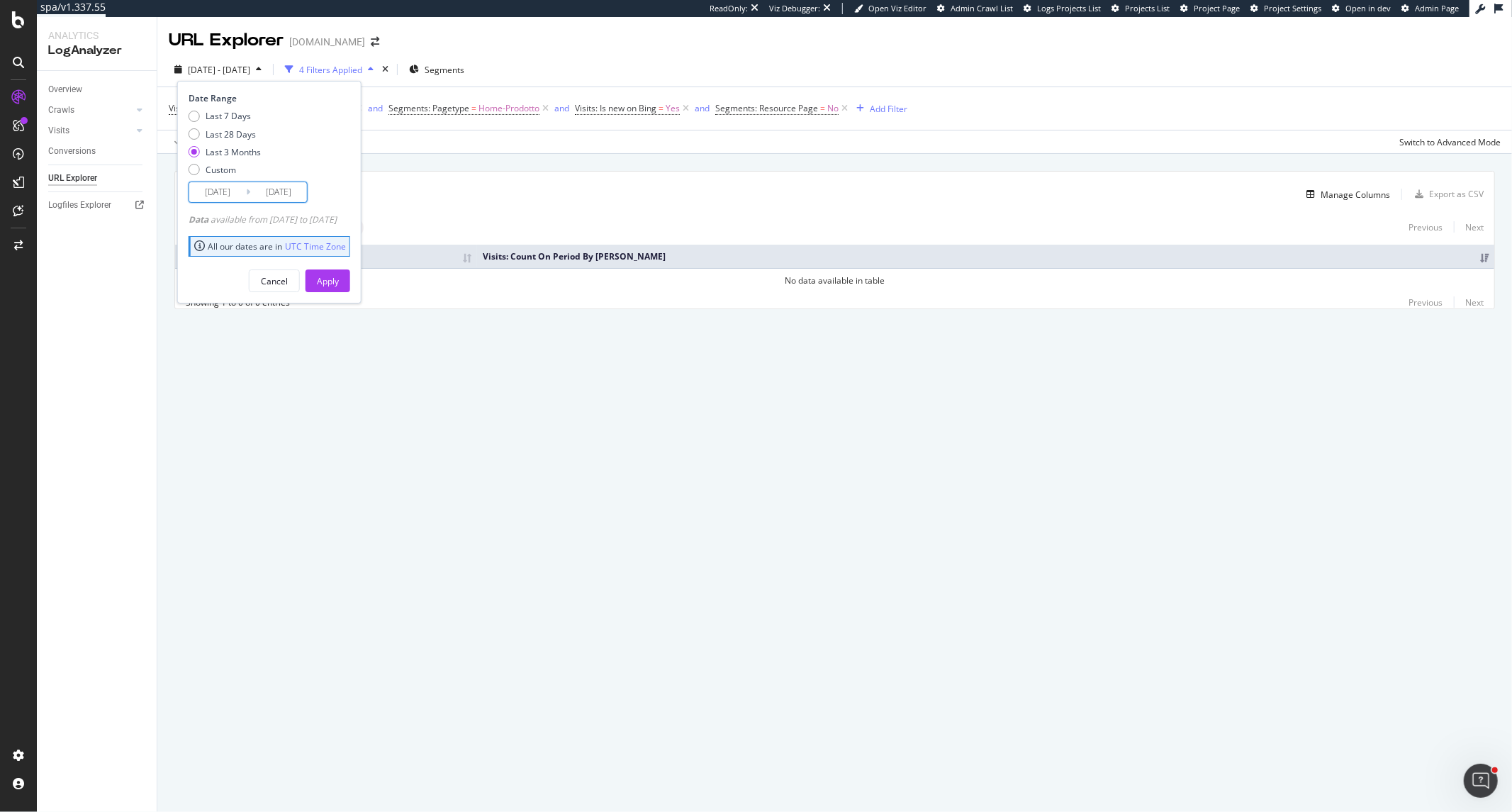
click at [218, 192] on input "2025/07/06" at bounding box center [218, 192] width 57 height 20
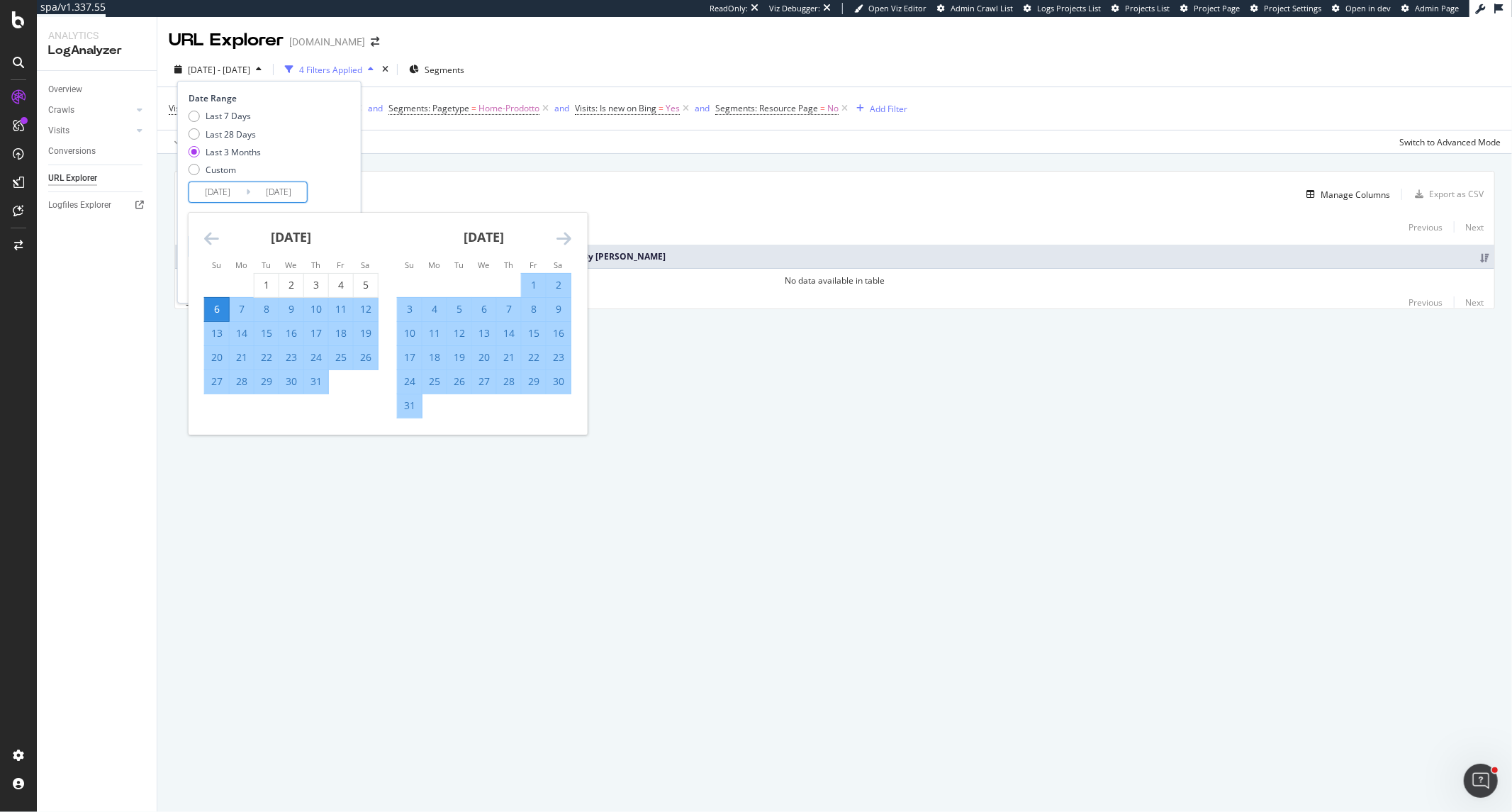
click at [218, 237] on icon "Move backward to switch to the previous month." at bounding box center [211, 239] width 15 height 17
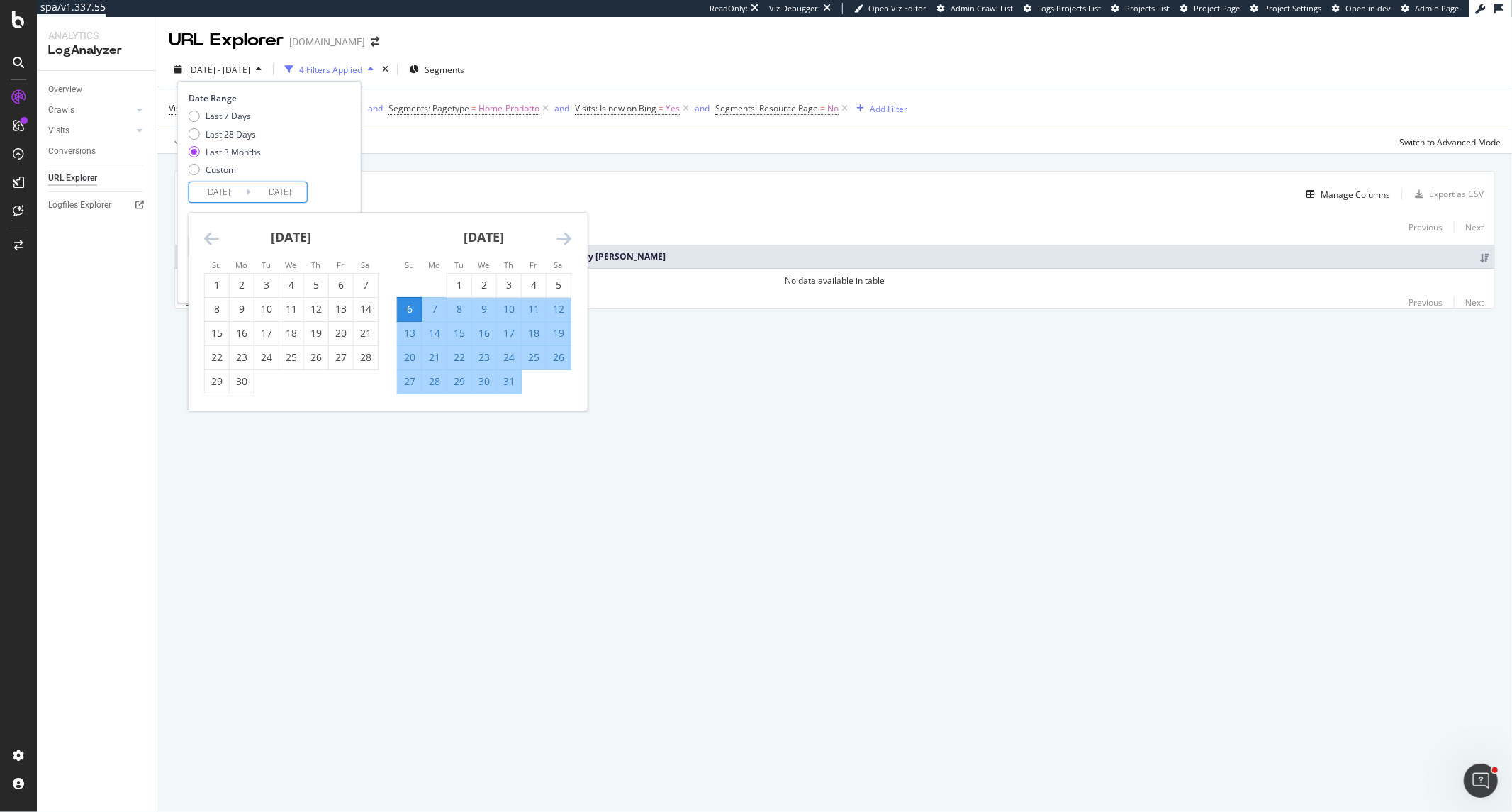
click at [218, 237] on icon "Move backward to switch to the previous month." at bounding box center [211, 239] width 15 height 17
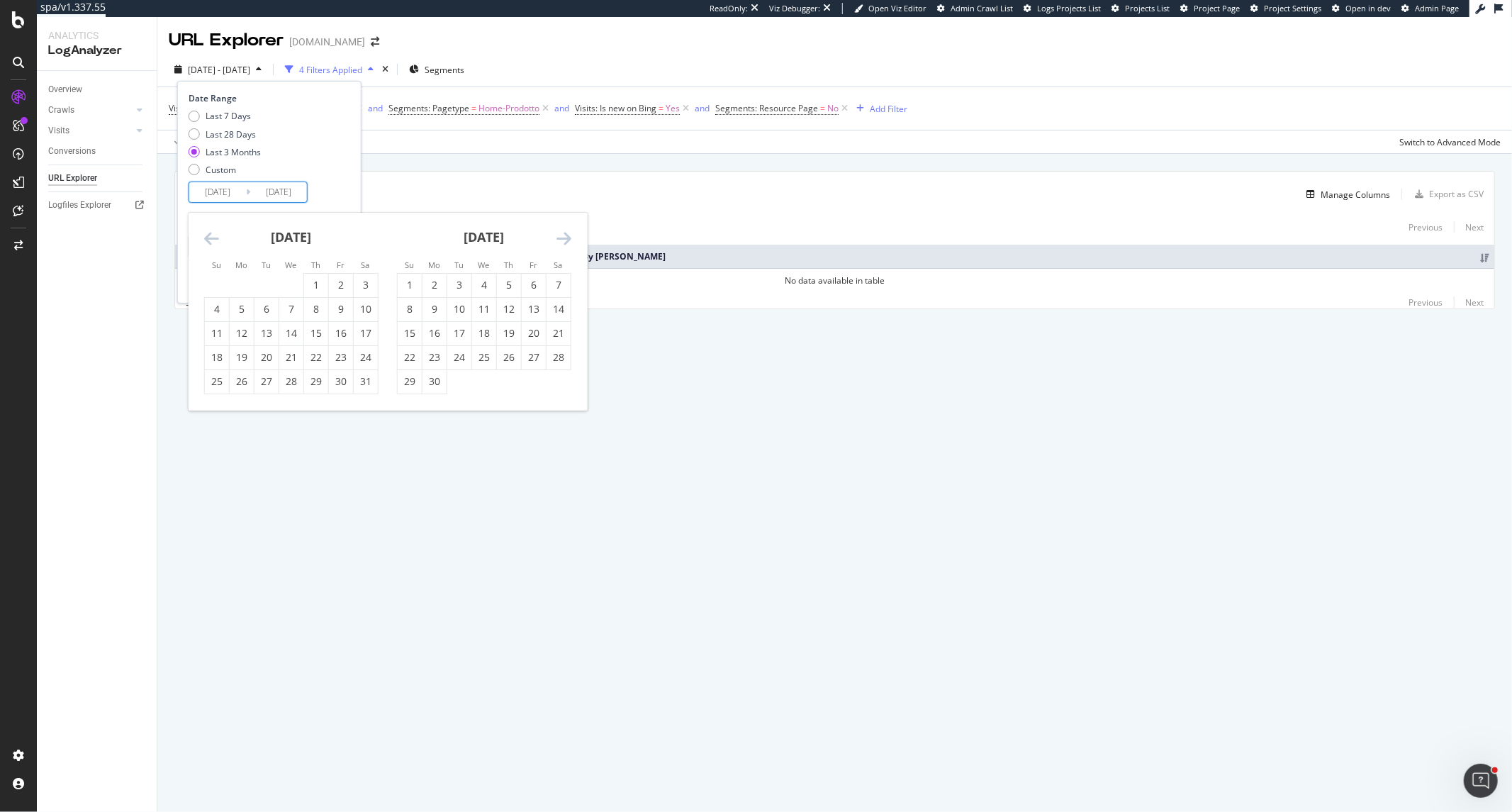
click at [218, 237] on icon "Move backward to switch to the previous month." at bounding box center [211, 239] width 15 height 17
click at [221, 234] on div "March 2025" at bounding box center [292, 243] width 174 height 60
click at [210, 239] on icon "Move backward to switch to the previous month." at bounding box center [211, 239] width 15 height 17
click at [353, 278] on td "1" at bounding box center [366, 285] width 25 height 24
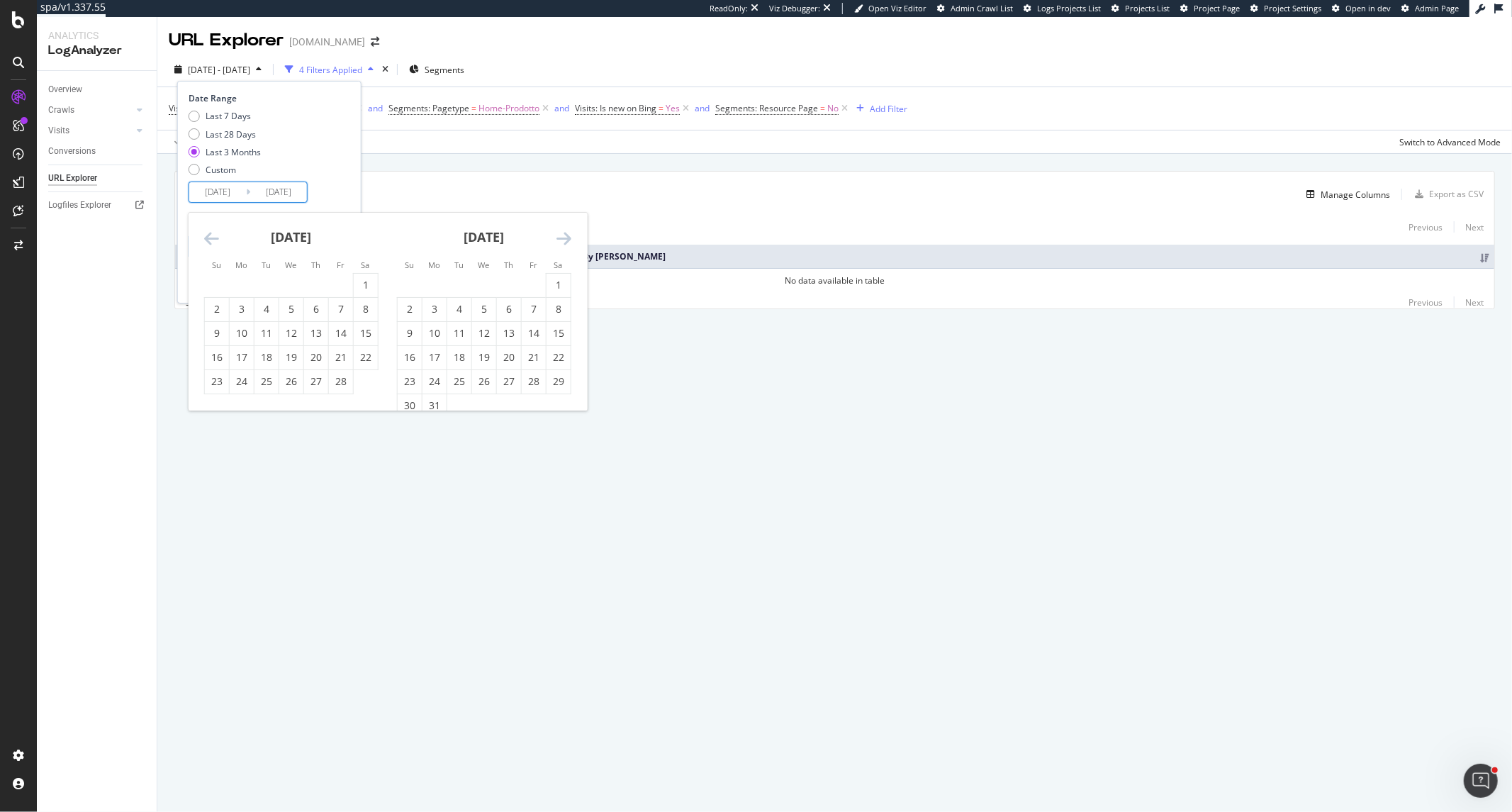
type input "2025/02/01"
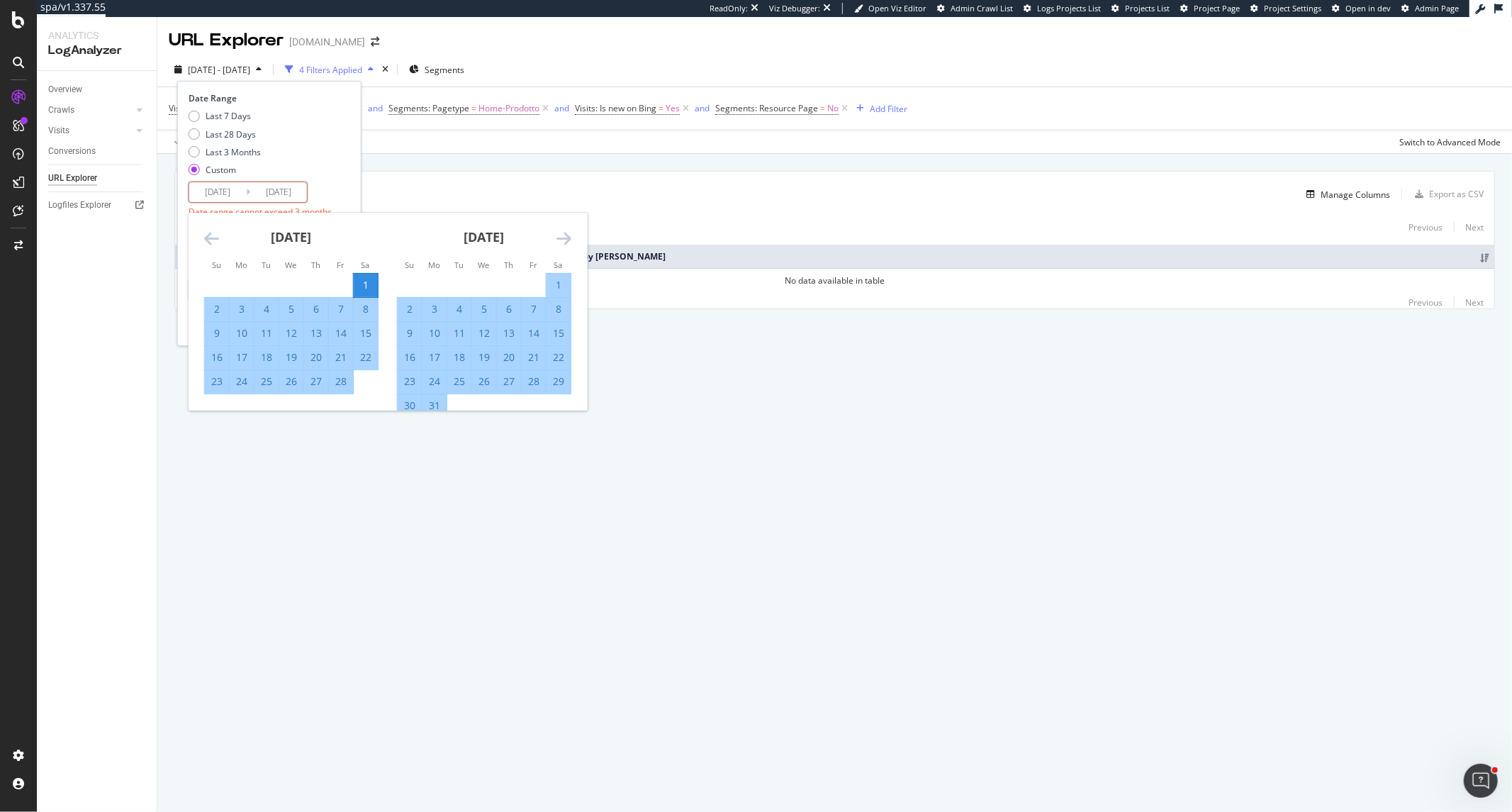
click at [562, 235] on icon "Move forward to switch to the next month." at bounding box center [563, 239] width 15 height 17
click at [489, 383] on div "30" at bounding box center [484, 381] width 24 height 14
type input "2025/04/30"
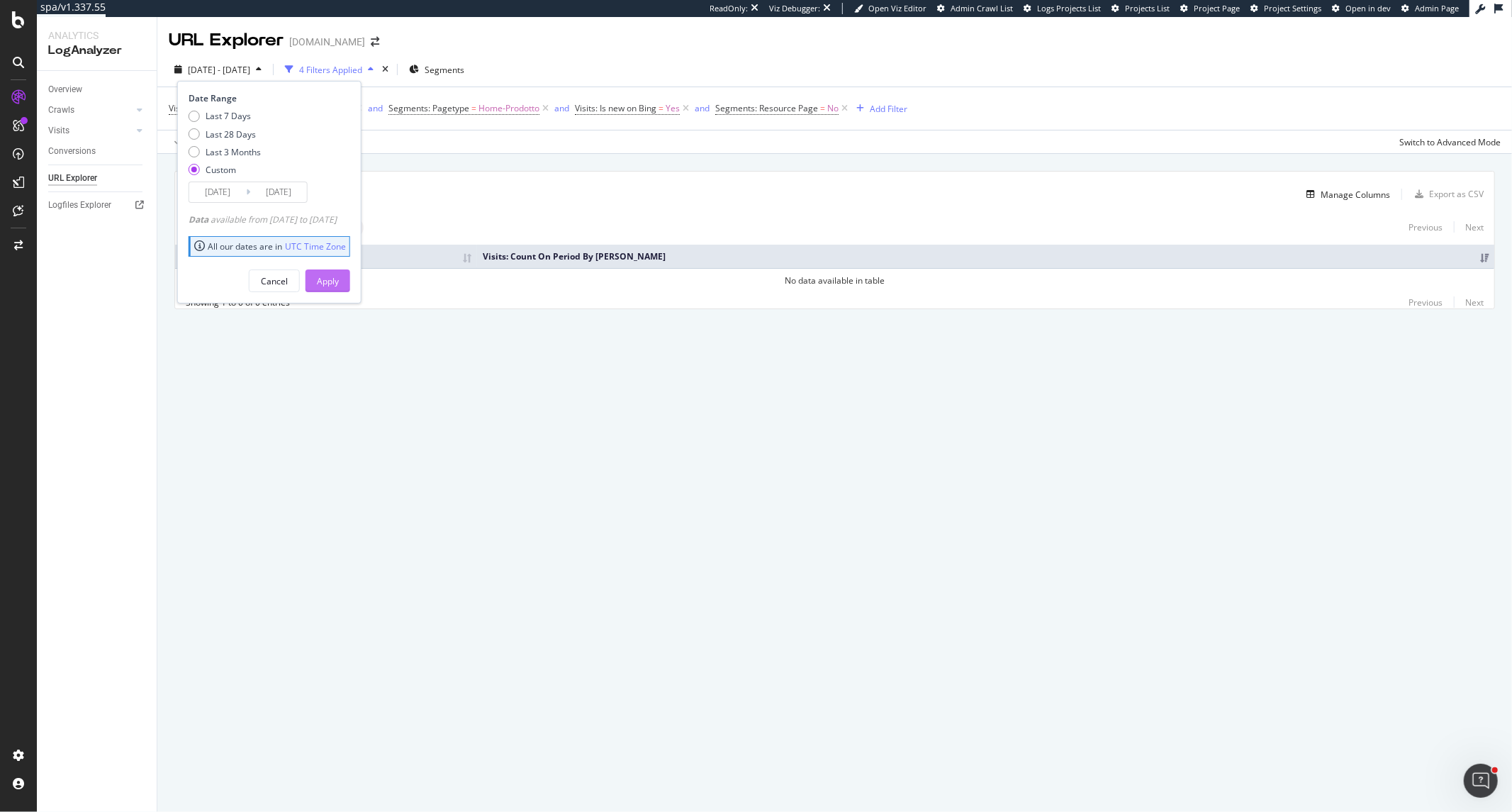
click at [339, 280] on div "Apply" at bounding box center [328, 282] width 22 height 12
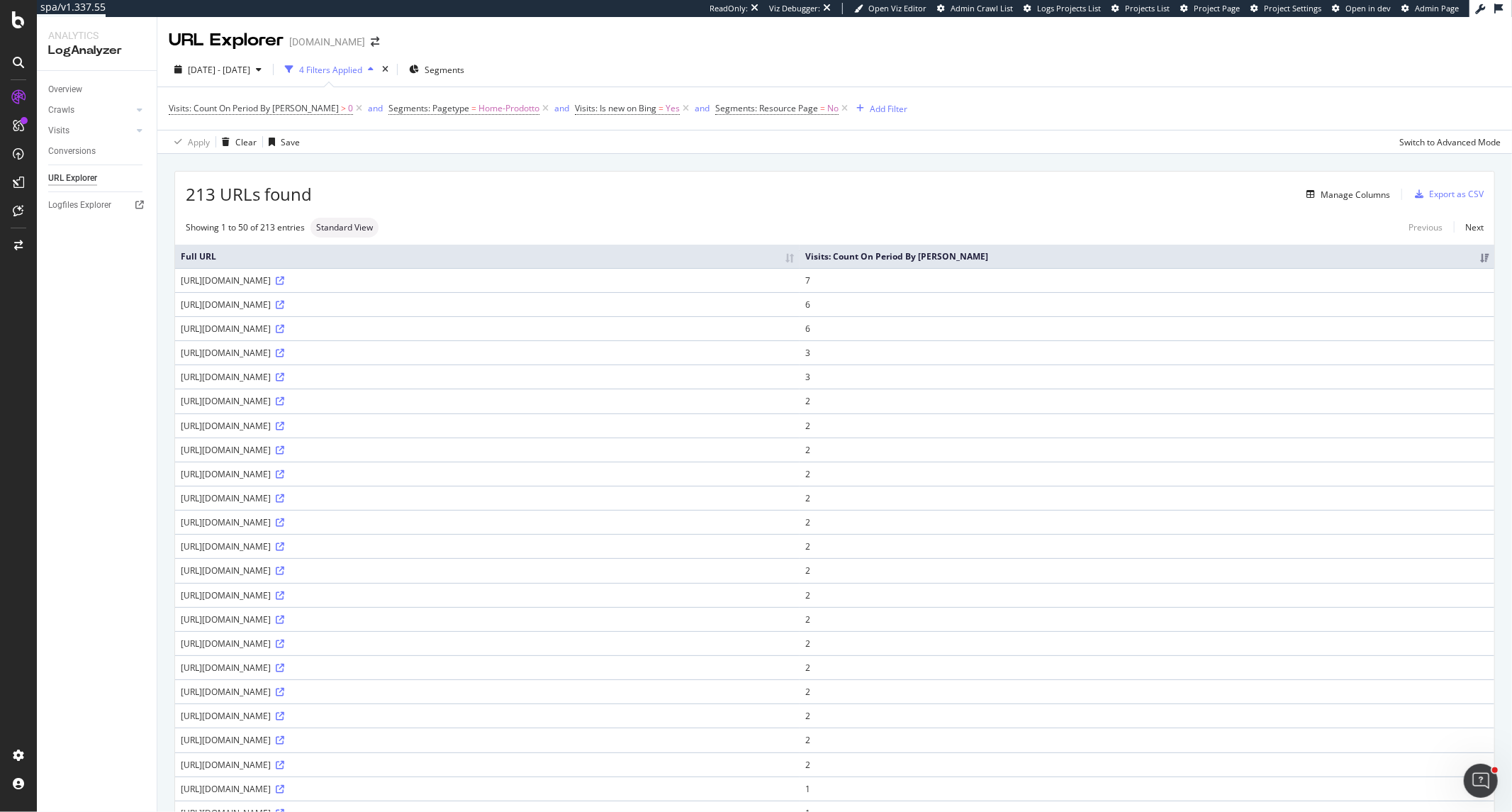
click at [392, 286] on div "https://www.prestitionline.it/cessione-del-quinto/?msclkid=acf49f5134e018323740…" at bounding box center [487, 281] width 613 height 12
copy div "msclkid"
click at [870, 110] on div "Add Filter" at bounding box center [889, 109] width 38 height 12
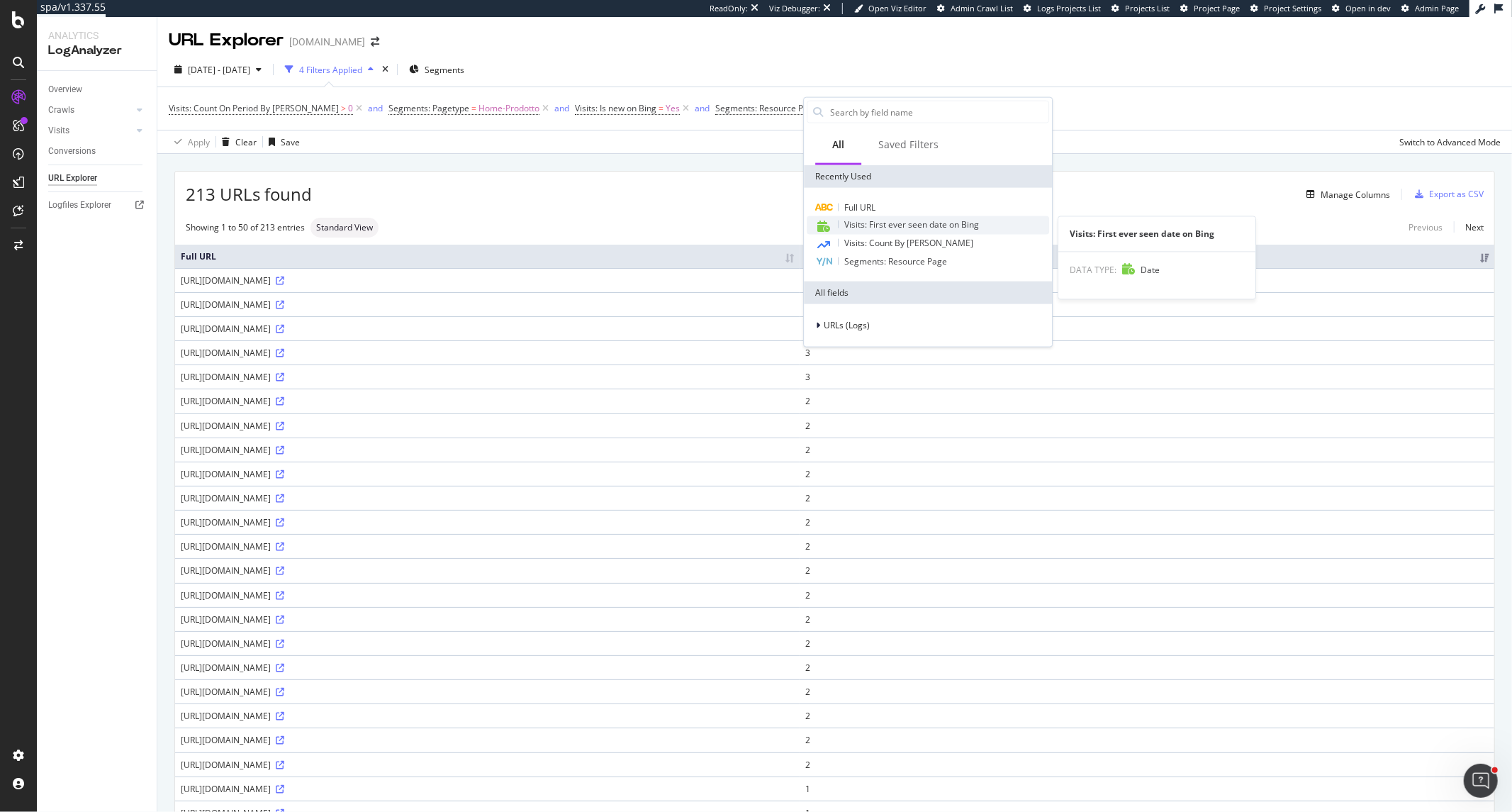
click at [853, 216] on div "Visits: First ever seen date on Bing" at bounding box center [928, 225] width 242 height 19
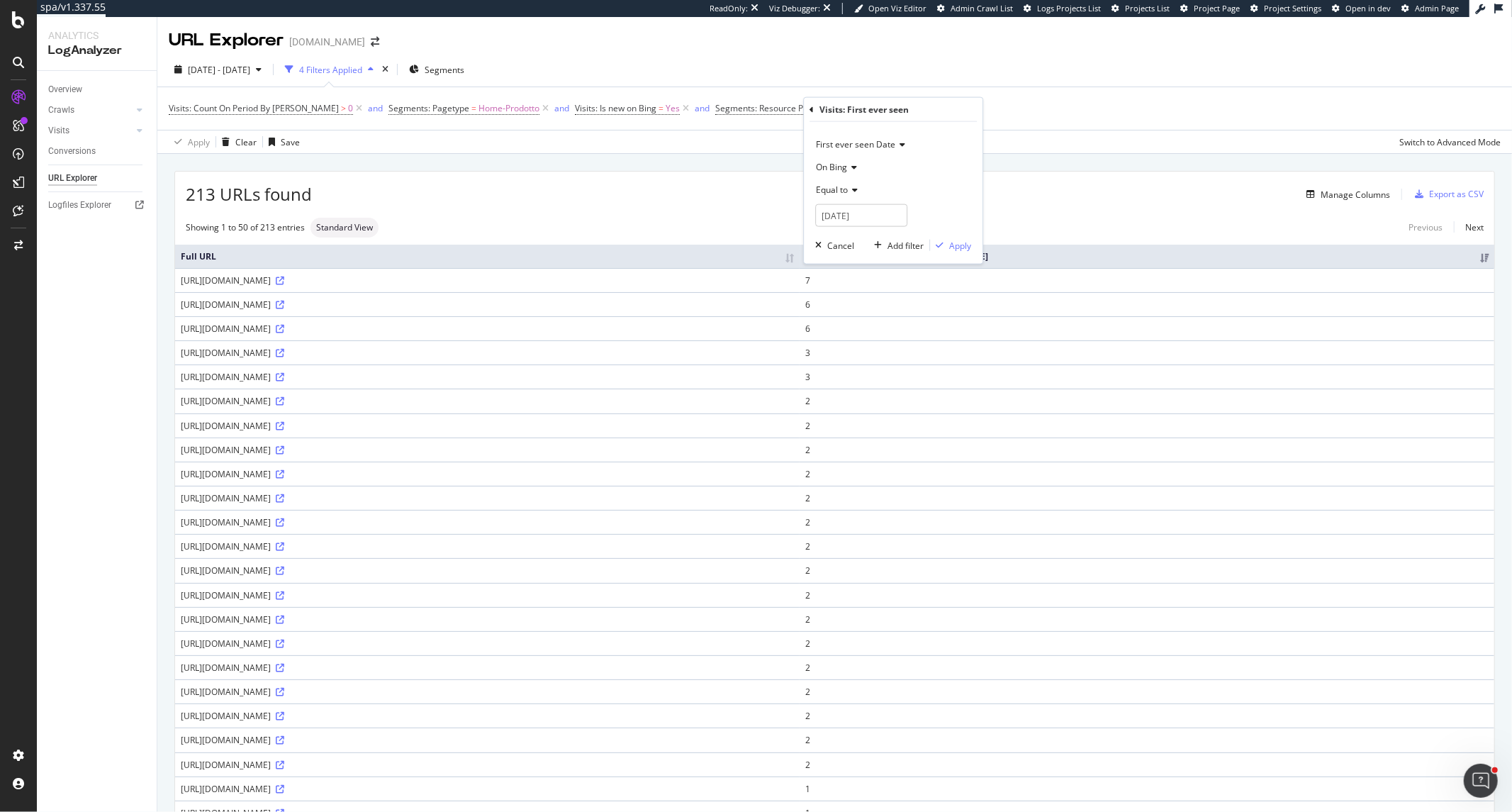
click at [771, 147] on div "Apply Clear Save Switch to Advanced Mode" at bounding box center [835, 141] width 1355 height 23
click at [851, 114] on div "Add Filter" at bounding box center [879, 108] width 57 height 15
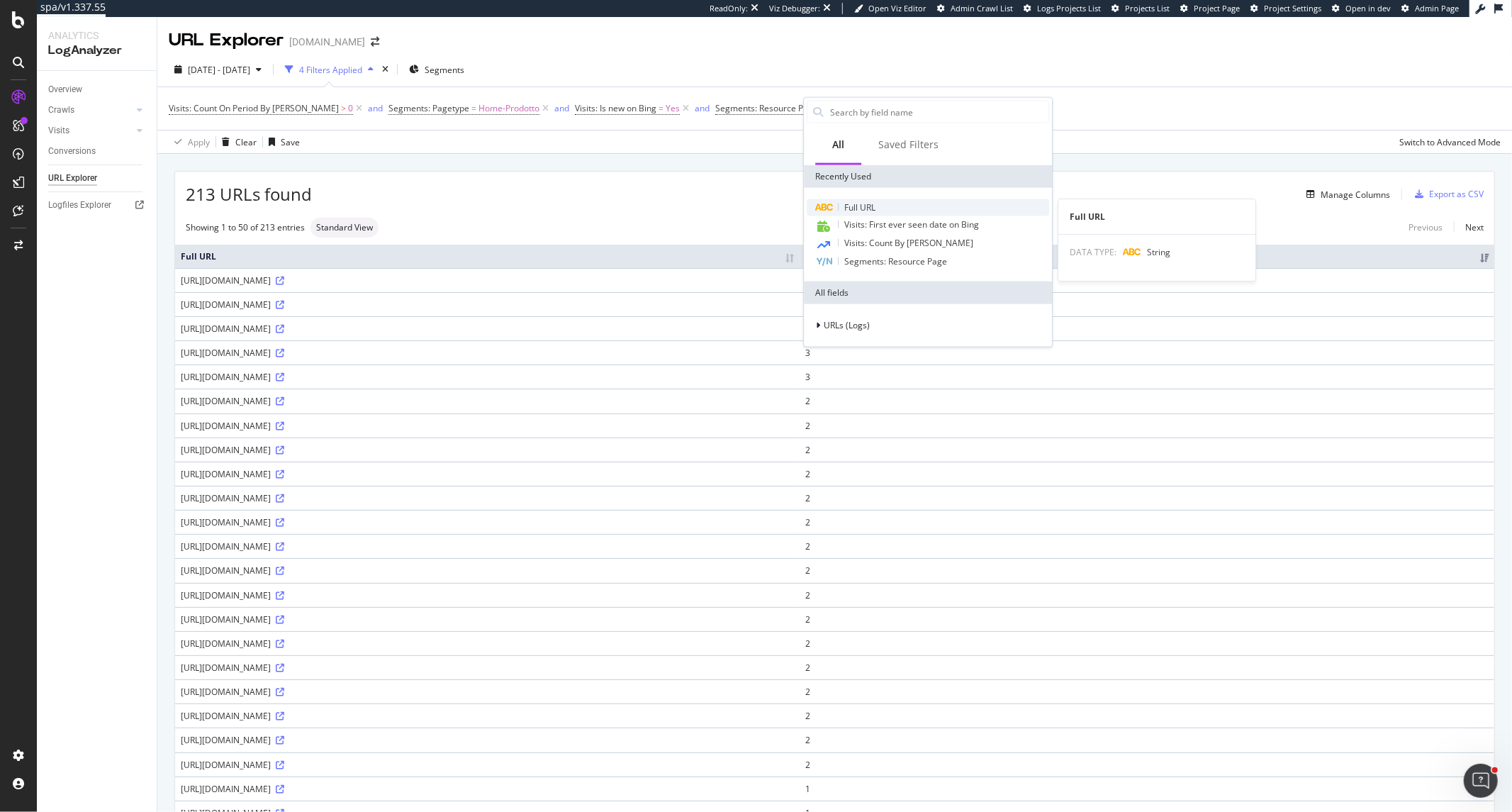
click at [848, 201] on span "Full URL" at bounding box center [860, 208] width 31 height 12
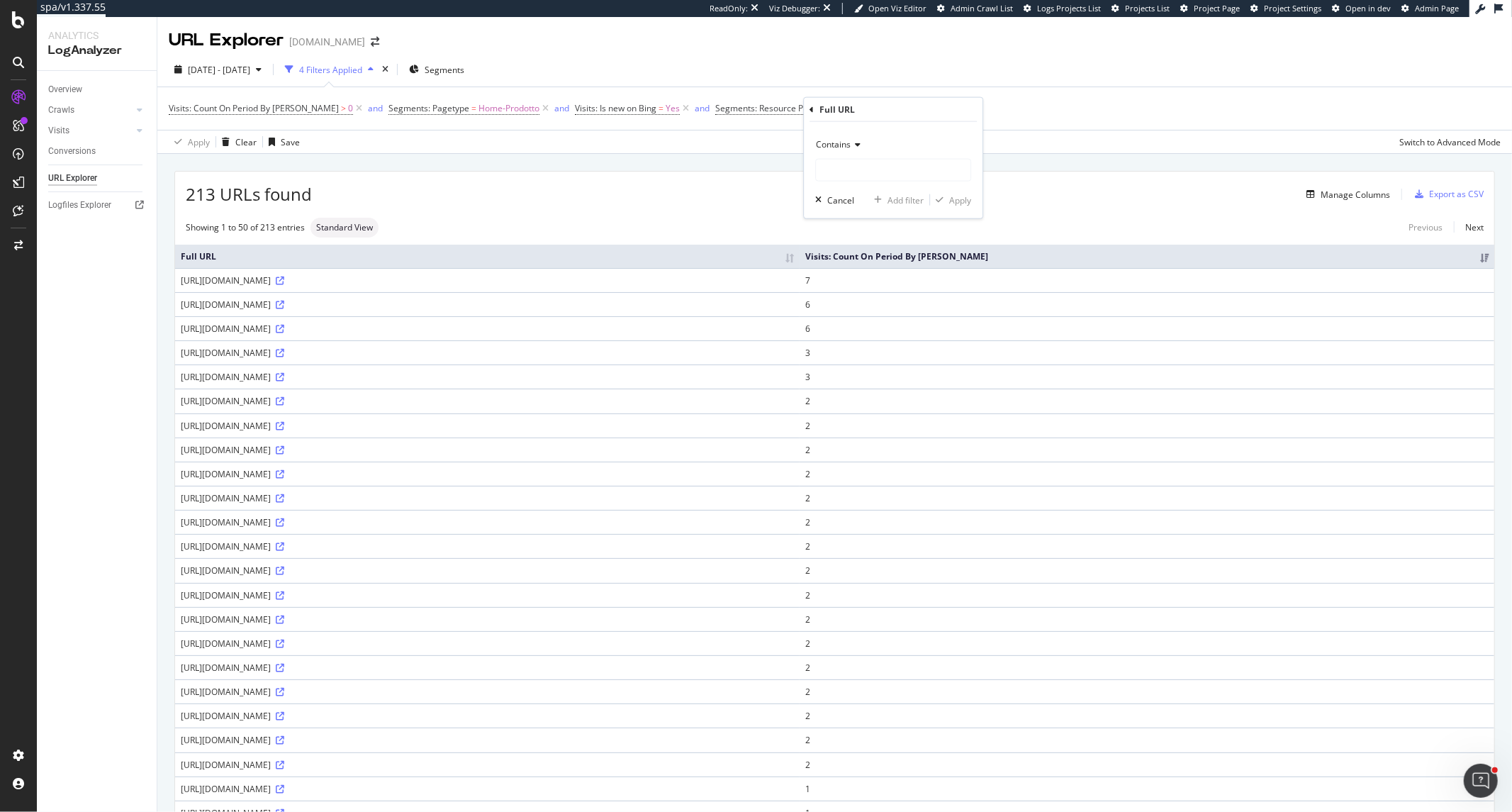
click at [848, 147] on span "Contains" at bounding box center [833, 144] width 35 height 12
click at [869, 299] on span "Doesn't contain" at bounding box center [853, 303] width 62 height 12
click at [870, 167] on input "text" at bounding box center [893, 170] width 154 height 22
paste input "msclkid"
type input "msclkid"
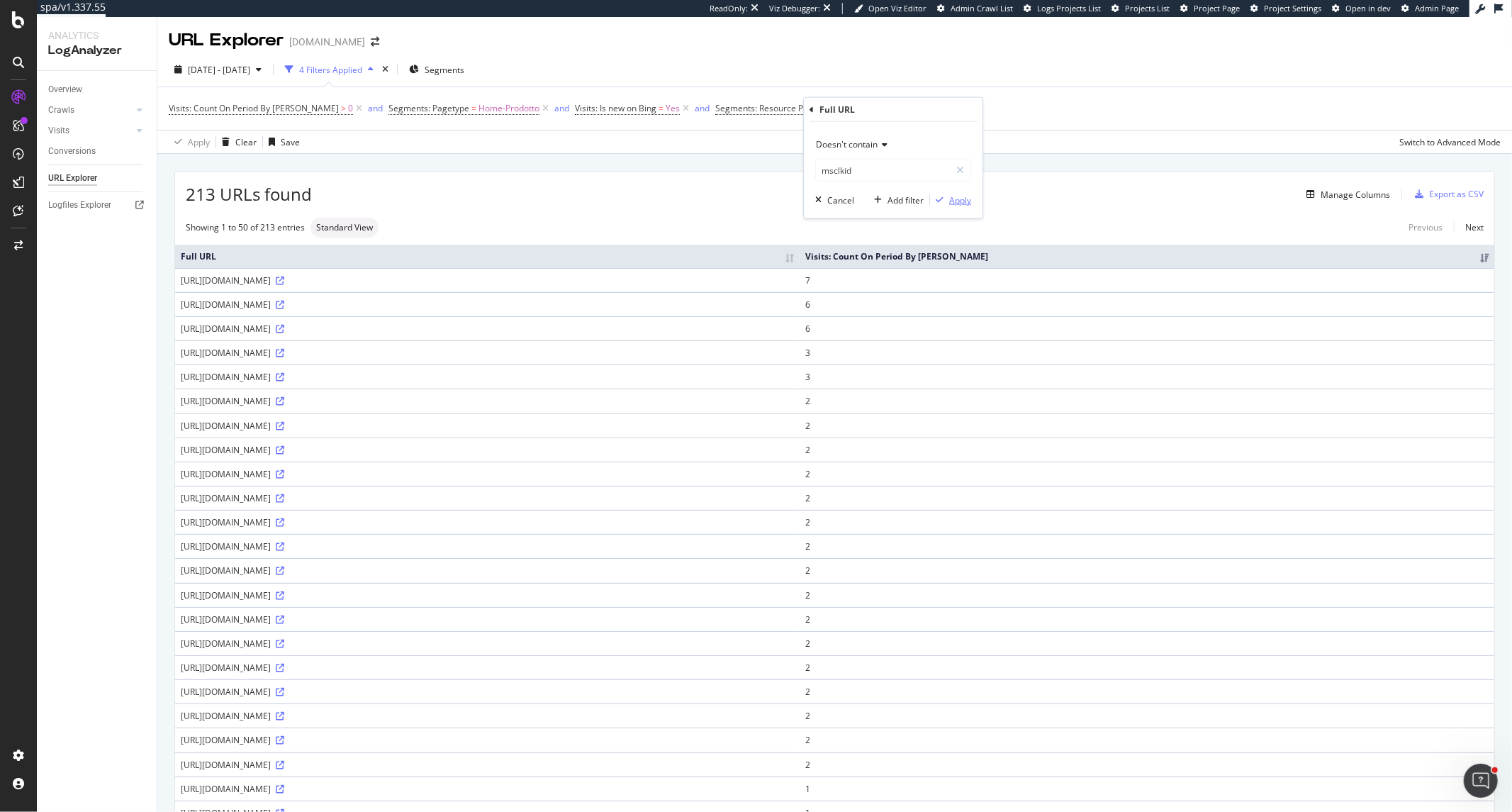
click at [953, 194] on div "Apply" at bounding box center [960, 200] width 22 height 12
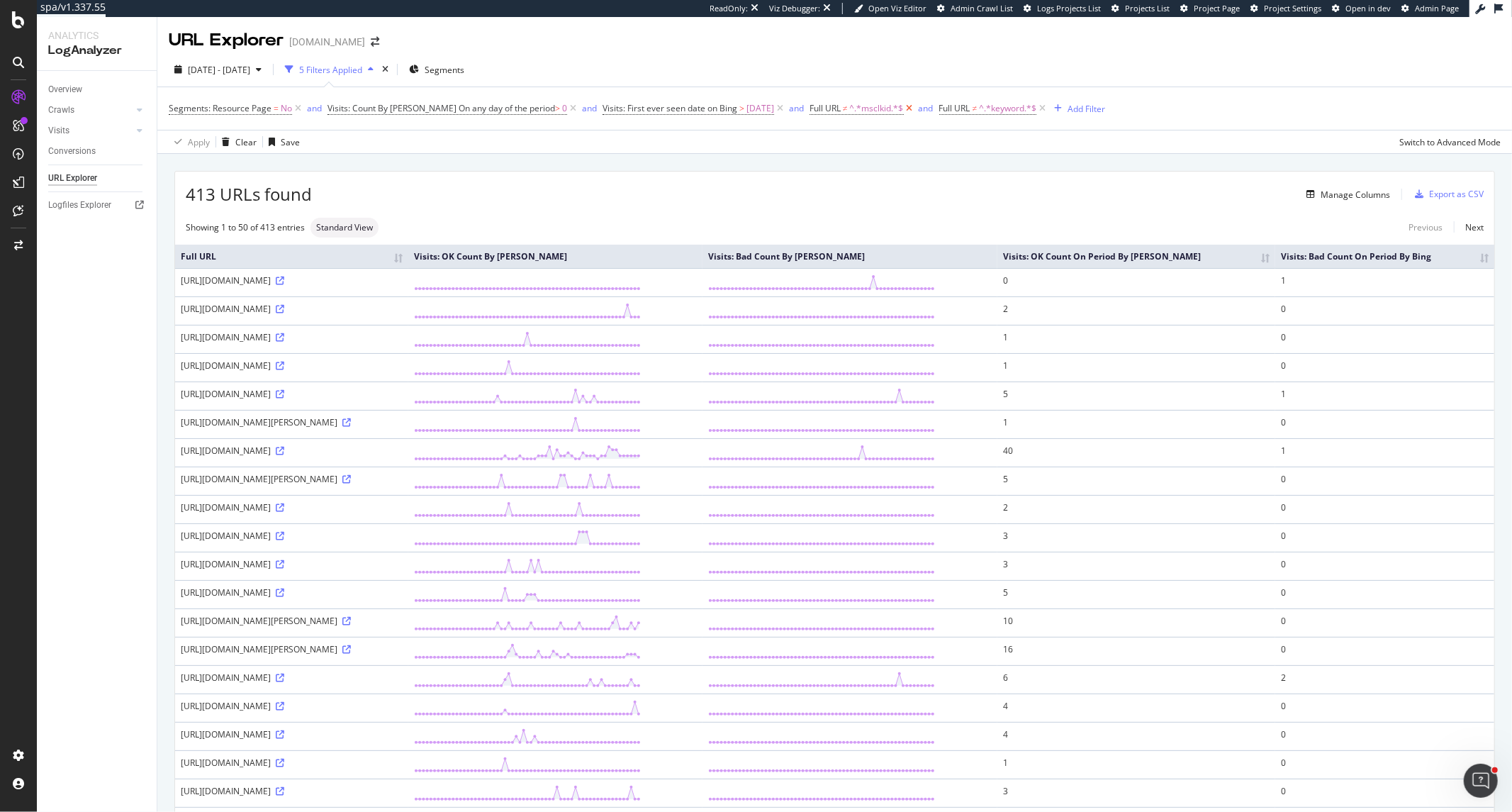
click at [904, 110] on icon at bounding box center [910, 108] width 12 height 14
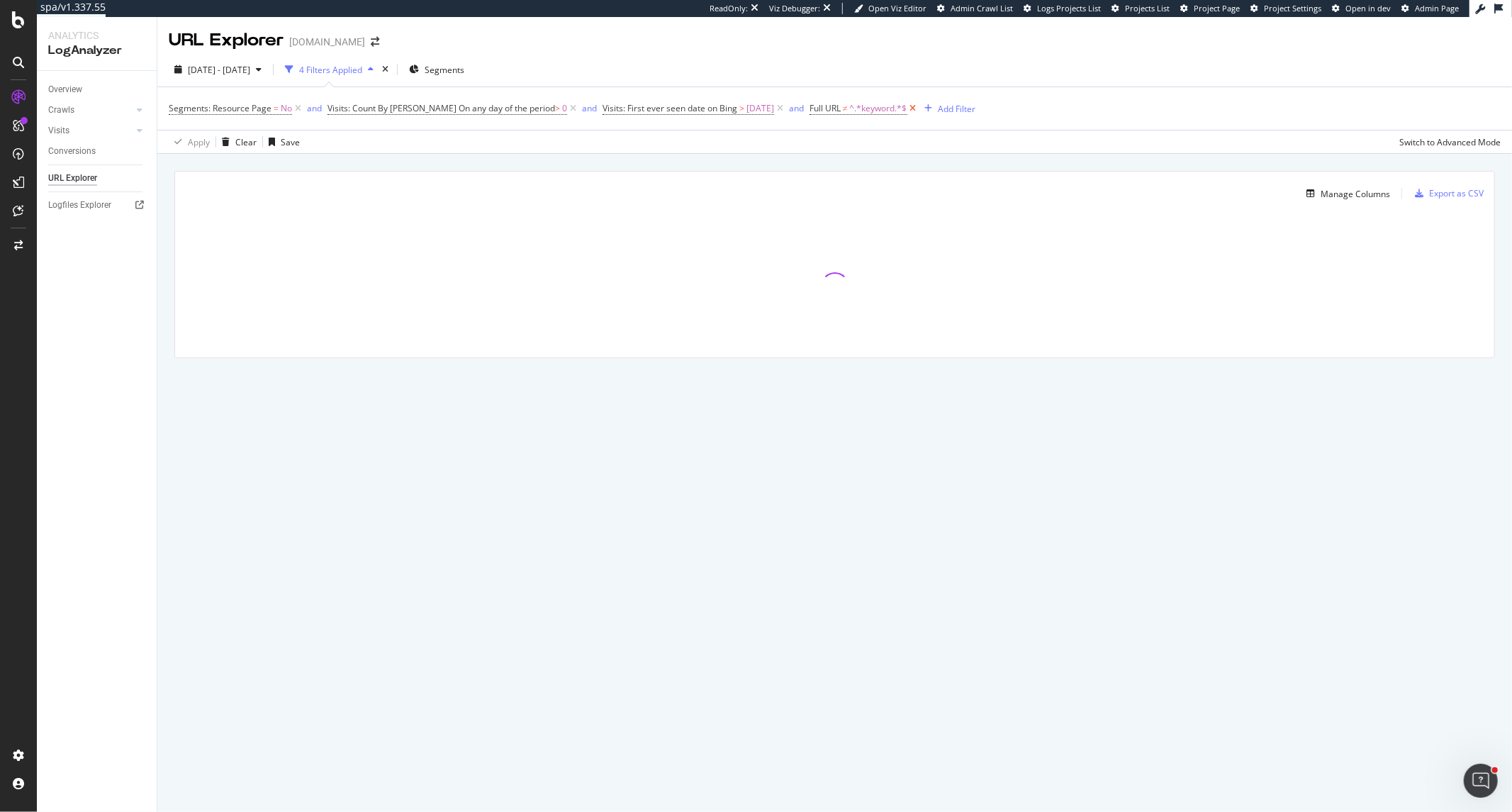
click at [907, 110] on icon at bounding box center [913, 108] width 12 height 14
click at [241, 73] on span "[DATE] - [DATE]" at bounding box center [219, 70] width 62 height 12
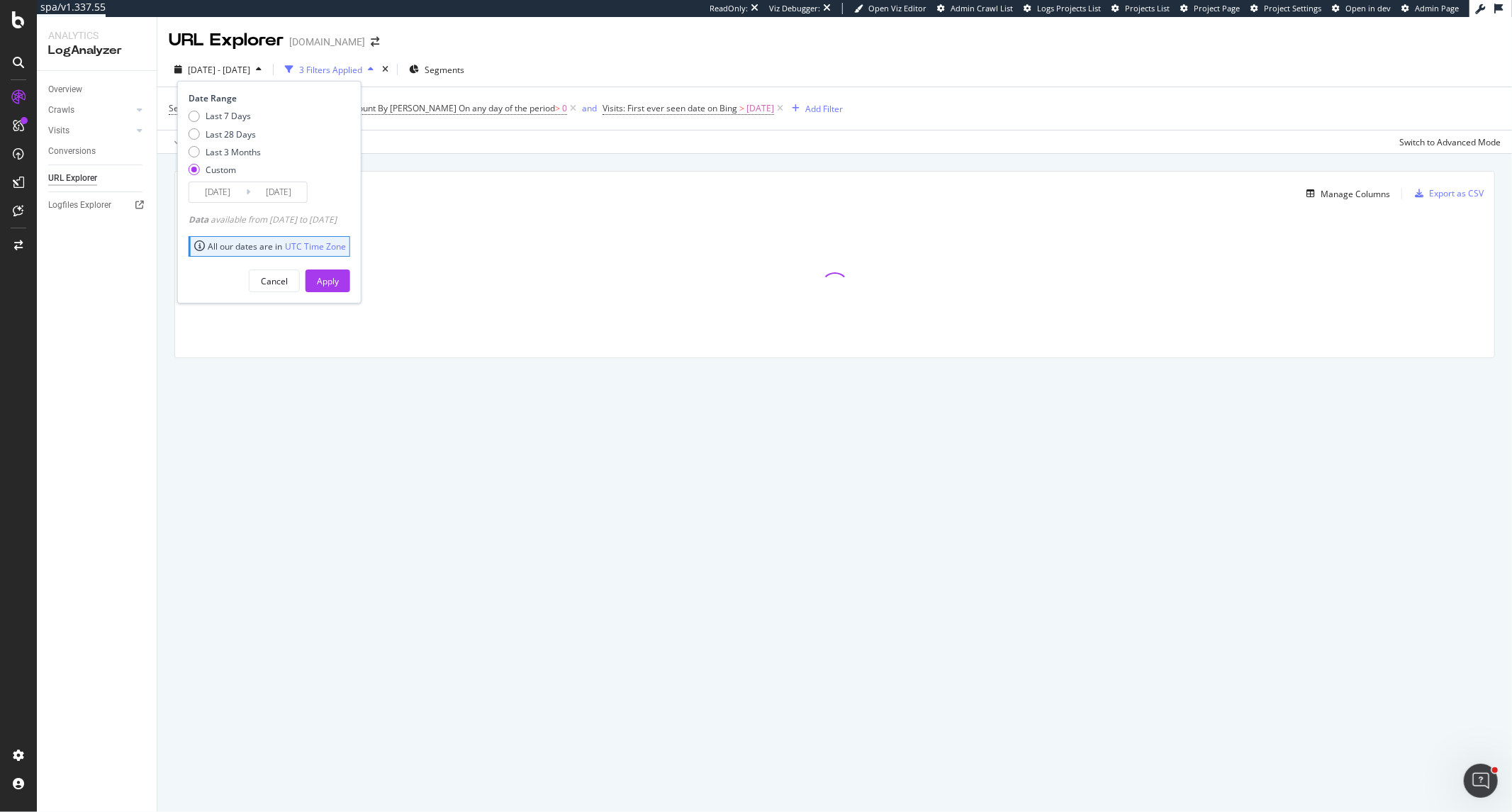
click at [214, 188] on input "[DATE]" at bounding box center [218, 192] width 57 height 20
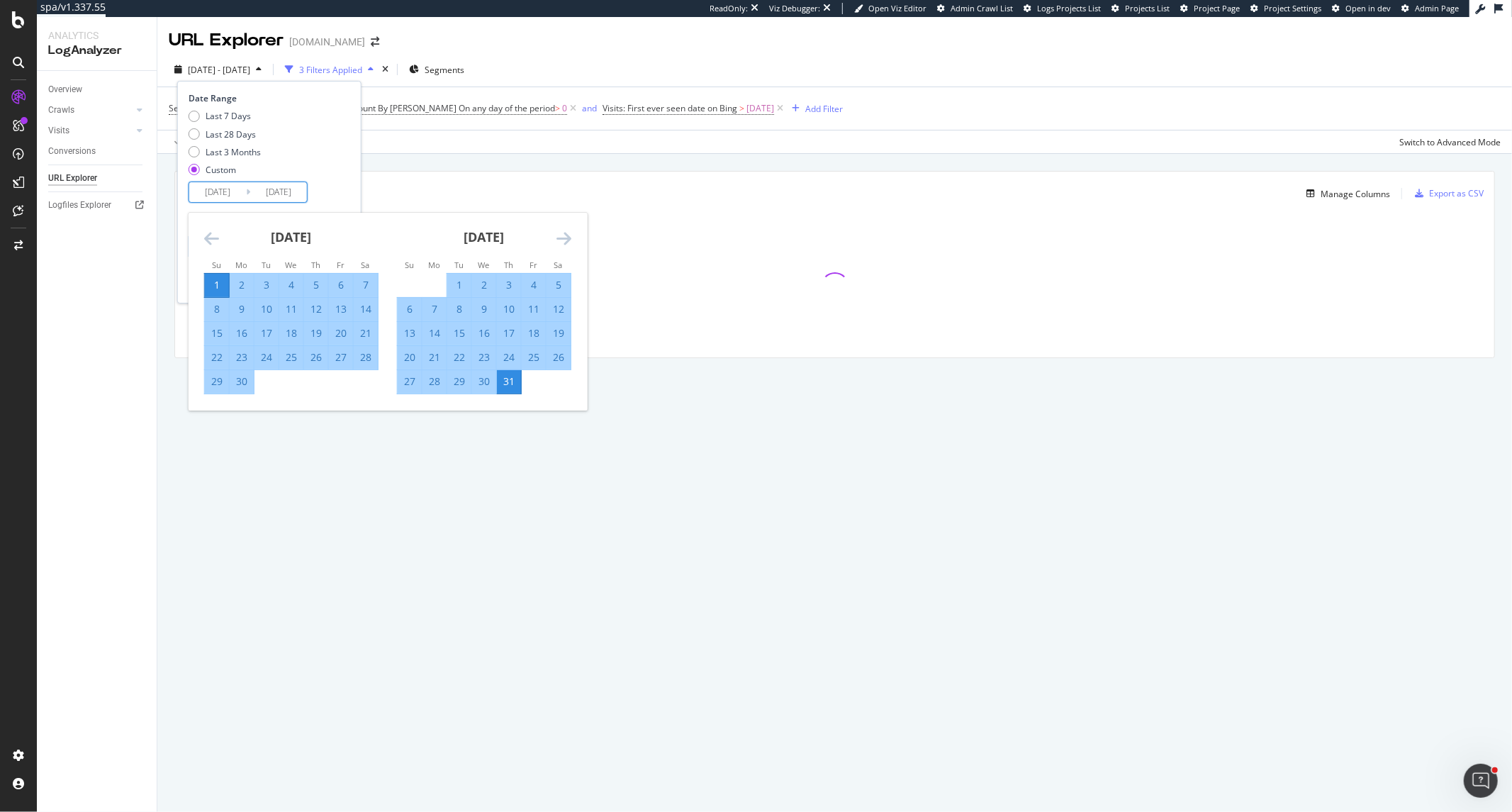
click at [206, 235] on icon "Move backward to switch to the previous month." at bounding box center [211, 239] width 15 height 17
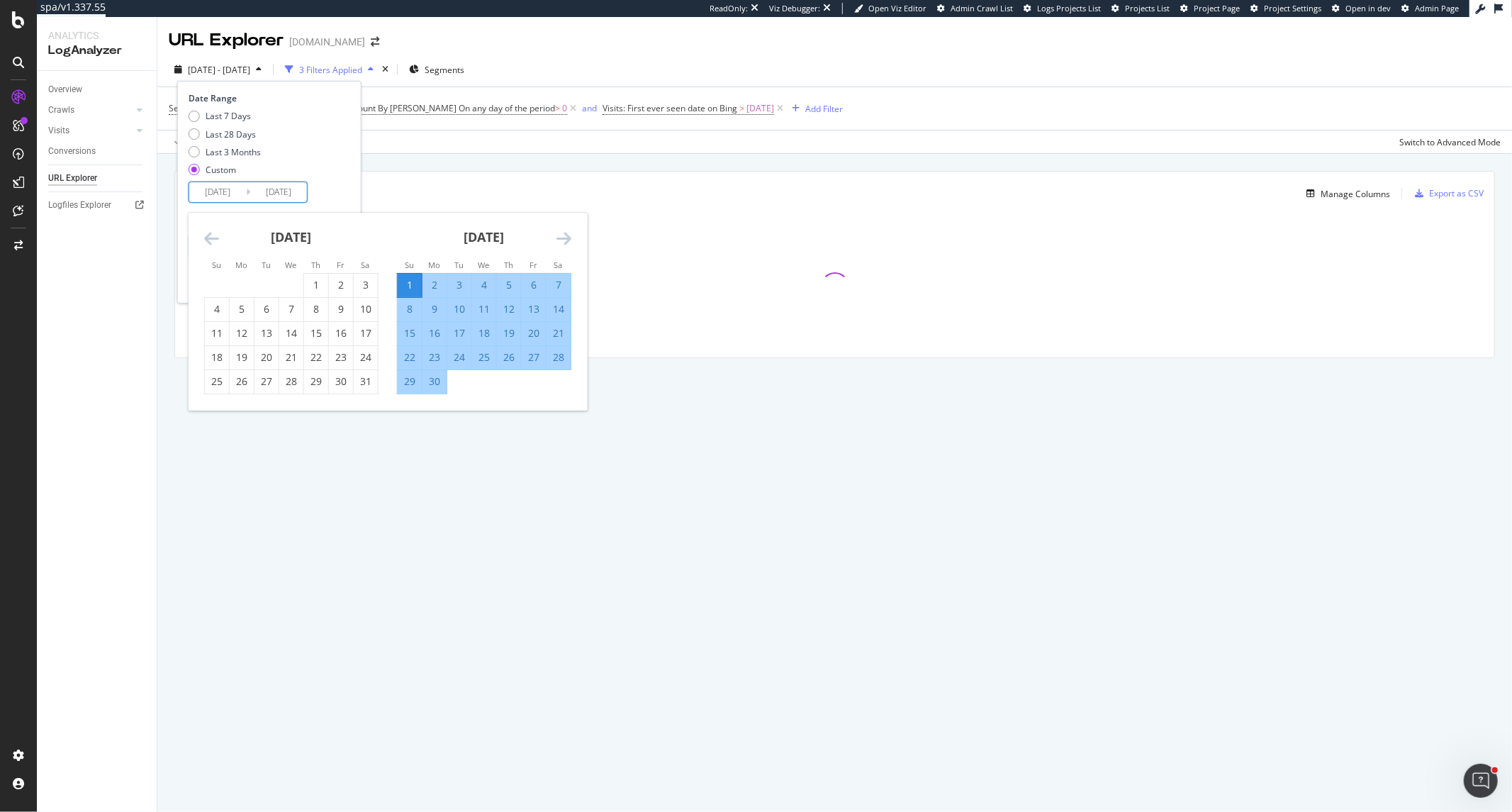
click at [206, 235] on icon "Move backward to switch to the previous month." at bounding box center [211, 239] width 15 height 17
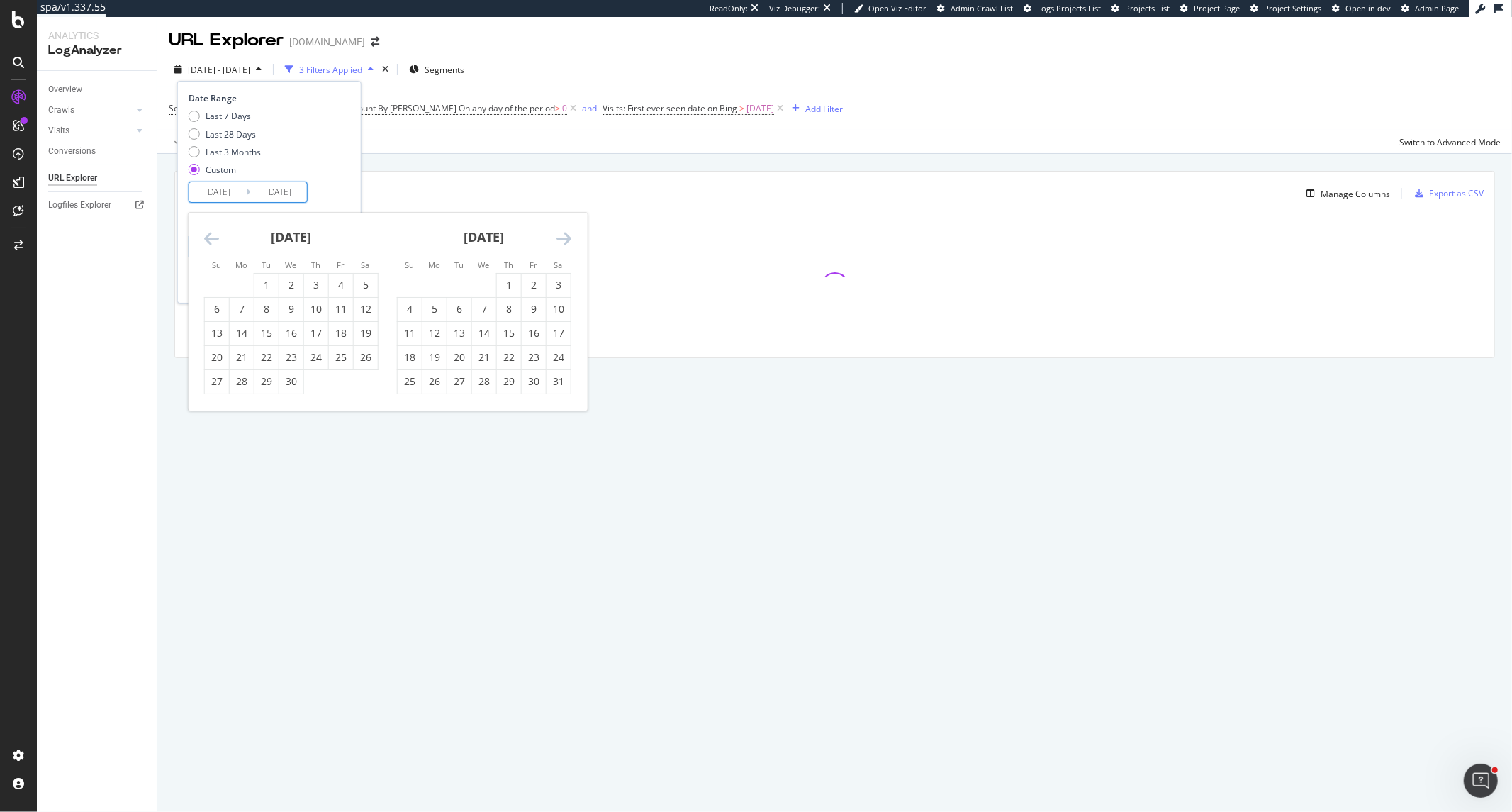
click at [206, 235] on icon "Move backward to switch to the previous month." at bounding box center [211, 239] width 15 height 17
click at [374, 286] on div "1" at bounding box center [366, 285] width 24 height 14
type input "[DATE]"
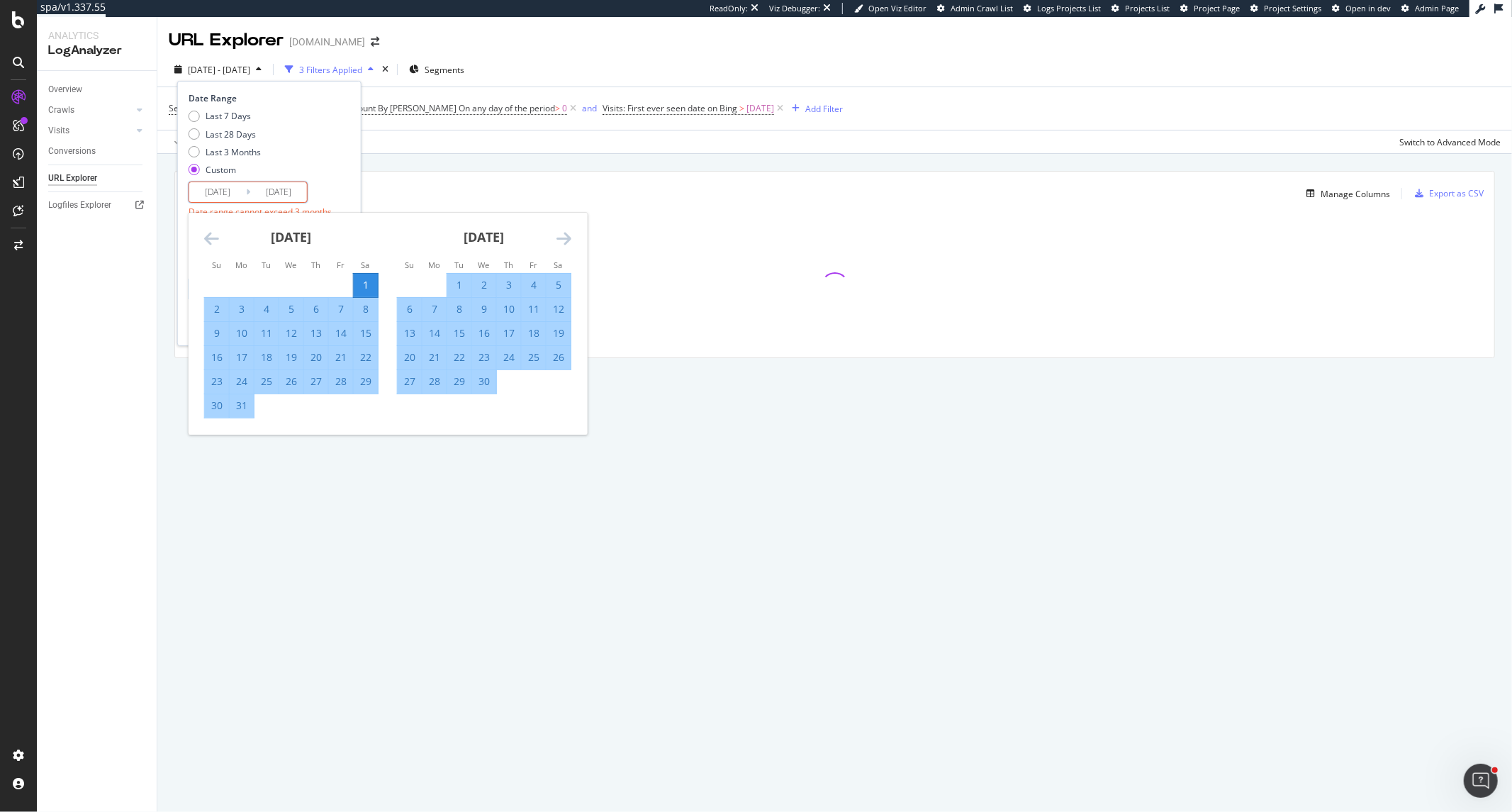
click at [484, 377] on div "30" at bounding box center [484, 381] width 24 height 14
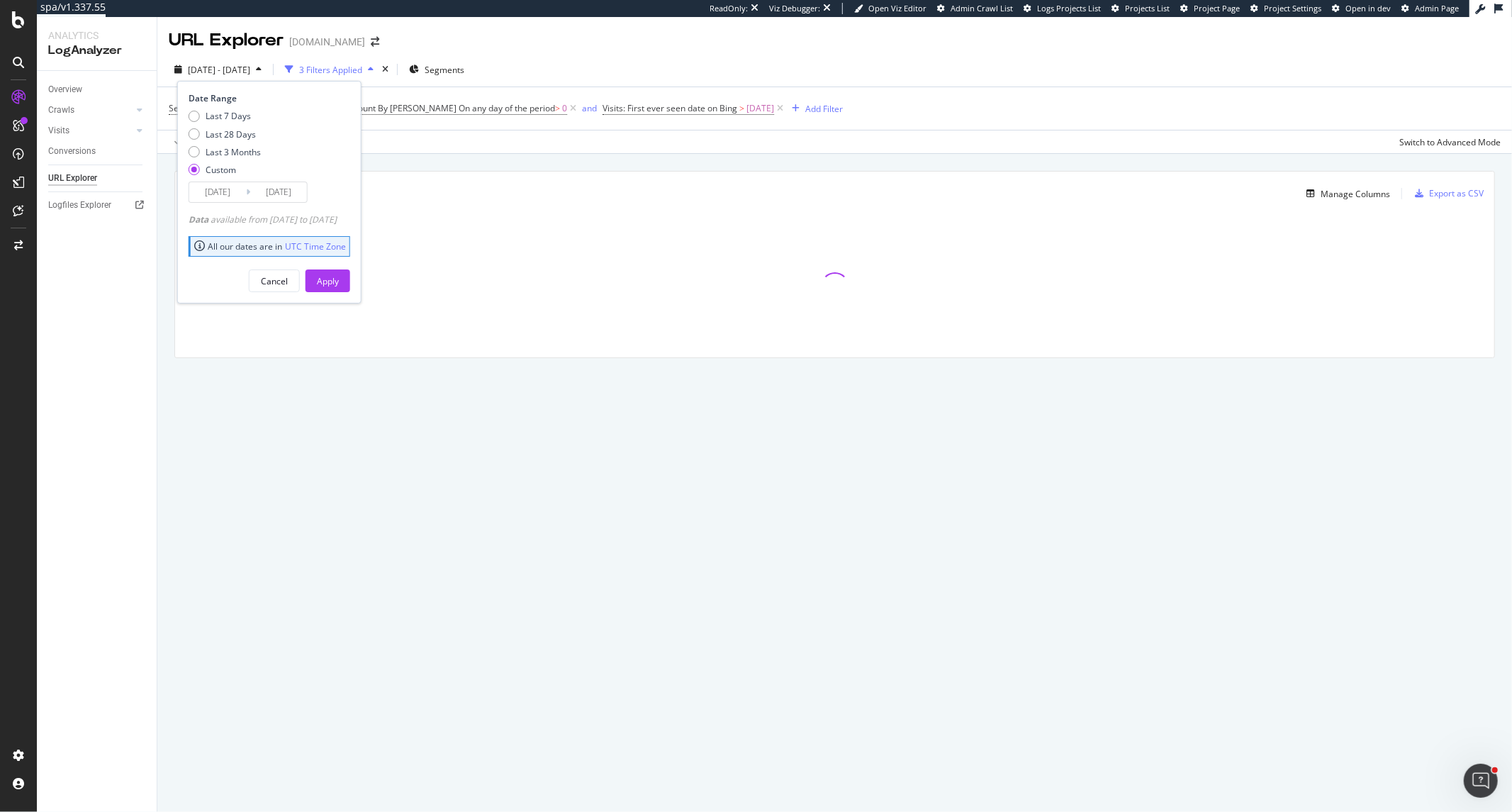
type input "[DATE]"
click at [339, 283] on div "Apply" at bounding box center [328, 282] width 22 height 12
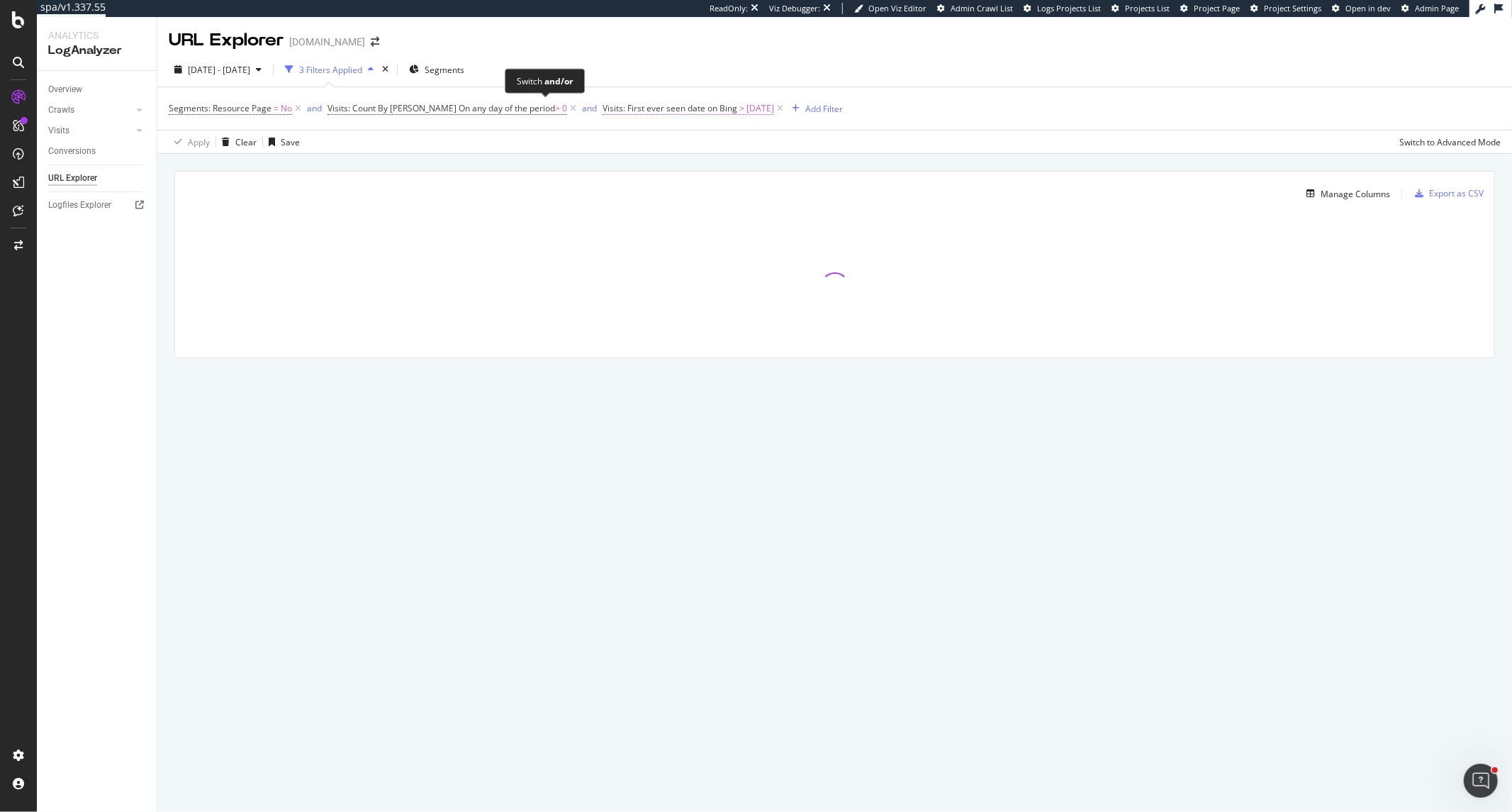
click at [602, 109] on span "Visits: First ever seen date on Bing" at bounding box center [670, 108] width 135 height 12
click at [571, 206] on input "[DATE]" at bounding box center [616, 212] width 92 height 22
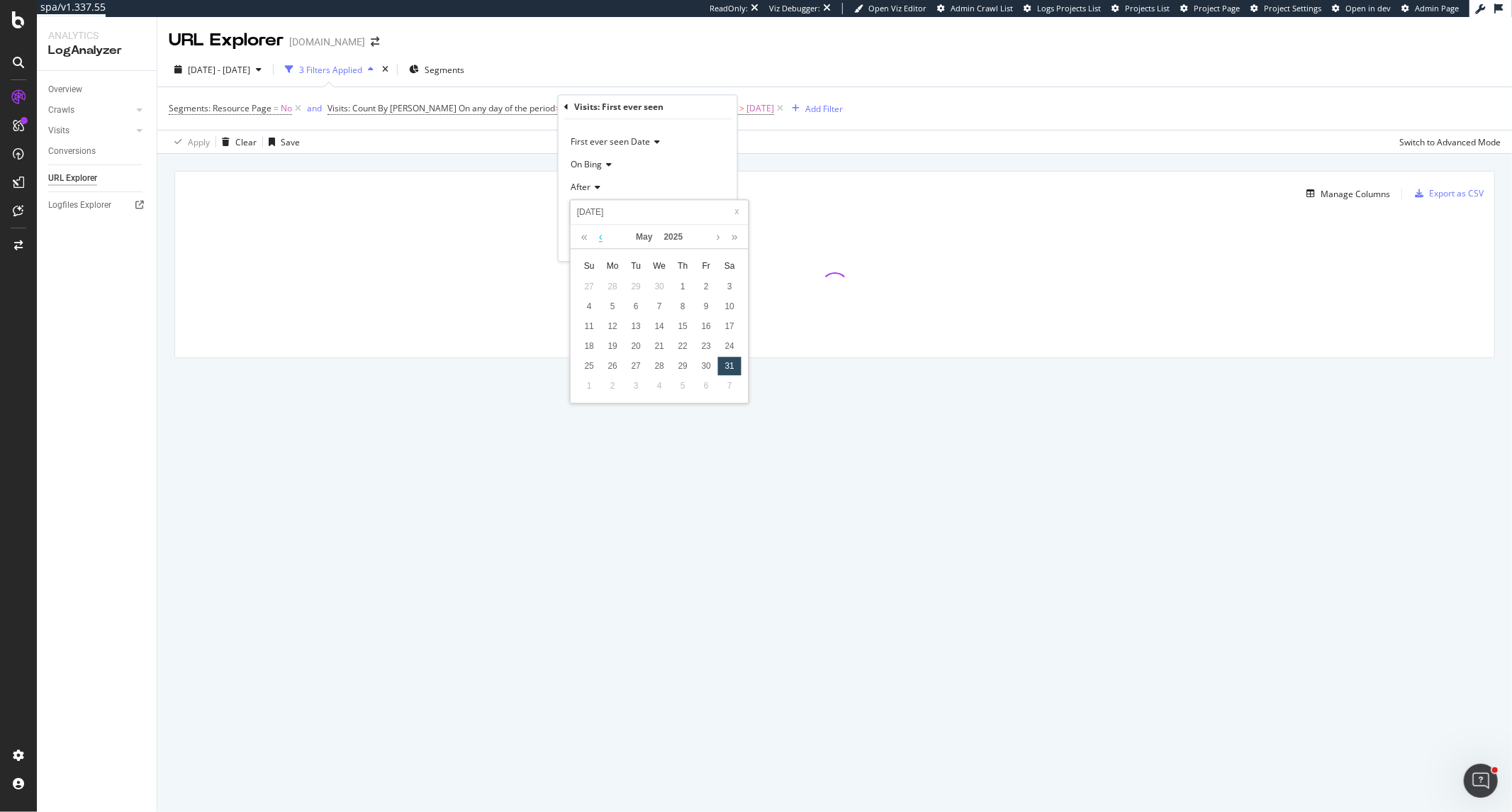
click at [600, 231] on link at bounding box center [601, 237] width 11 height 24
click at [731, 287] on div "1" at bounding box center [730, 287] width 23 height 19
type input "[DATE]"
click at [719, 249] on div "Apply" at bounding box center [715, 243] width 22 height 12
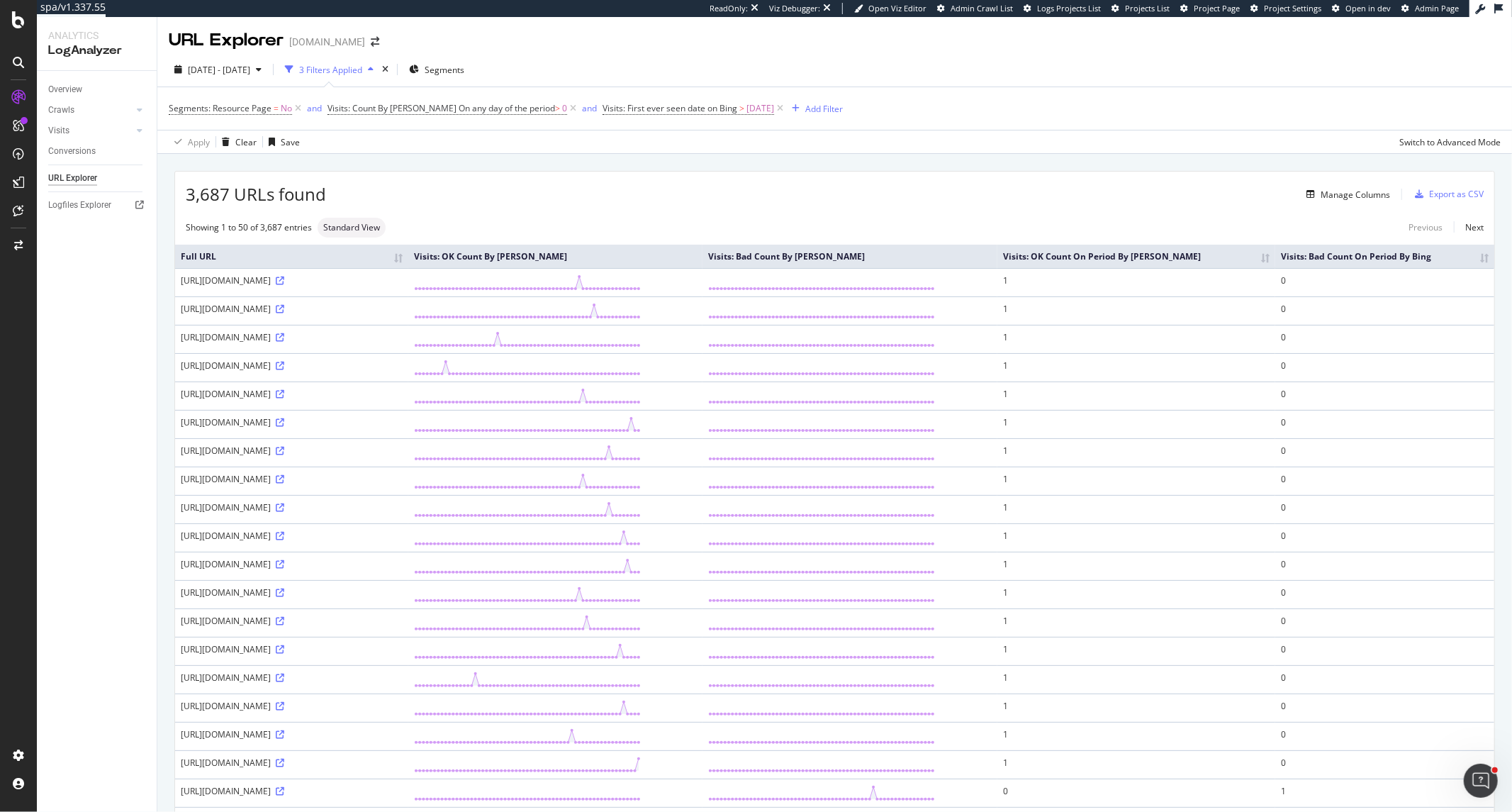
click at [403, 423] on div "[URL][DOMAIN_NAME]" at bounding box center [292, 422] width 222 height 12
copy div "msclkid"
click at [805, 109] on div "Add Filter" at bounding box center [824, 109] width 38 height 12
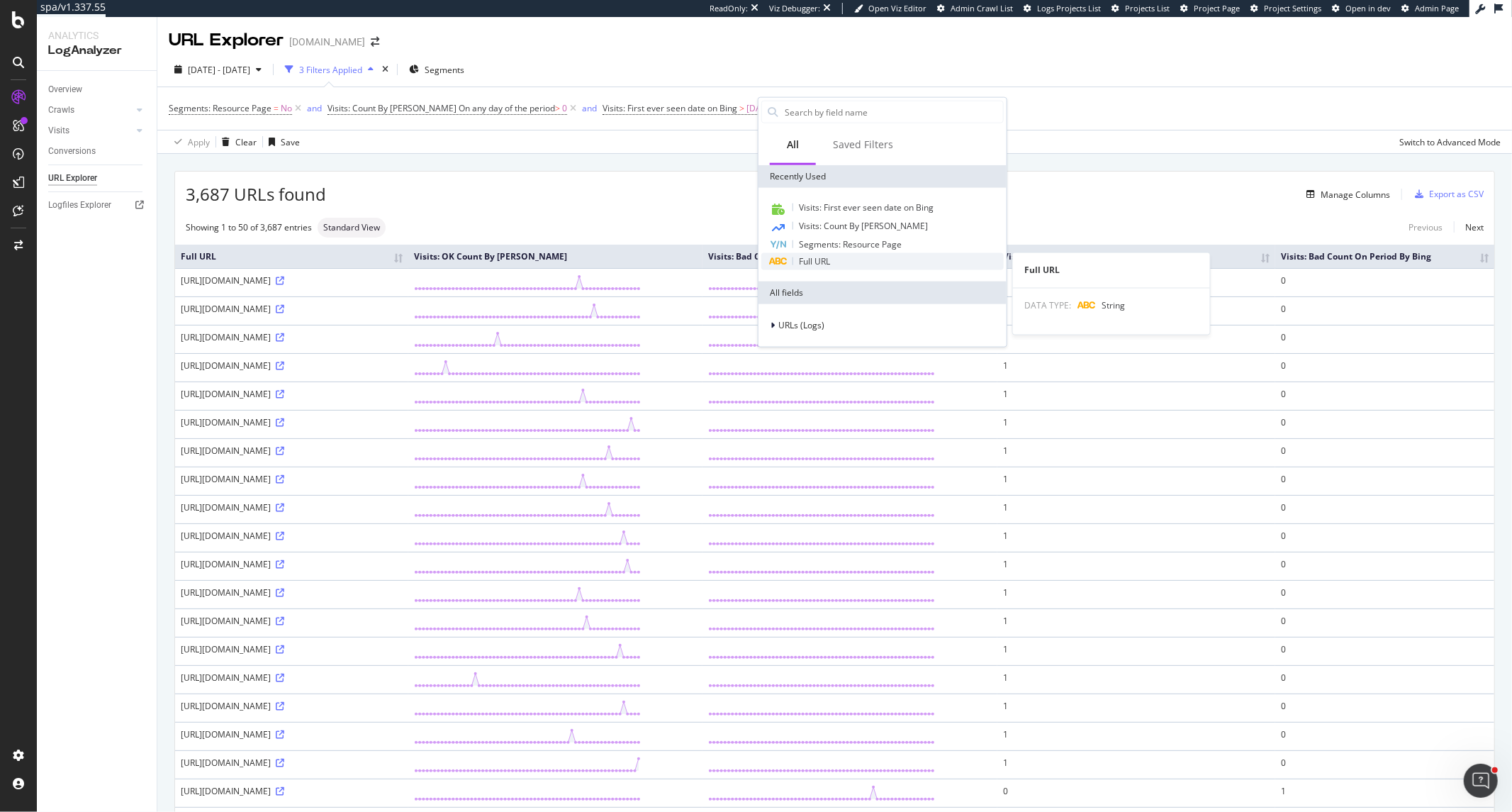
click at [834, 256] on div "Full URL" at bounding box center [883, 262] width 242 height 17
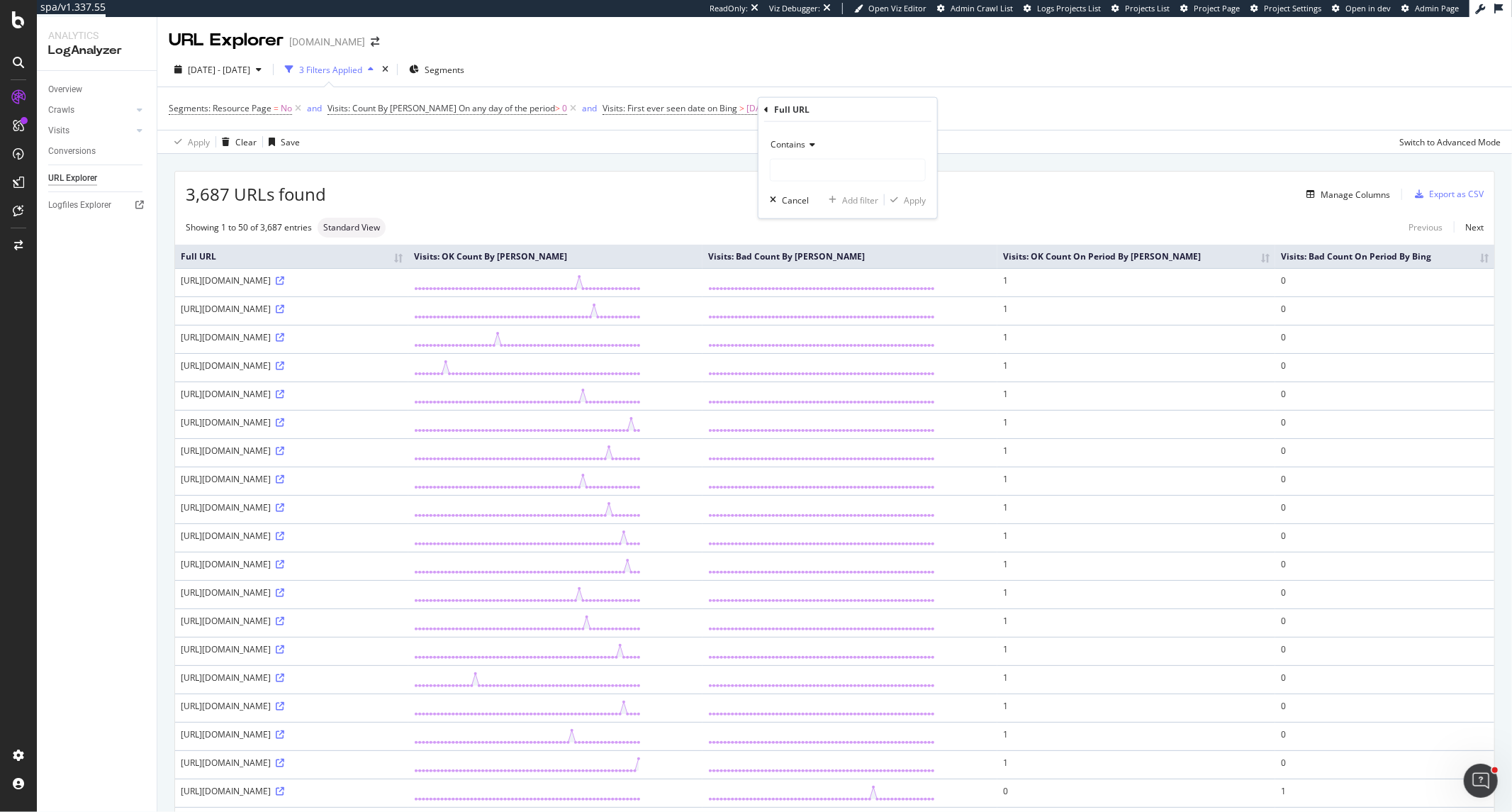
click at [816, 147] on div "Contains" at bounding box center [848, 144] width 156 height 22
click at [830, 308] on span "Doesn't contain" at bounding box center [808, 303] width 62 height 12
click at [823, 185] on div "Doesn't contain Cancel Add filter Apply" at bounding box center [848, 170] width 179 height 96
click at [823, 174] on input "text" at bounding box center [848, 170] width 154 height 22
paste input "msclkid"
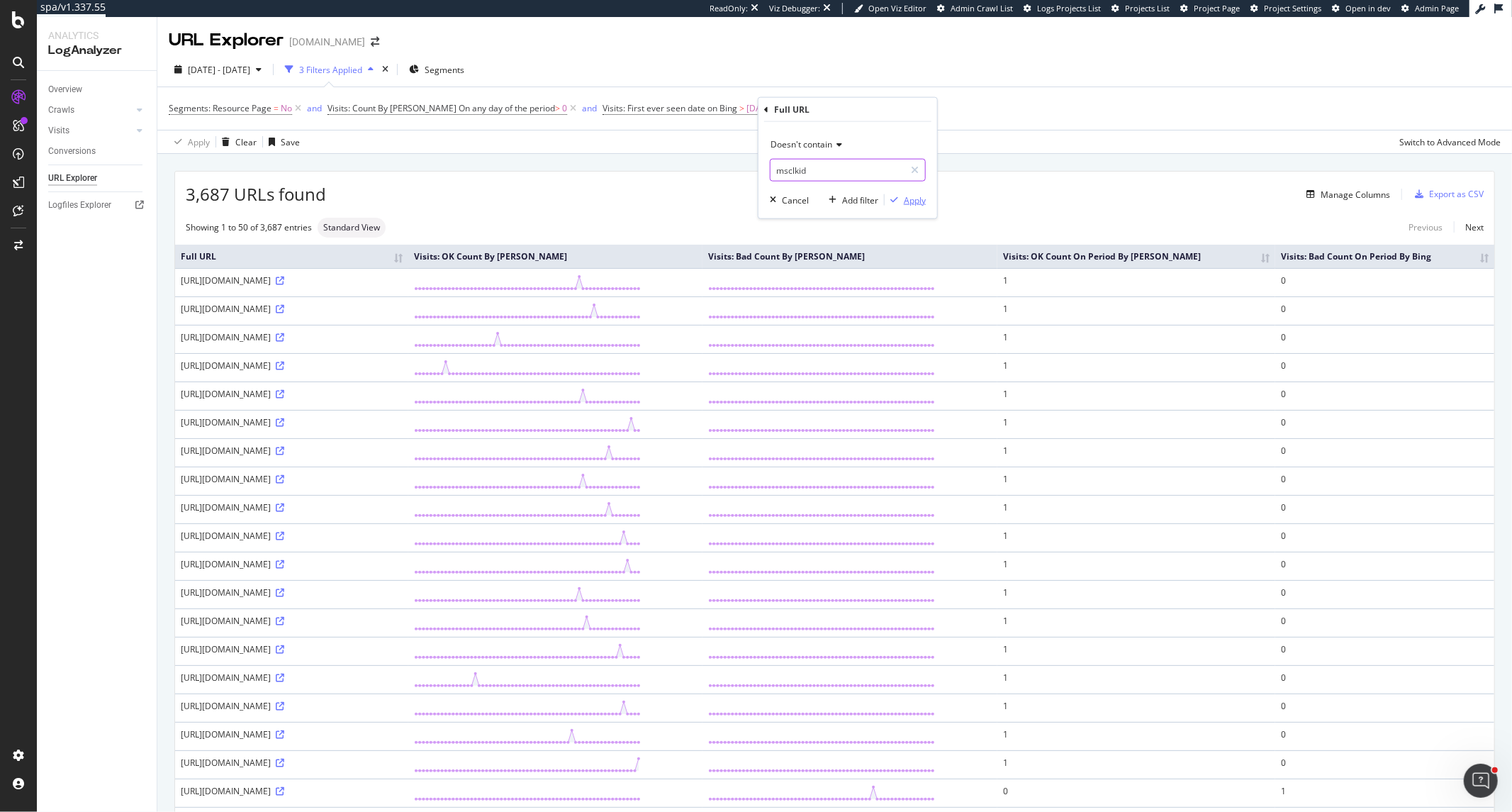
type input "msclkid"
click at [910, 197] on div "Apply" at bounding box center [915, 200] width 22 height 12
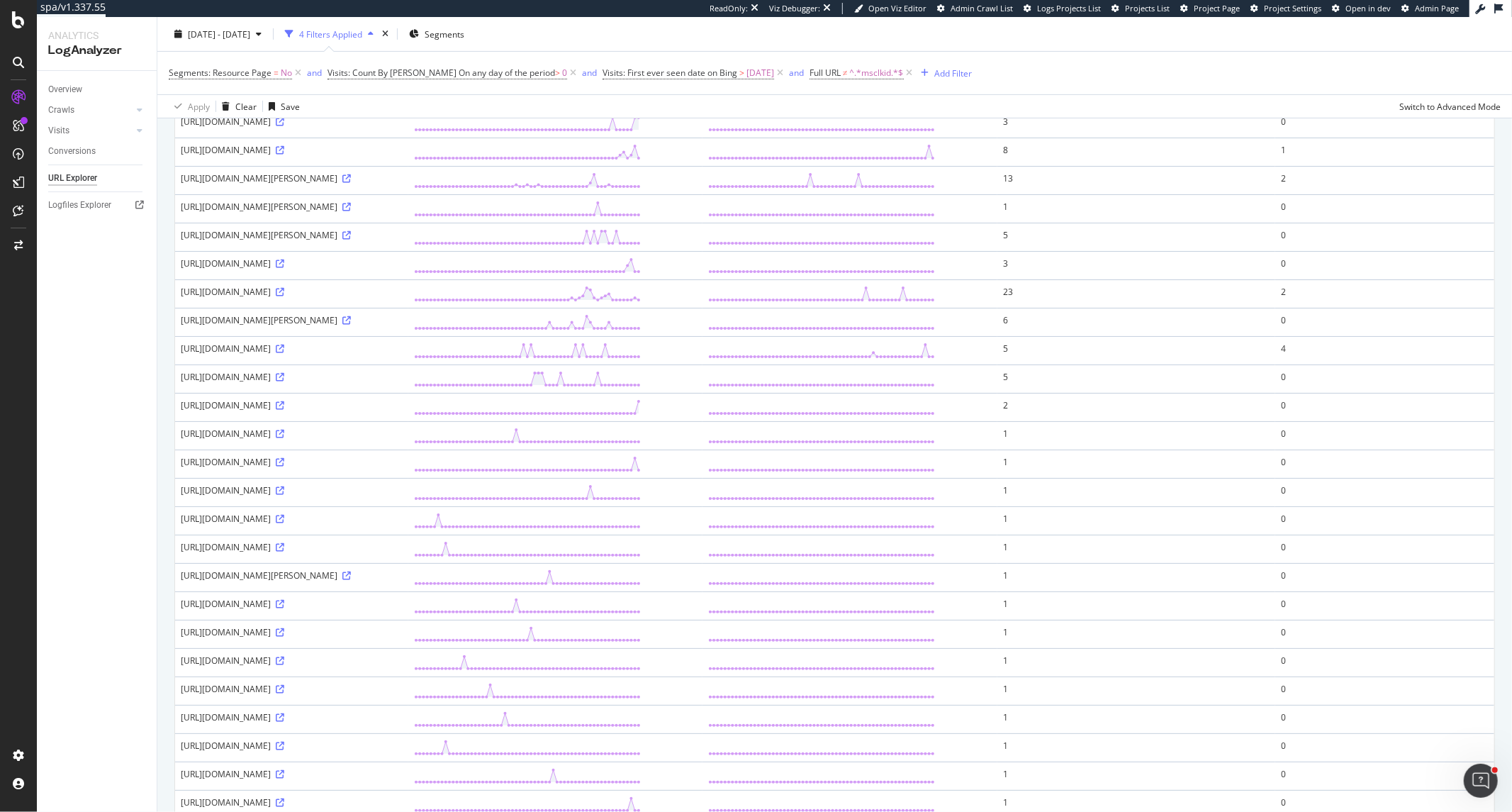
scroll to position [472, 0]
click at [403, 495] on div "[URL][DOMAIN_NAME]" at bounding box center [292, 489] width 222 height 12
drag, startPoint x: 419, startPoint y: 559, endPoint x: 454, endPoint y: 559, distance: 35.0
click at [403, 495] on div "[URL][DOMAIN_NAME]" at bounding box center [292, 489] width 222 height 12
copy div "keyword"
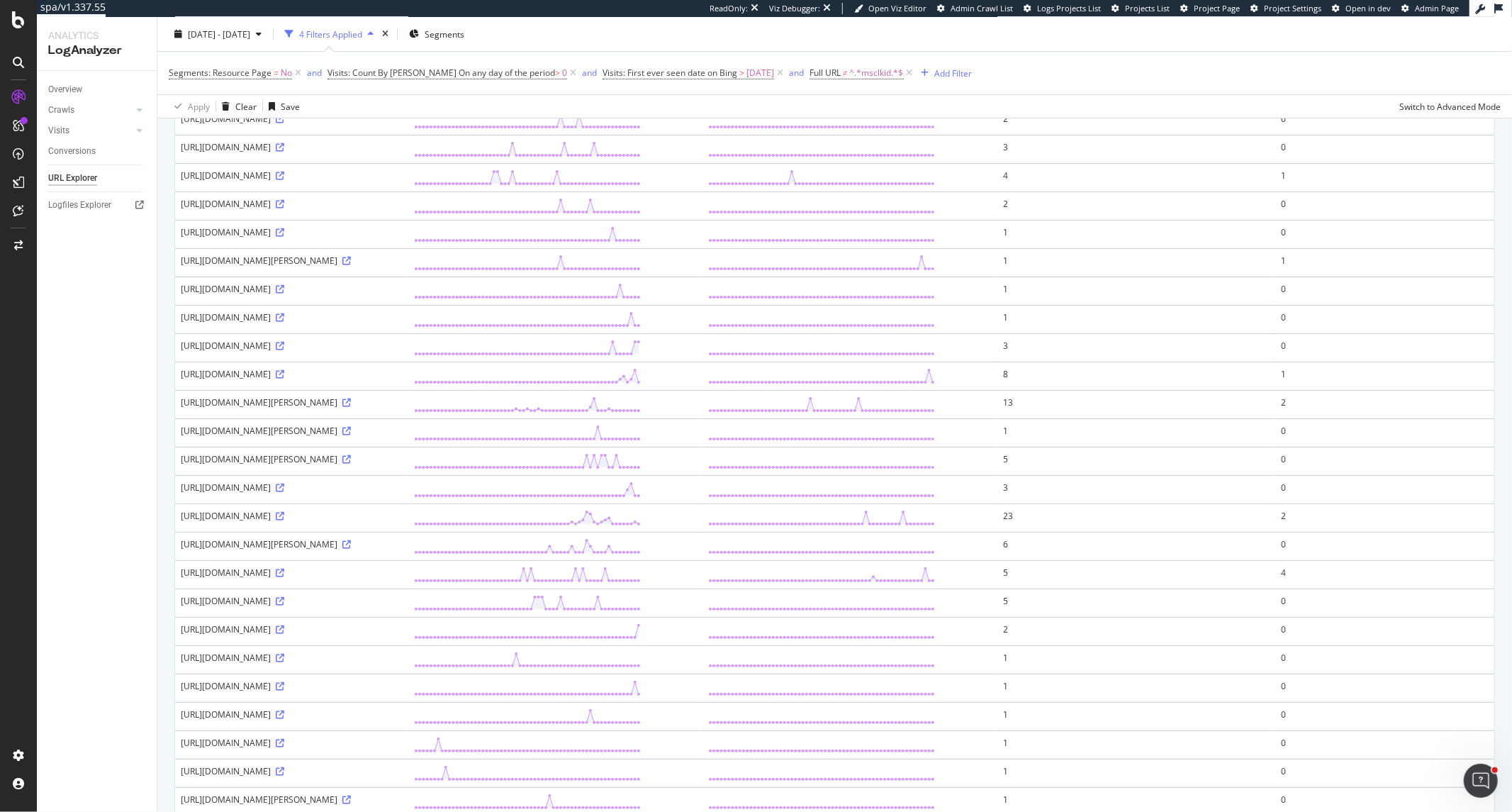
scroll to position [0, 0]
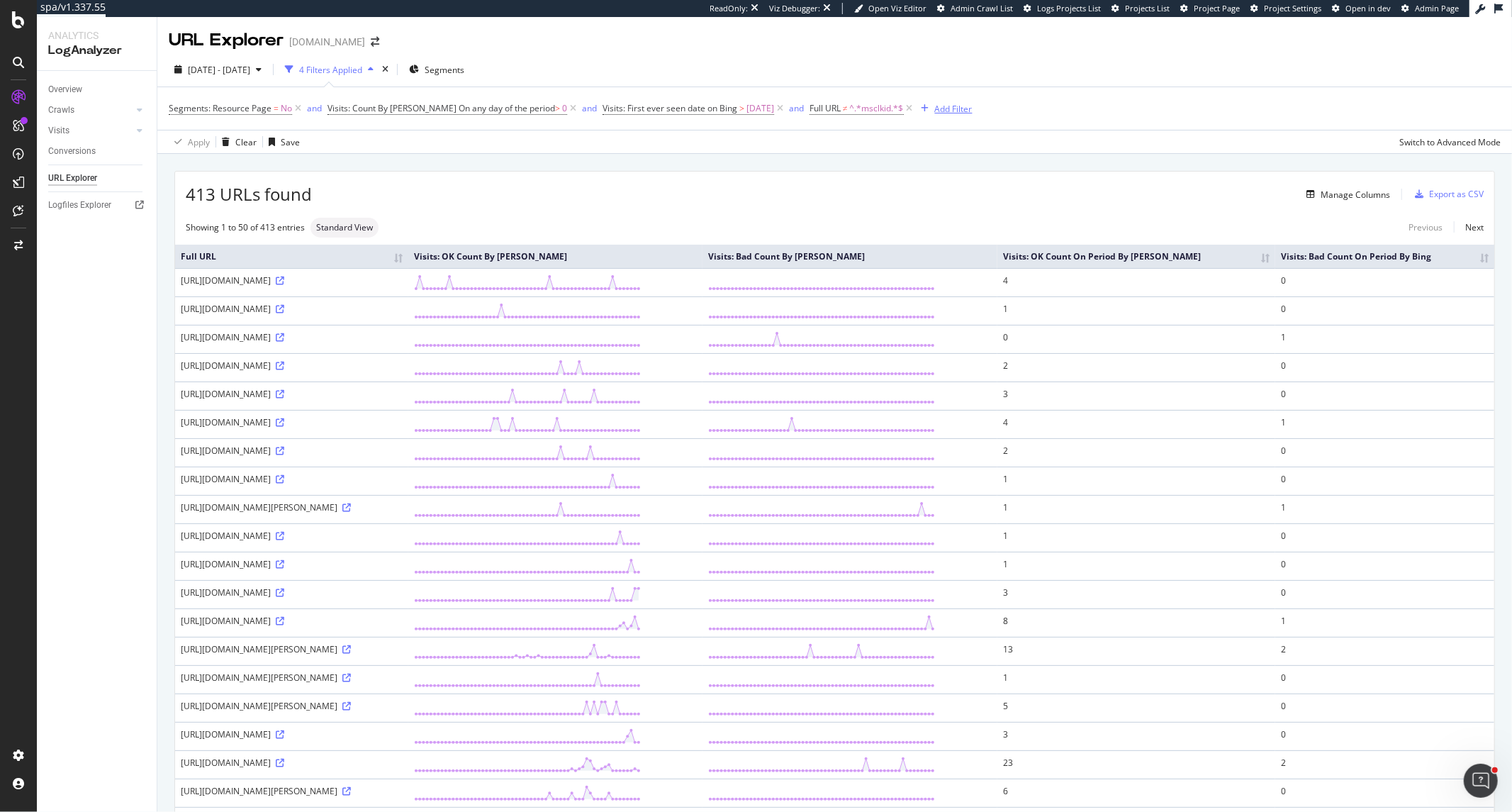
click at [935, 103] on div "Add Filter" at bounding box center [953, 109] width 38 height 12
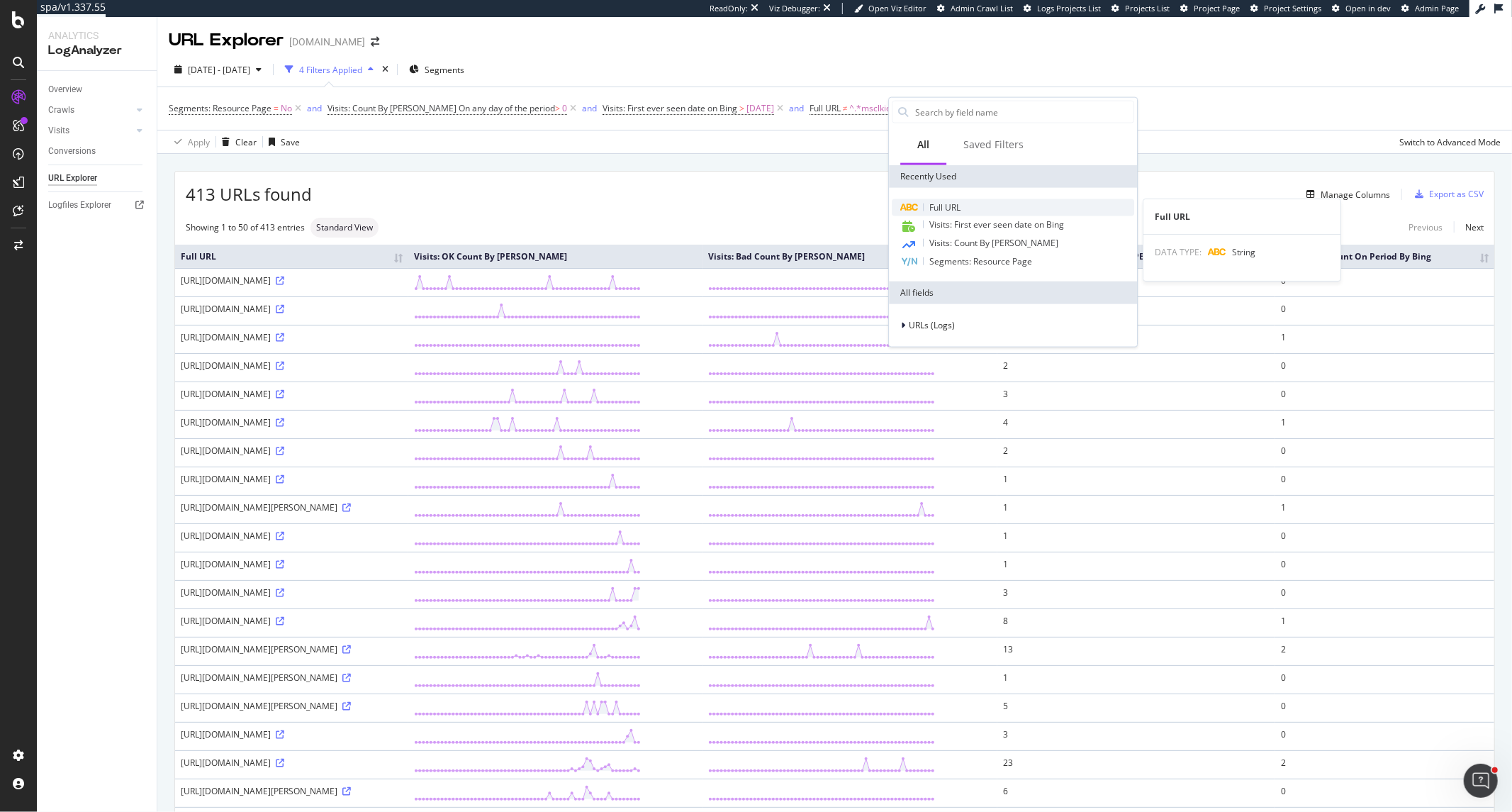
click at [971, 206] on div "Full URL" at bounding box center [1013, 208] width 242 height 17
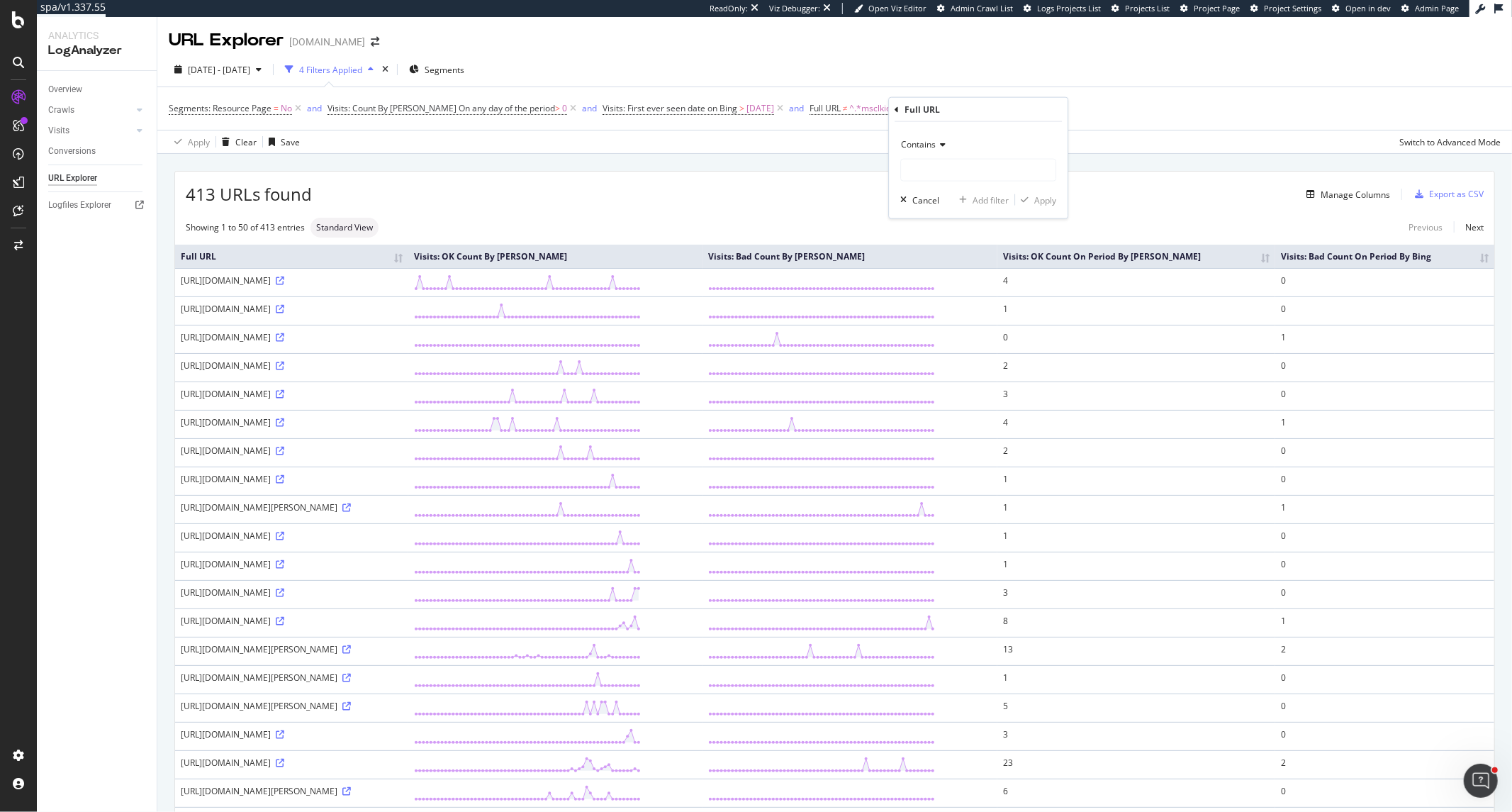
click at [940, 150] on div "Contains" at bounding box center [978, 144] width 156 height 22
click at [950, 301] on span "Doesn't contain" at bounding box center [938, 303] width 62 height 12
click at [943, 167] on input "text" at bounding box center [978, 170] width 154 height 22
paste input "keyword"
type input "keyword"
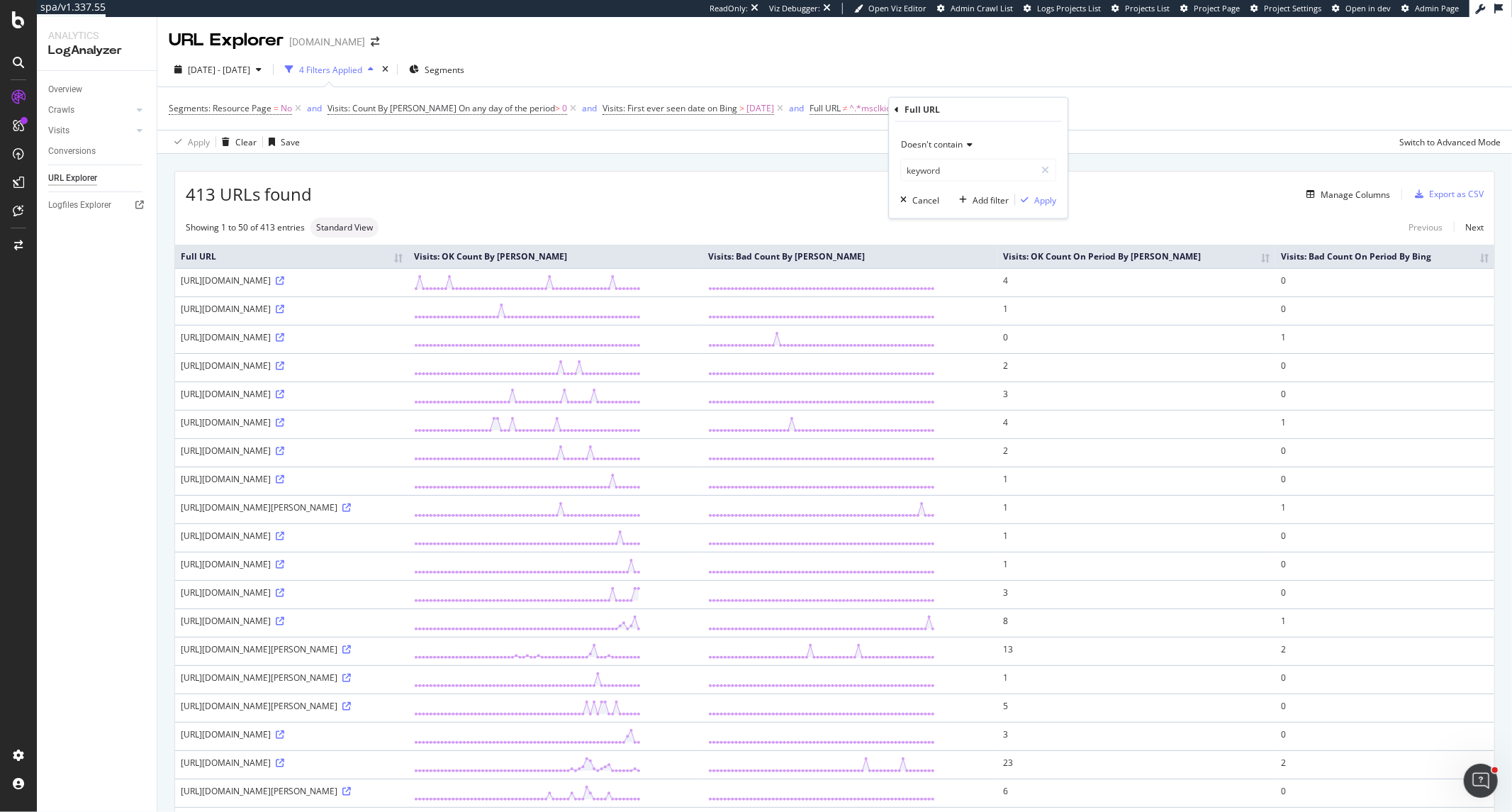
click at [1037, 191] on div "Doesn't contain keyword Cancel Add filter Apply" at bounding box center [978, 170] width 179 height 96
click at [1034, 197] on div "Apply" at bounding box center [1045, 200] width 22 height 12
click at [250, 69] on span "2025 Mar. 1st - Apr. 30th" at bounding box center [219, 70] width 62 height 12
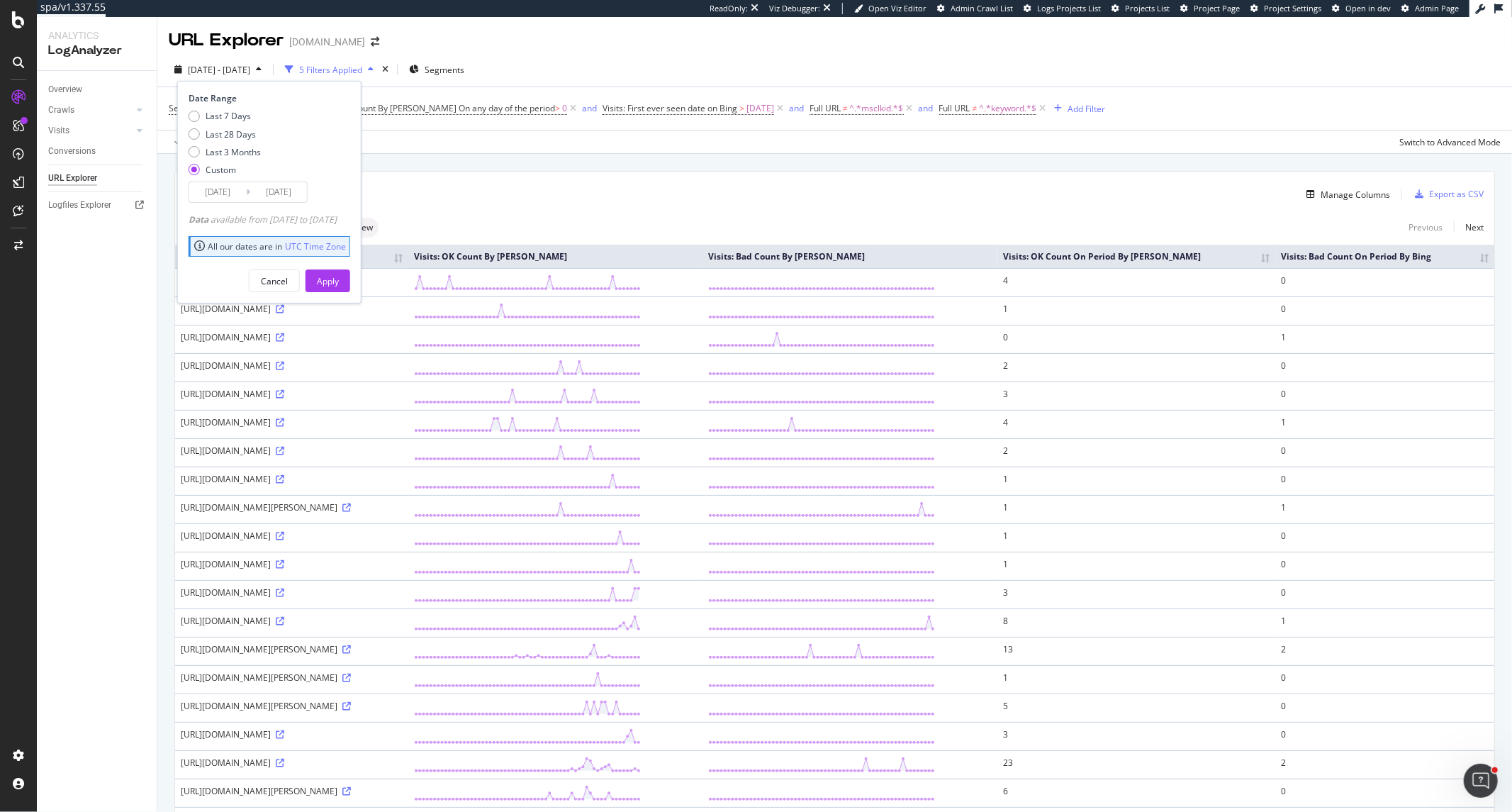
click at [220, 189] on input "2025/03/01" at bounding box center [218, 192] width 57 height 20
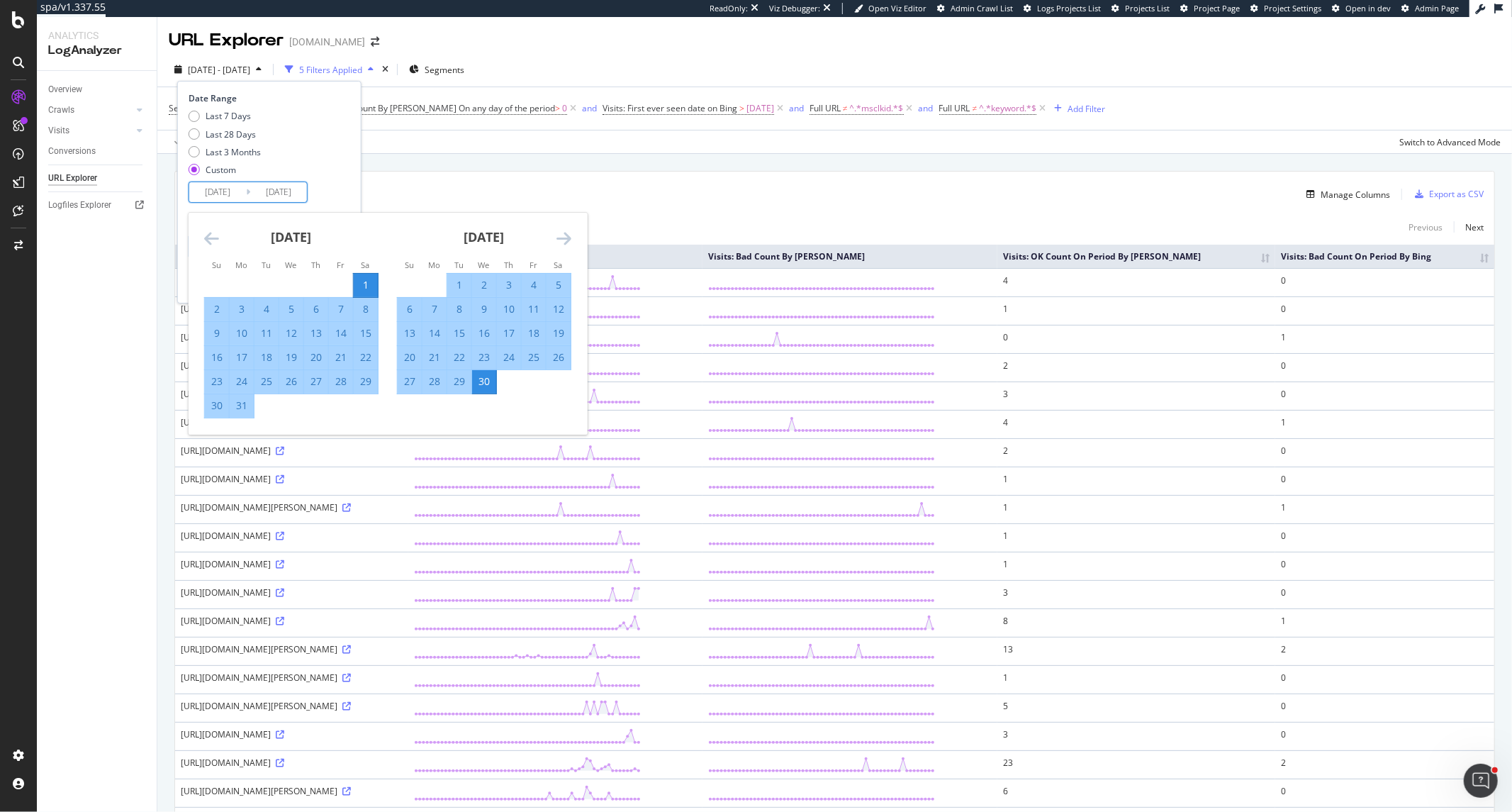
click at [557, 242] on icon "Move forward to switch to the next month." at bounding box center [563, 239] width 15 height 17
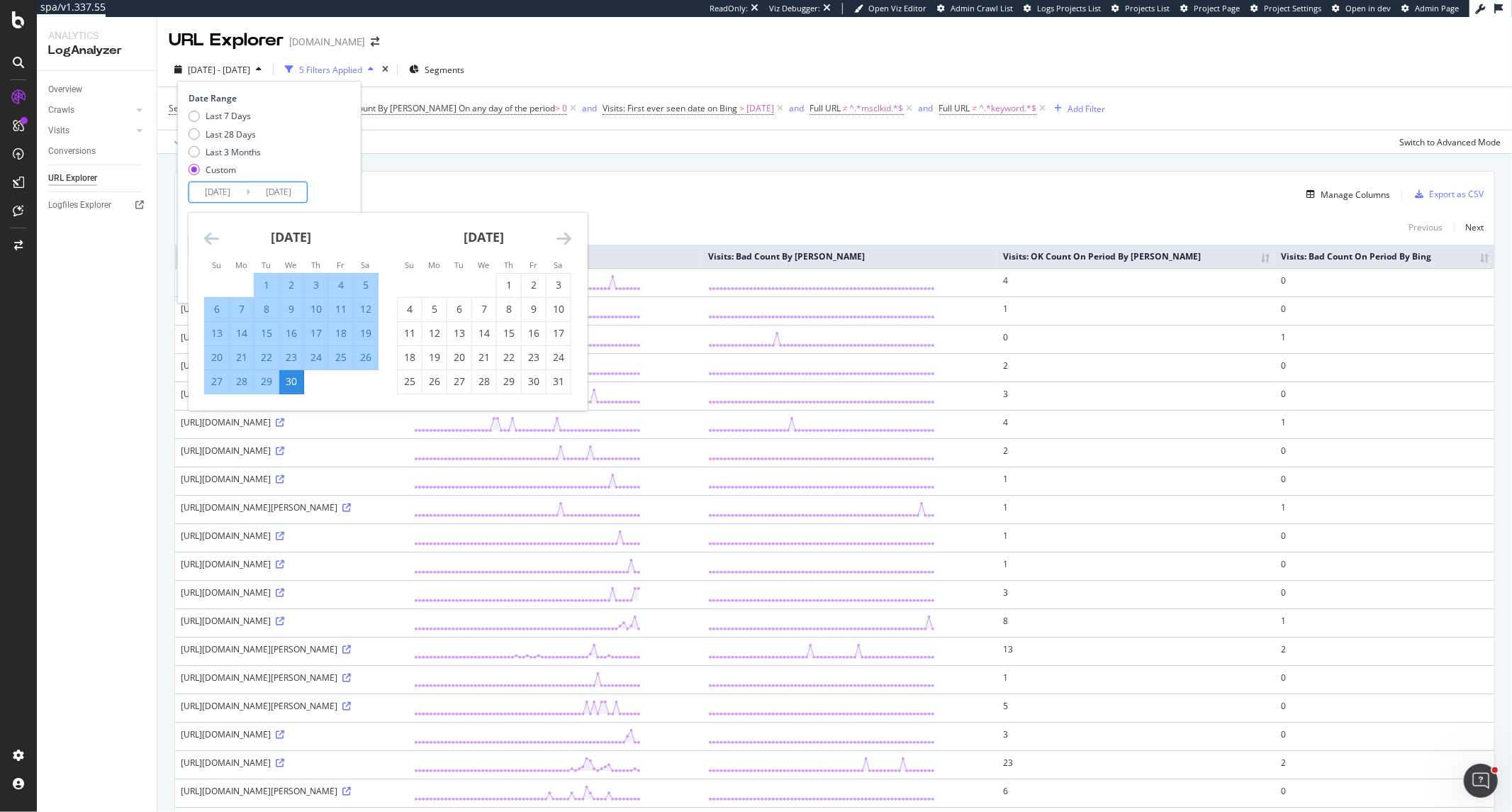
click at [565, 240] on icon "Move forward to switch to the next month." at bounding box center [563, 239] width 15 height 17
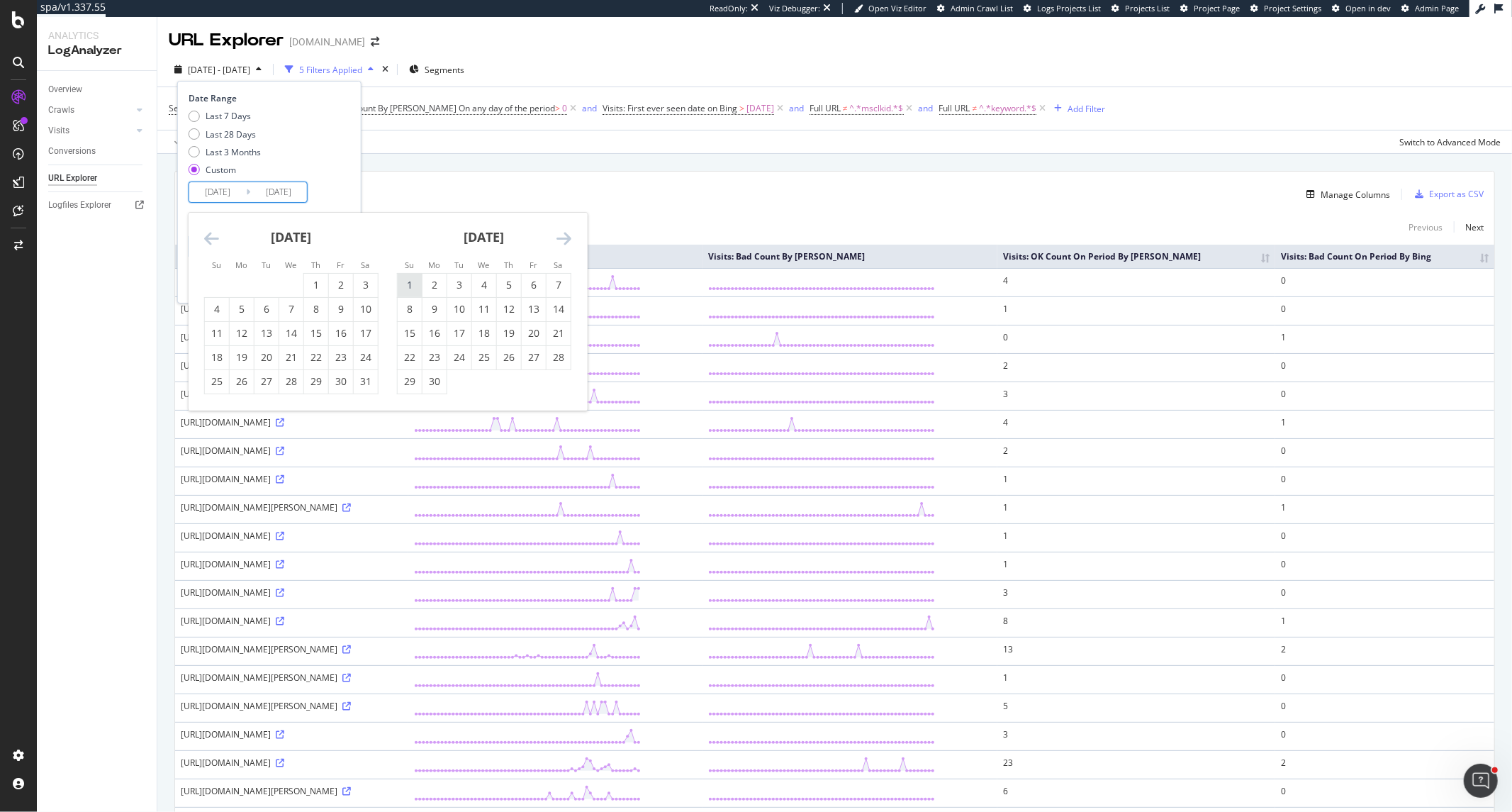
click at [413, 277] on div "1" at bounding box center [410, 286] width 24 height 23
type input "2025/06/01"
click at [569, 237] on icon "Move forward to switch to the next month." at bounding box center [563, 239] width 15 height 17
click at [504, 392] on div "31" at bounding box center [508, 382] width 24 height 23
type input "2025/07/31"
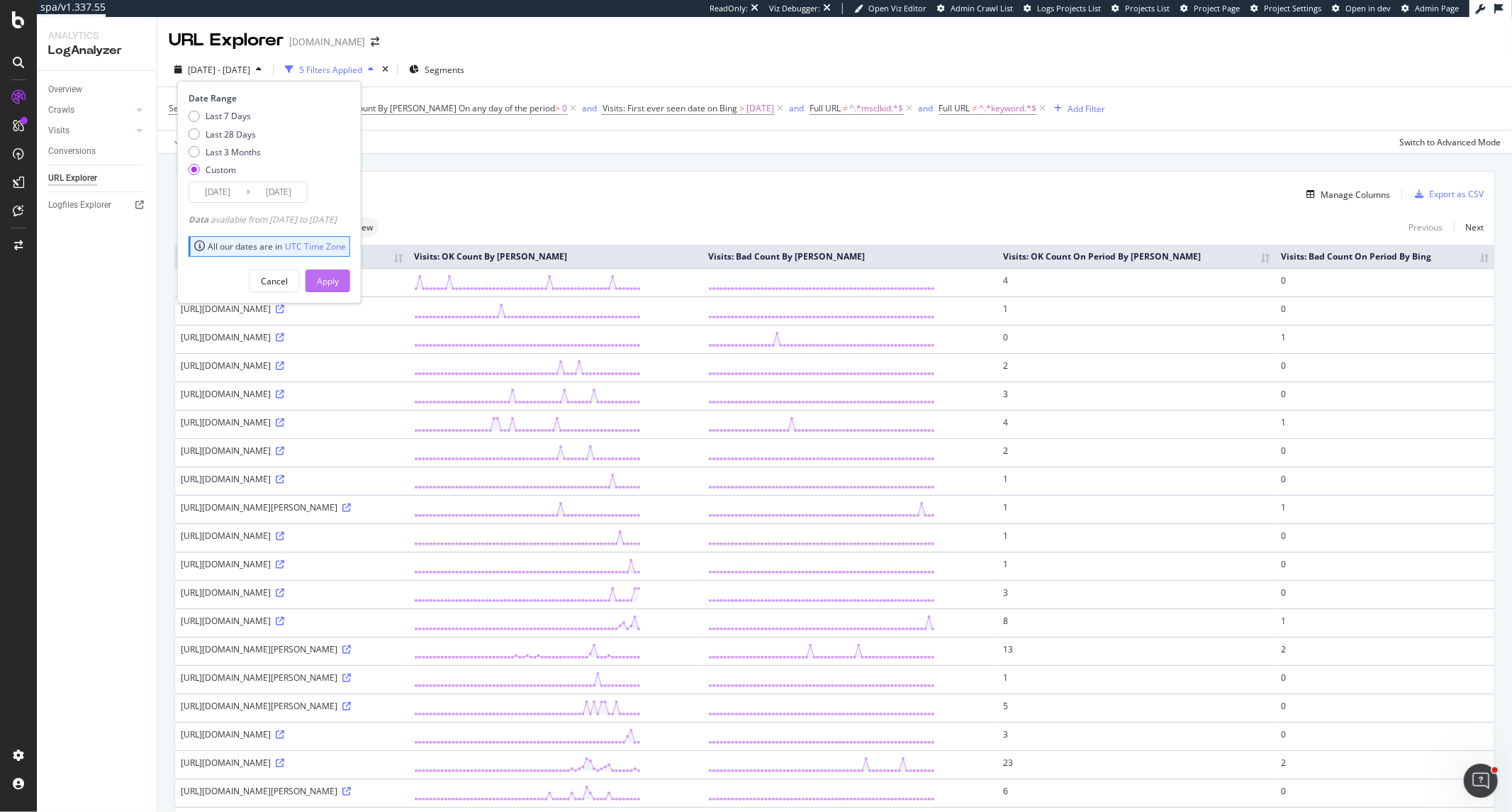
click at [339, 276] on div "Apply" at bounding box center [328, 282] width 22 height 12
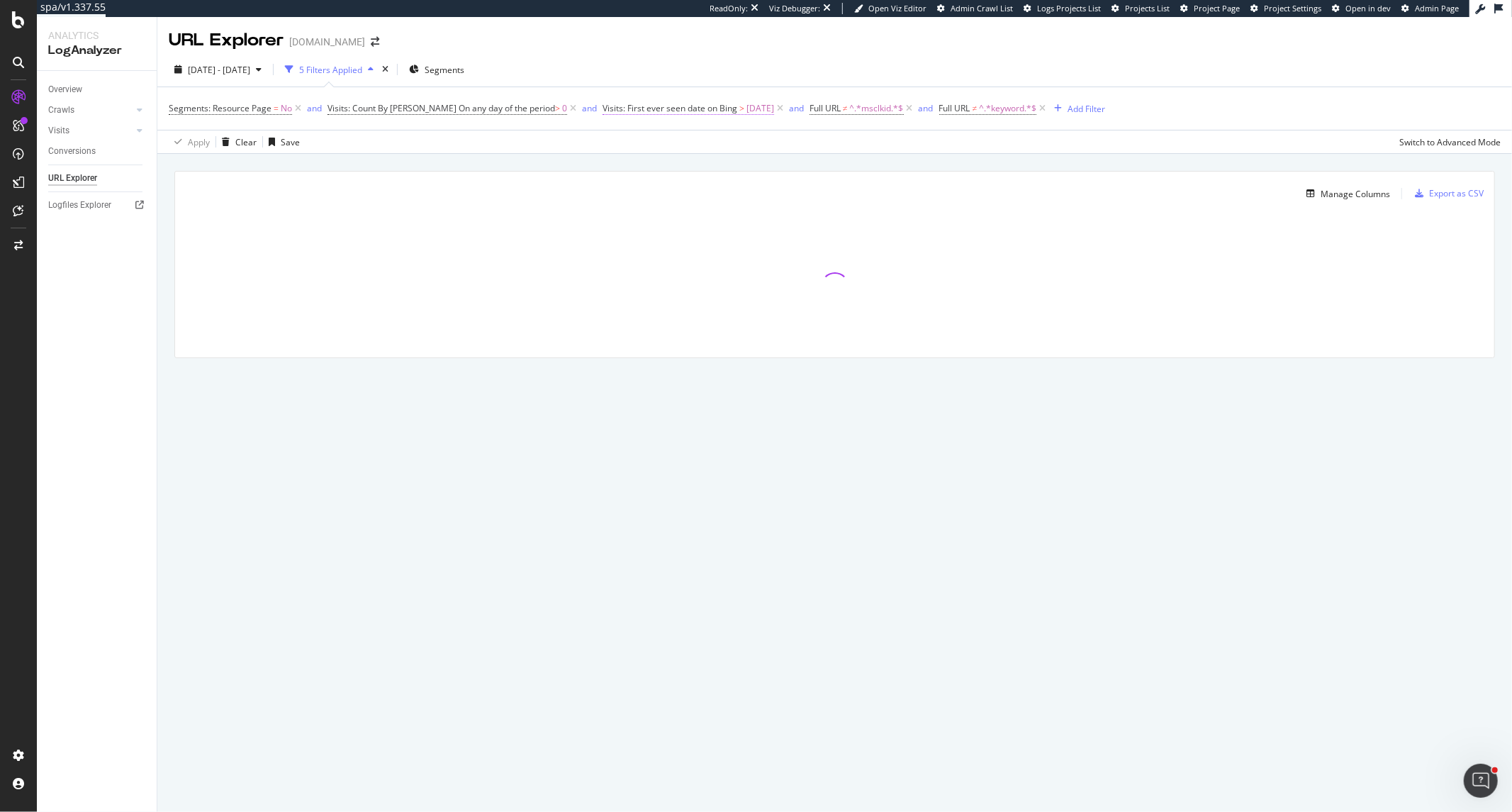
click at [677, 110] on span "Visits: First ever seen date on Bing" at bounding box center [670, 108] width 135 height 12
click at [607, 208] on input "2025-03-01" at bounding box center [616, 212] width 92 height 22
click at [717, 239] on link at bounding box center [718, 237] width 11 height 24
click at [683, 280] on div "1" at bounding box center [683, 287] width 23 height 19
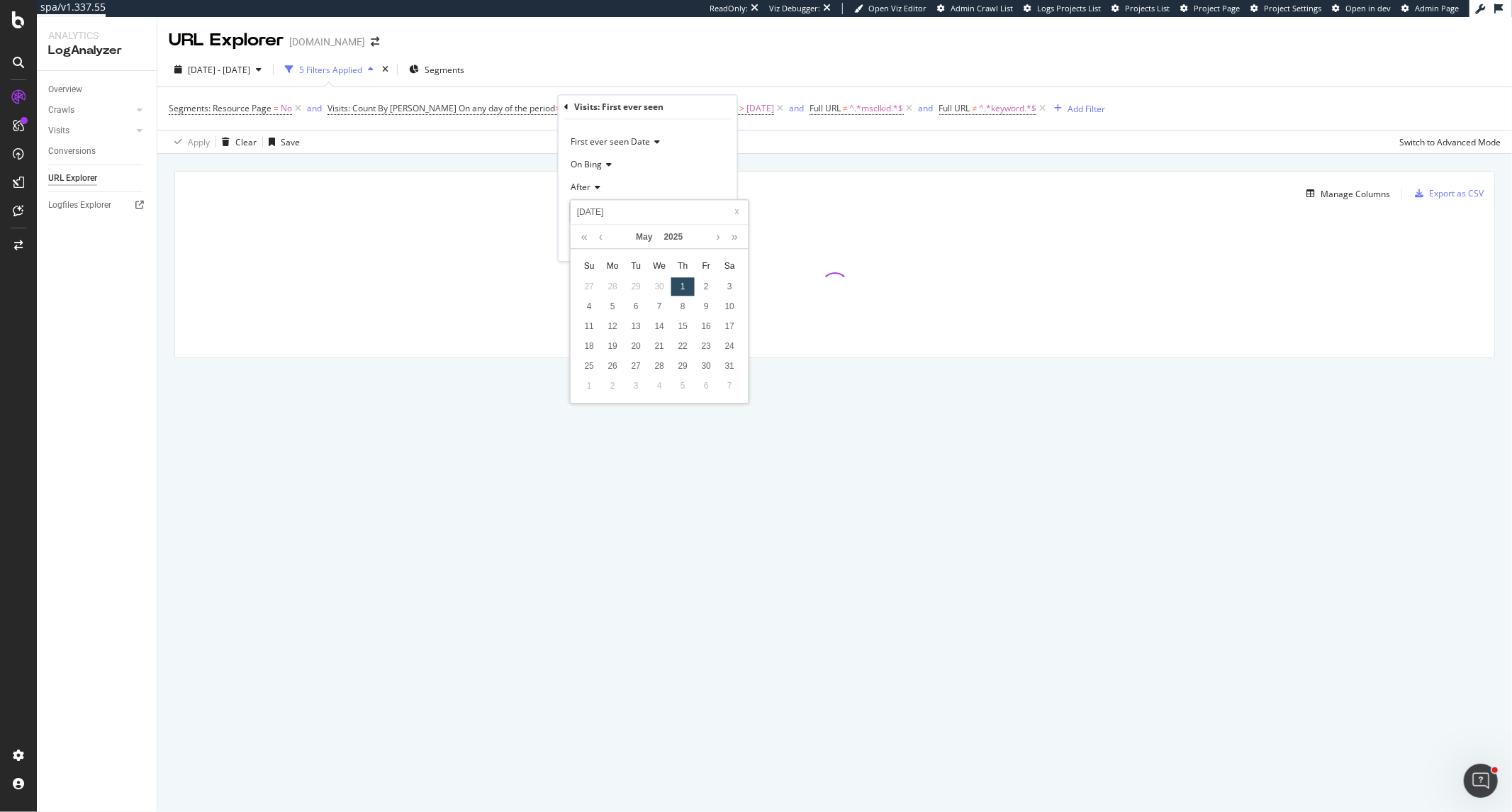
type input "2025-04-30"
click at [714, 247] on div "Apply" at bounding box center [715, 243] width 22 height 12
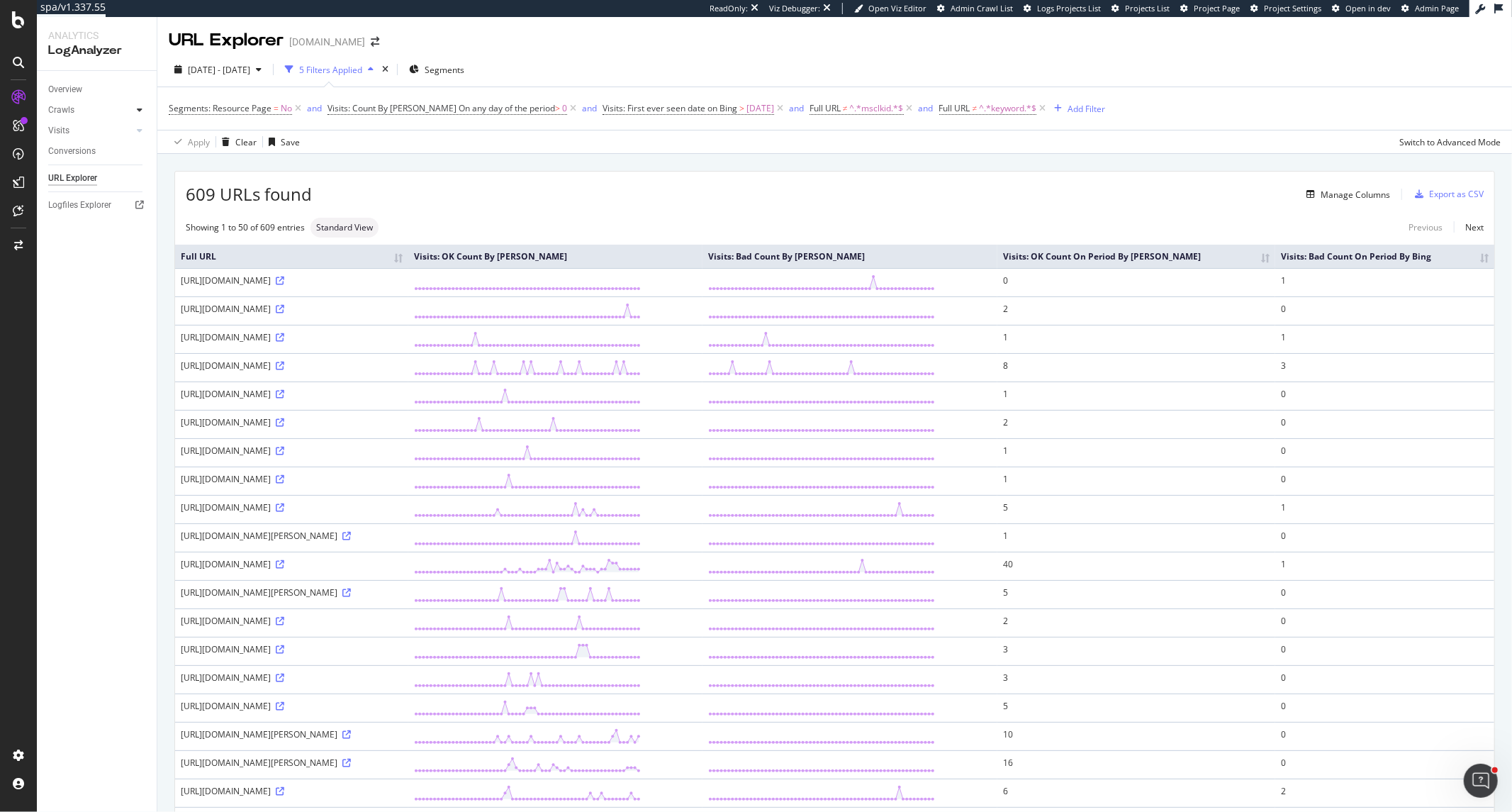
click at [144, 115] on div at bounding box center [140, 110] width 14 height 14
click at [142, 129] on icon at bounding box center [139, 130] width 5 height 8
click at [95, 201] on div "HTTP Codes" at bounding box center [79, 207] width 48 height 15
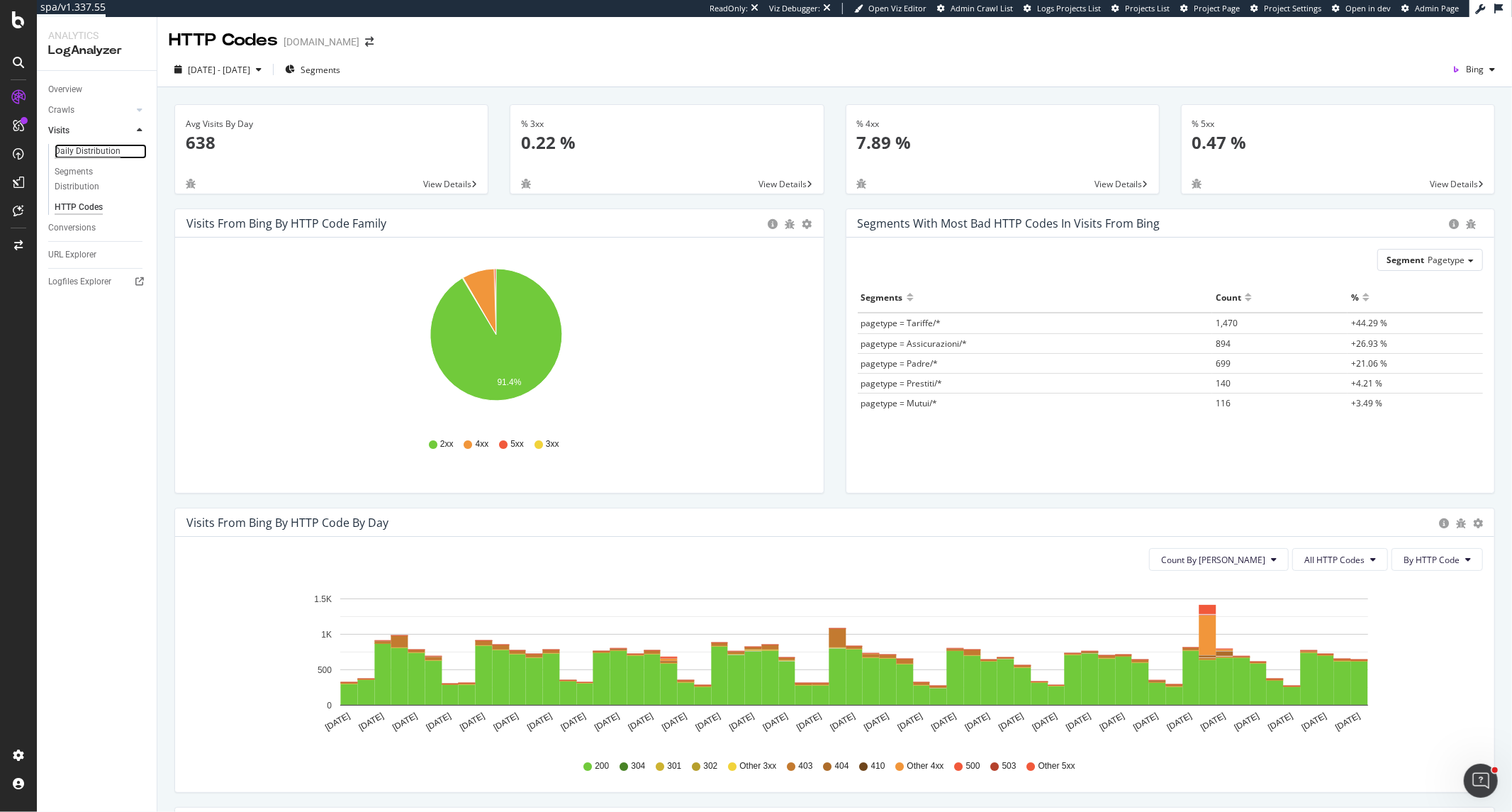
click at [86, 156] on div "Daily Distribution" at bounding box center [87, 151] width 66 height 15
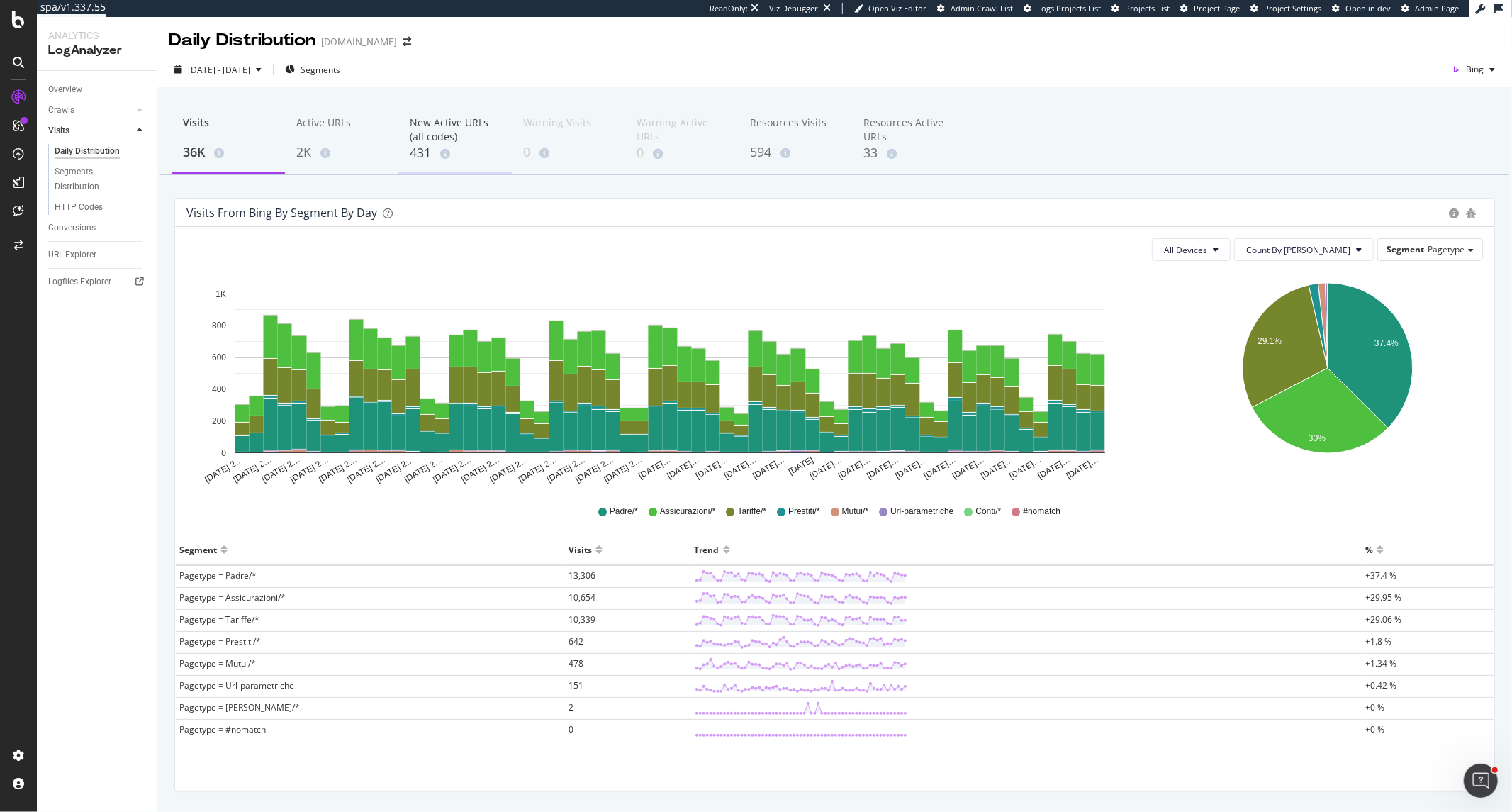
click at [400, 144] on div "New Active URLs (all codes) 431" at bounding box center [454, 139] width 113 height 70
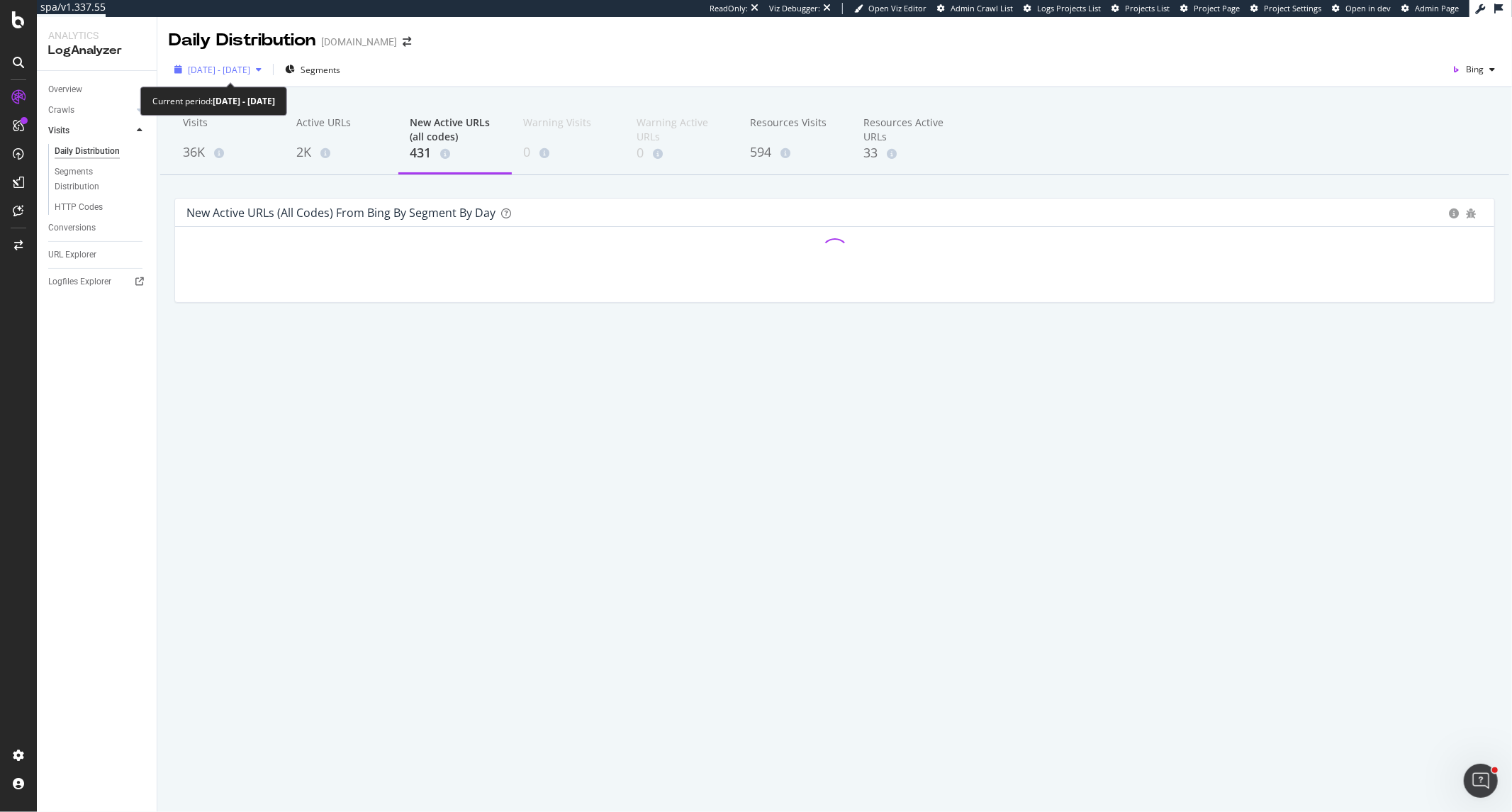
click at [250, 66] on span "2025 Jun. 1st - Jul. 31st" at bounding box center [219, 70] width 62 height 12
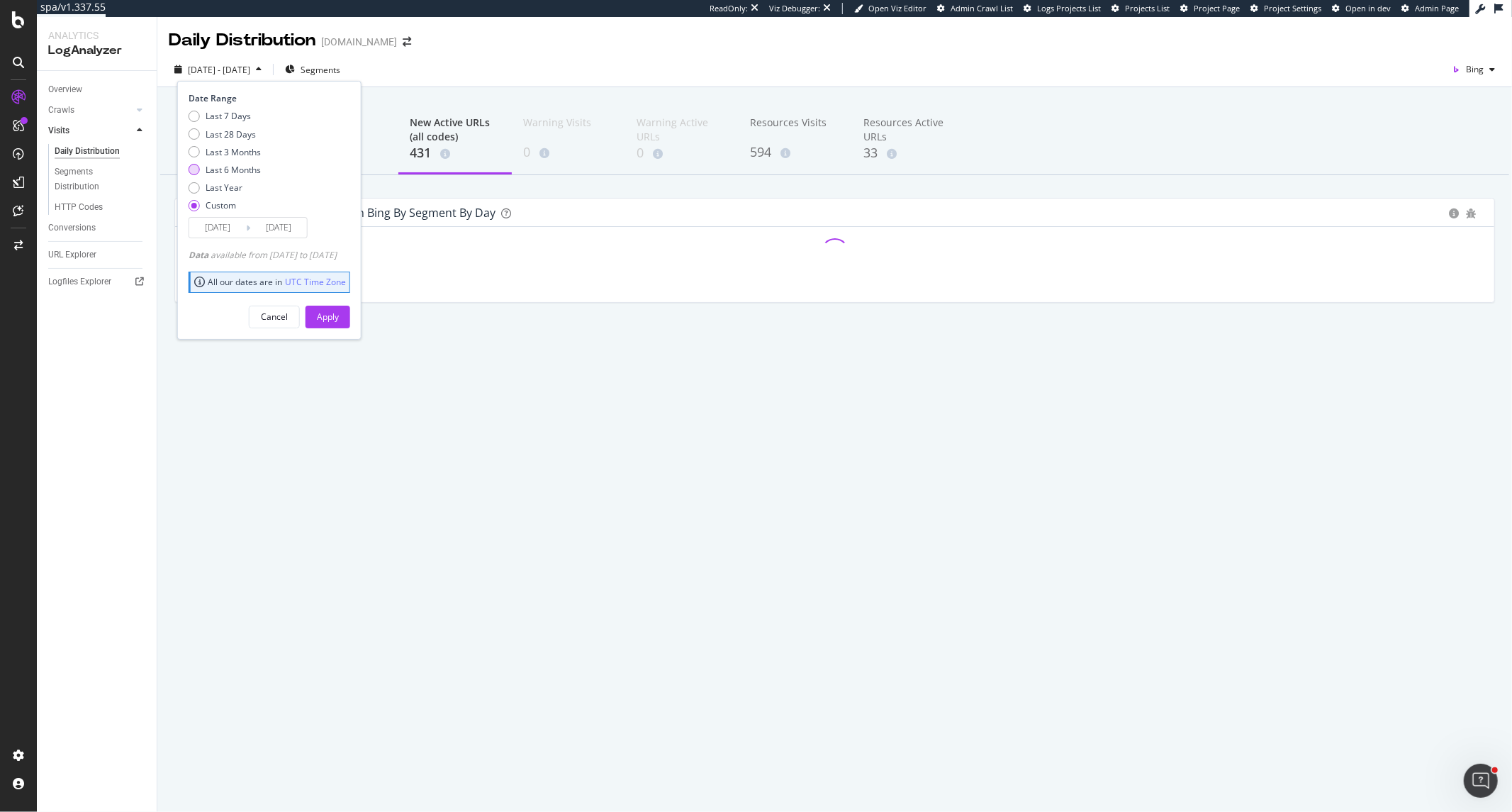
click at [232, 164] on div "Last 6 Months" at bounding box center [234, 170] width 56 height 12
type input "2025/04/06"
type input "2025/10/05"
click at [339, 312] on div "Apply" at bounding box center [328, 317] width 22 height 12
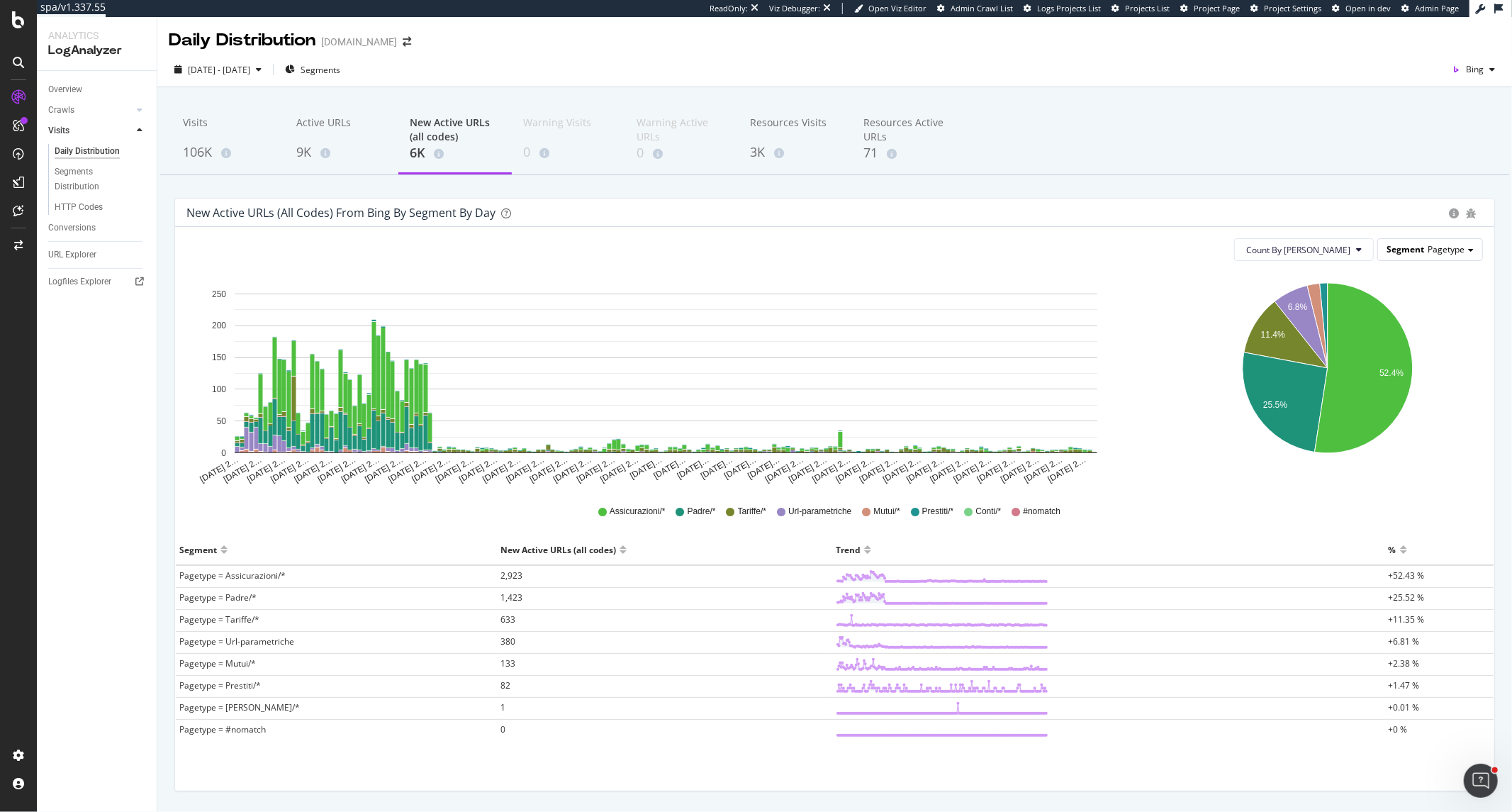
click at [1422, 258] on div "Segment Pagetype" at bounding box center [1430, 249] width 104 height 21
click at [1412, 346] on div "Advanced selector >" at bounding box center [1415, 347] width 121 height 20
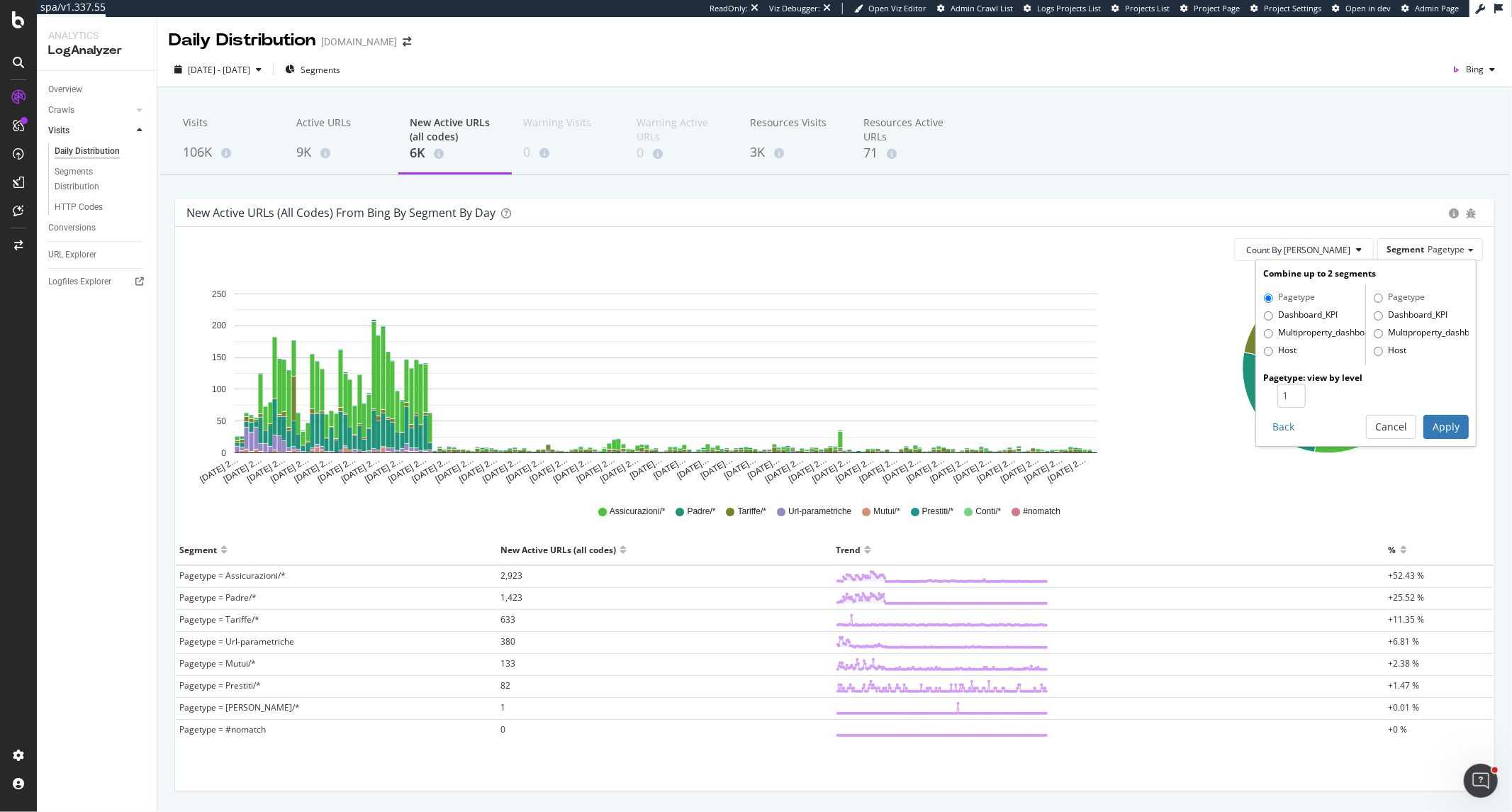
click at [1326, 188] on div "Visits 106K Active URLs 9K New Active URLs (all codes) 6K Warning Visits 0 Warn…" at bounding box center [835, 471] width 1355 height 768
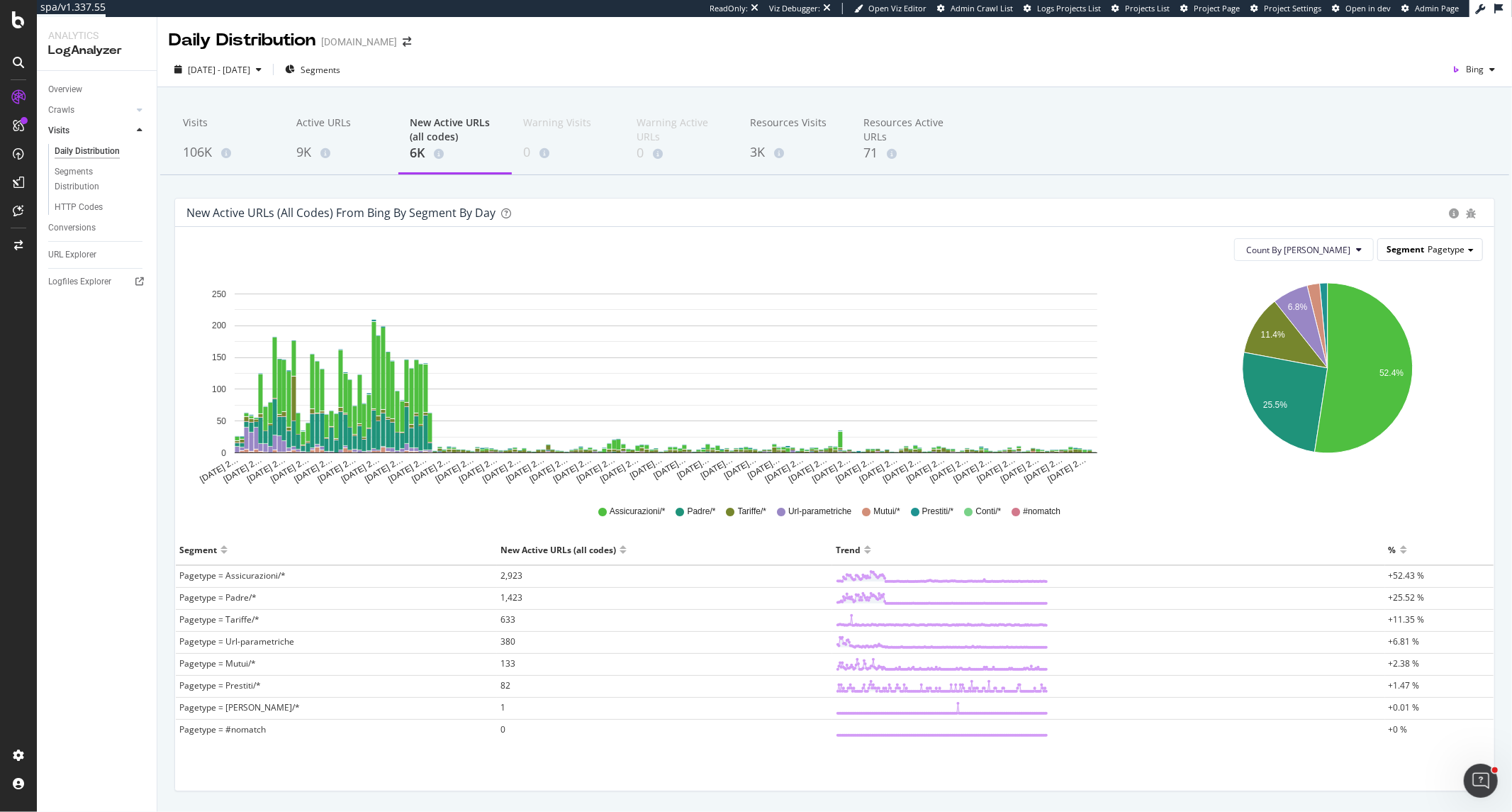
click at [1406, 252] on span "Segment" at bounding box center [1406, 249] width 38 height 12
click at [1412, 340] on div "Advanced selector >" at bounding box center [1415, 347] width 121 height 20
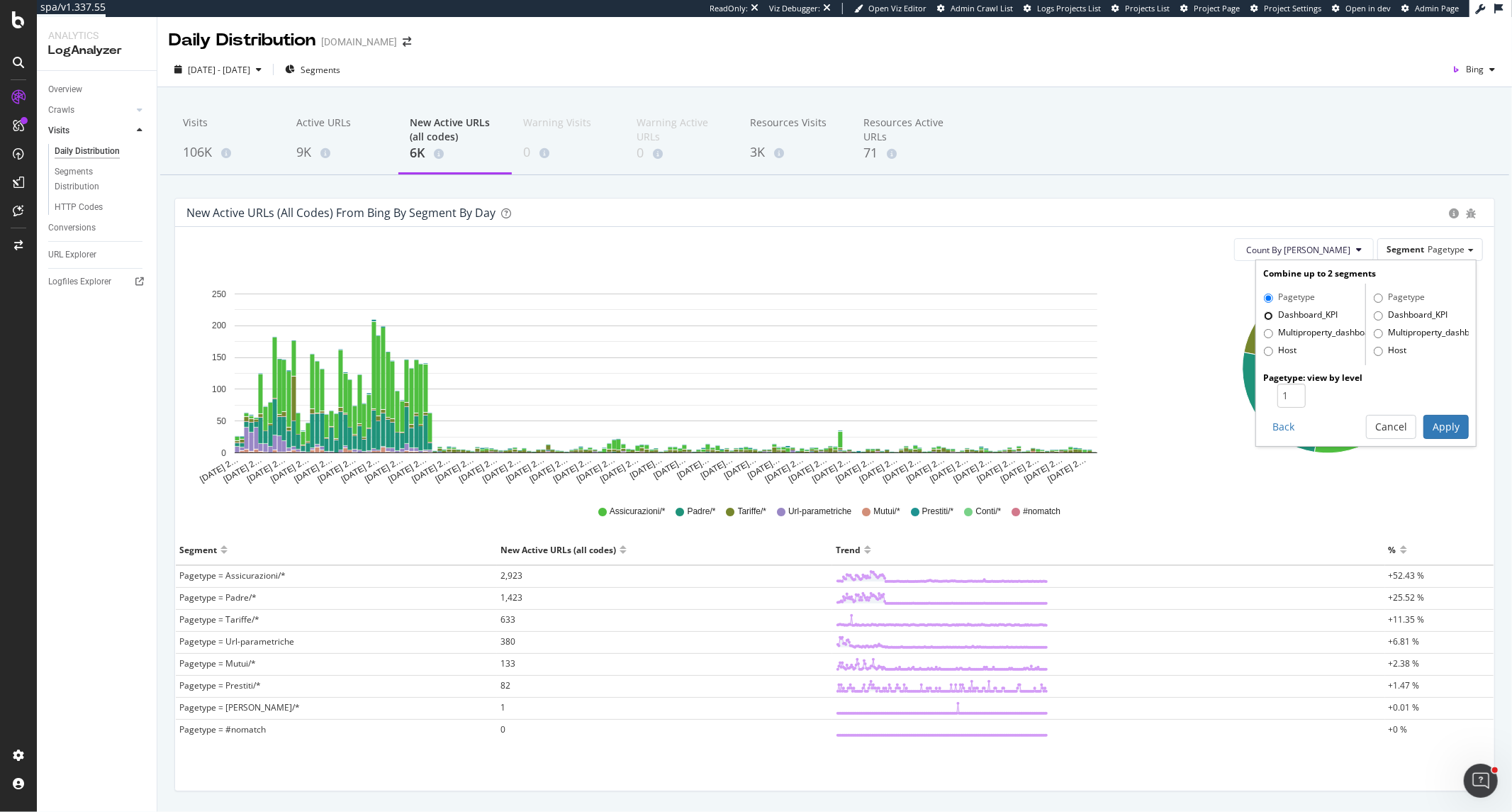
click at [1264, 313] on input "Dashboard_KPI" at bounding box center [1269, 316] width 9 height 9
radio input "true"
radio input "false"
click at [1264, 337] on input "Multiproperty_dashboard" at bounding box center [1269, 333] width 9 height 9
radio input "true"
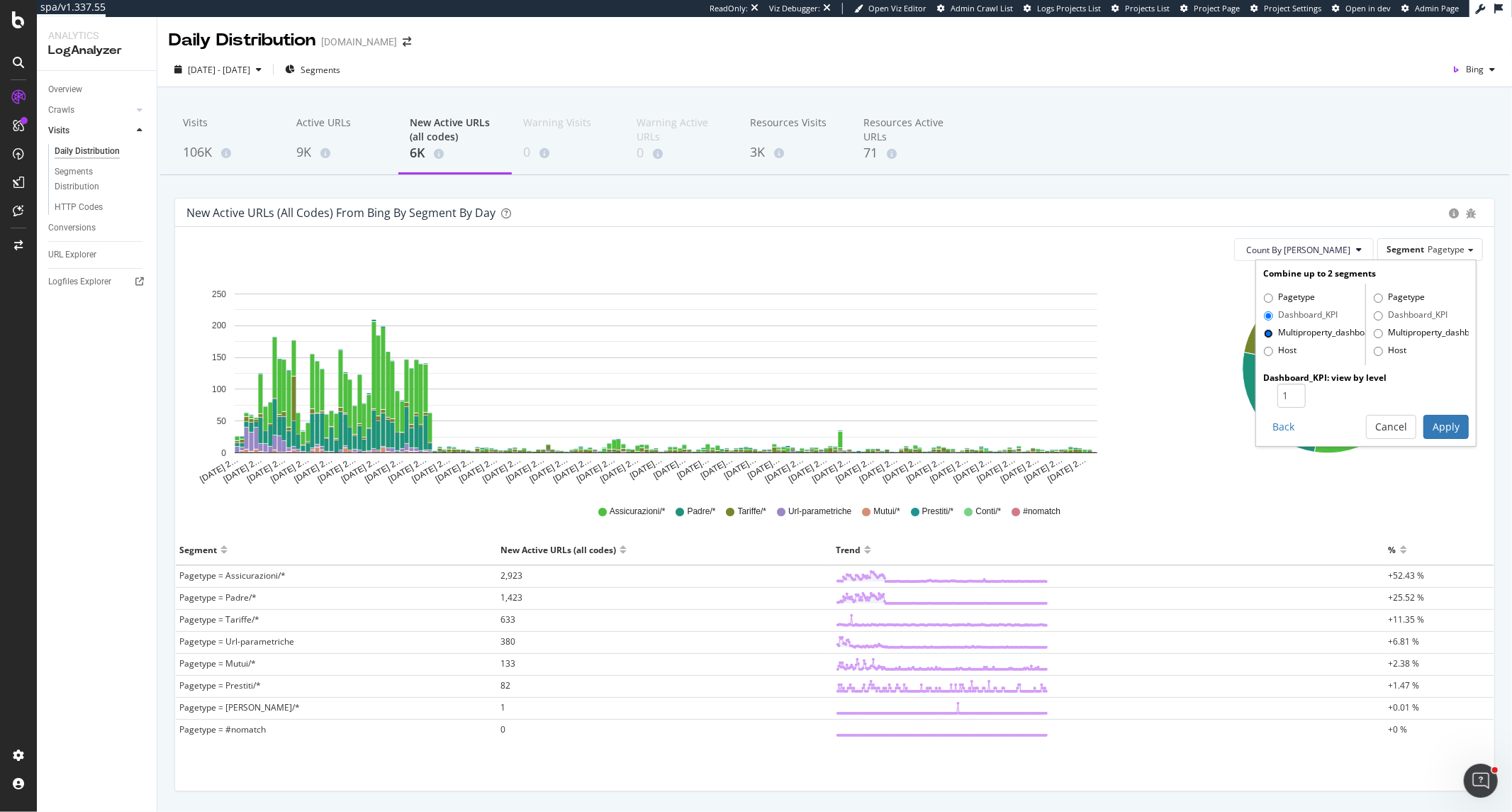
radio input "false"
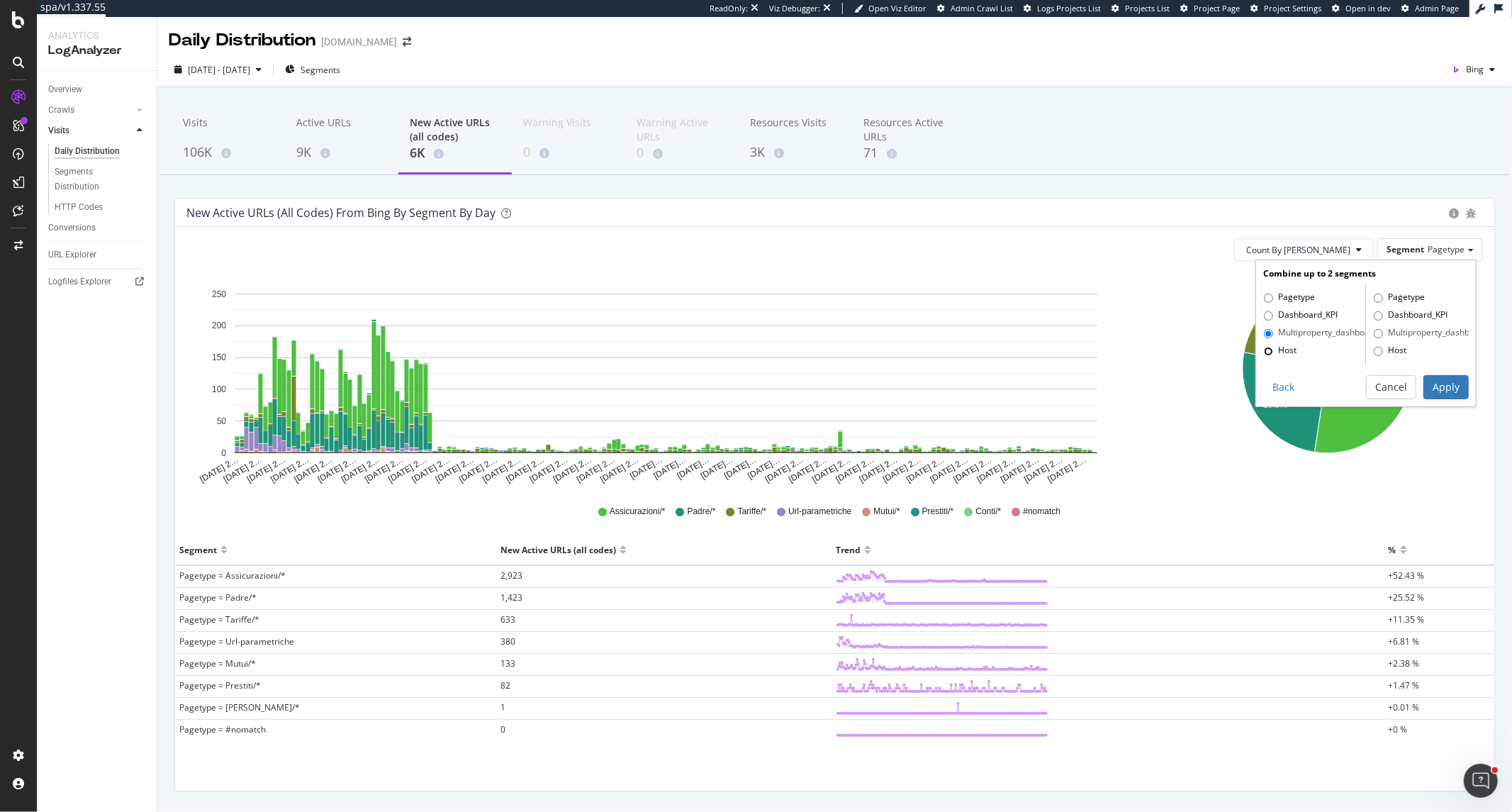
click at [1264, 355] on input "Host" at bounding box center [1269, 351] width 9 height 9
radio input "true"
radio input "false"
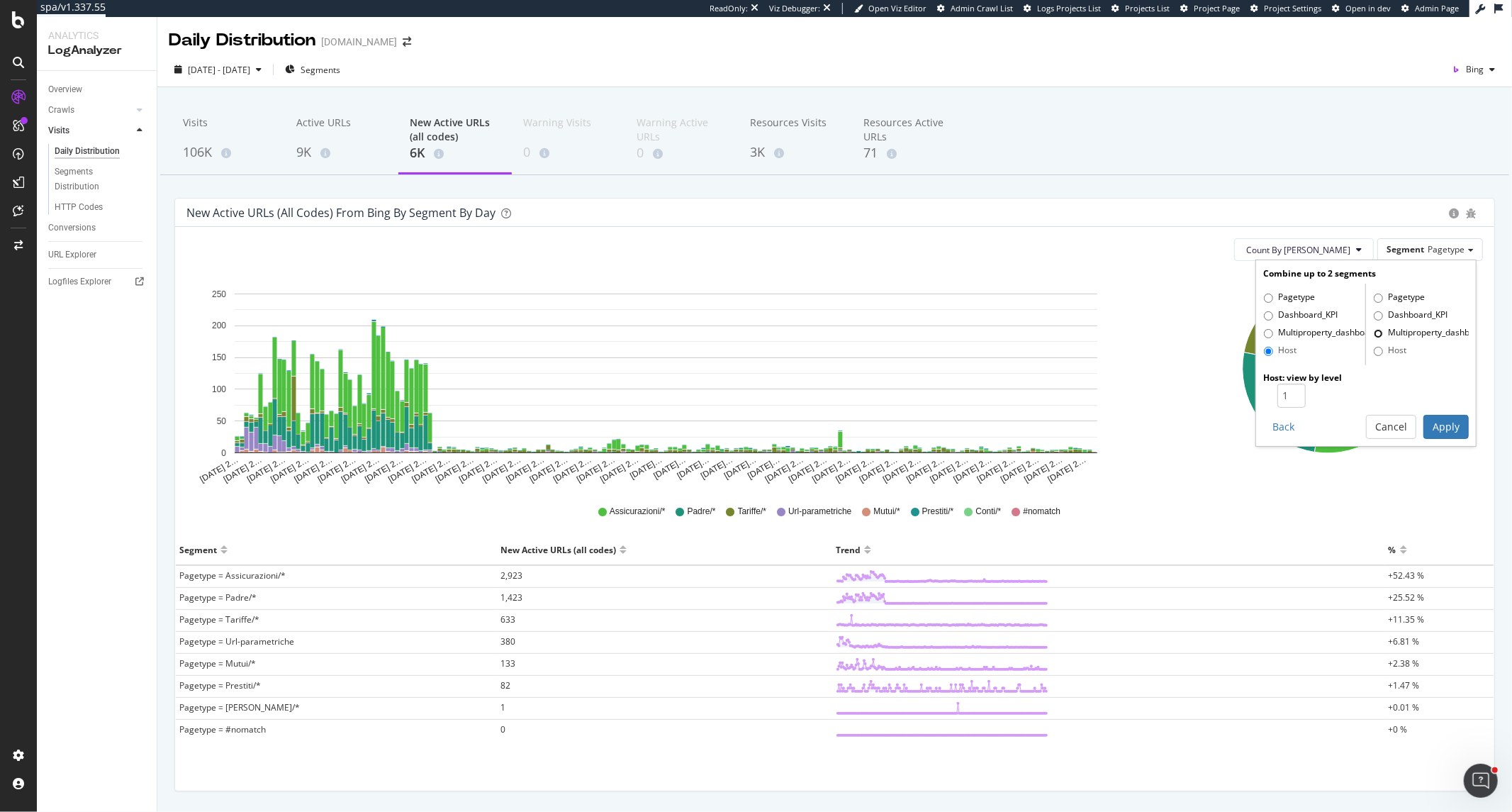
click at [1374, 335] on input "Multiproperty_dashboard" at bounding box center [1379, 333] width 9 height 9
radio input "true"
click at [1428, 419] on button "Apply" at bounding box center [1446, 427] width 46 height 24
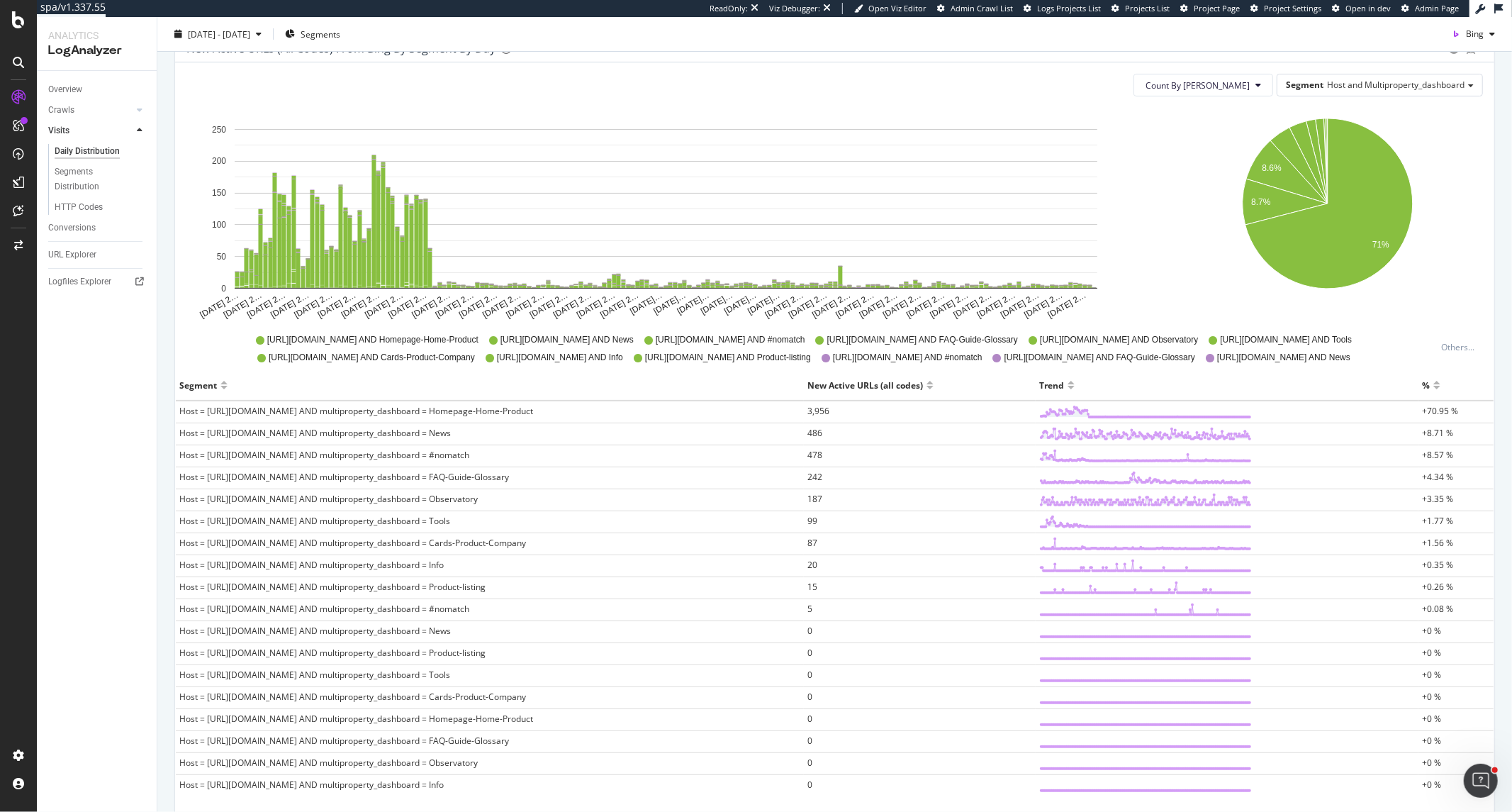
scroll to position [27, 0]
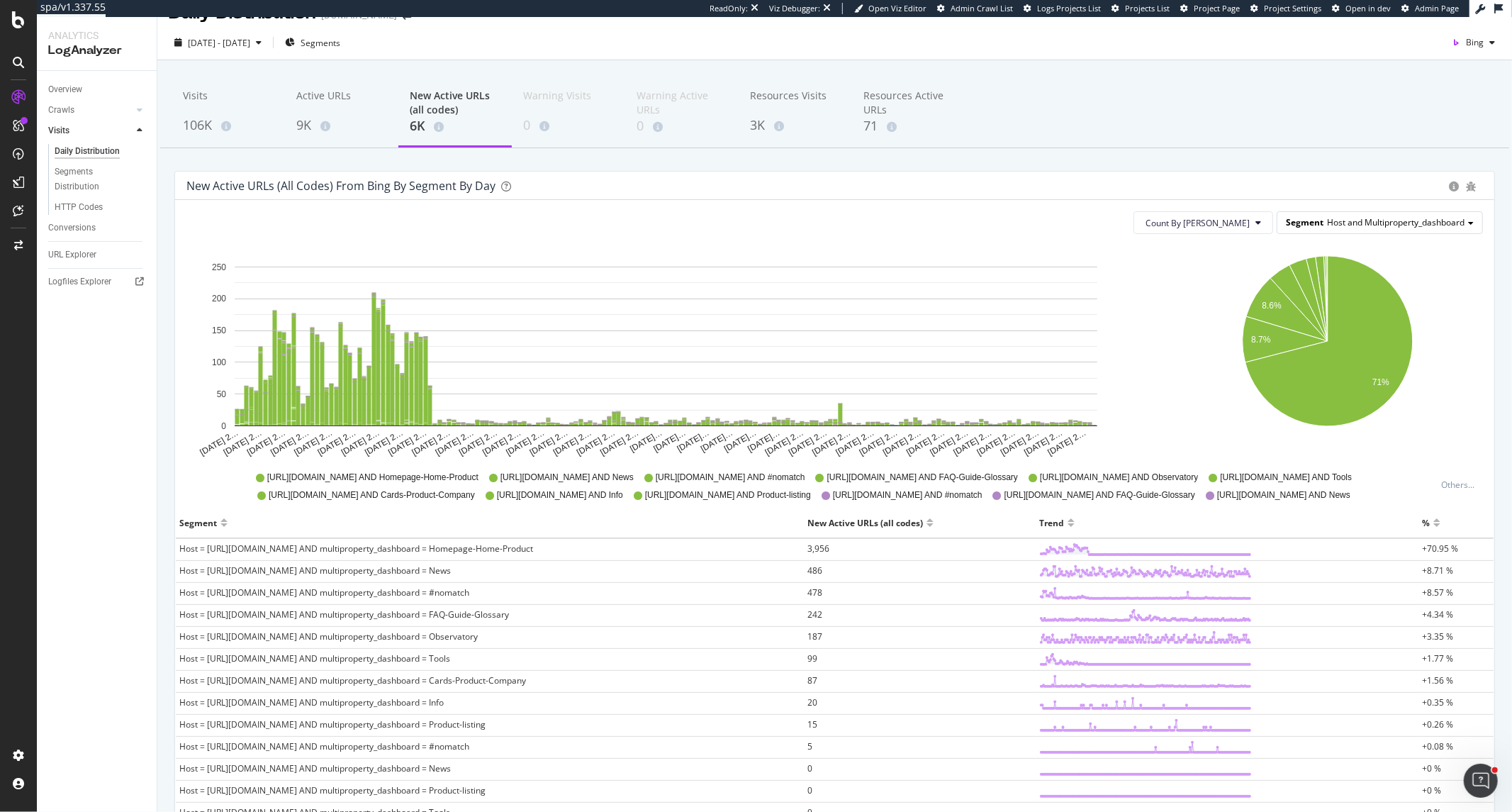
click at [1433, 230] on div "Segment Host and Multiproperty_dashboard" at bounding box center [1380, 222] width 205 height 21
click at [1369, 279] on div "Multiproperty_dashboard" at bounding box center [1415, 282] width 121 height 19
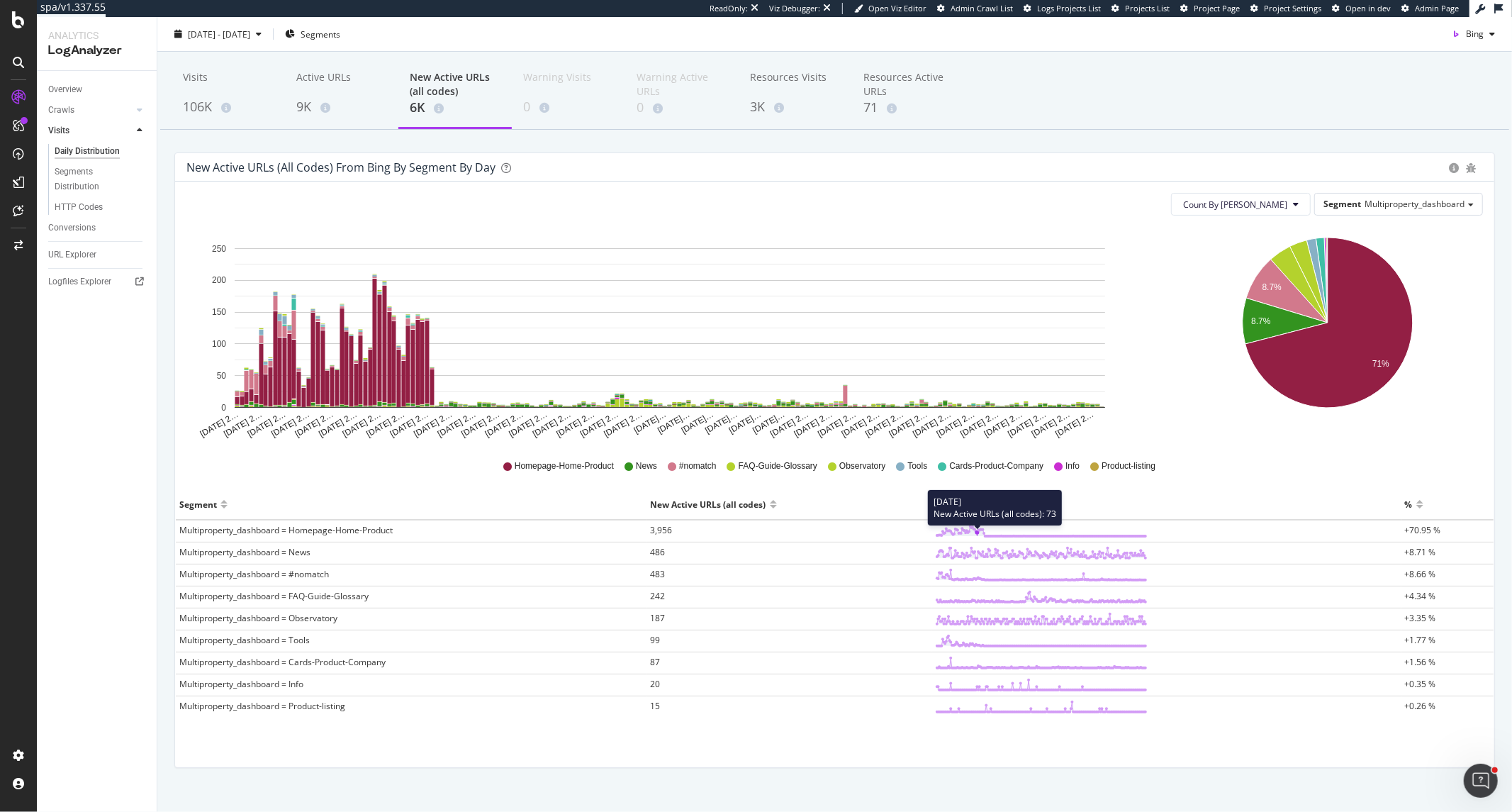
scroll to position [66, 0]
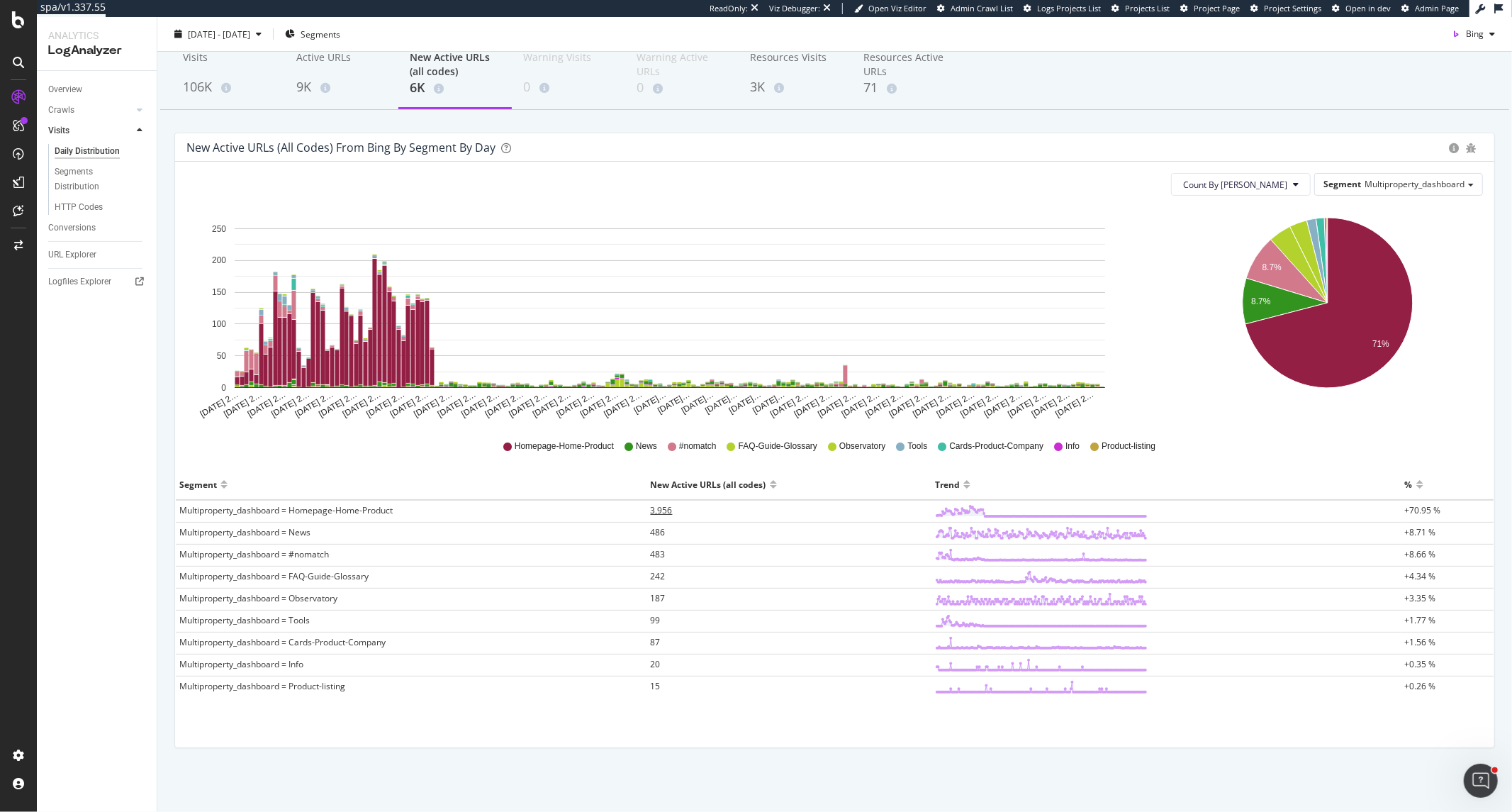
click at [660, 509] on span "3,956" at bounding box center [662, 510] width 22 height 12
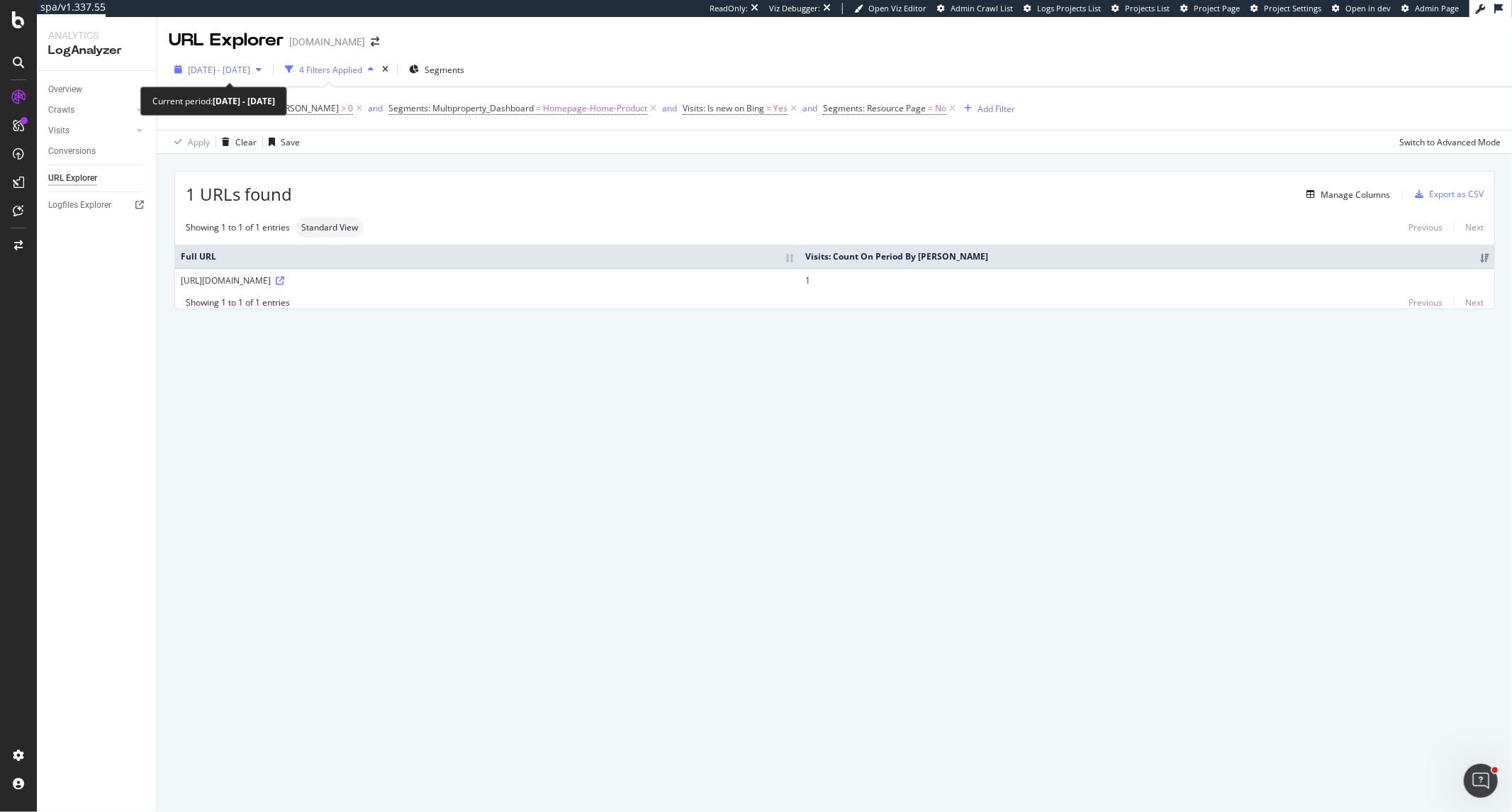
click at [250, 66] on span "2025 Jul. 6th - Oct. 5th" at bounding box center [219, 70] width 62 height 12
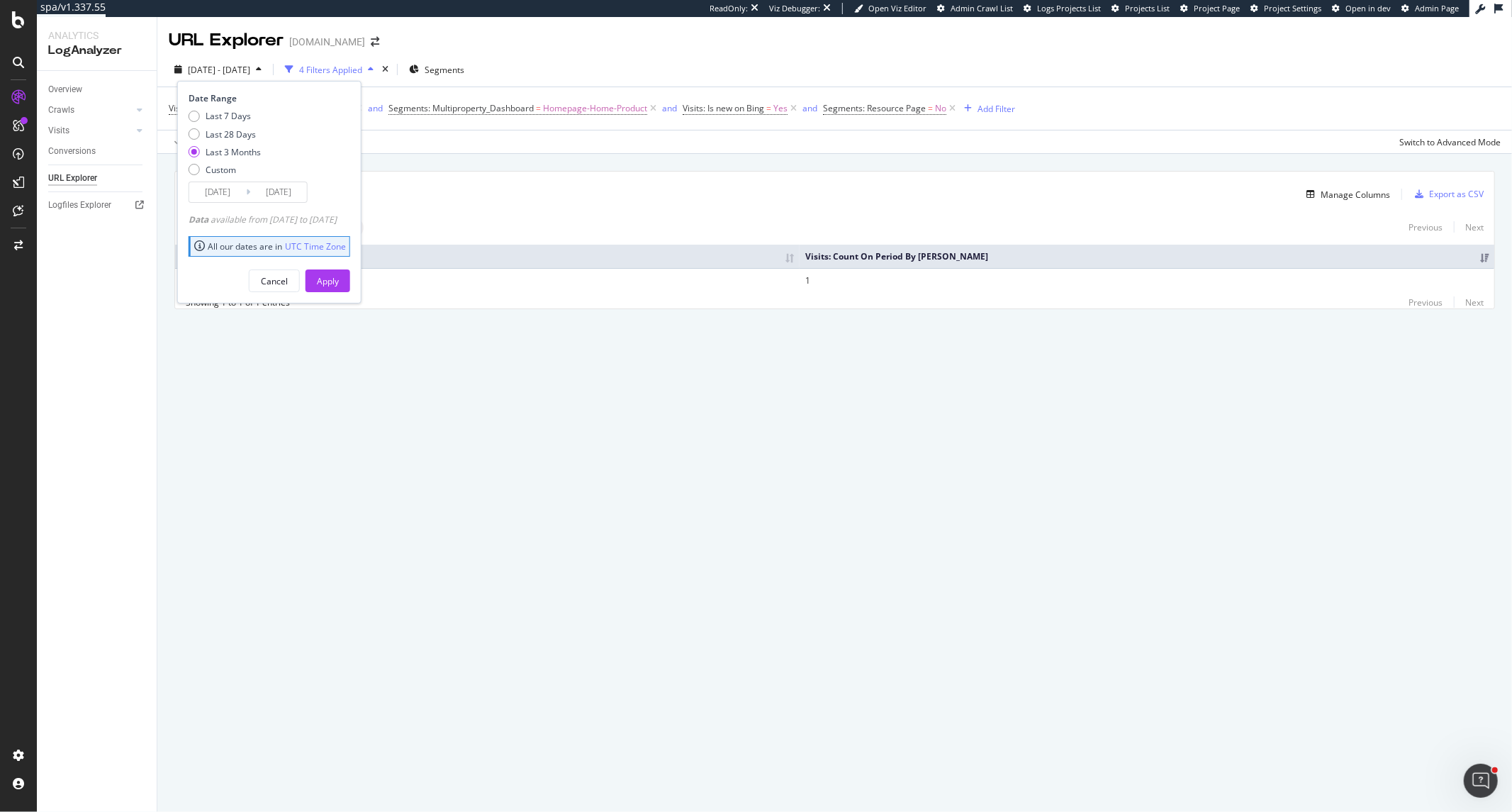
click at [224, 192] on input "2025/07/06" at bounding box center [218, 192] width 57 height 20
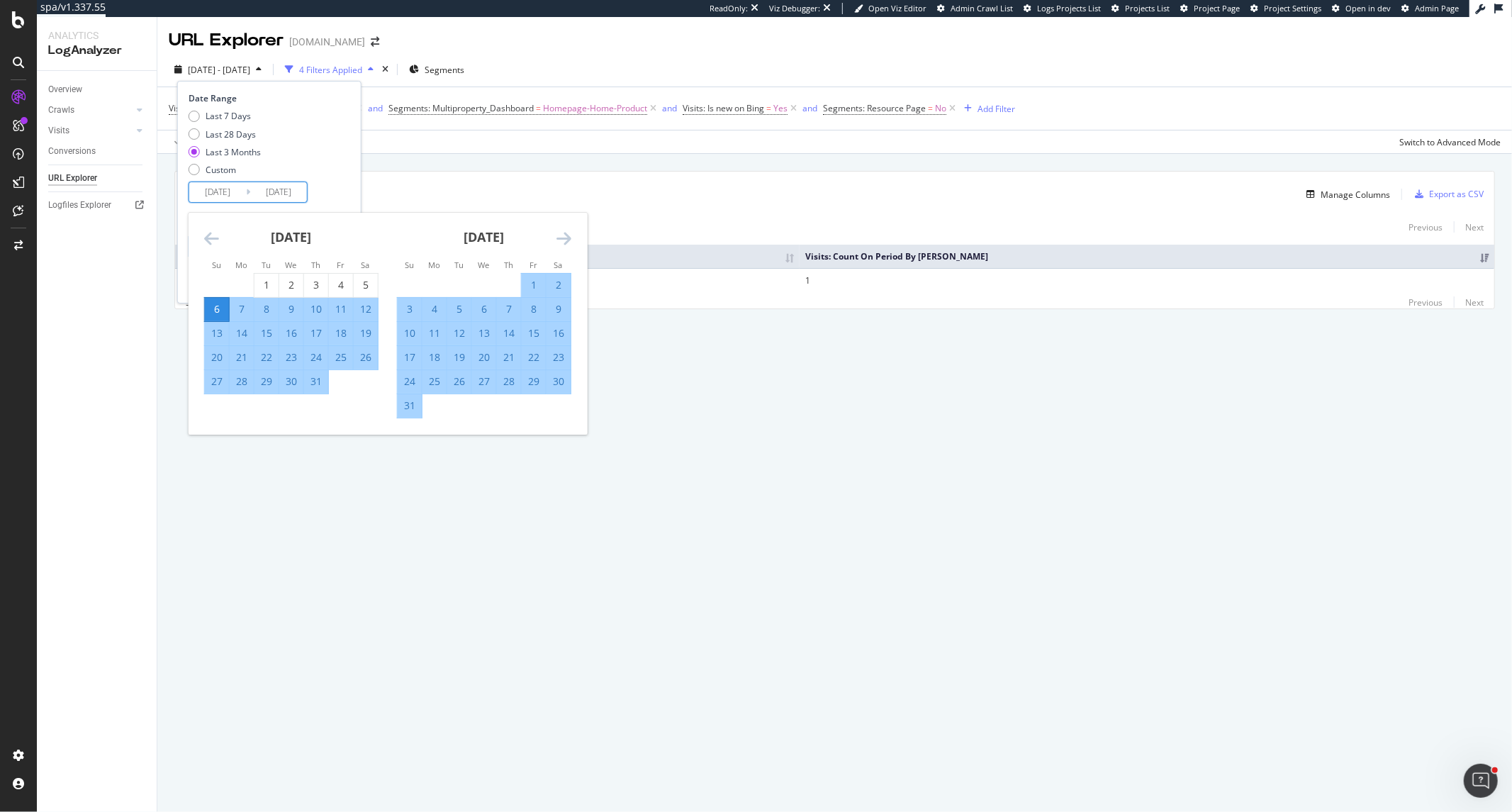
click at [214, 235] on icon "Move backward to switch to the previous month." at bounding box center [211, 239] width 15 height 17
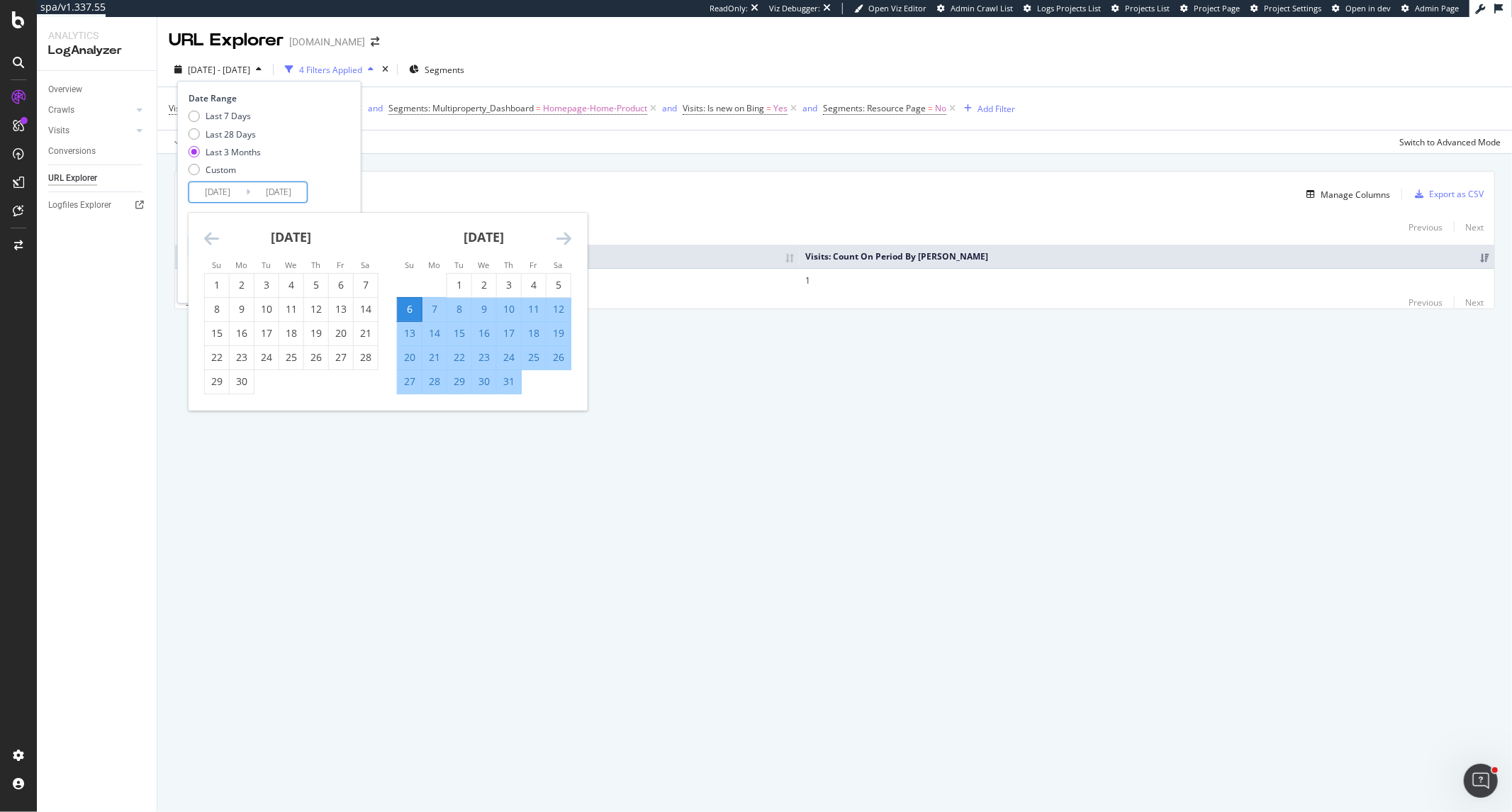
click at [214, 235] on icon "Move backward to switch to the previous month." at bounding box center [211, 239] width 15 height 17
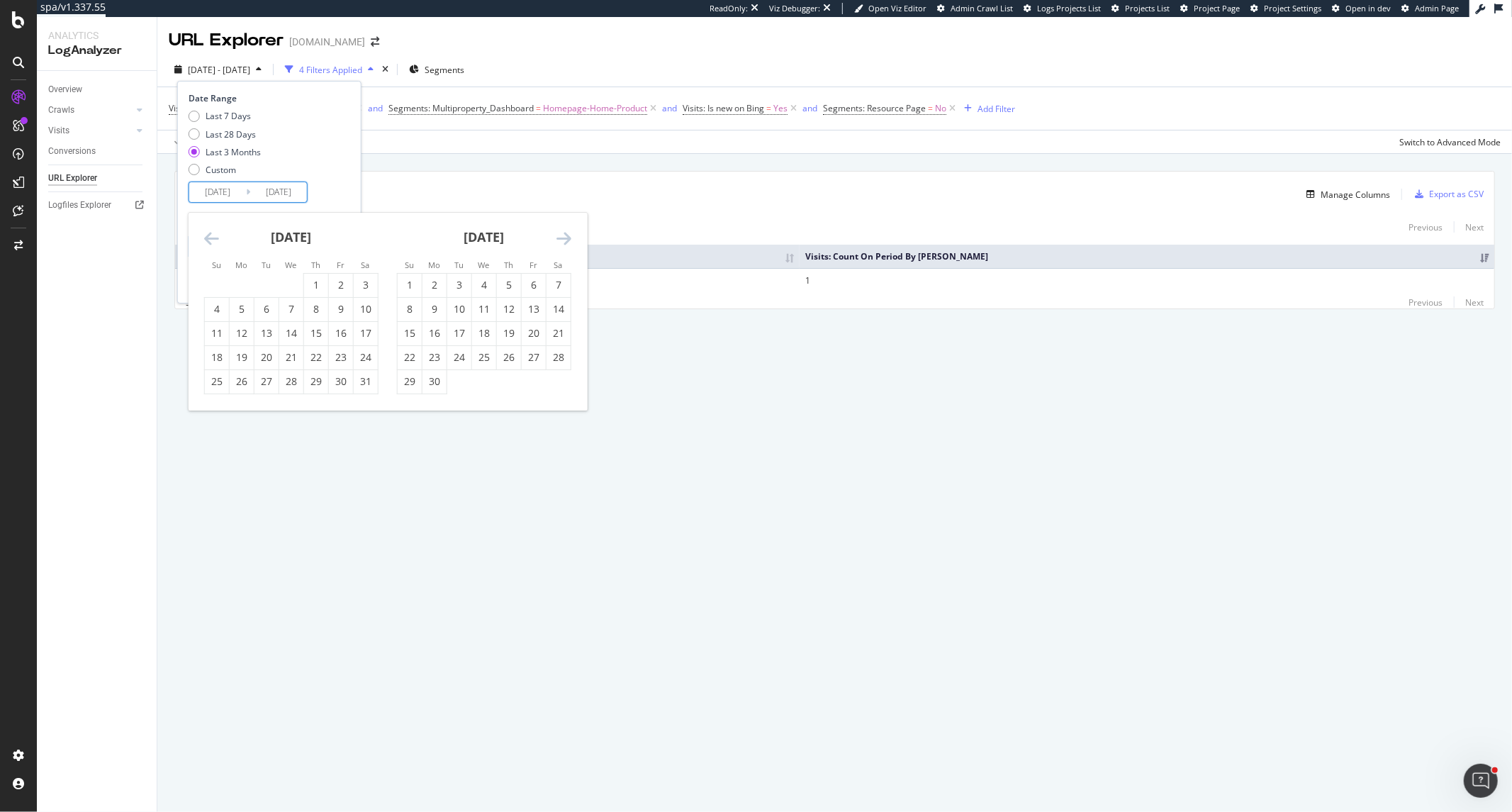
click at [214, 235] on icon "Move backward to switch to the previous month." at bounding box center [211, 239] width 15 height 17
click at [280, 288] on div "2" at bounding box center [291, 285] width 24 height 14
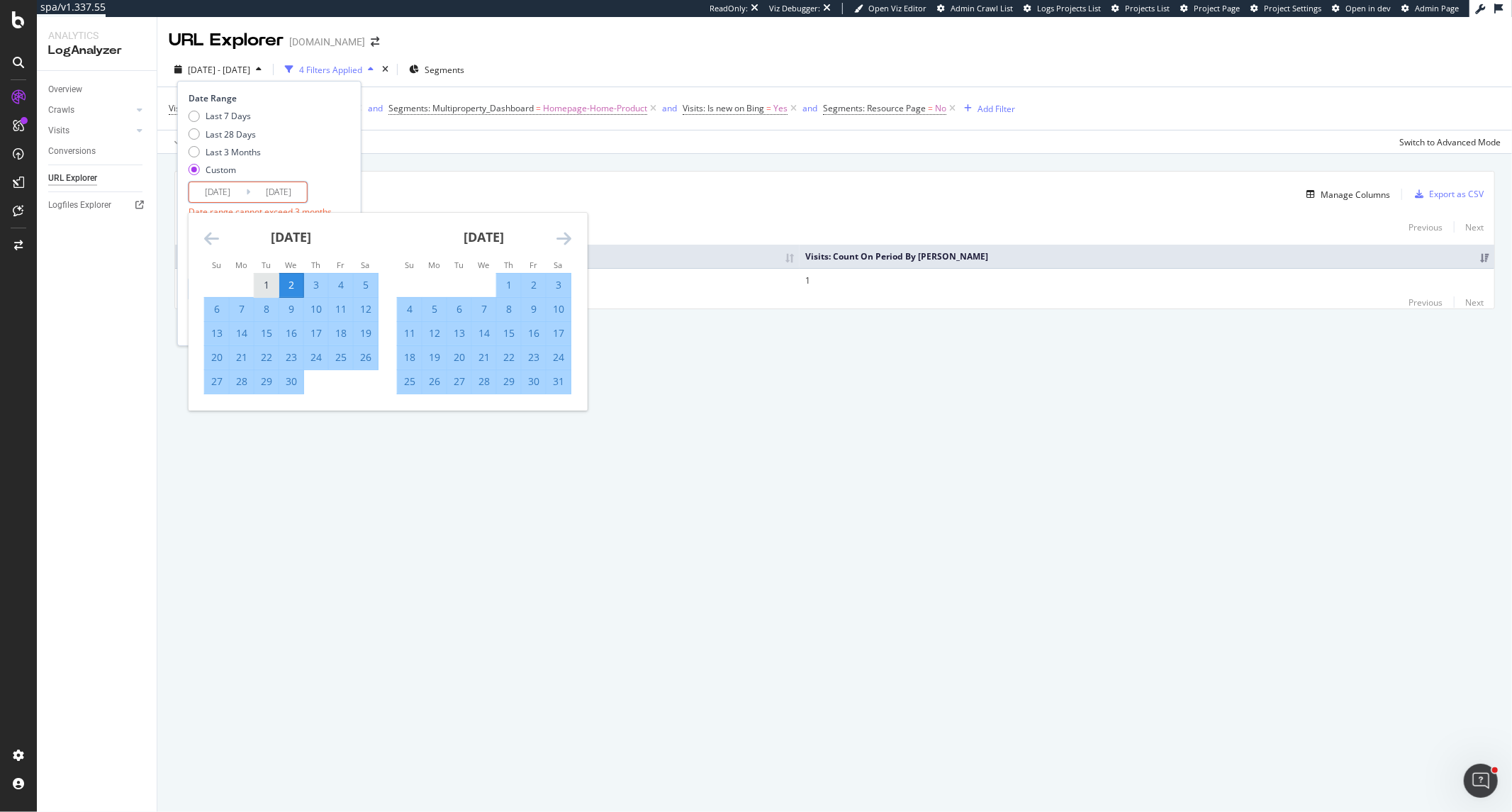
click at [263, 286] on div "1" at bounding box center [266, 285] width 24 height 14
click at [218, 244] on icon "Move backward to switch to the previous month." at bounding box center [211, 239] width 15 height 17
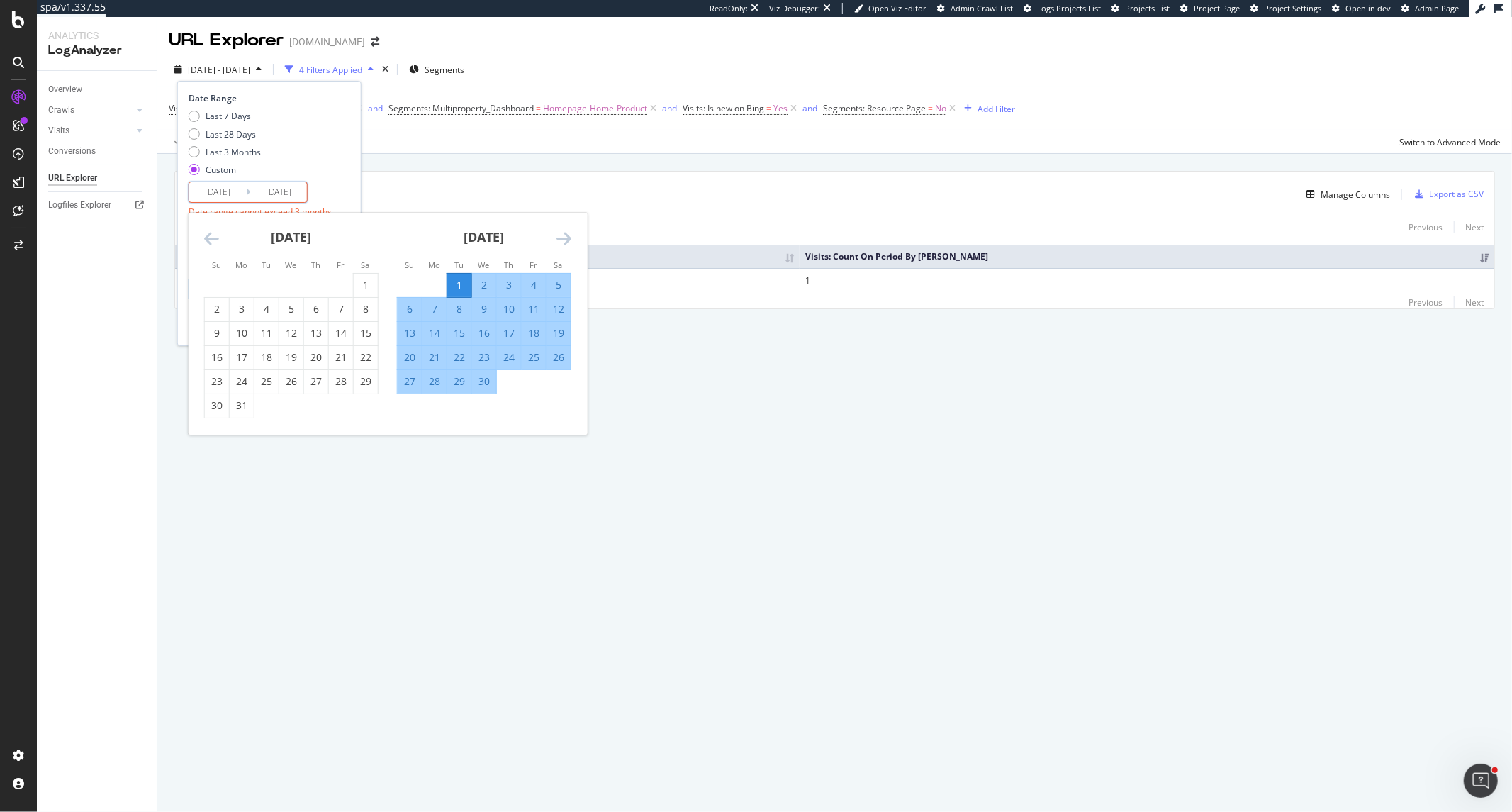
click at [218, 244] on icon "Move backward to switch to the previous month." at bounding box center [211, 239] width 15 height 17
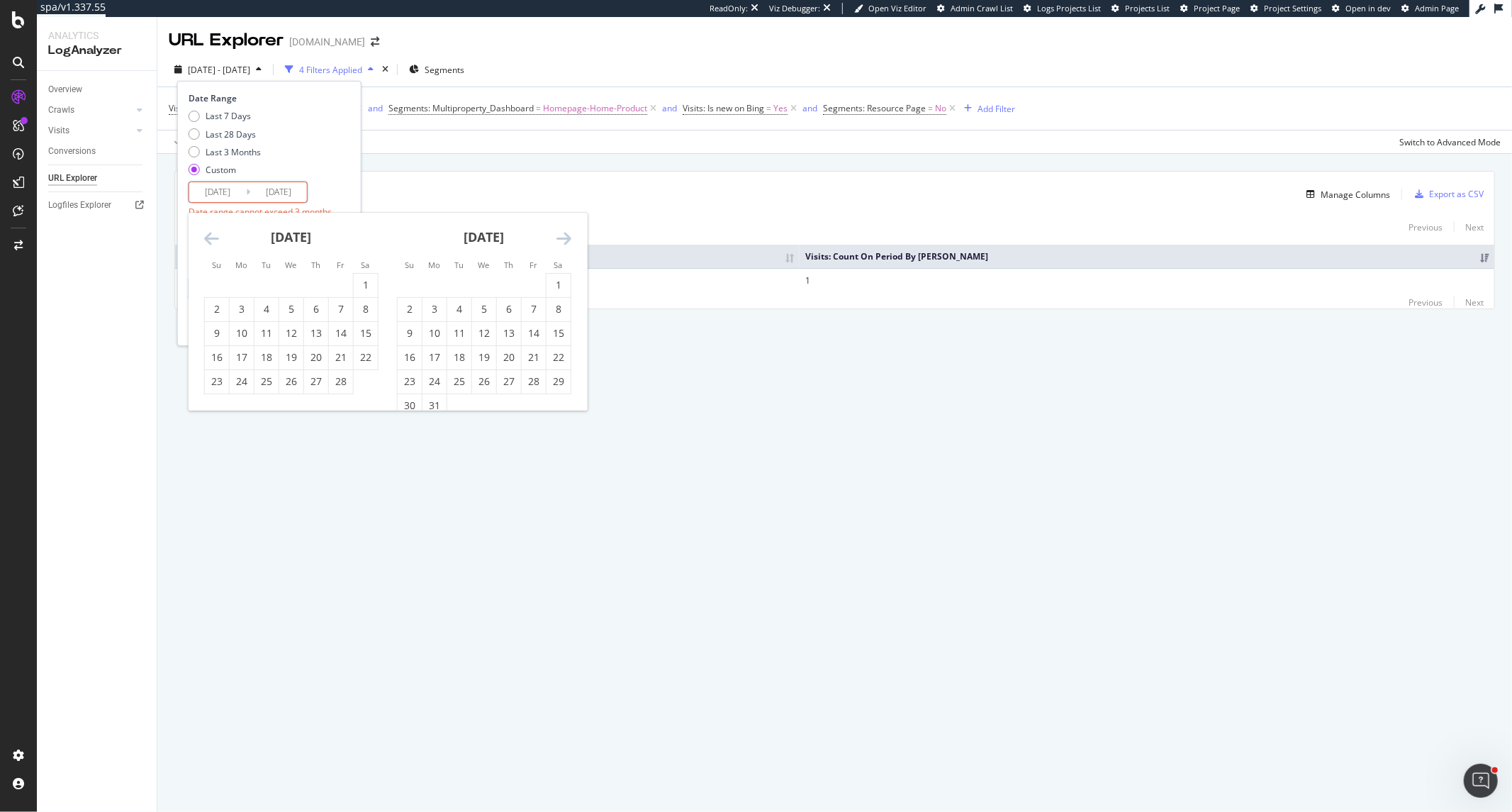
click at [218, 244] on icon "Move backward to switch to the previous month." at bounding box center [211, 239] width 15 height 17
click at [289, 281] on div "1" at bounding box center [291, 285] width 24 height 14
type input "2025/01/01"
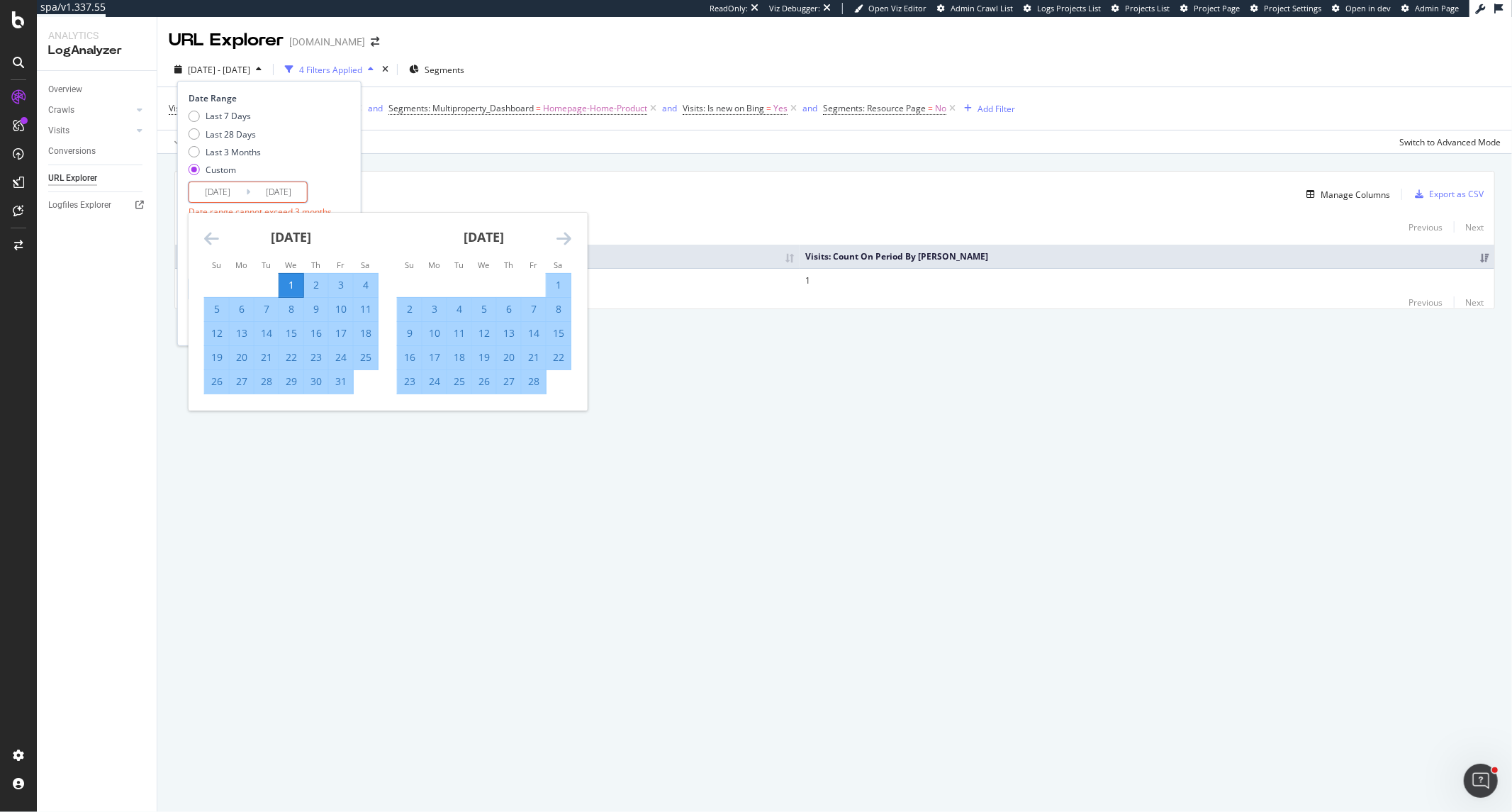
click at [565, 242] on icon "Move forward to switch to the next month." at bounding box center [563, 239] width 15 height 17
click at [438, 404] on div "31" at bounding box center [434, 405] width 24 height 14
type input "2025/03/31"
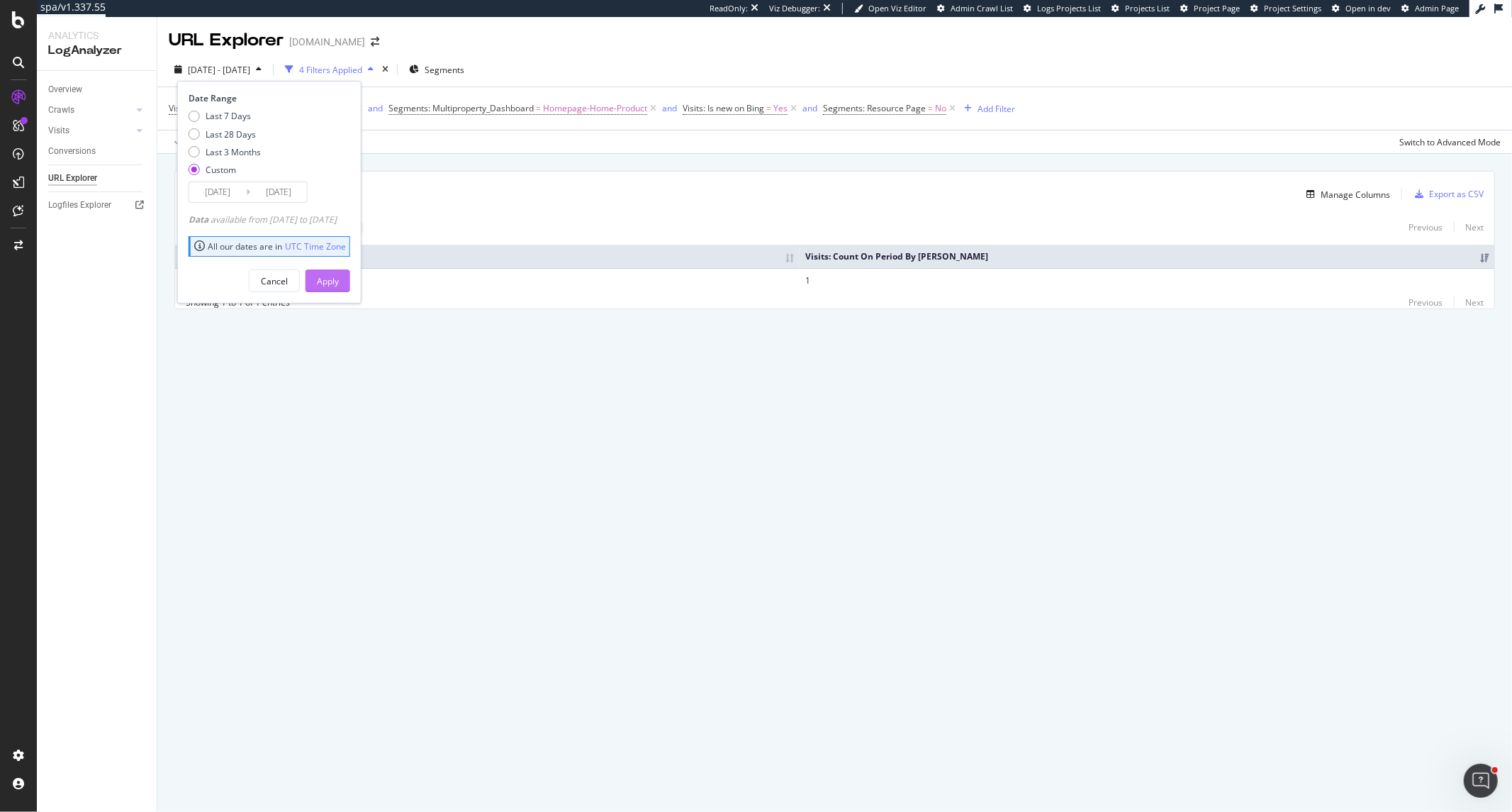
click at [339, 286] on div "Apply" at bounding box center [328, 282] width 22 height 12
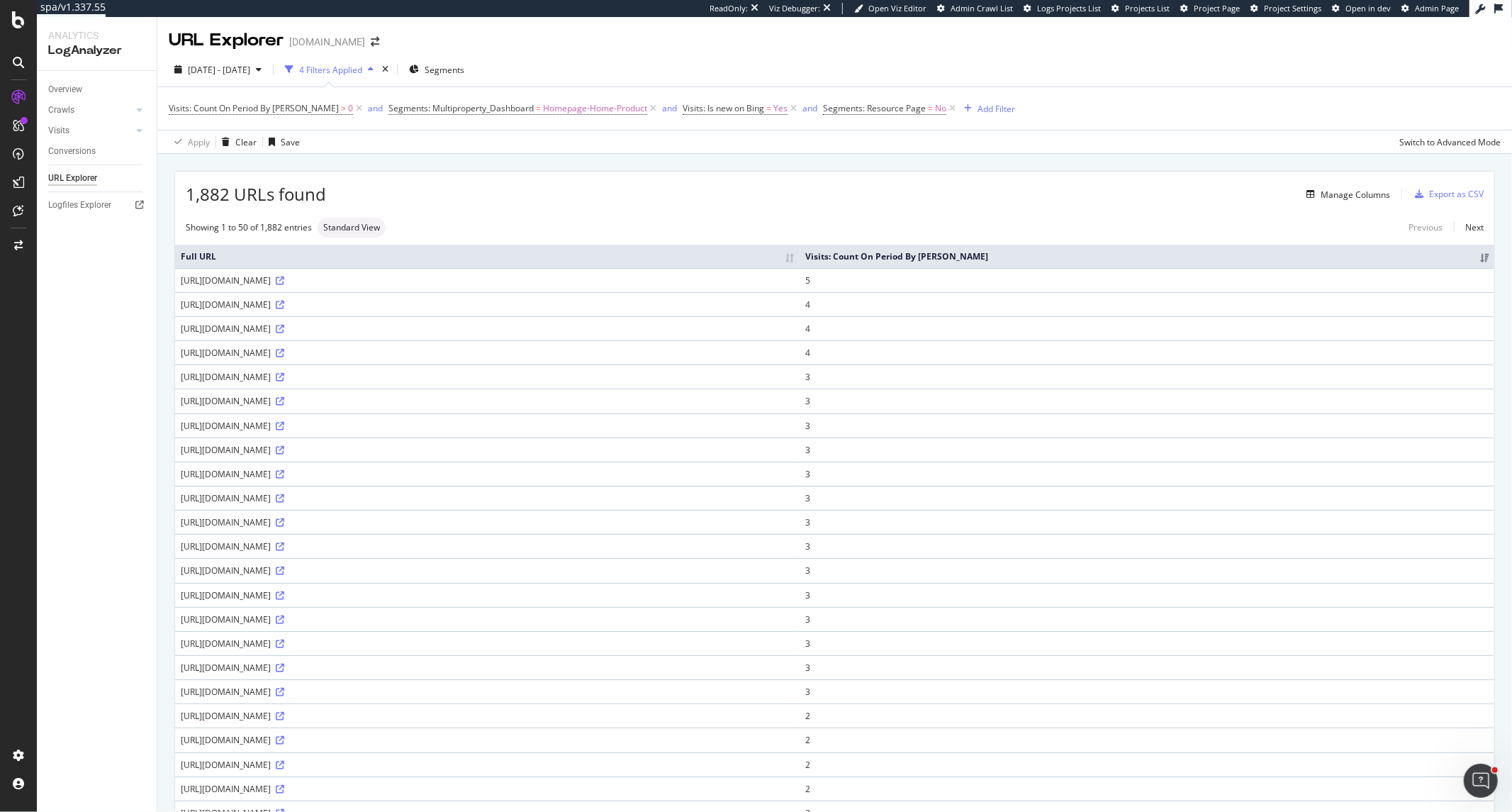
click at [277, 331] on div "https://www.segugio.it/?msclkid=132ec63d872d174b857ba1f44d340420" at bounding box center [487, 329] width 613 height 12
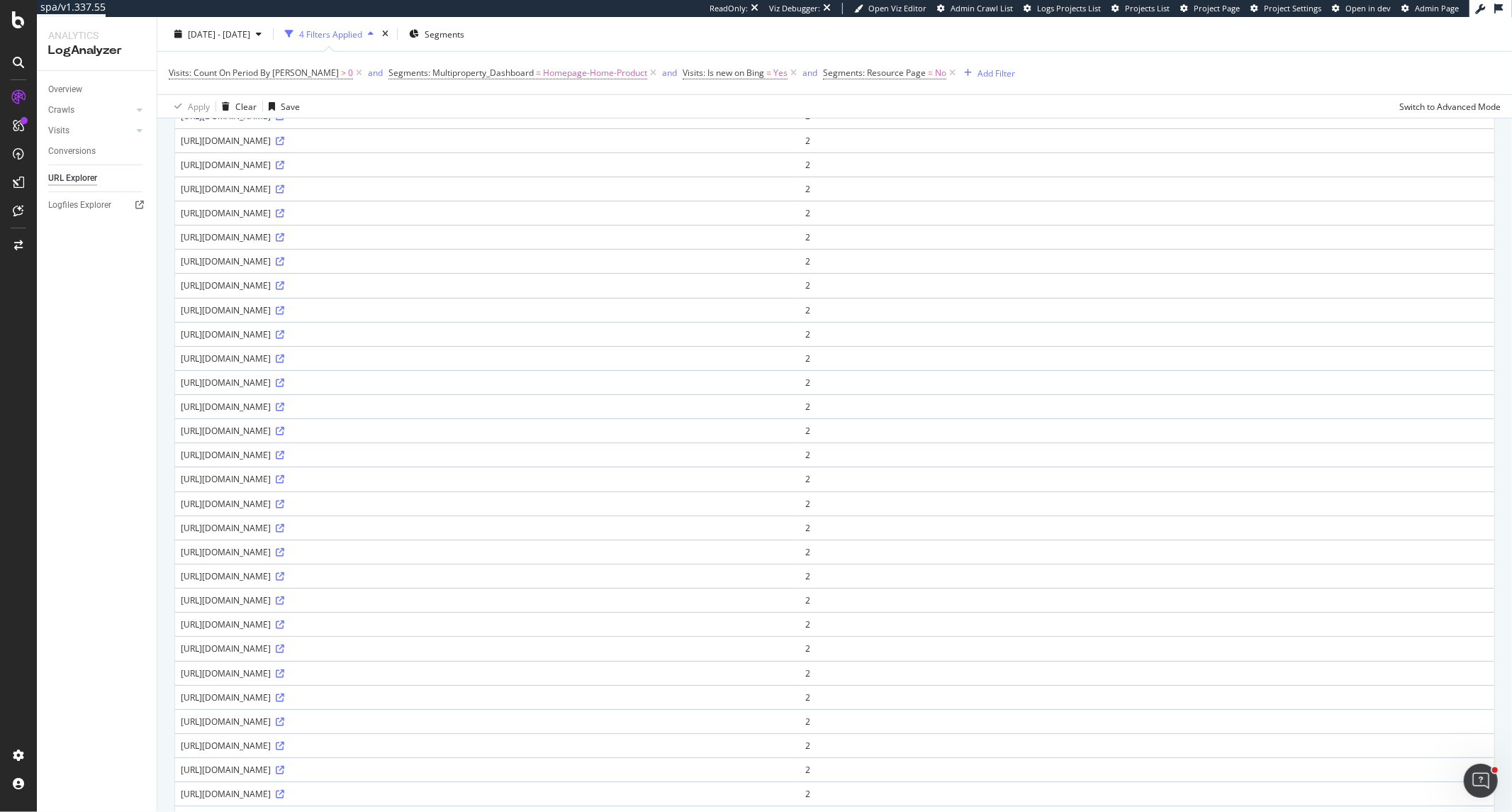
scroll to position [630, 0]
click at [299, 668] on div "https://www.segugio.it/?msclkid=03aff4d0dade18b1b08593a8d6c373f6" at bounding box center [487, 668] width 613 height 12
copy div "msclkid"
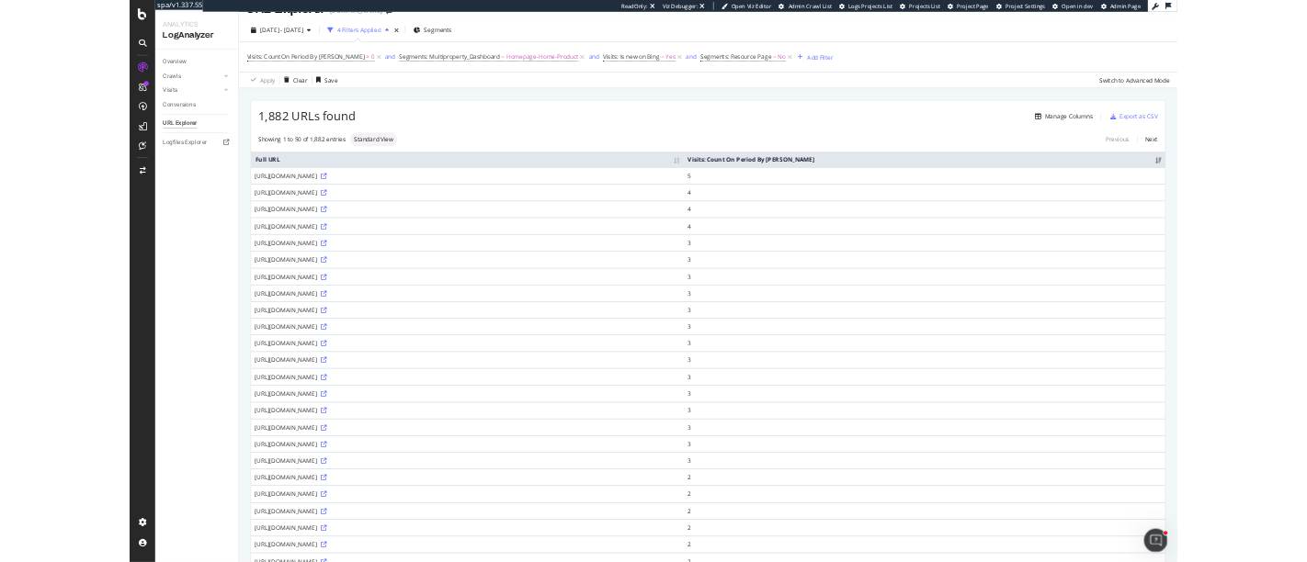
scroll to position [0, 0]
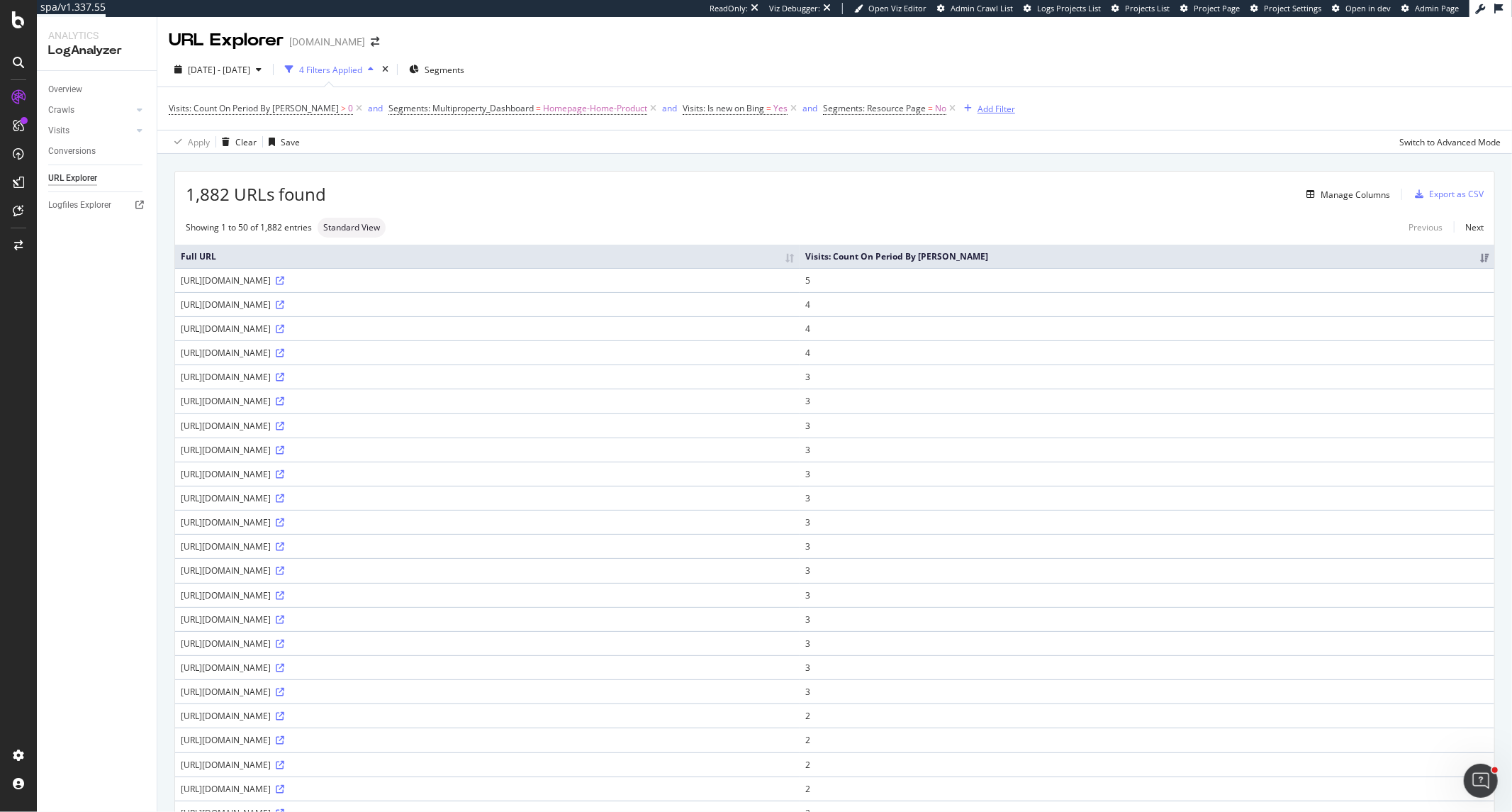
click at [977, 107] on div "Add Filter" at bounding box center [996, 109] width 38 height 12
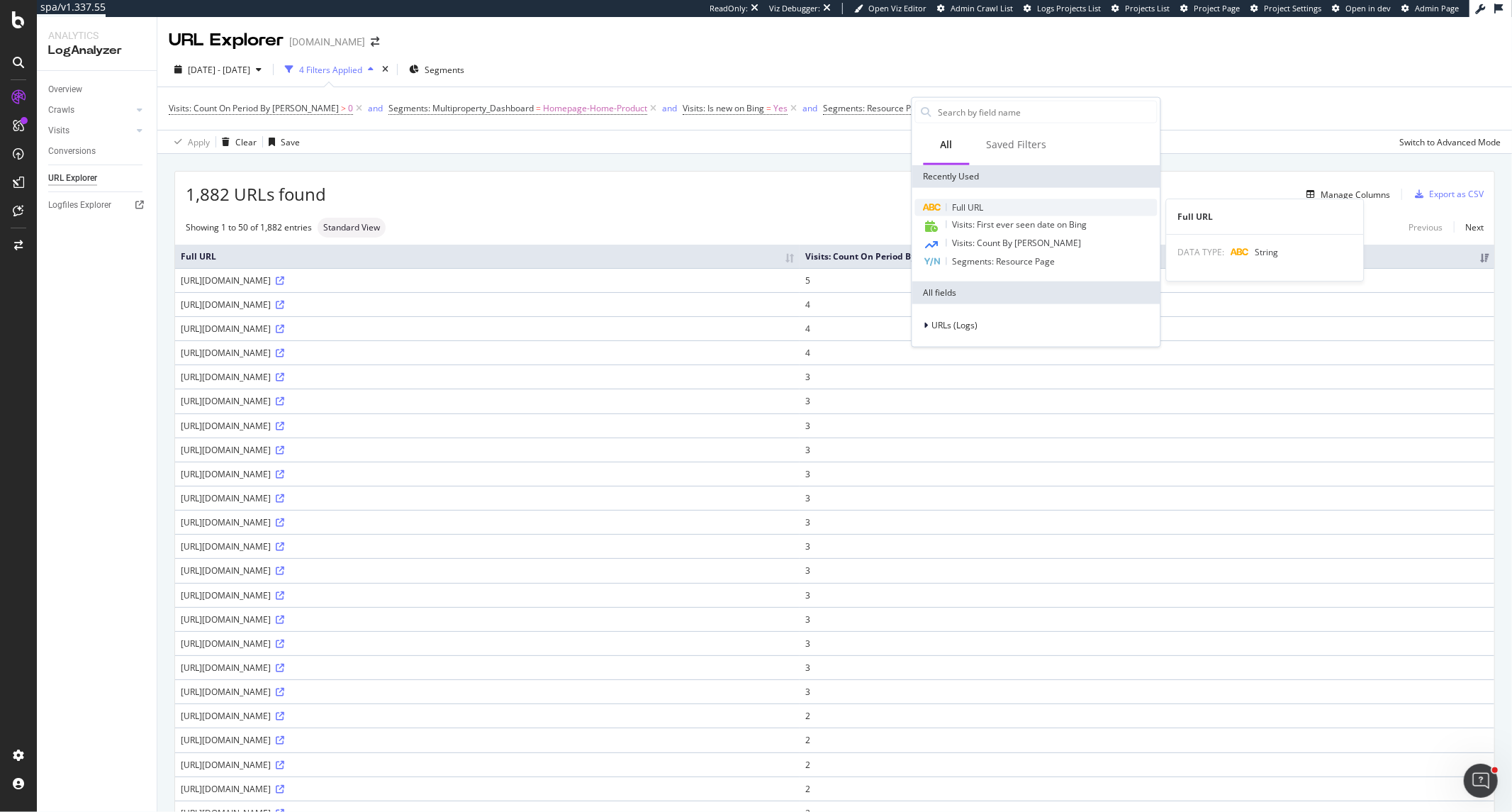
click at [976, 203] on span "Full URL" at bounding box center [968, 208] width 31 height 12
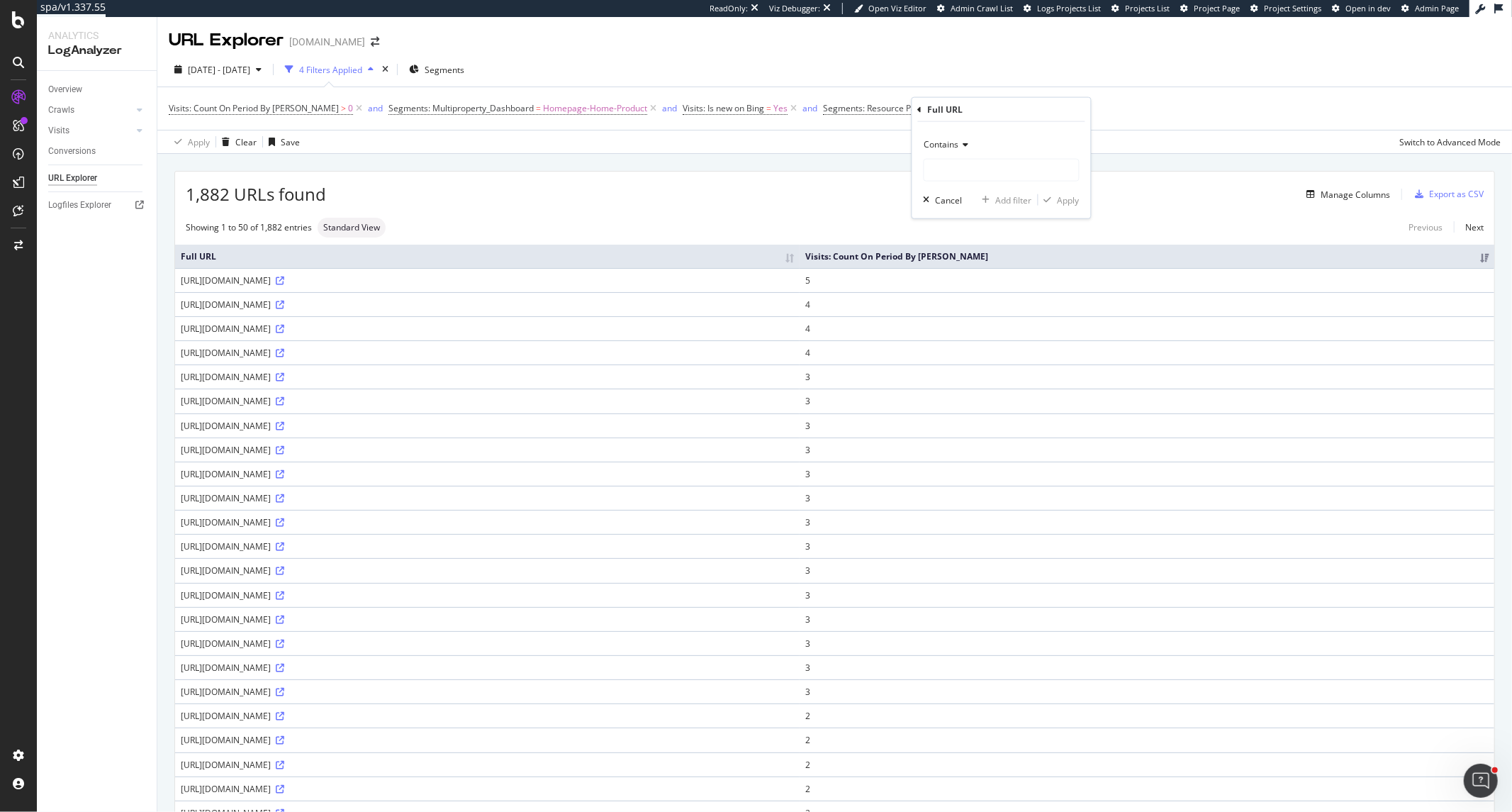
click at [968, 140] on div "Contains" at bounding box center [1001, 144] width 156 height 22
click at [981, 303] on span "Doesn't contain" at bounding box center [962, 303] width 62 height 12
click at [970, 166] on input "text" at bounding box center [1001, 170] width 154 height 22
paste input "msclkid"
type input "msclkid"
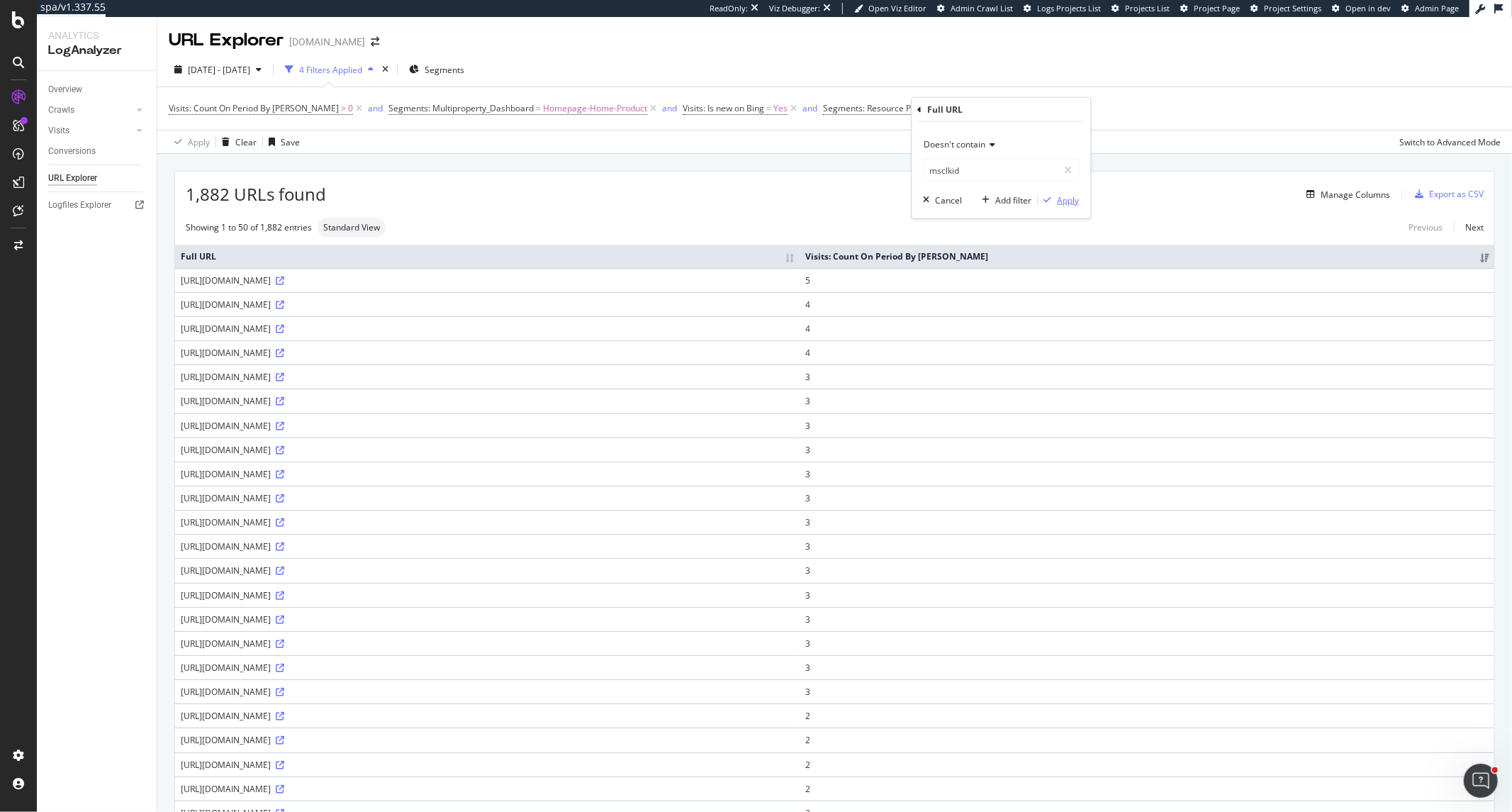
click at [1075, 199] on div "Apply" at bounding box center [1068, 200] width 22 height 12
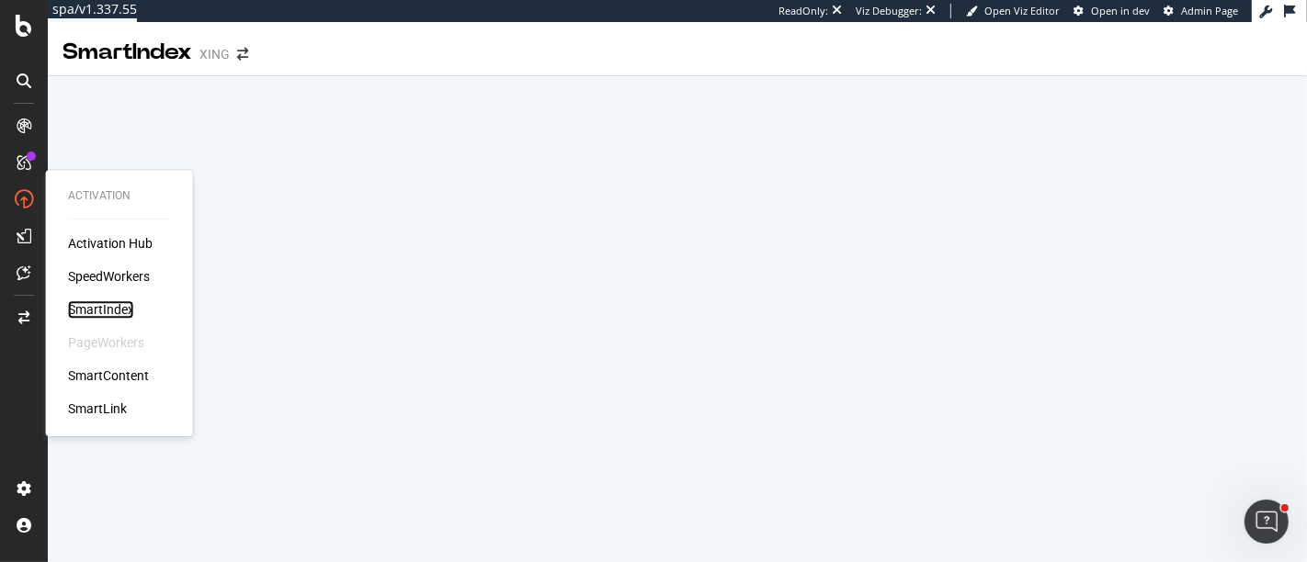
click at [90, 307] on div "SmartIndex" at bounding box center [101, 310] width 66 height 18
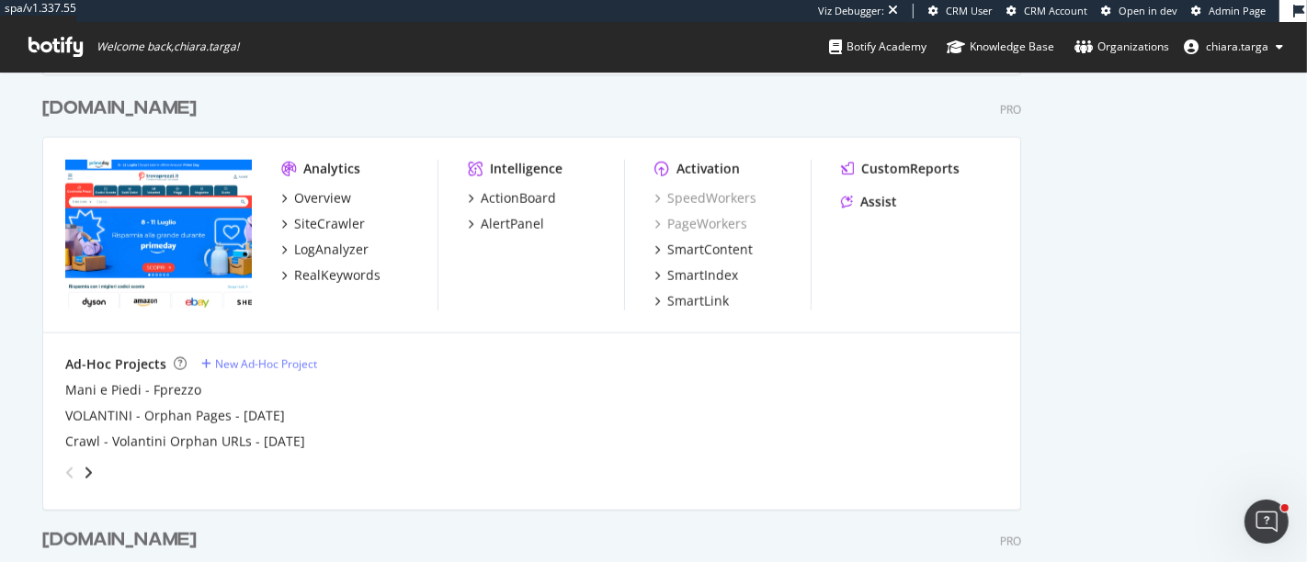
scroll to position [1604, 0]
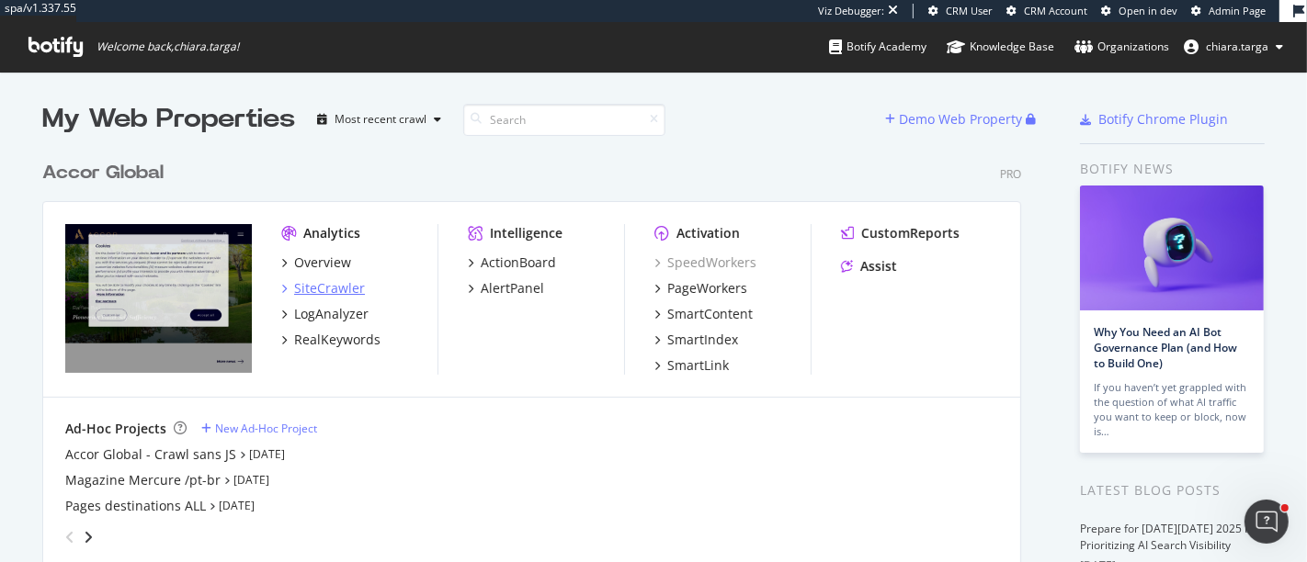
click at [331, 296] on div "SiteCrawler" at bounding box center [329, 288] width 71 height 18
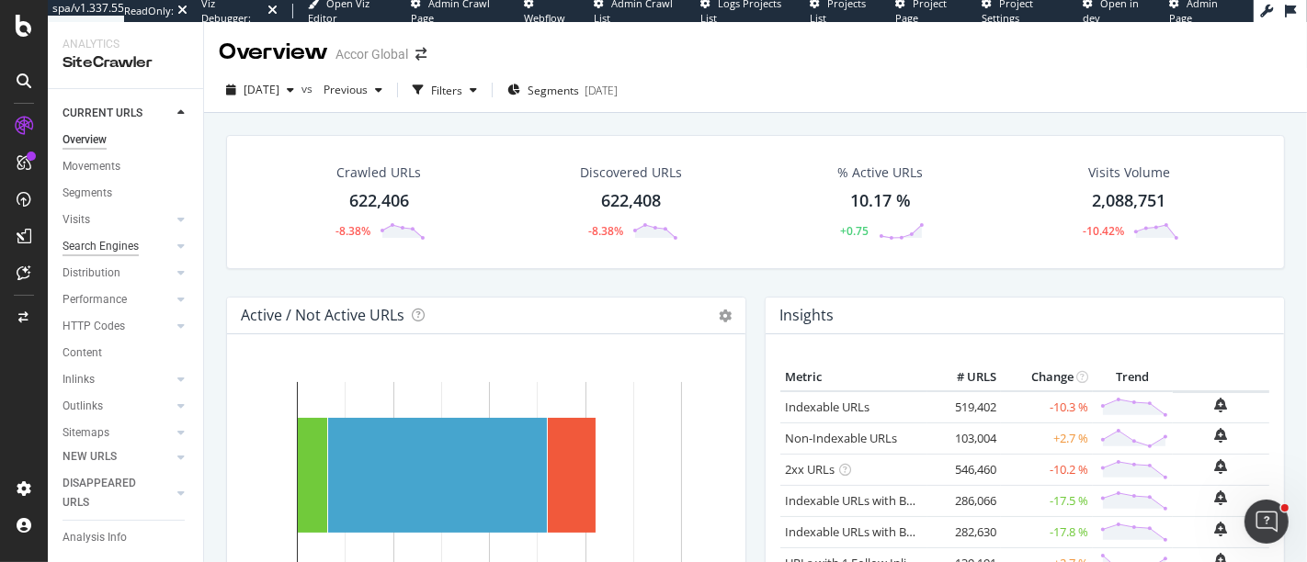
click at [113, 239] on div "Search Engines" at bounding box center [100, 246] width 76 height 19
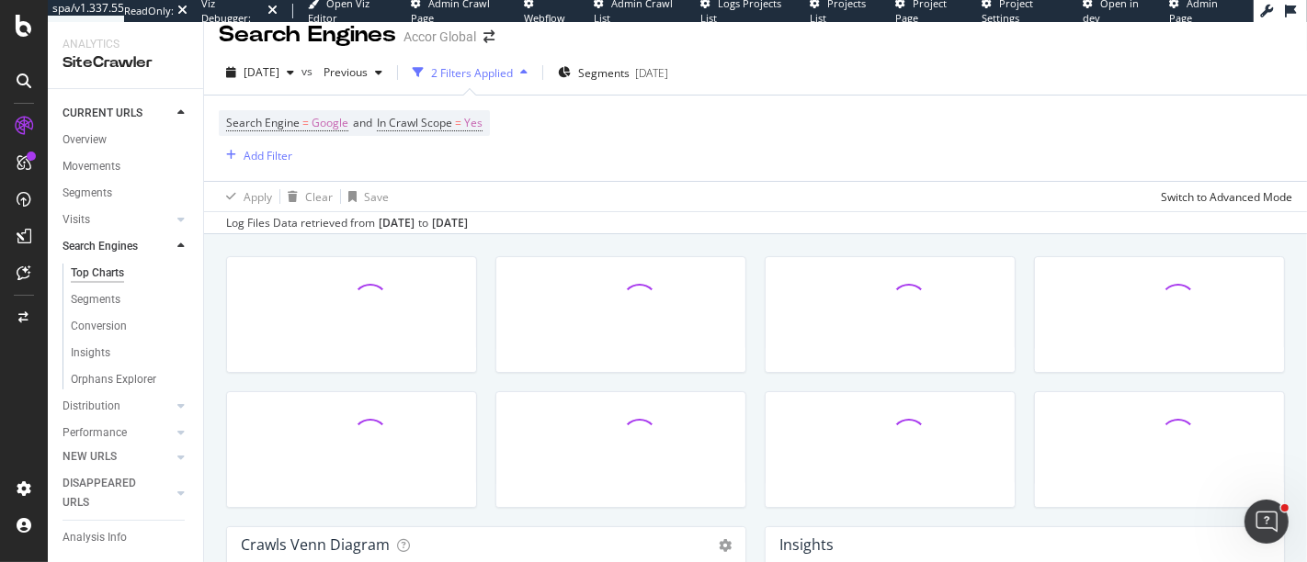
scroll to position [23, 0]
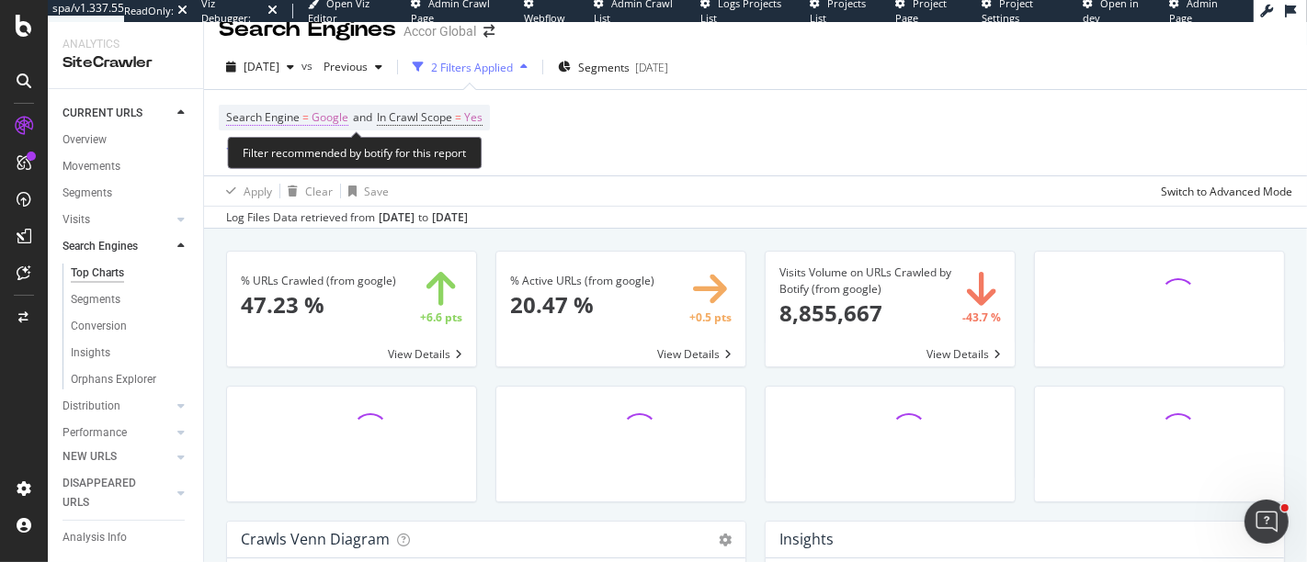
click at [312, 108] on span "Google" at bounding box center [330, 118] width 37 height 26
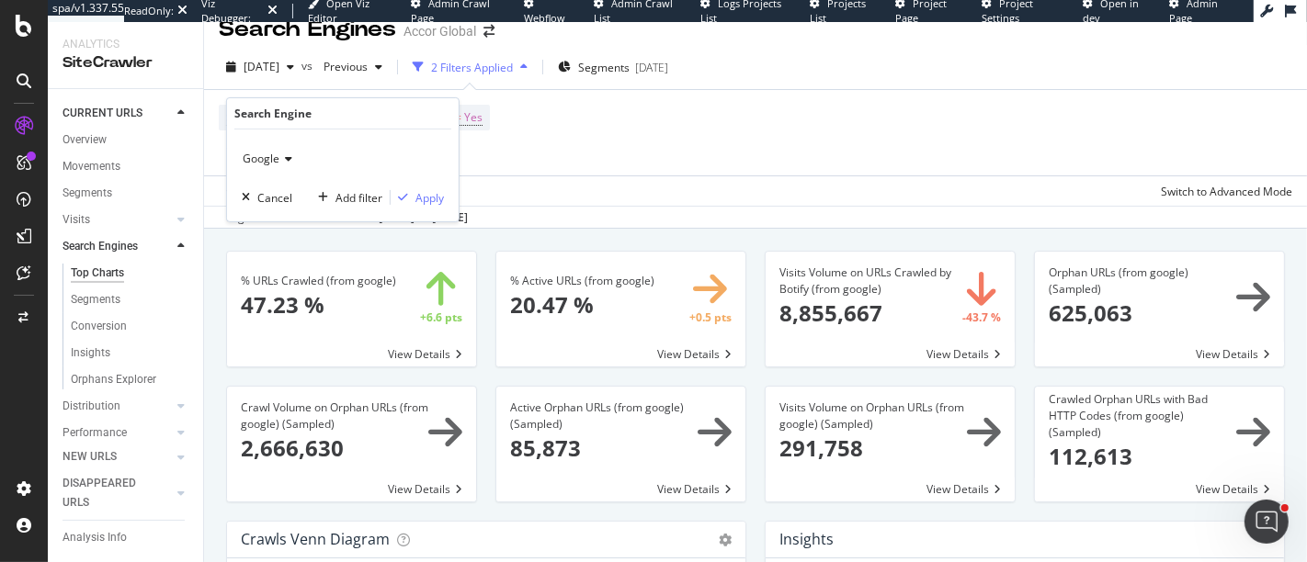
click at [281, 151] on div "Google" at bounding box center [343, 158] width 202 height 29
click at [283, 239] on span "OpenAI" at bounding box center [270, 244] width 38 height 16
click at [424, 189] on div "Apply" at bounding box center [429, 197] width 28 height 16
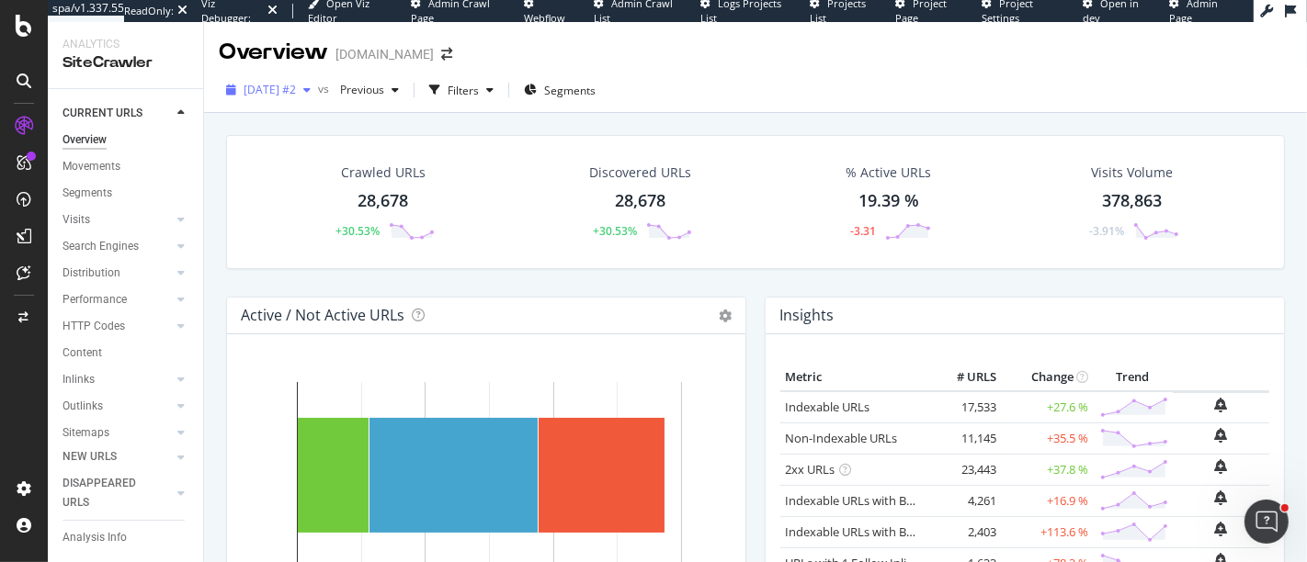
click at [318, 99] on div "[DATE] #2" at bounding box center [268, 90] width 99 height 28
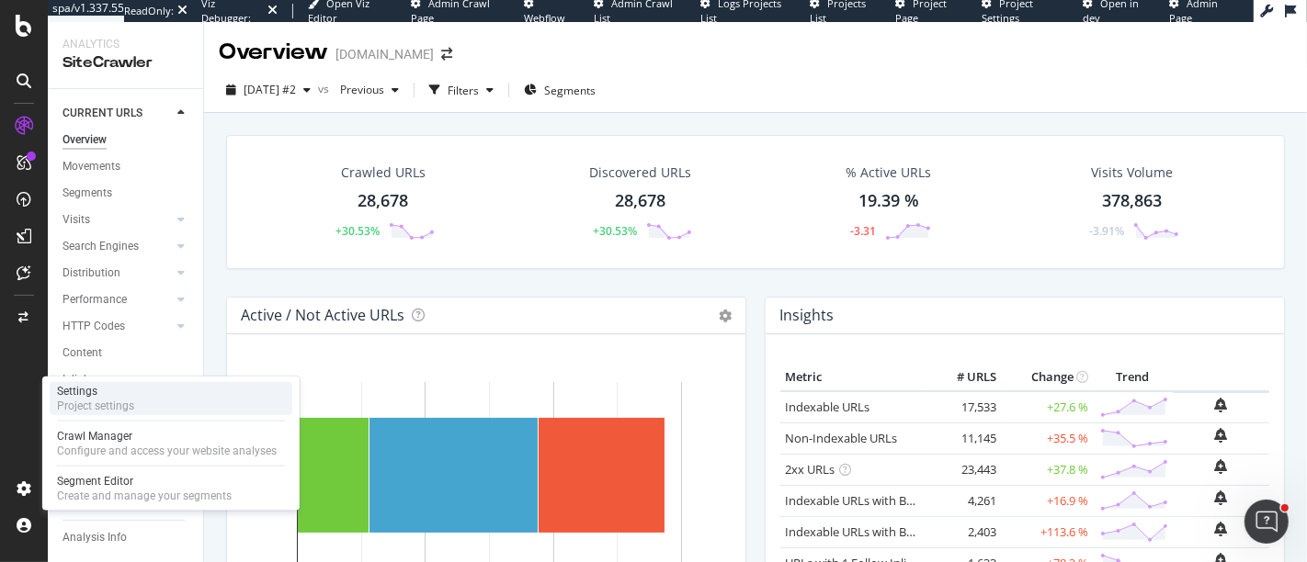
click at [122, 409] on div "Project settings" at bounding box center [95, 406] width 77 height 15
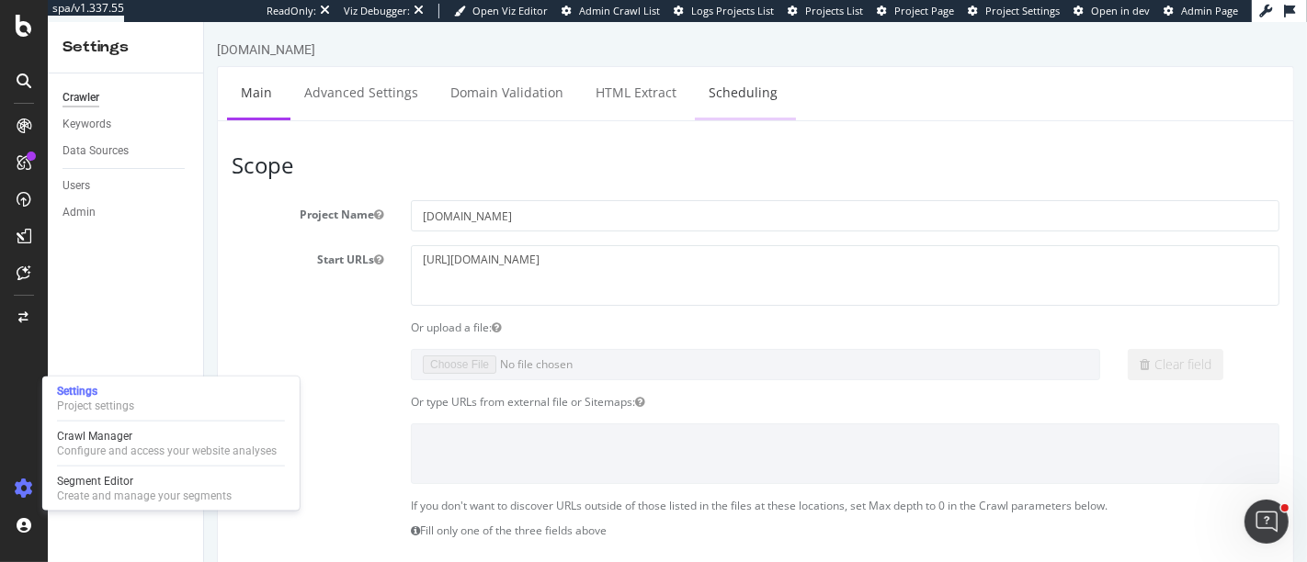
click at [711, 104] on link "Scheduling" at bounding box center [742, 92] width 96 height 51
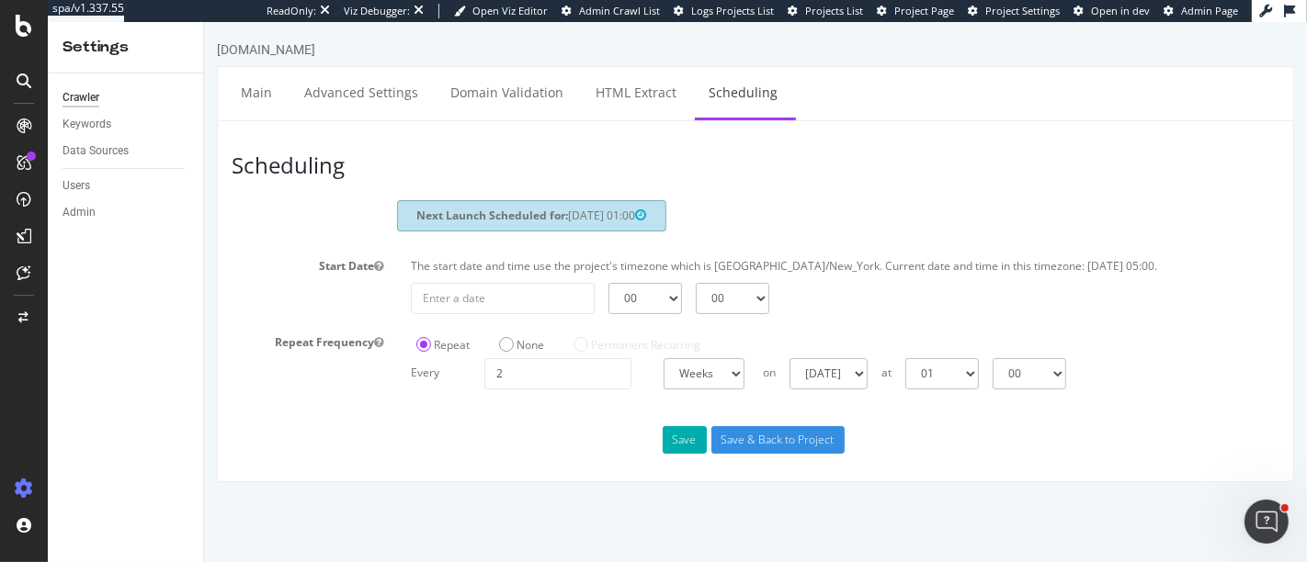
click at [845, 314] on div "00 01 02 03 04 05 06 07 08 09 10 11 12 13 14 15 16 17 18 19 20 21 22 23 00 15 3…" at bounding box center [844, 298] width 887 height 31
click at [28, 28] on icon at bounding box center [24, 26] width 17 height 22
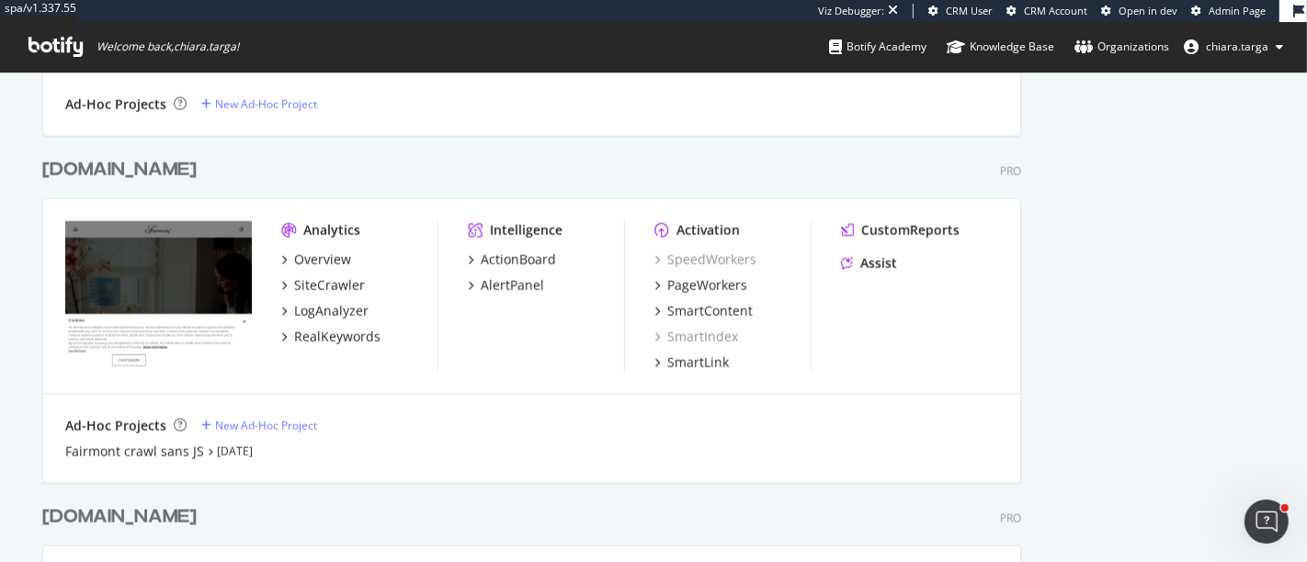
scroll to position [2051, 0]
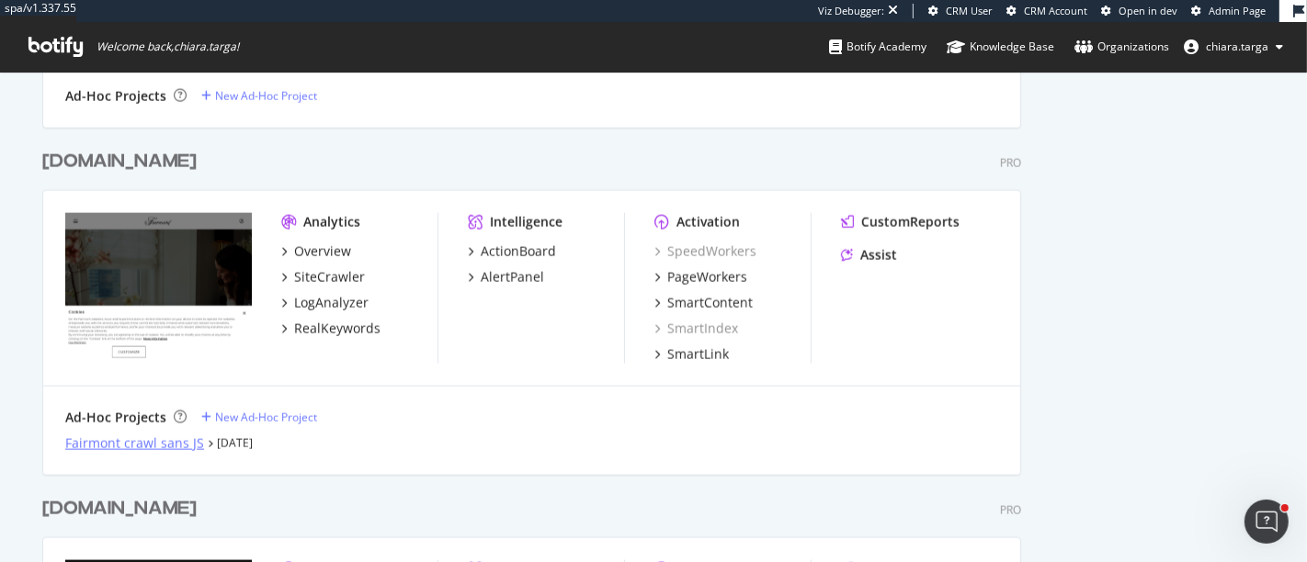
click at [159, 442] on div "Fairmont crawl sans JS" at bounding box center [134, 444] width 139 height 18
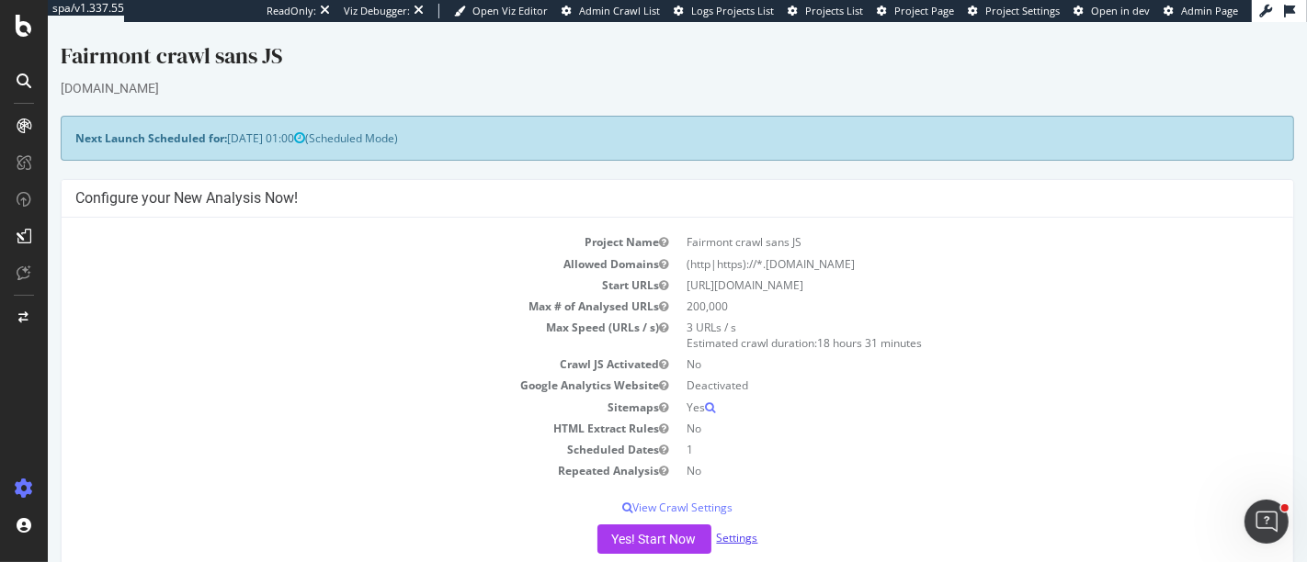
click at [729, 534] on link "Settings" at bounding box center [736, 538] width 41 height 16
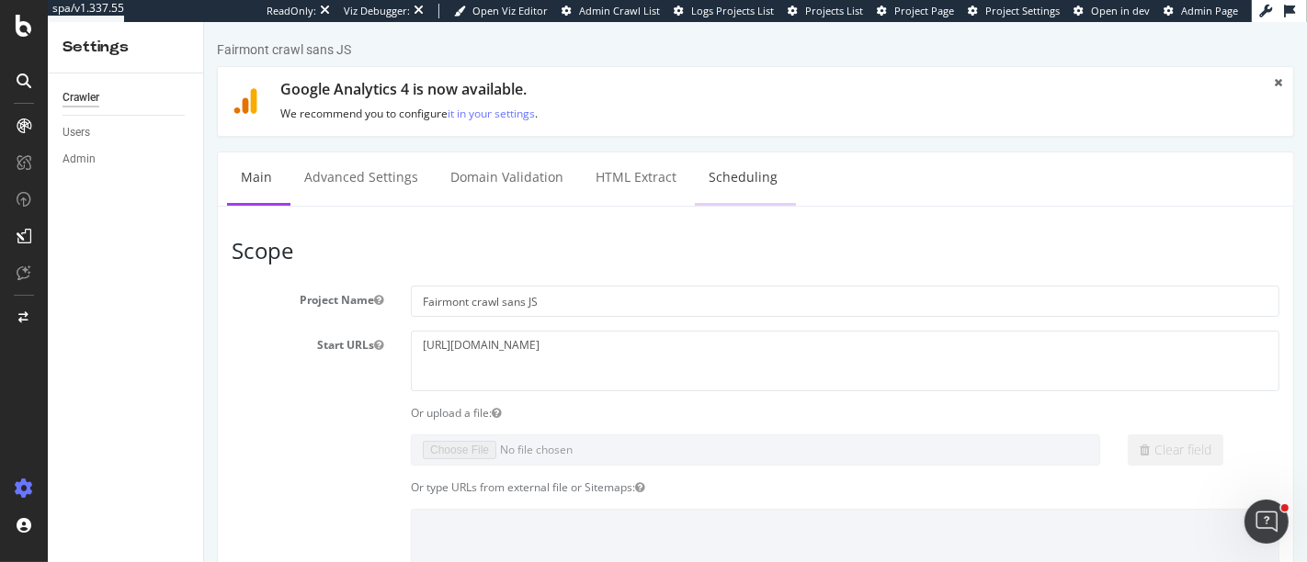
click at [726, 171] on link "Scheduling" at bounding box center [742, 178] width 96 height 51
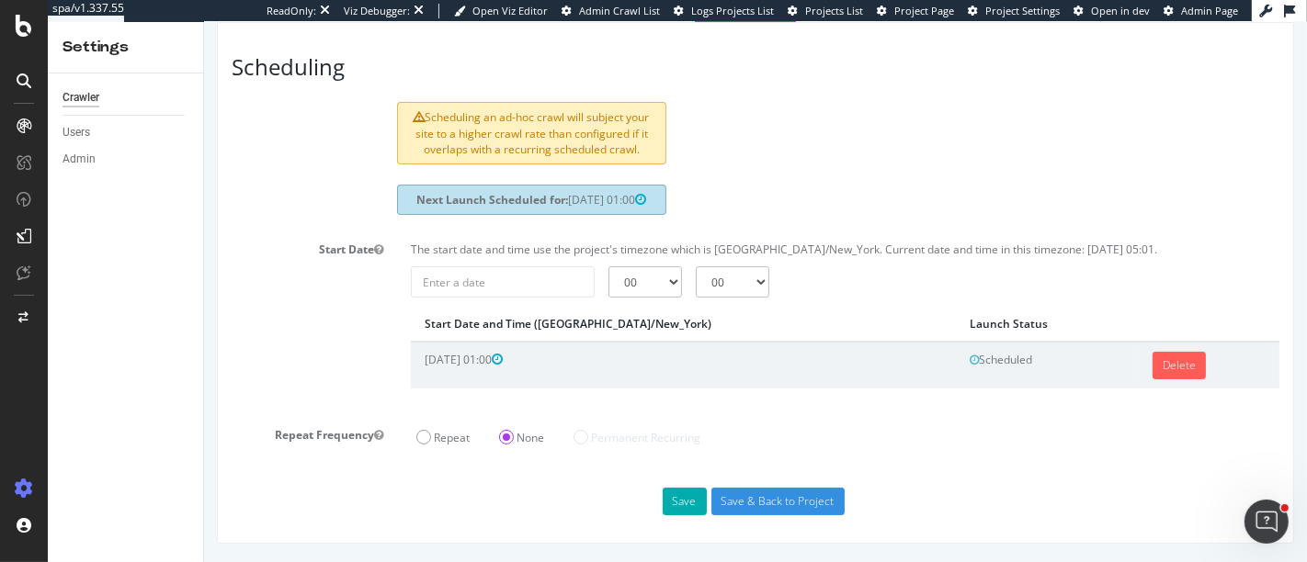
scroll to position [126, 0]
click at [466, 436] on div "Repeat" at bounding box center [442, 436] width 64 height 30
click at [431, 434] on label "Repeat" at bounding box center [441, 438] width 53 height 16
click at [203, 22] on input "Repeat" at bounding box center [203, 22] width 0 height 0
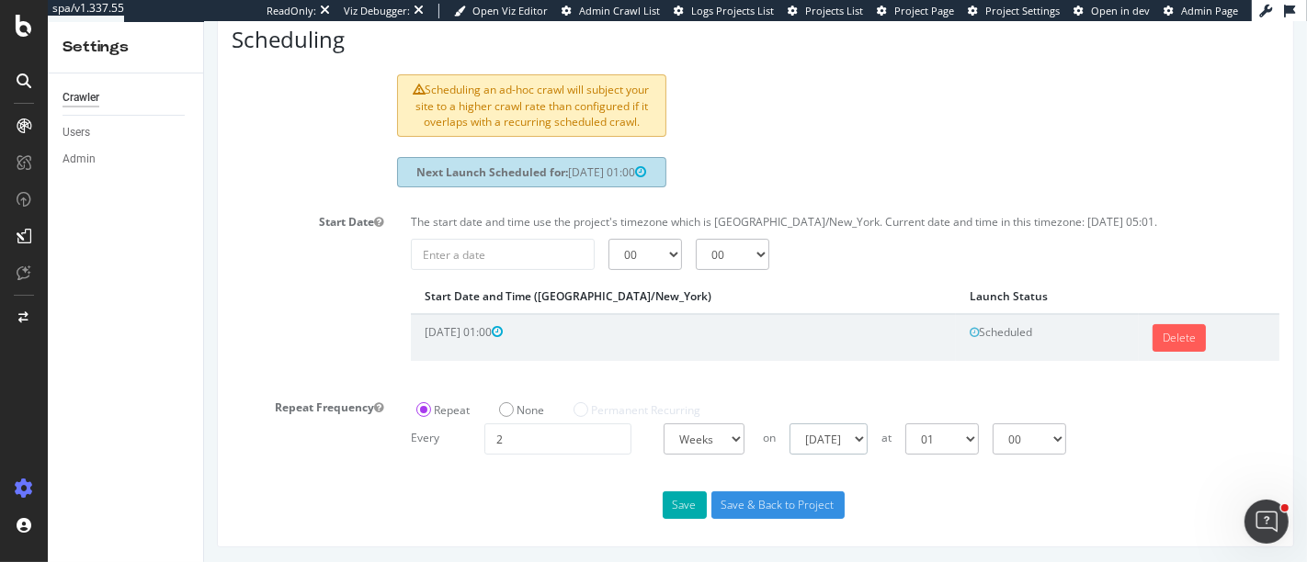
click at [867, 455] on select "[DATE] [DATE] [DATE] [DATE] [DATE] [DATE] [DATE]" at bounding box center [827, 439] width 78 height 31
click at [882, 519] on div "Save Save & Back to Project" at bounding box center [754, 506] width 1075 height 28
click at [675, 519] on button "Save" at bounding box center [684, 506] width 44 height 28
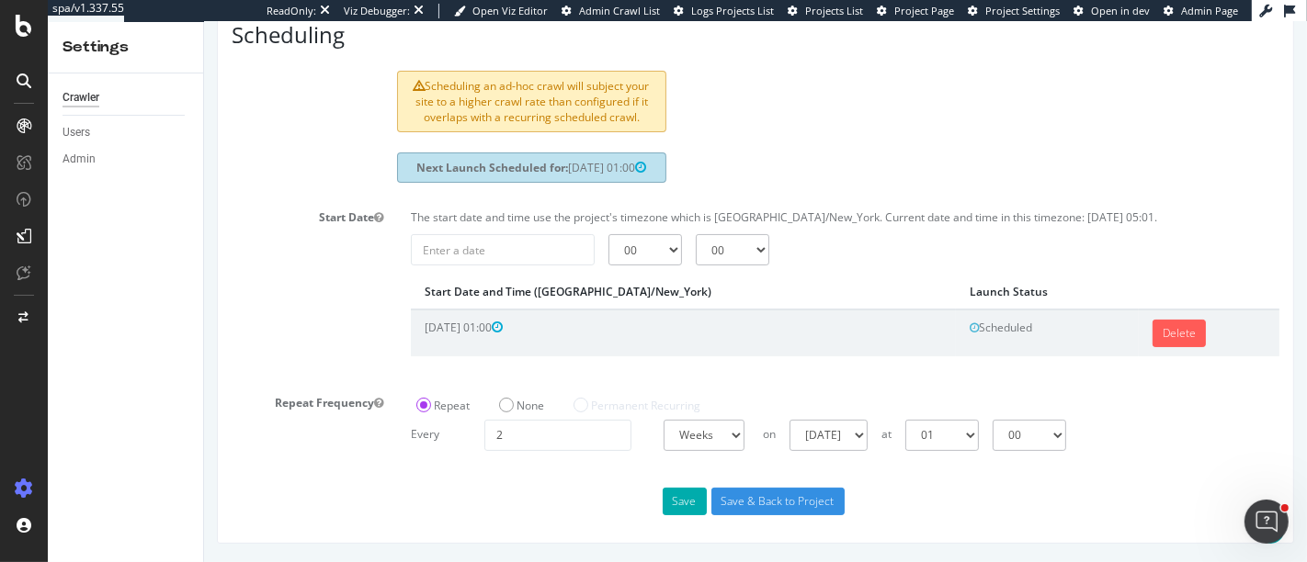
scroll to position [221, 0]
click at [1152, 331] on link "Delete" at bounding box center [1177, 334] width 53 height 28
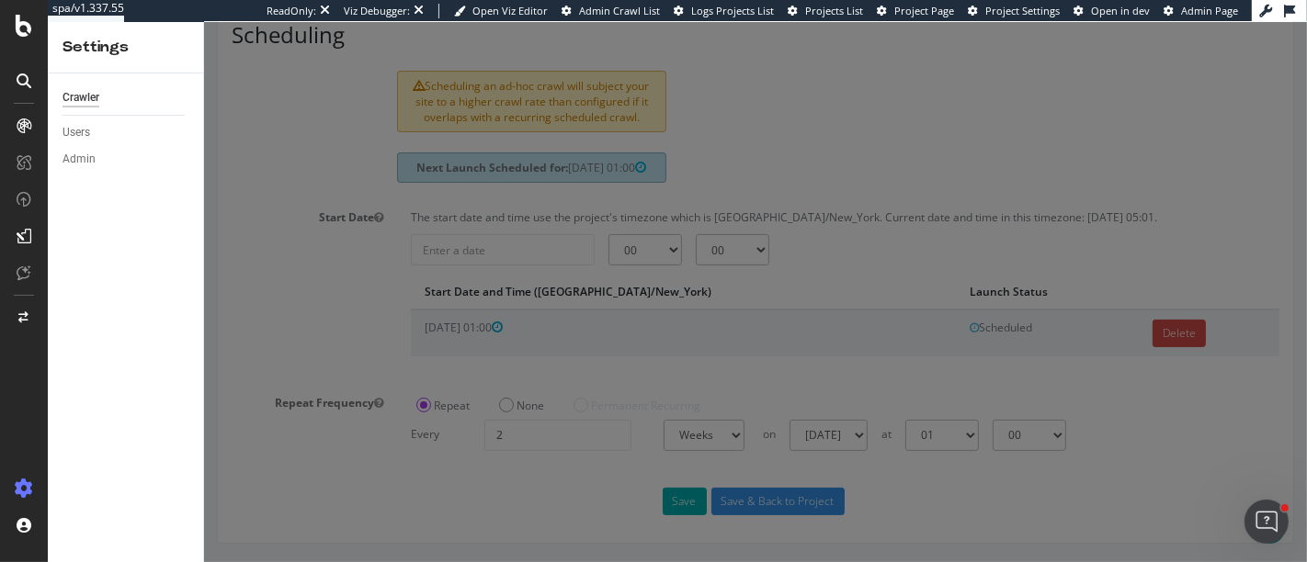
scroll to position [204, 0]
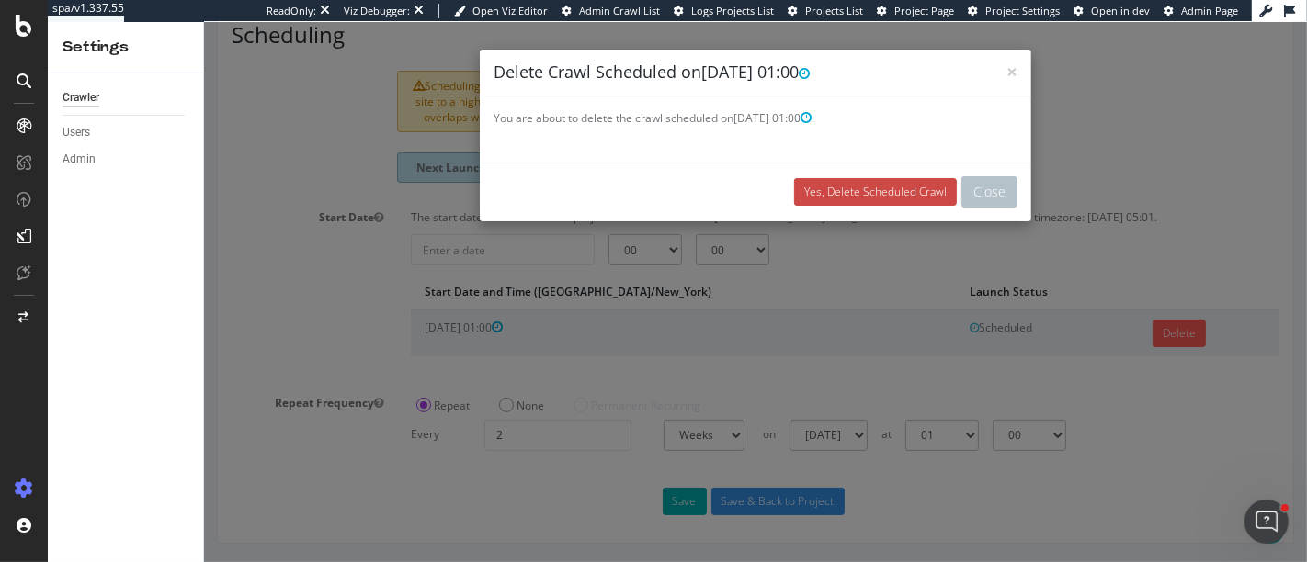
click at [873, 198] on link "Yes, Delete Scheduled Crawl" at bounding box center [874, 192] width 163 height 28
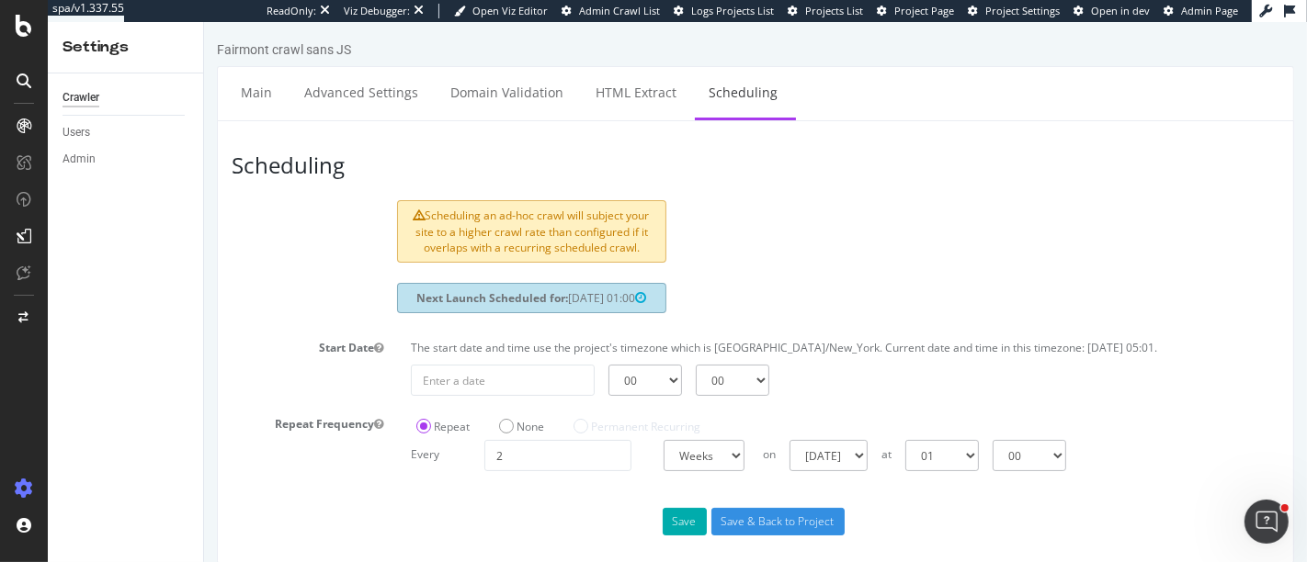
scroll to position [49, 0]
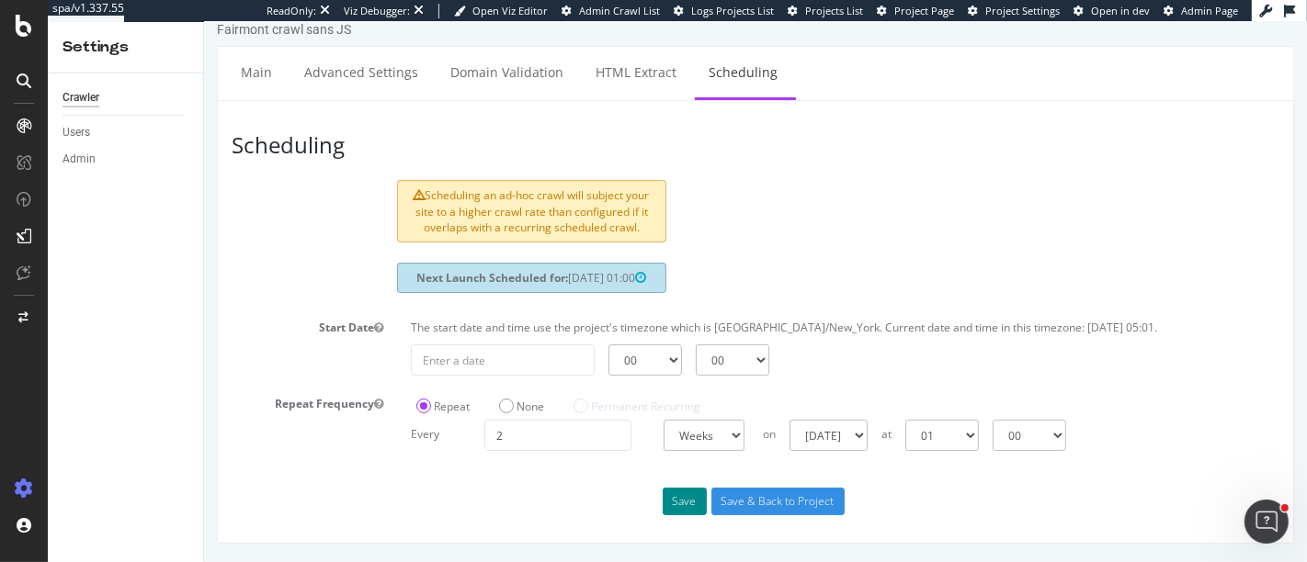
click at [678, 503] on button "Save" at bounding box center [684, 502] width 44 height 28
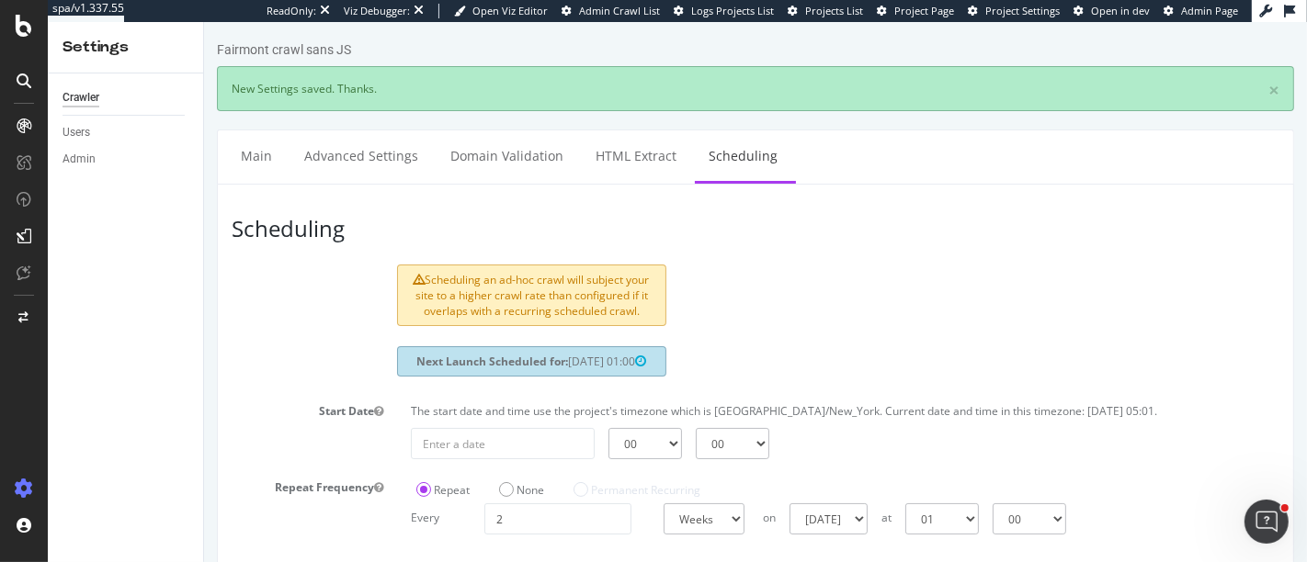
scroll to position [0, 0]
click at [26, 40] on div at bounding box center [24, 281] width 48 height 562
click at [19, 30] on icon at bounding box center [24, 26] width 17 height 22
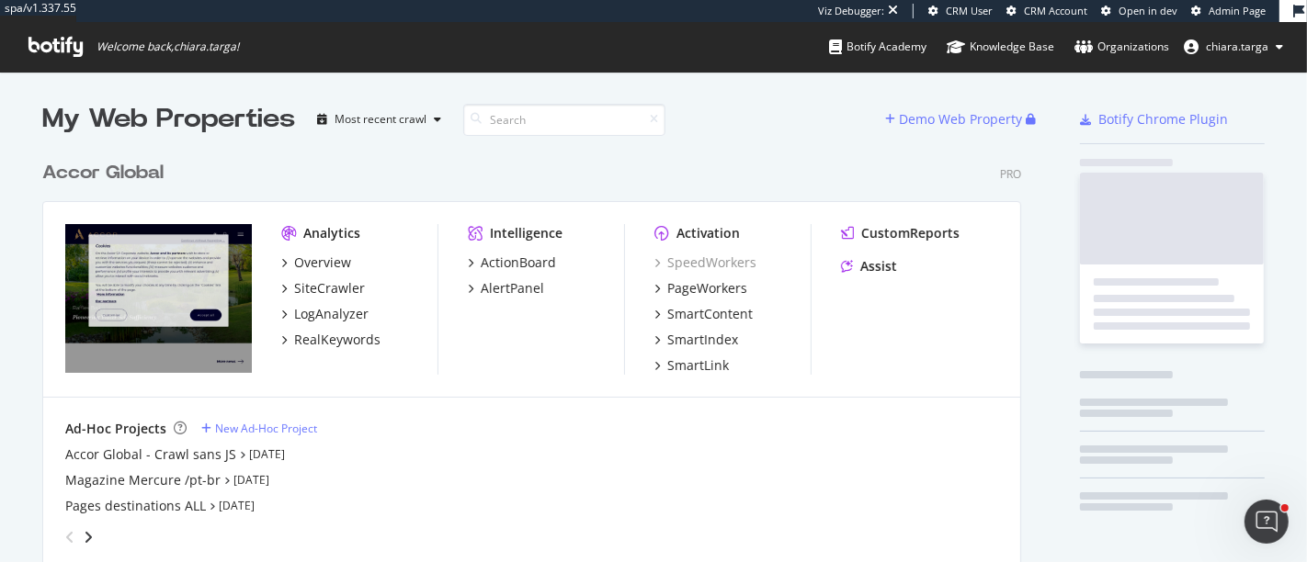
scroll to position [4005, 978]
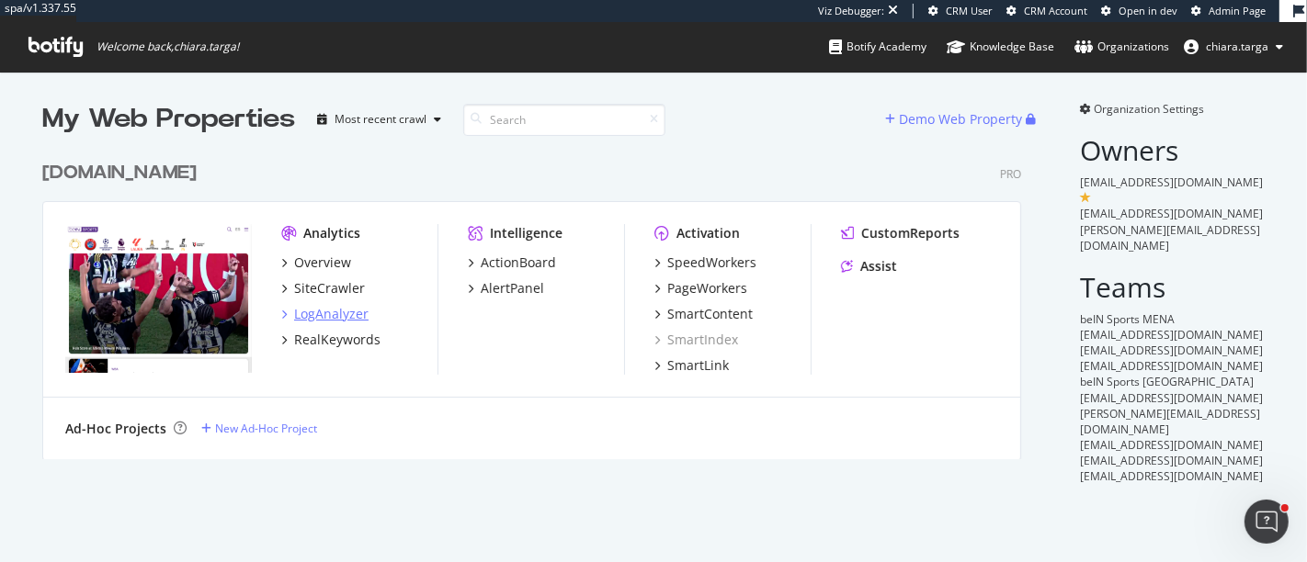
click at [333, 308] on div "LogAnalyzer" at bounding box center [331, 314] width 74 height 18
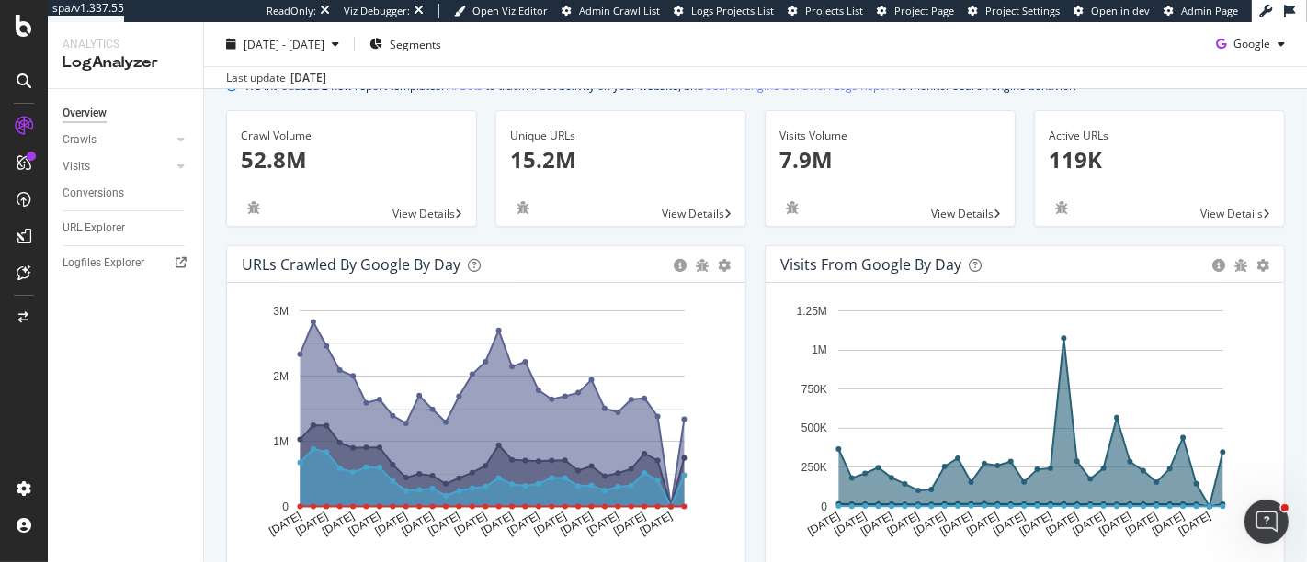
scroll to position [95, 0]
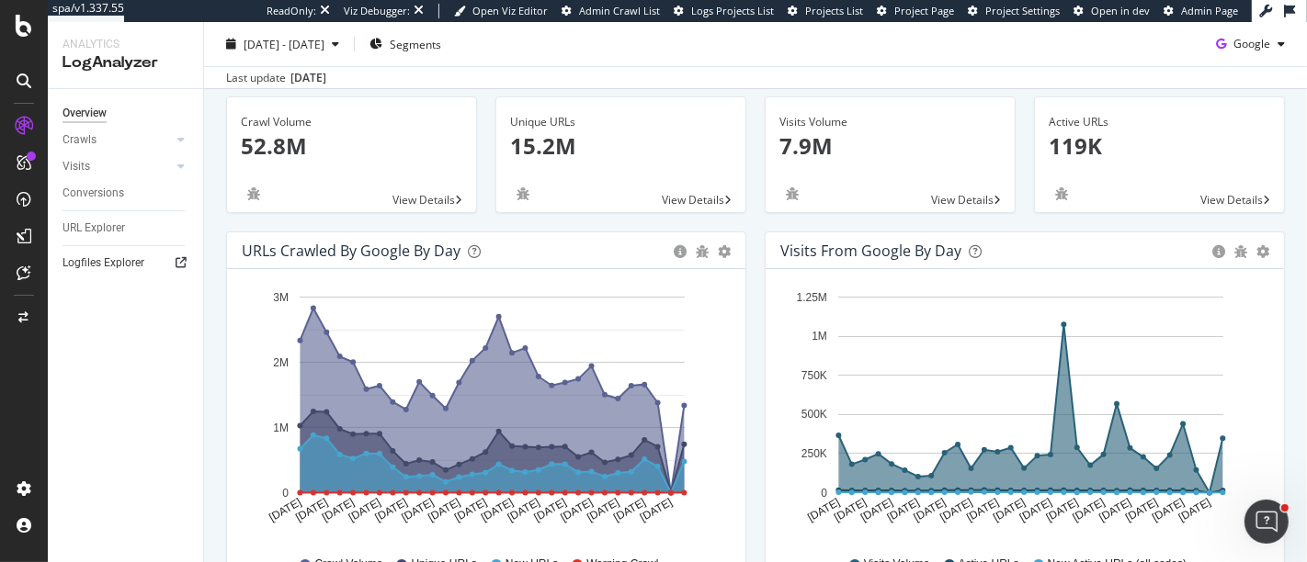
click at [186, 258] on icon at bounding box center [181, 262] width 11 height 11
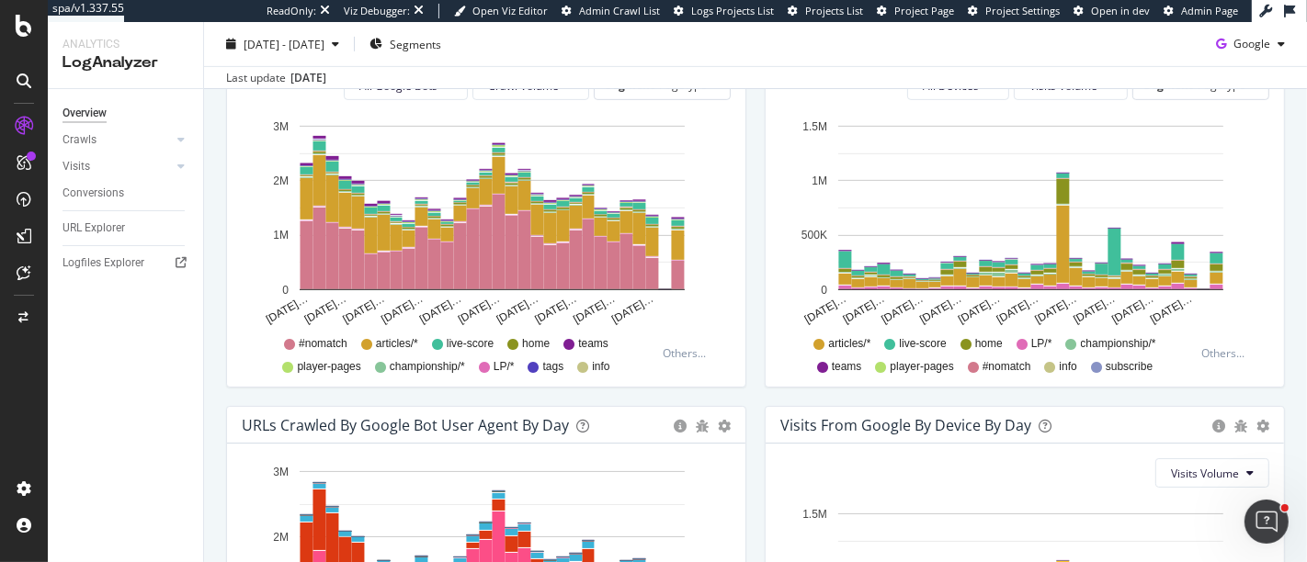
scroll to position [989, 0]
